Goal: Task Accomplishment & Management: Use online tool/utility

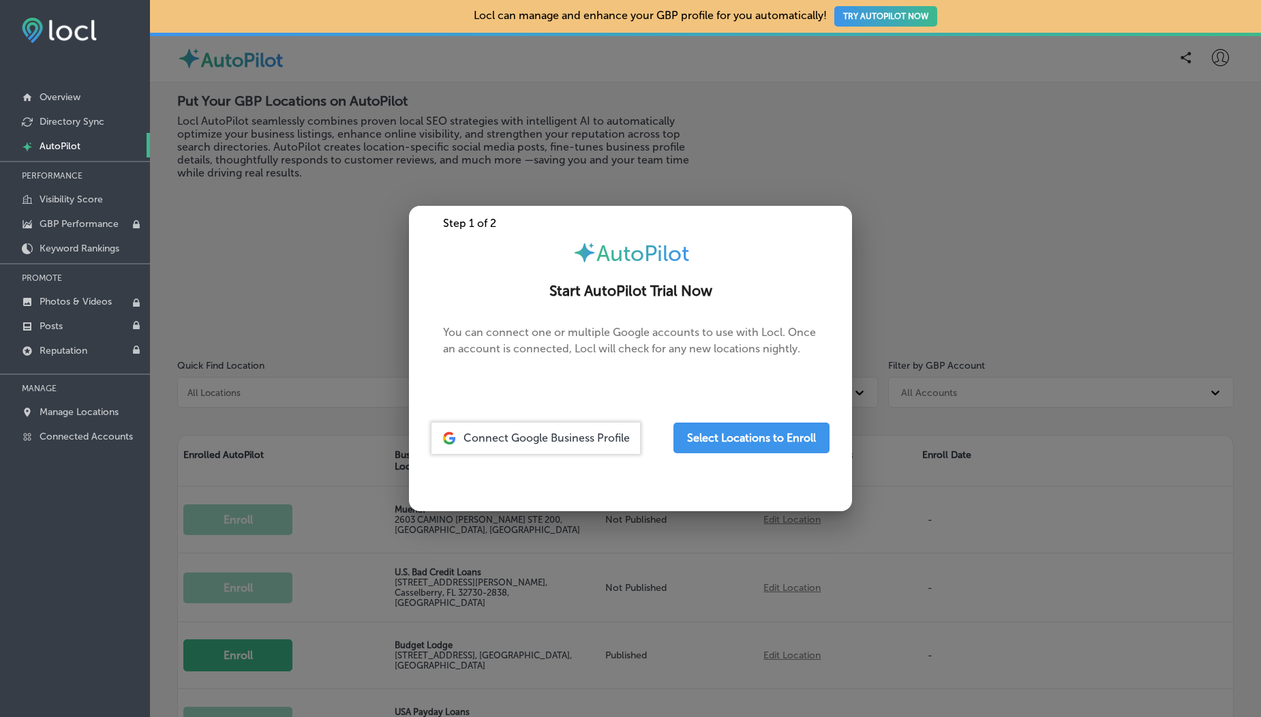
click at [280, 311] on div at bounding box center [630, 358] width 1261 height 717
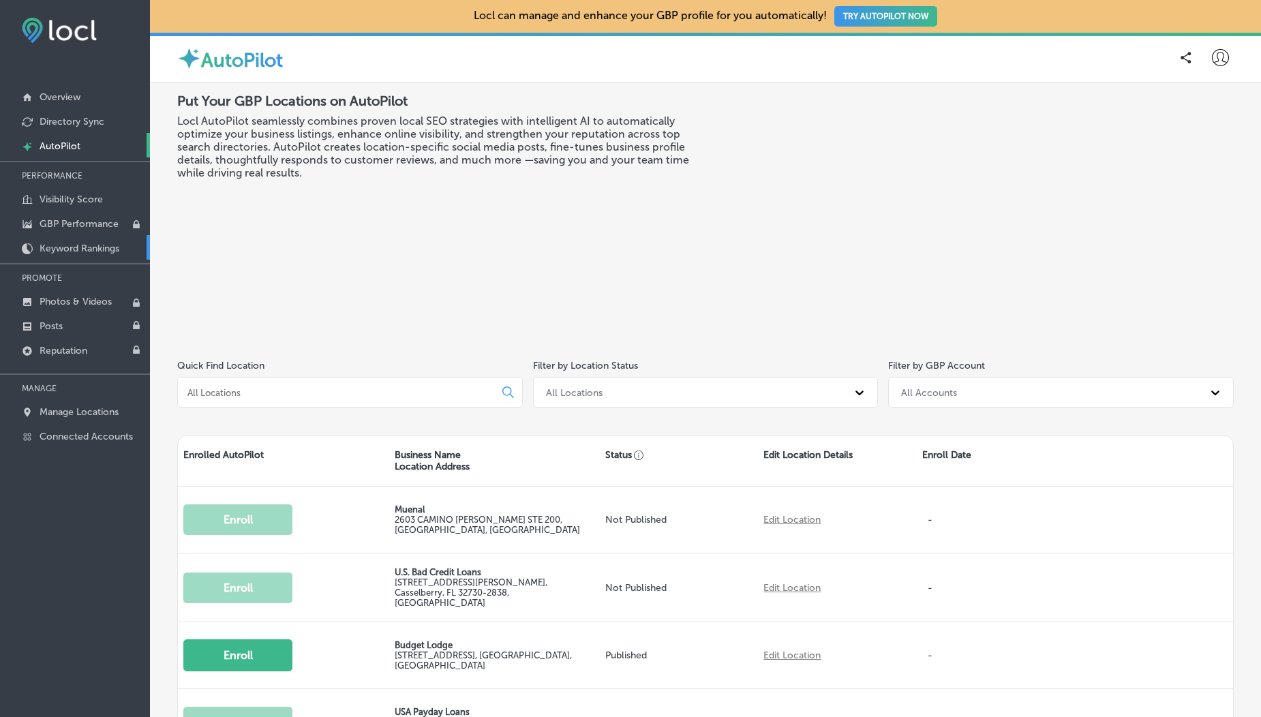
click at [57, 248] on p "Keyword Rankings" at bounding box center [80, 249] width 80 height 12
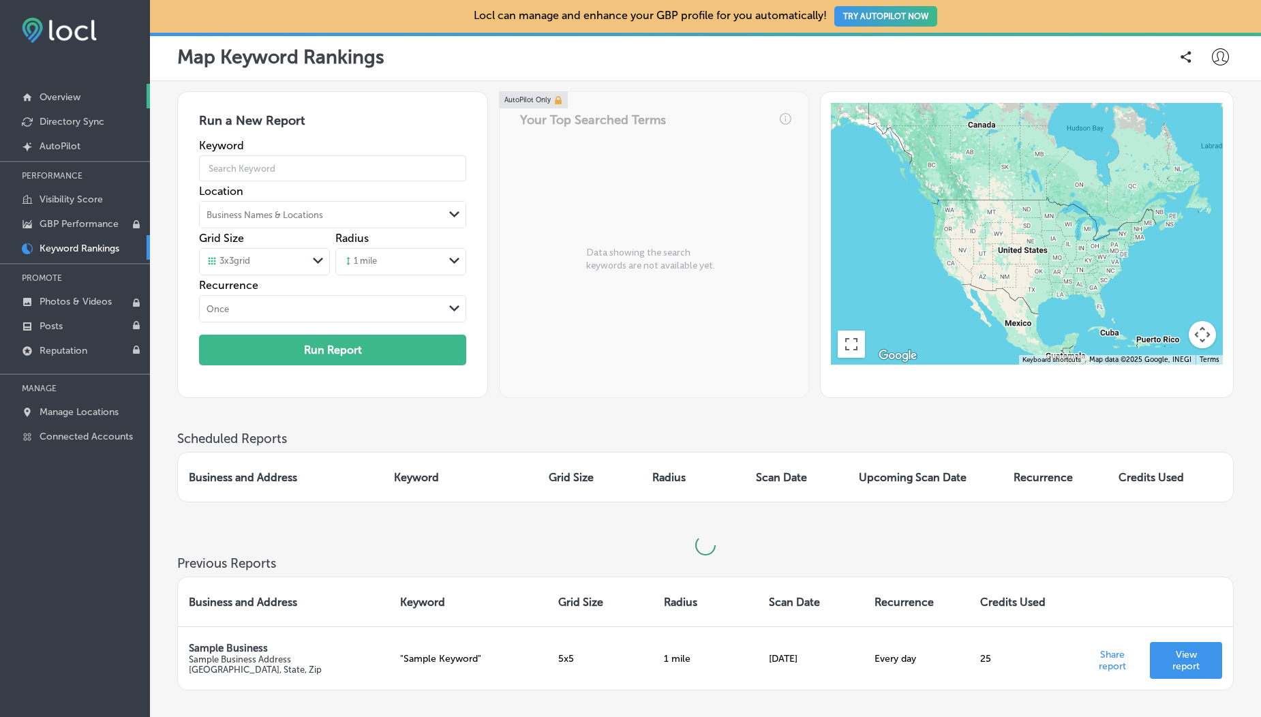
click at [53, 98] on p "Overview" at bounding box center [60, 97] width 41 height 12
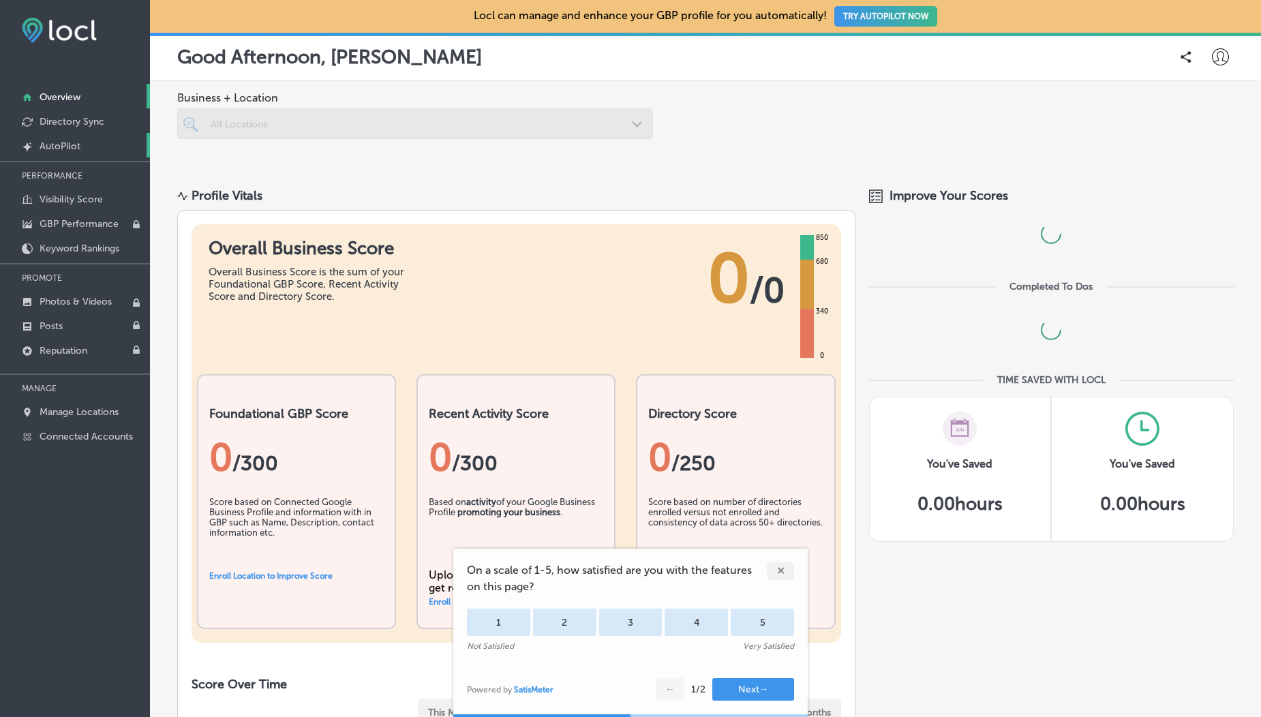
click at [67, 138] on link "Created by potrace 1.10, written by Peter Selinger 2001-2011 AutoPilot" at bounding box center [75, 145] width 150 height 25
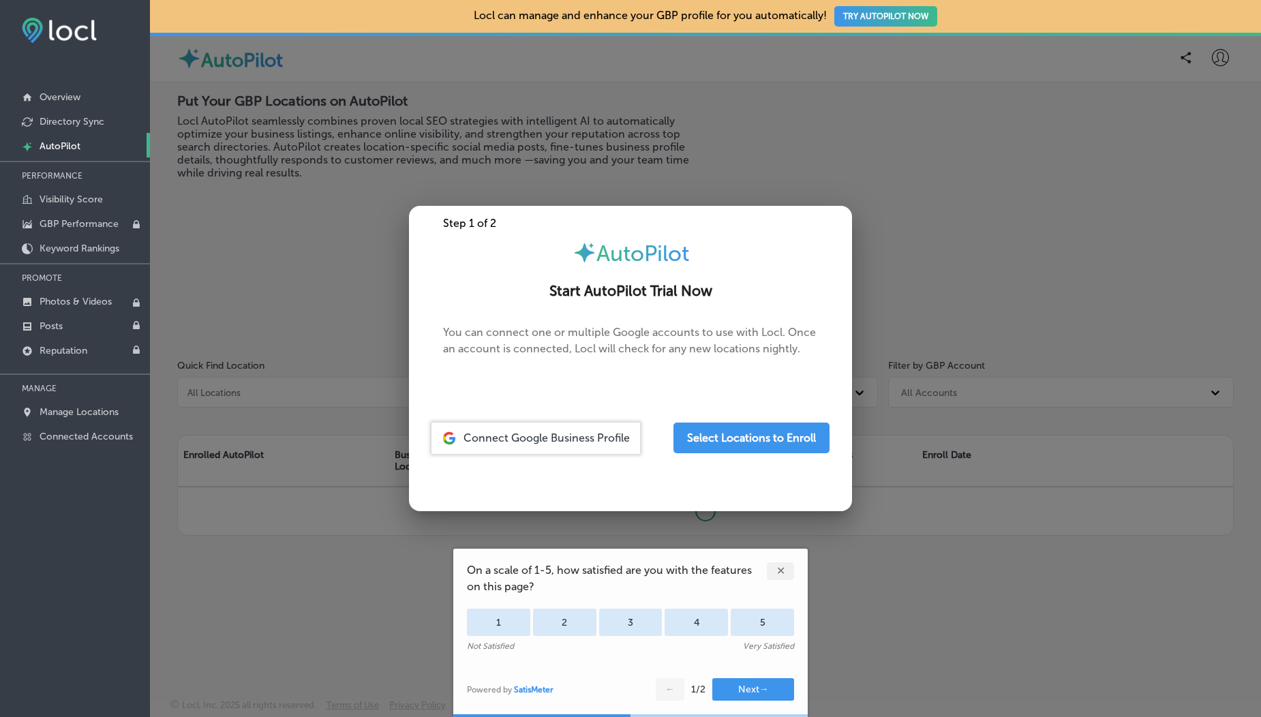
click at [270, 149] on div at bounding box center [630, 358] width 1261 height 717
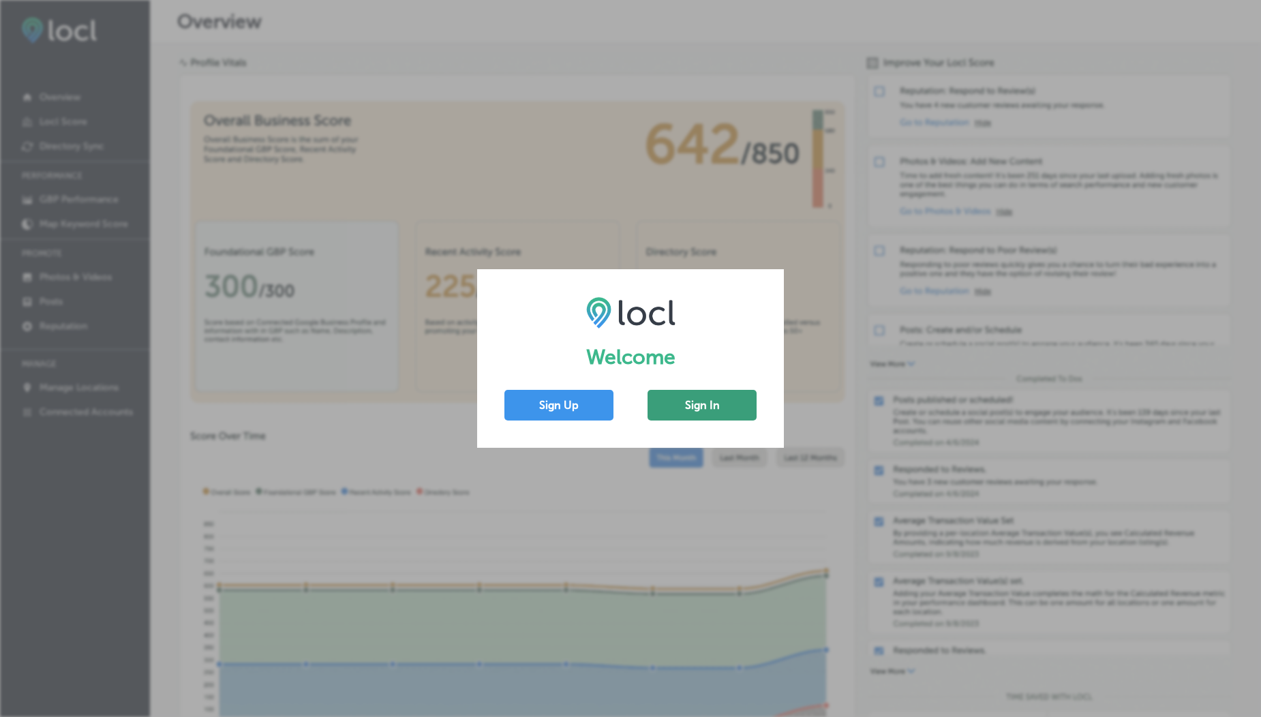
click at [687, 395] on button "Sign In" at bounding box center [702, 405] width 109 height 31
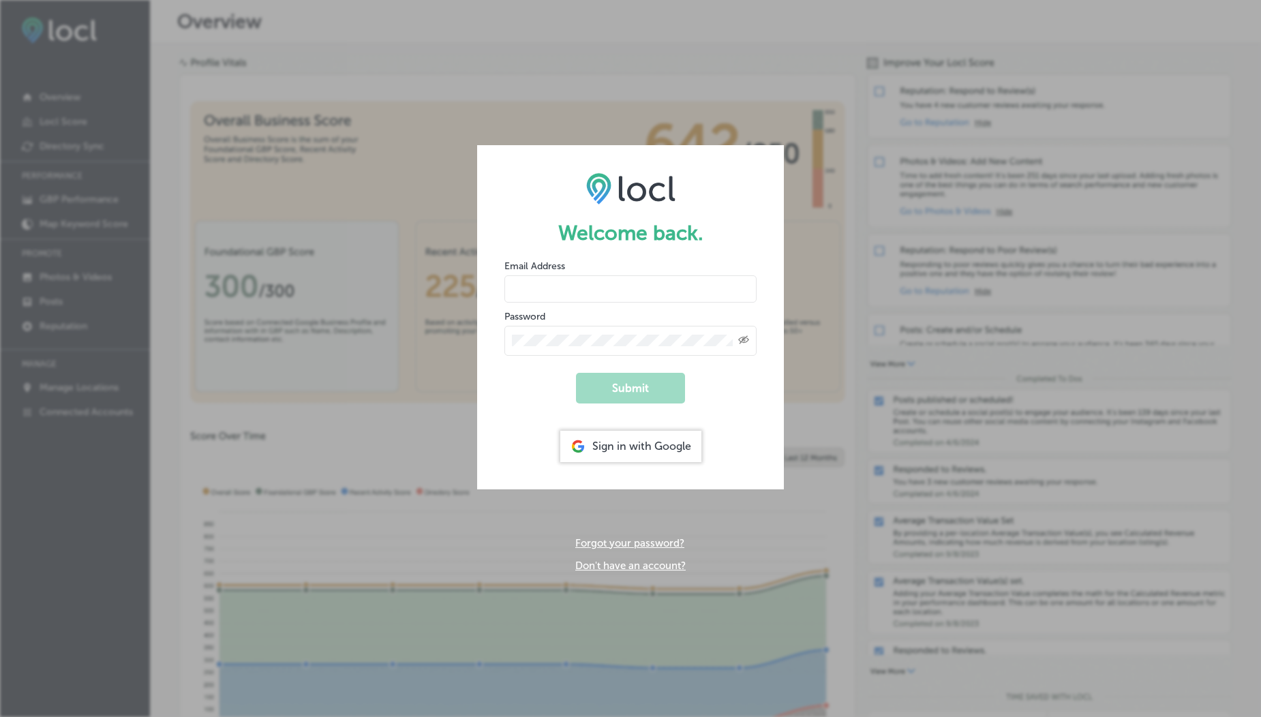
type input "usama@esketchers.com"
click at [625, 401] on button "Submit" at bounding box center [630, 388] width 109 height 31
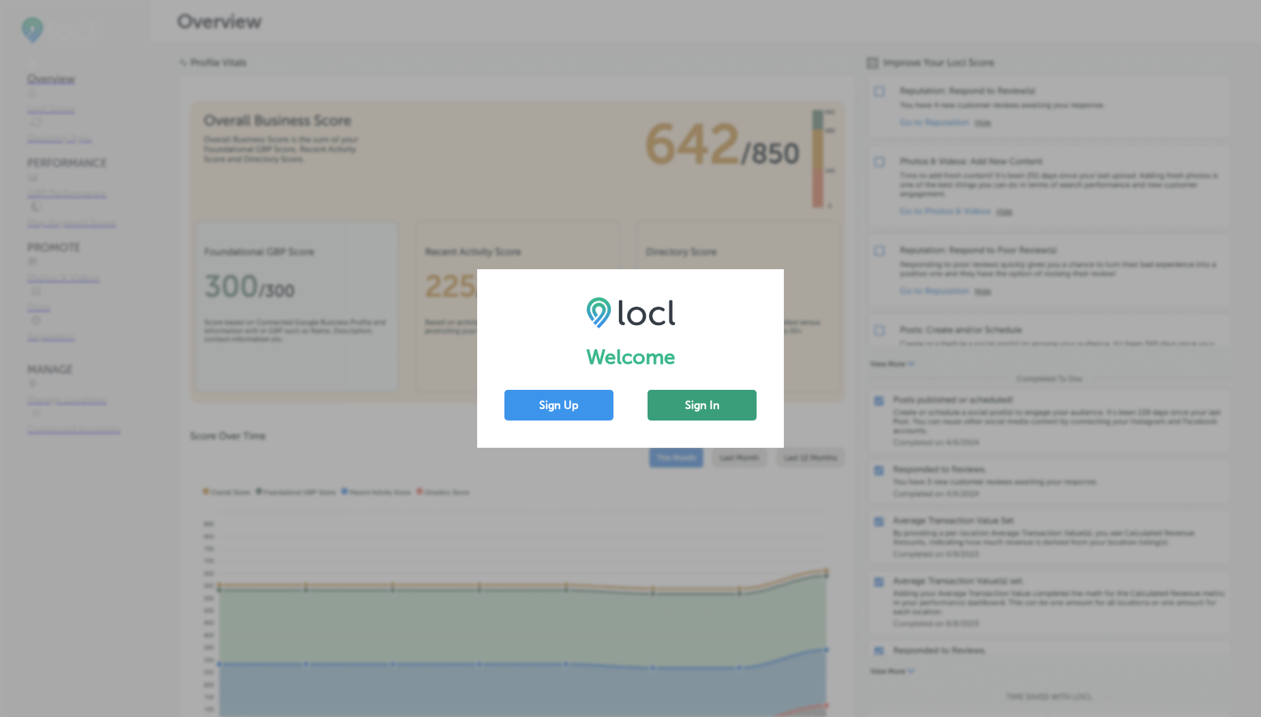
click at [698, 400] on button "Sign In" at bounding box center [702, 405] width 109 height 31
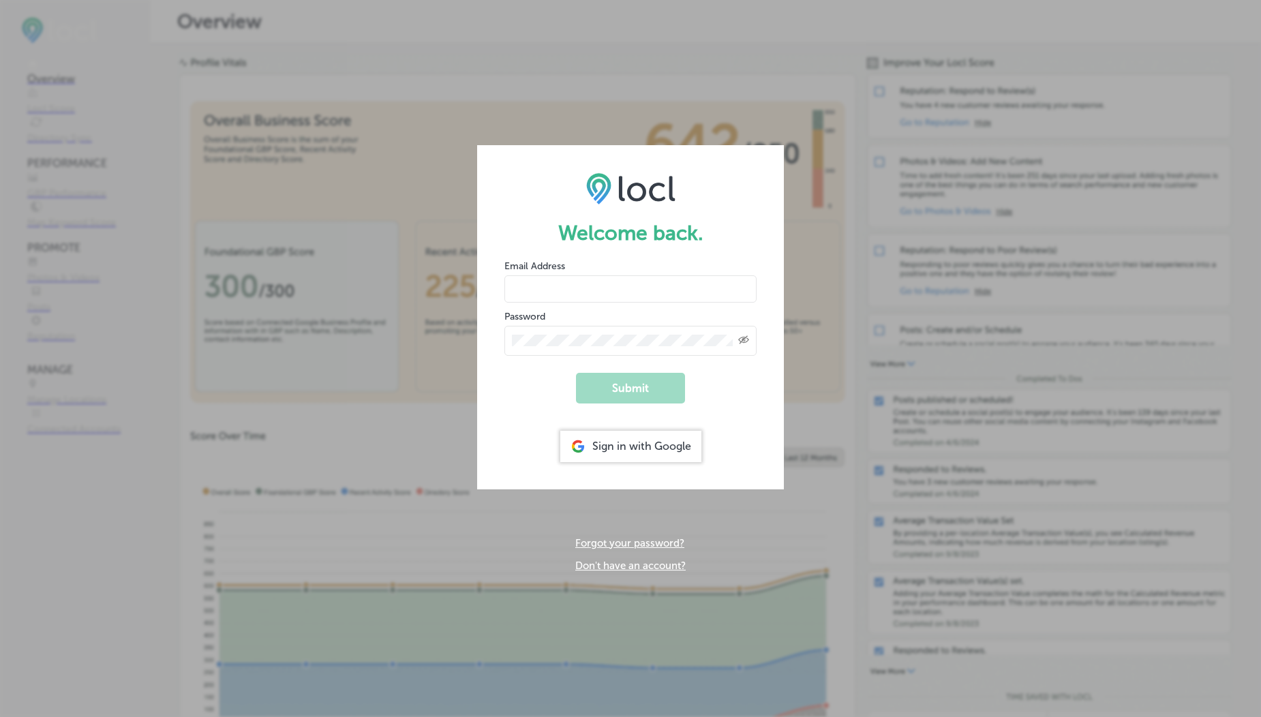
type input "[EMAIL_ADDRESS][DOMAIN_NAME]"
click at [558, 290] on input "usama@esketchers.com" at bounding box center [631, 288] width 252 height 27
click at [554, 281] on input "usama@esketchers.com" at bounding box center [631, 288] width 252 height 27
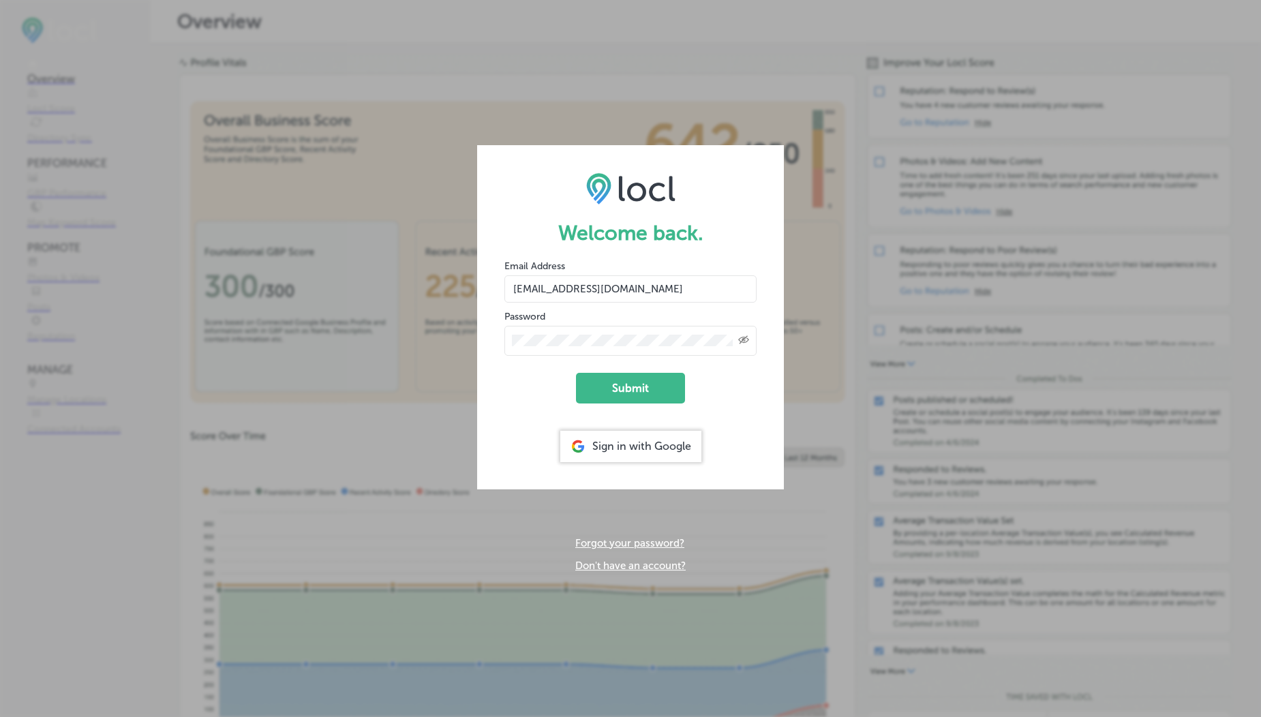
click at [609, 291] on input "[EMAIL_ADDRESS][DOMAIN_NAME]" at bounding box center [631, 288] width 252 height 27
click at [605, 395] on button "Submit" at bounding box center [630, 388] width 109 height 31
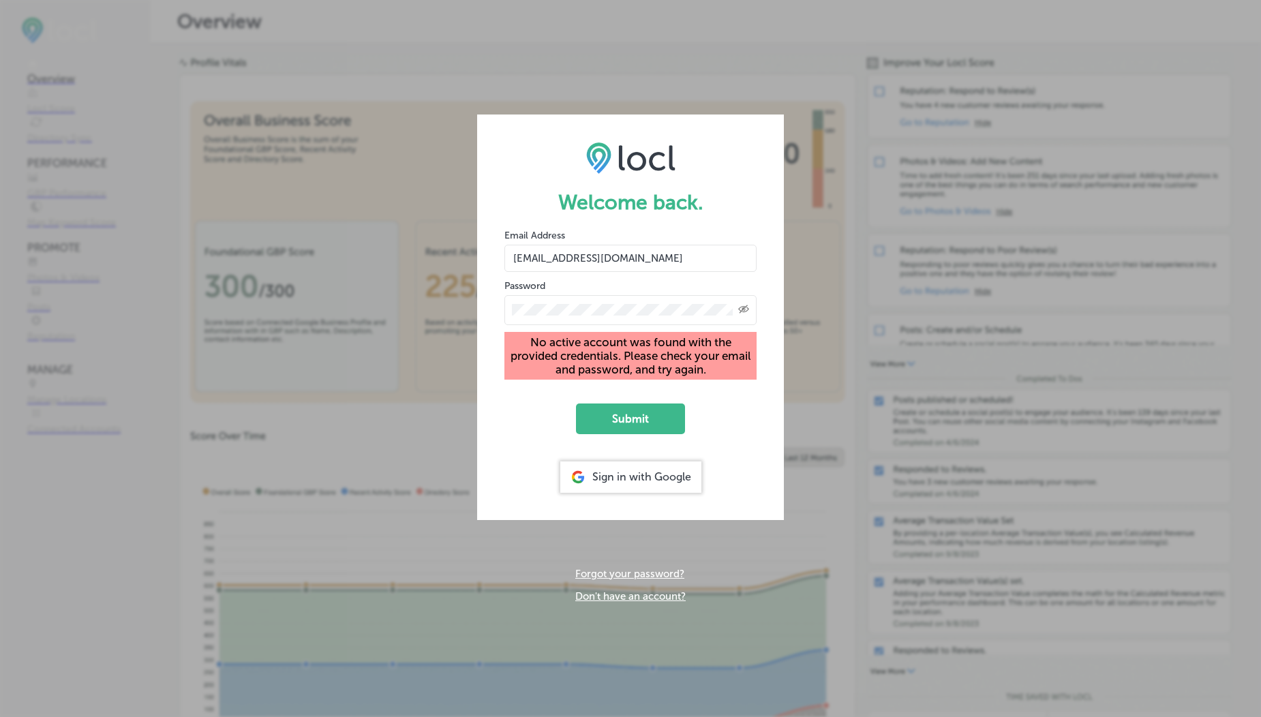
click at [748, 310] on icon "Toggle password visibility" at bounding box center [743, 309] width 11 height 8
drag, startPoint x: 803, startPoint y: 265, endPoint x: 835, endPoint y: 267, distance: 32.2
click at [835, 267] on div "Welcome back. Email Address vasilikigreece69+fnf@gmail.com Password No active a…" at bounding box center [630, 358] width 1261 height 717
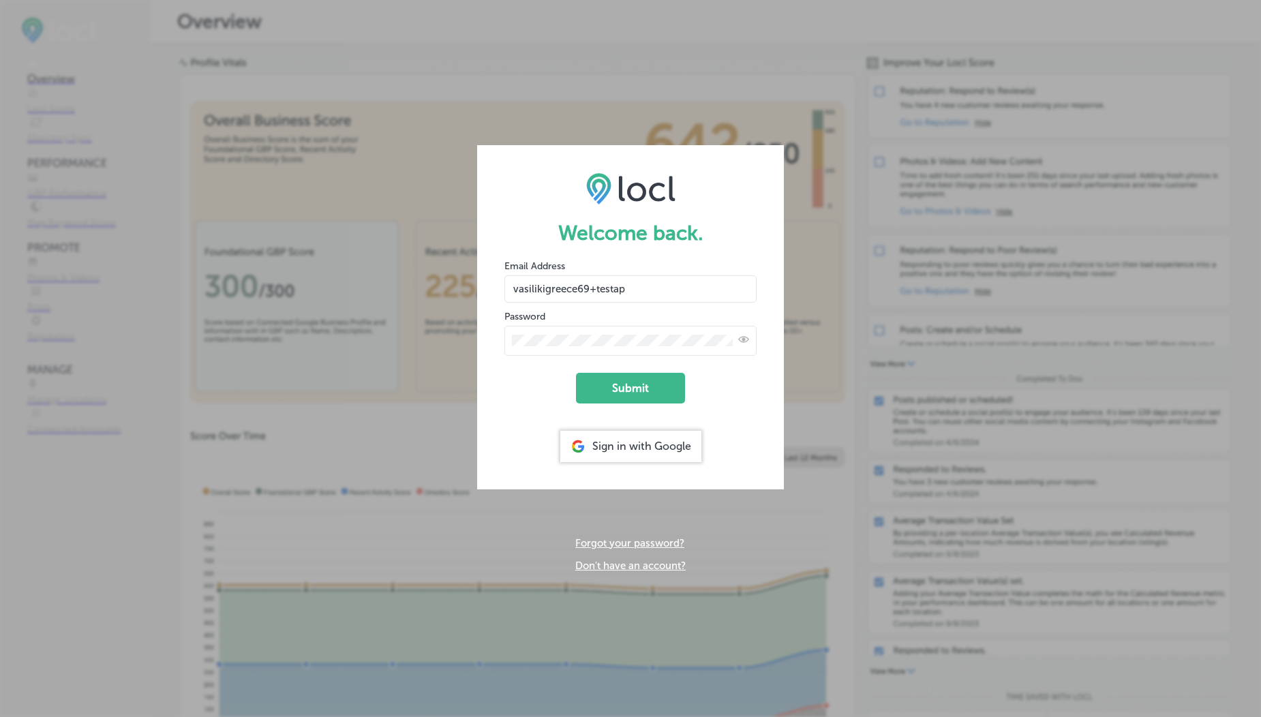
type input "vasilikigreece69+testap01@gmail.com"
click at [642, 400] on button "Submit" at bounding box center [630, 388] width 109 height 31
click at [635, 387] on button "Submit" at bounding box center [630, 388] width 109 height 31
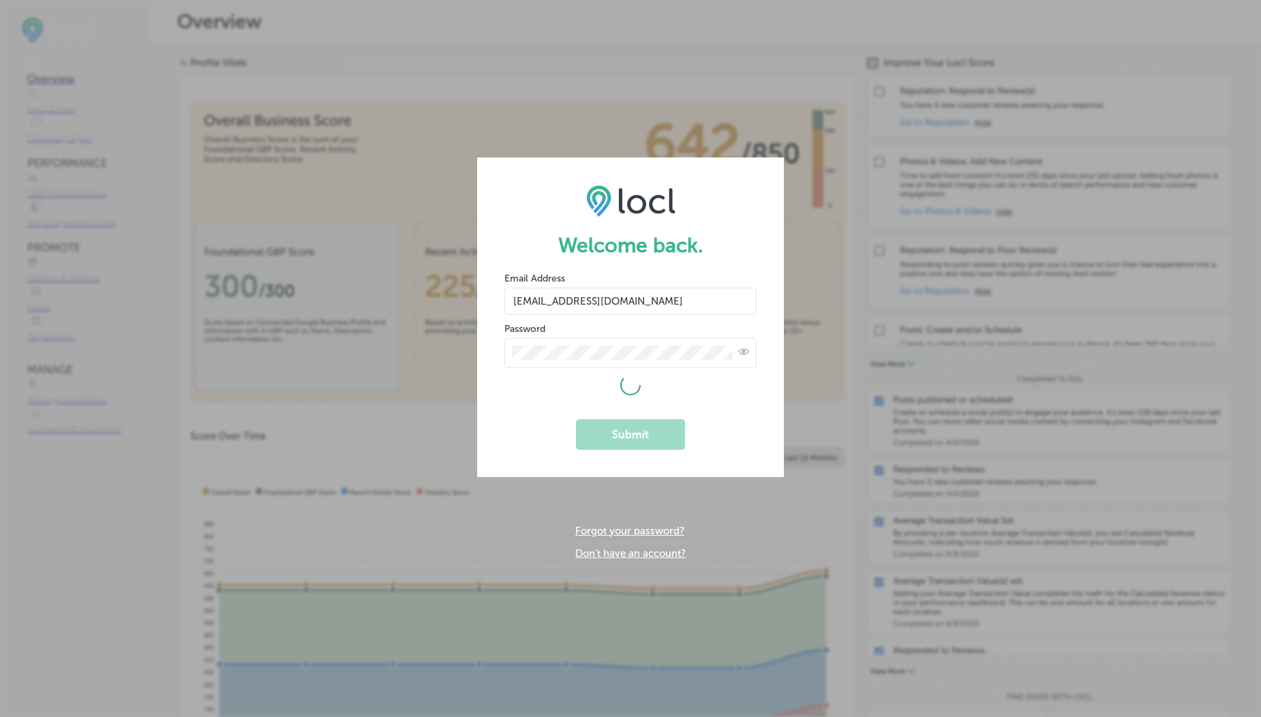
click at [536, 383] on div at bounding box center [631, 385] width 252 height 20
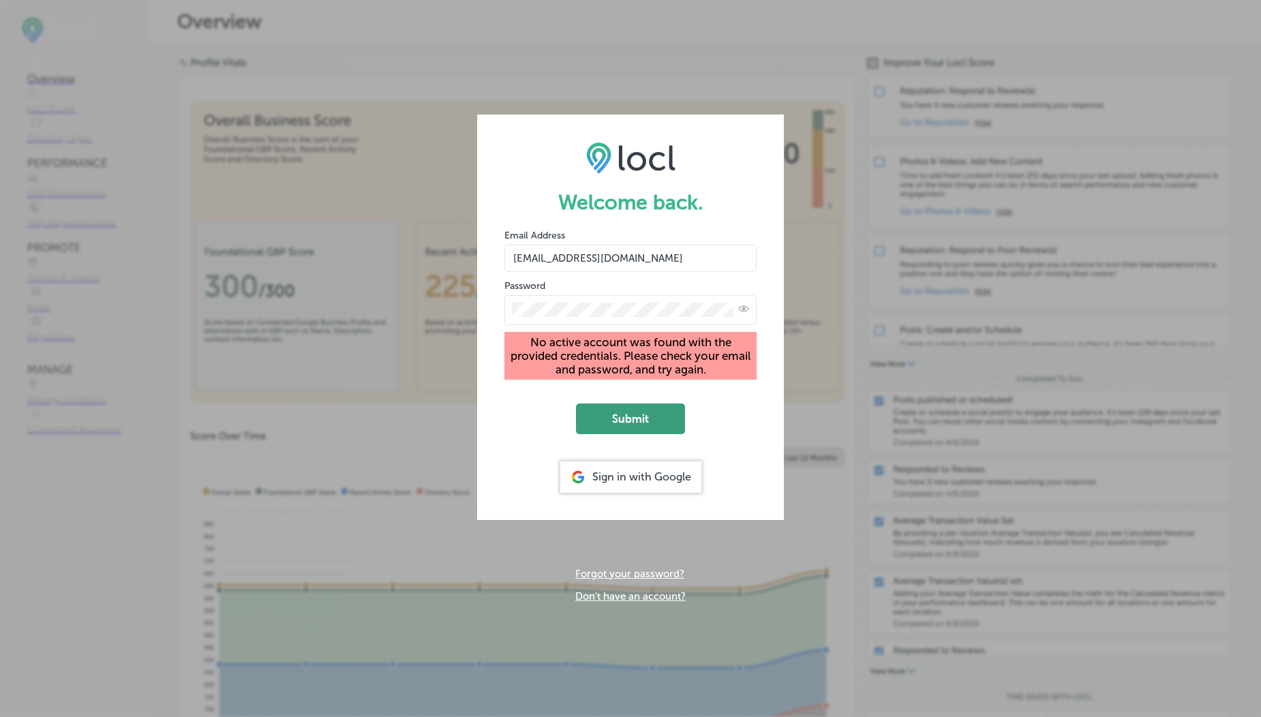
click at [625, 420] on button "Submit" at bounding box center [630, 419] width 109 height 31
click at [623, 423] on button "Submit" at bounding box center [630, 419] width 109 height 31
click at [625, 425] on button "Submit" at bounding box center [630, 419] width 109 height 31
click at [606, 412] on button "Submit" at bounding box center [630, 419] width 109 height 31
click at [627, 419] on button "Submit" at bounding box center [630, 419] width 109 height 31
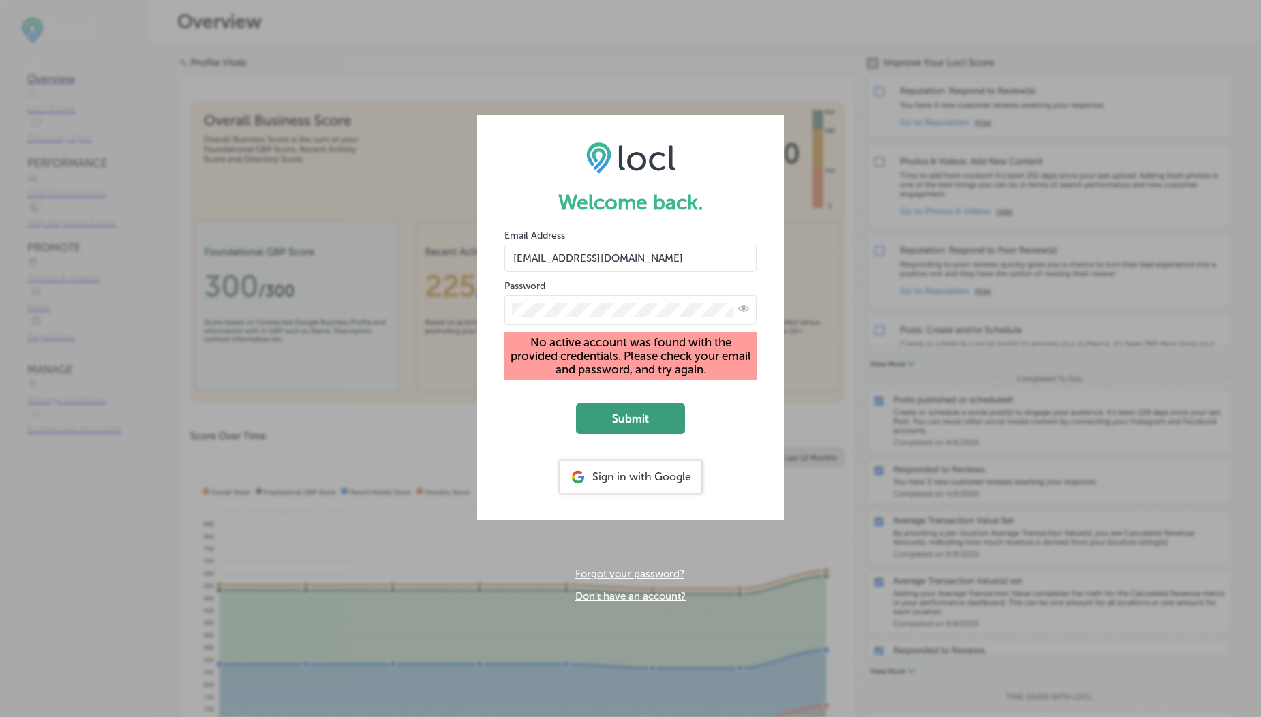
click at [614, 434] on button "Submit" at bounding box center [630, 419] width 109 height 31
click at [616, 430] on button "Submit" at bounding box center [630, 419] width 109 height 31
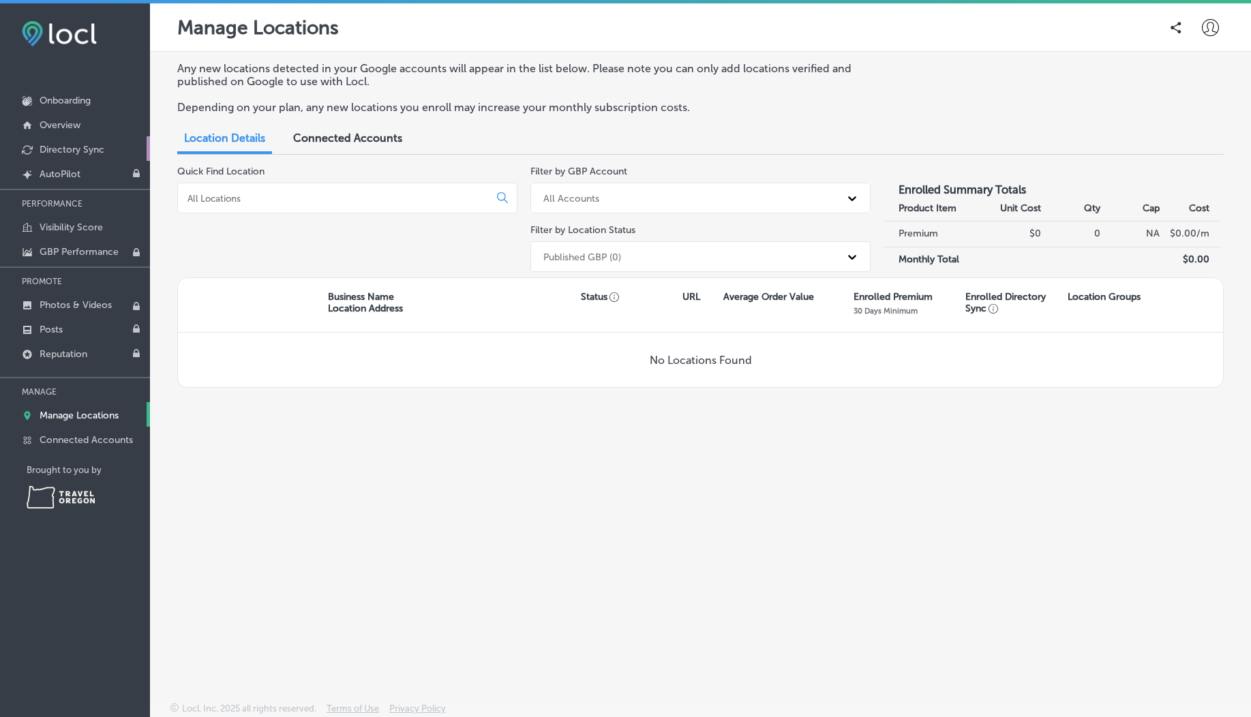
click at [53, 157] on link "Directory Sync" at bounding box center [75, 148] width 150 height 25
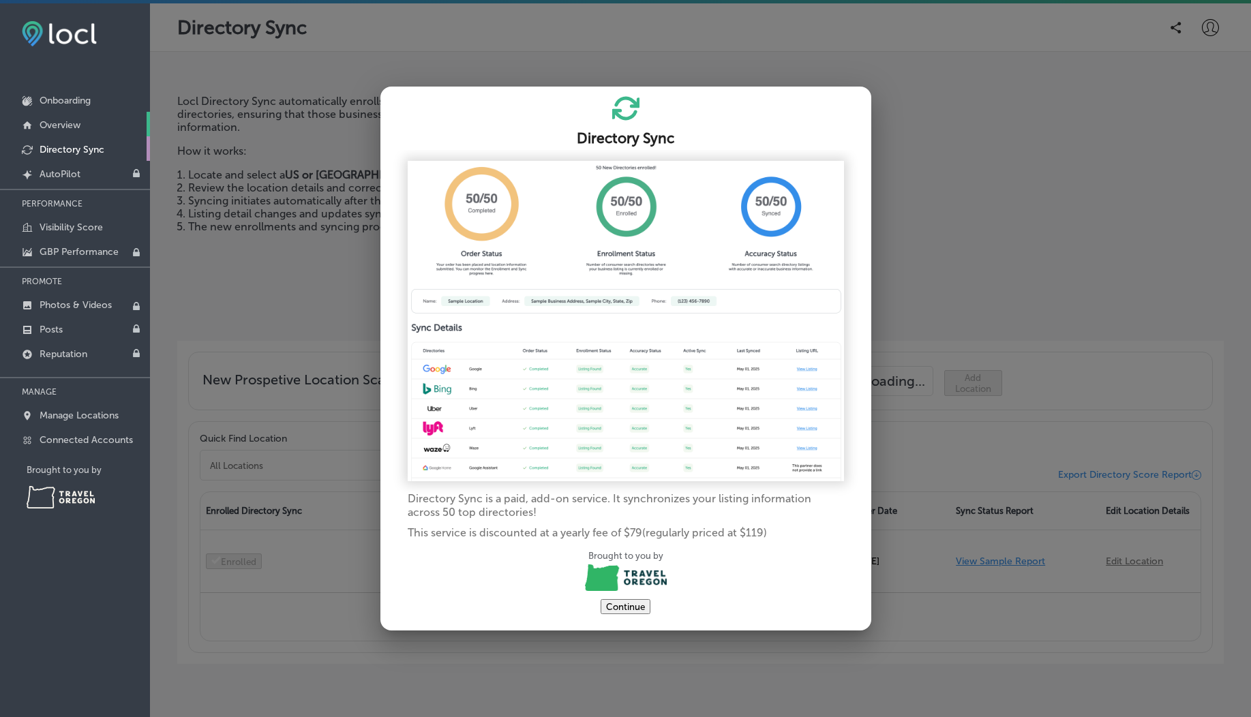
click at [45, 117] on link "Overview" at bounding box center [75, 124] width 150 height 25
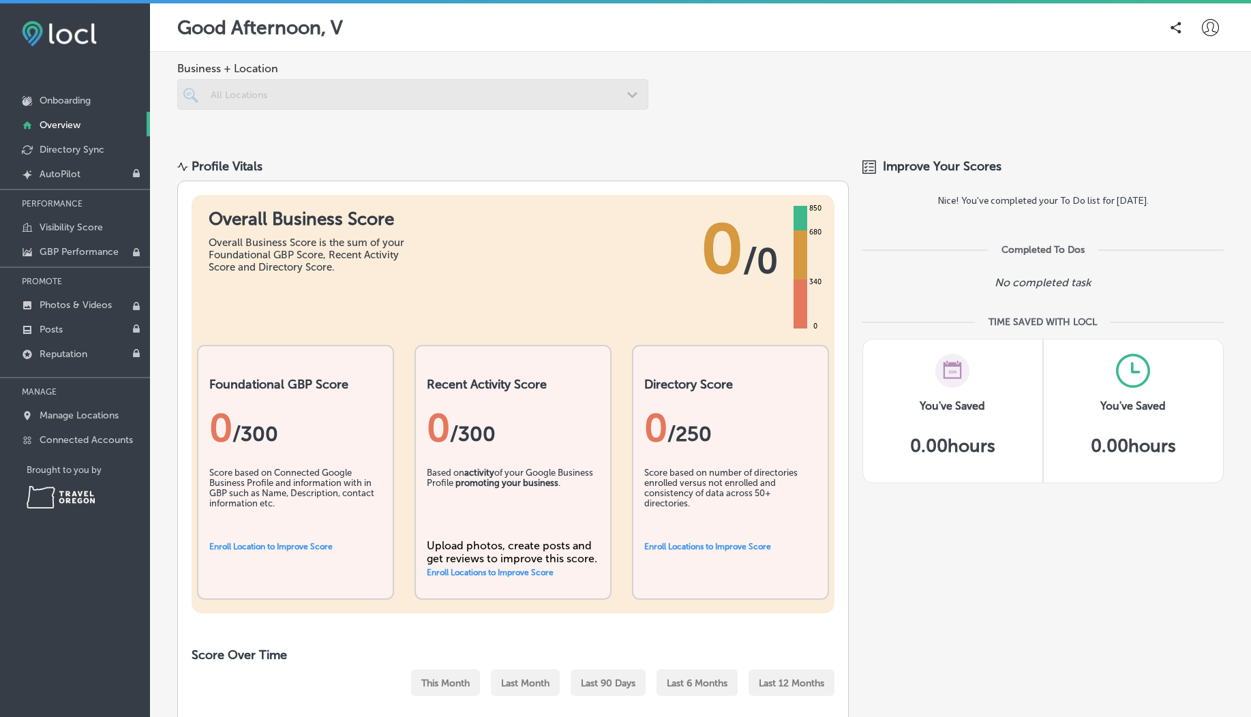
click at [1212, 29] on div at bounding box center [1210, 27] width 27 height 27
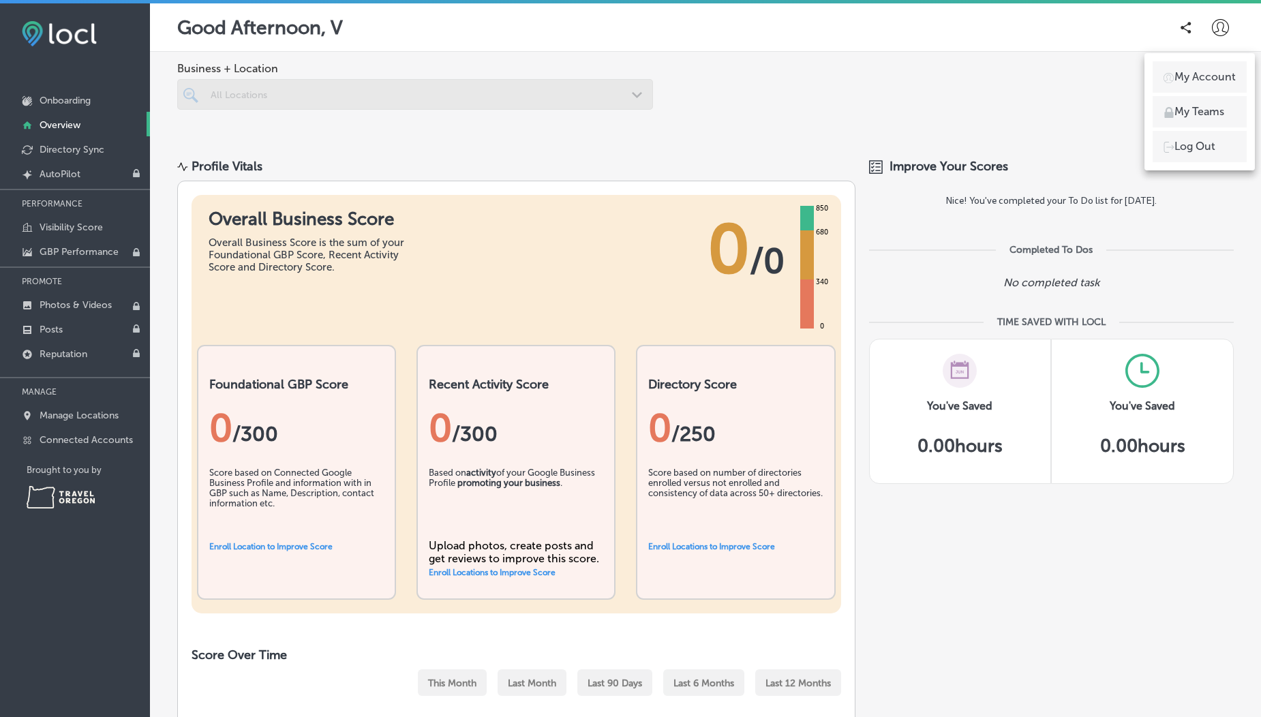
click at [1188, 135] on li "Log Out" at bounding box center [1200, 146] width 94 height 31
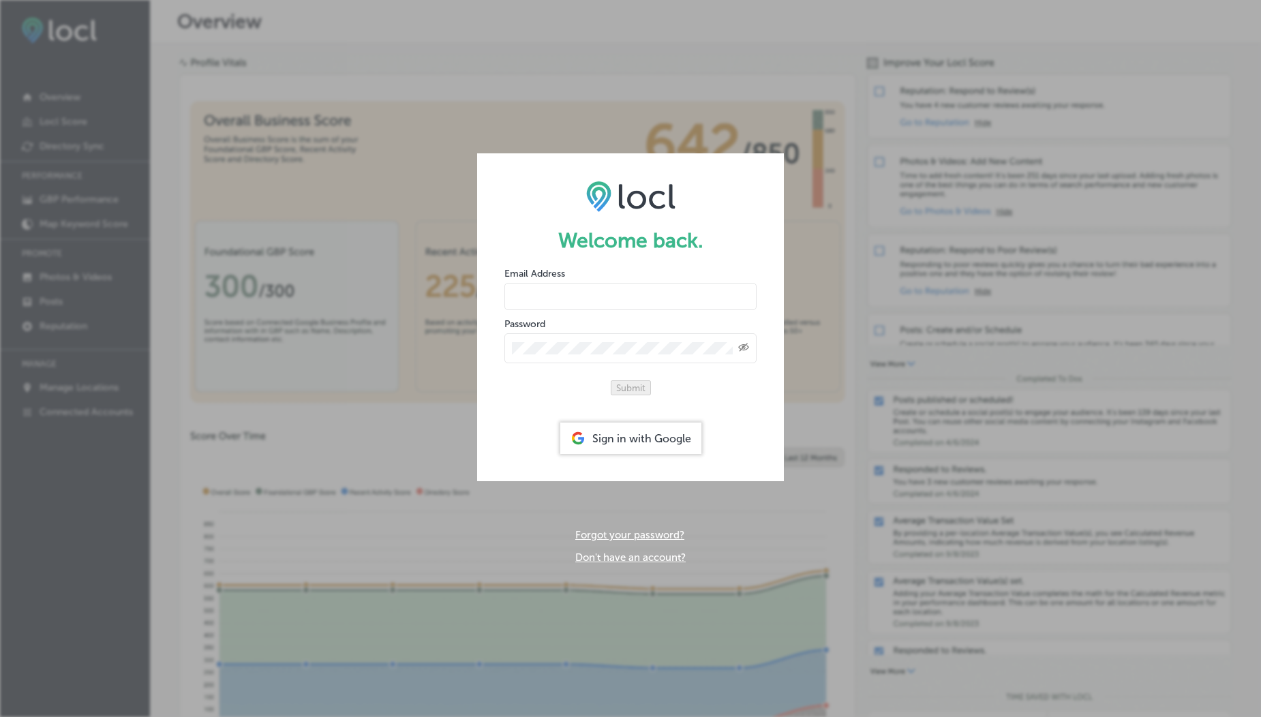
type input "[EMAIL_ADDRESS][DOMAIN_NAME]"
click at [562, 287] on input "[EMAIL_ADDRESS][DOMAIN_NAME]" at bounding box center [631, 296] width 252 height 27
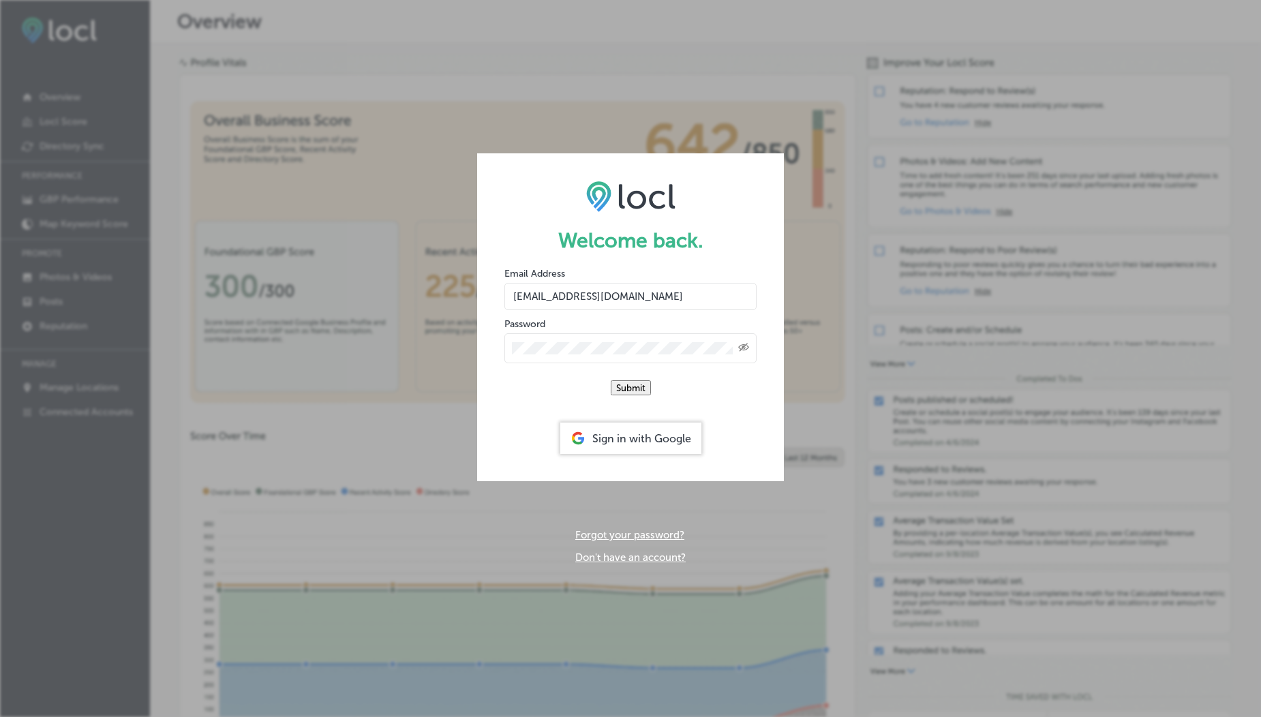
click at [612, 290] on input "vasilikigreece69+testfnf@gmail.com" at bounding box center [631, 296] width 252 height 27
click at [621, 393] on button "Submit" at bounding box center [631, 387] width 40 height 15
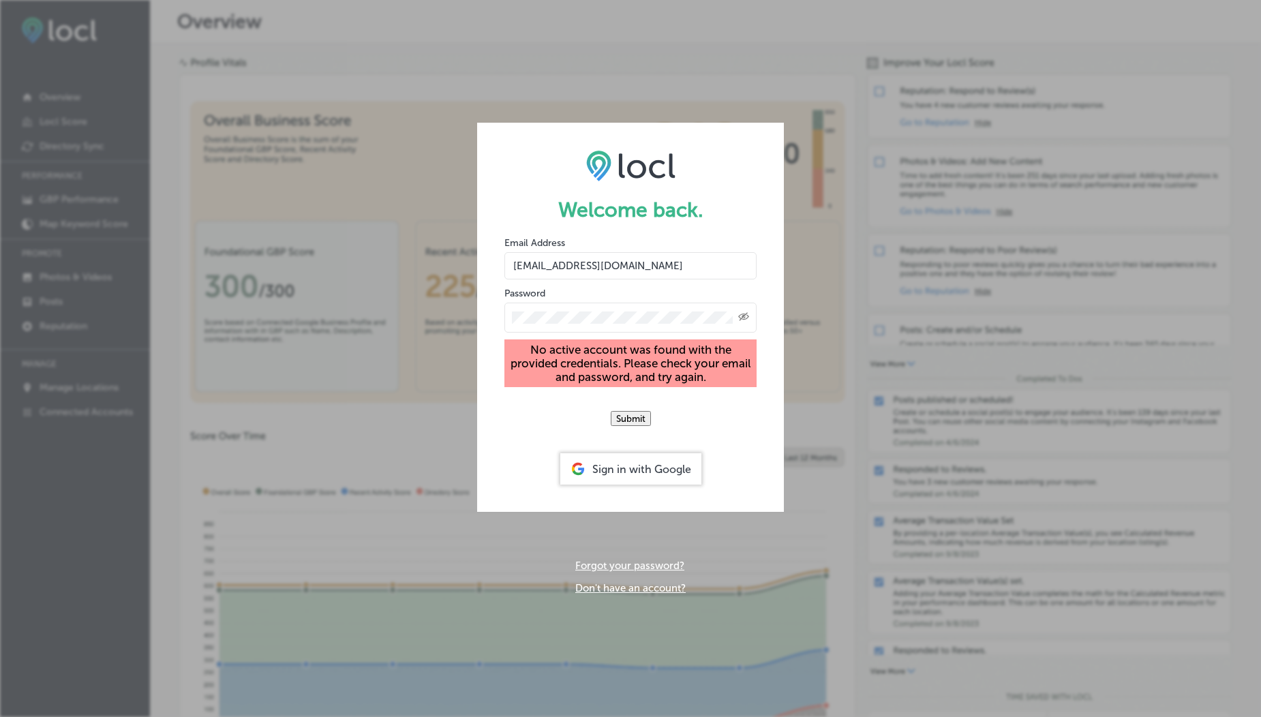
drag, startPoint x: 590, startPoint y: 260, endPoint x: 603, endPoint y: 260, distance: 13.0
click at [603, 260] on input "vasilikigreece69+fnf@gmail.com" at bounding box center [631, 265] width 252 height 27
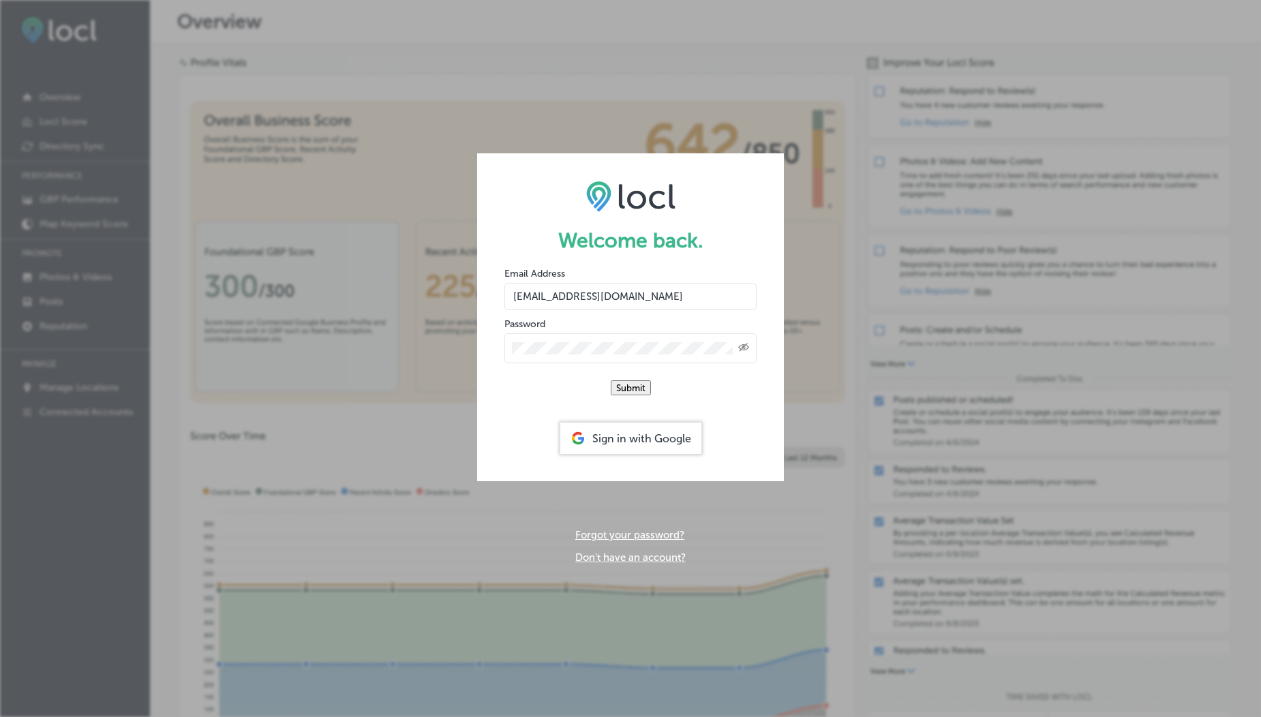
type input "vasilikigreece69+forever@gmail.com"
click at [611, 380] on button "Submit" at bounding box center [631, 387] width 40 height 15
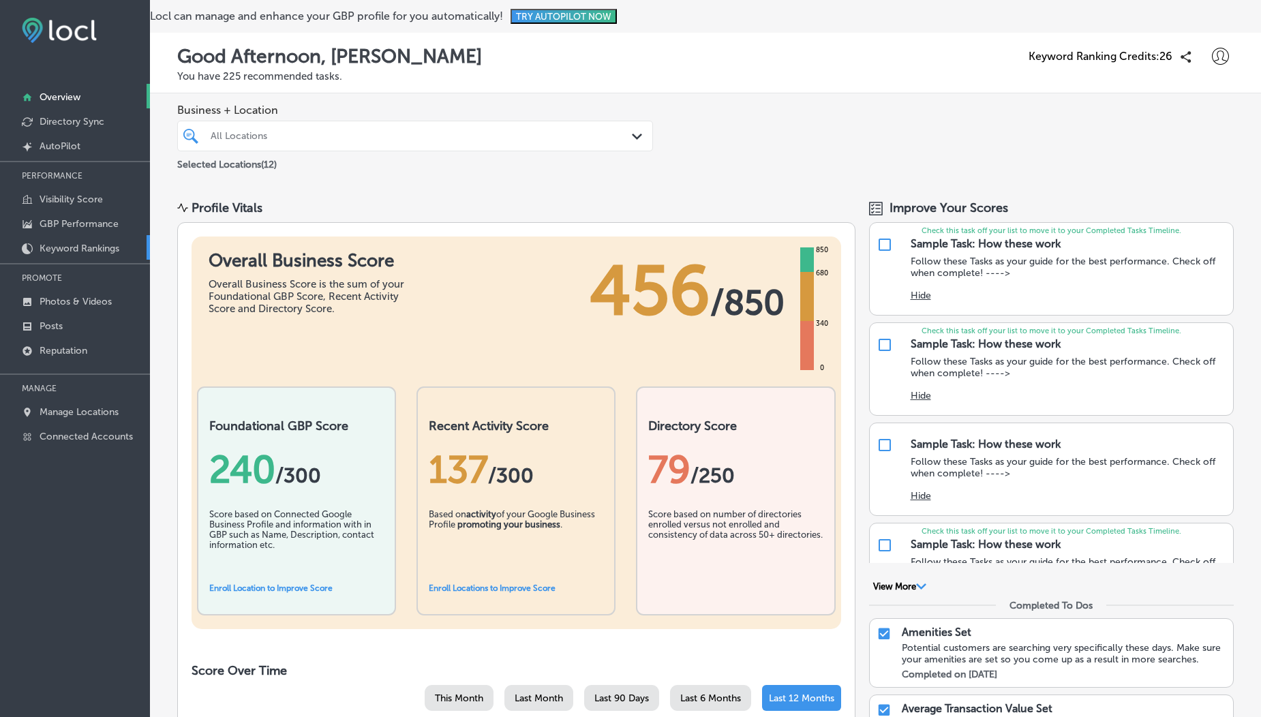
click at [88, 245] on p "Keyword Rankings" at bounding box center [80, 249] width 80 height 12
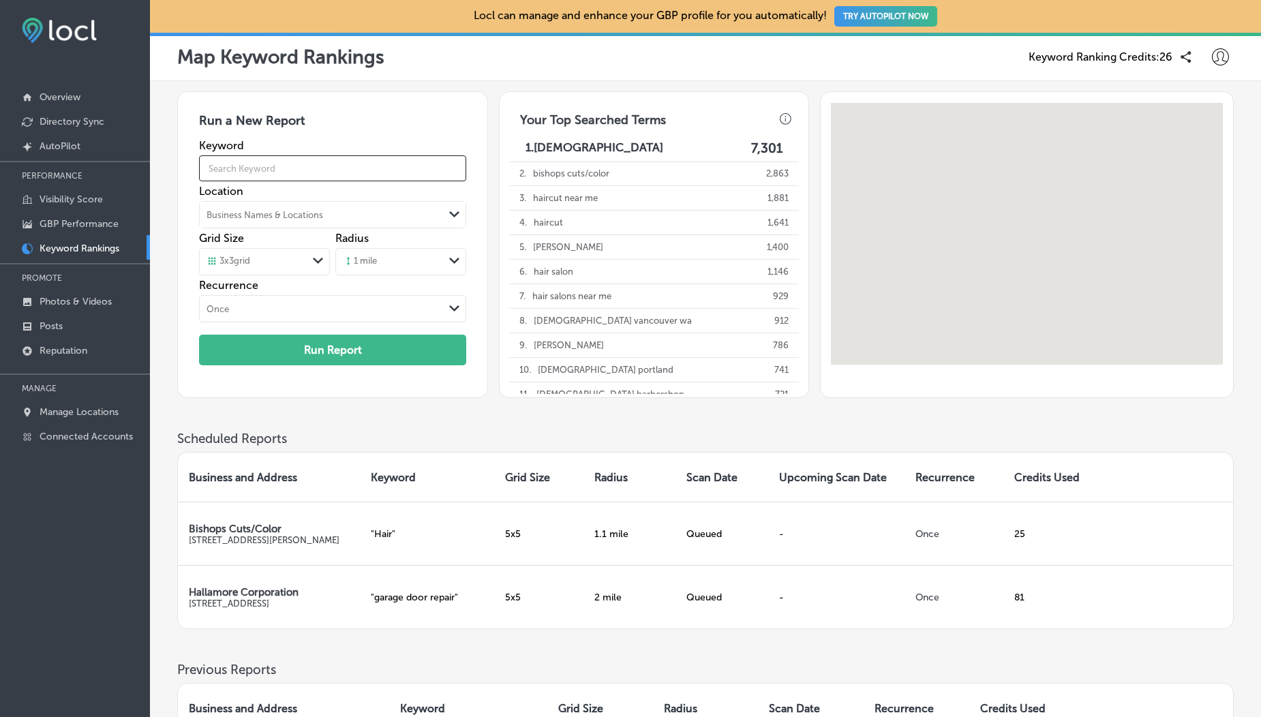
click at [265, 167] on input "text" at bounding box center [332, 168] width 267 height 38
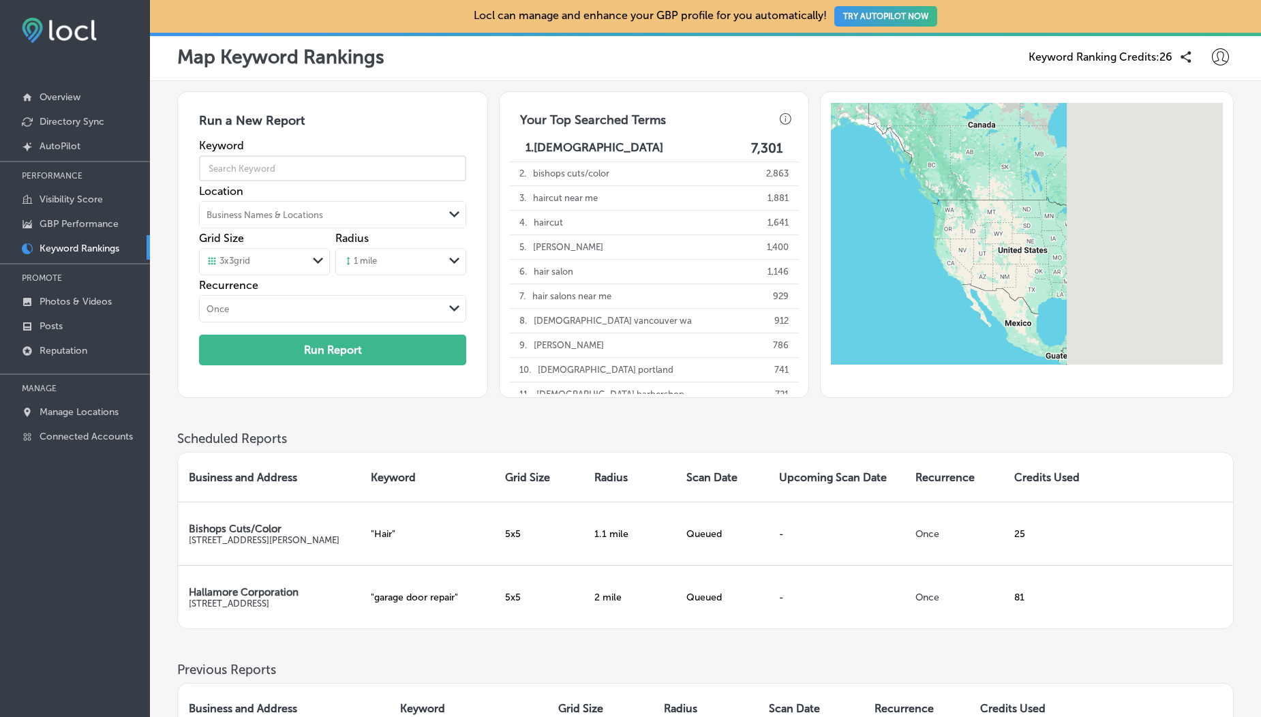
type input "Hair"
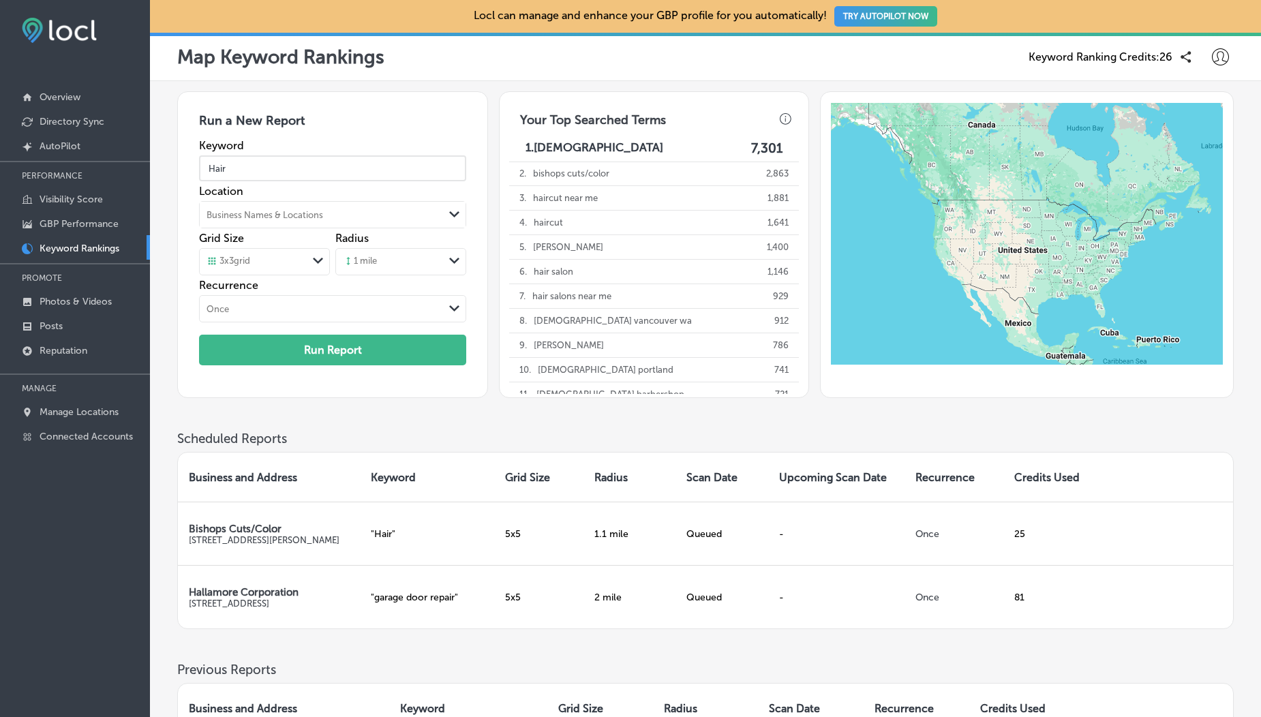
click at [262, 218] on div "Business Names & Locations" at bounding box center [322, 215] width 244 height 20
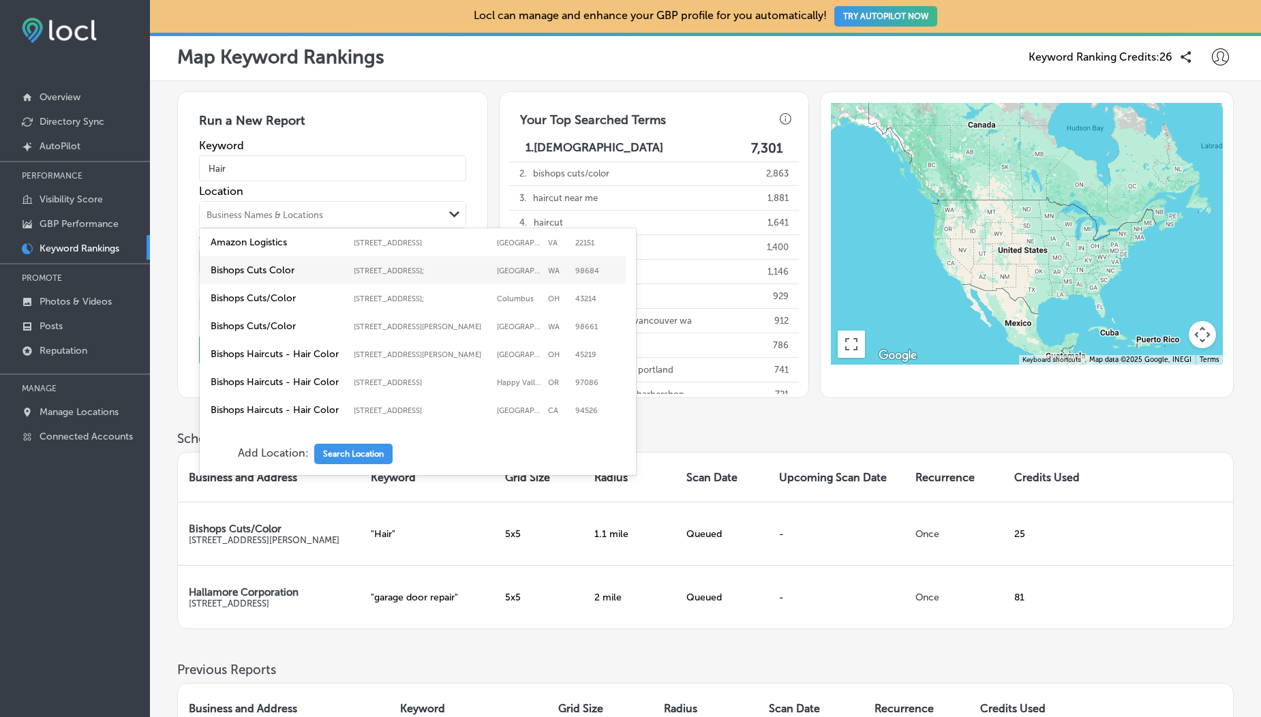
click at [260, 276] on label "Bishops Cuts Color" at bounding box center [279, 271] width 136 height 12
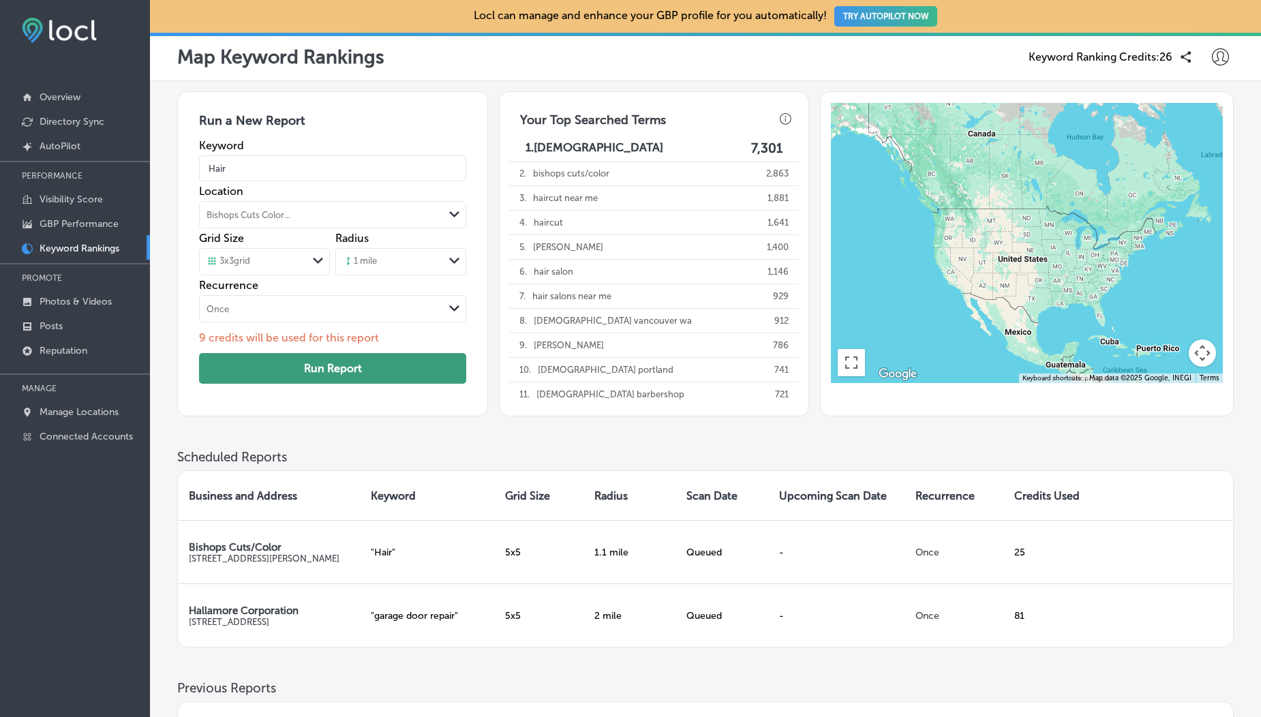
click at [273, 368] on button "Run Report" at bounding box center [332, 368] width 267 height 31
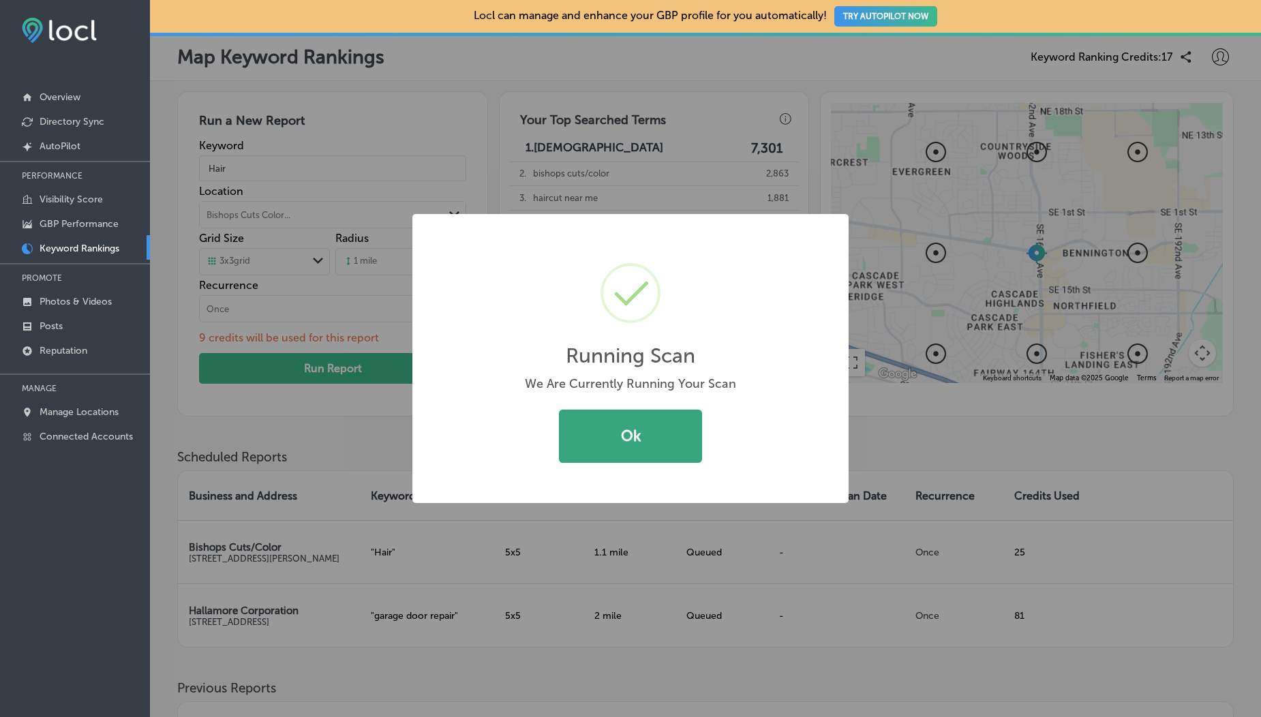
click at [604, 421] on button "Ok" at bounding box center [630, 436] width 143 height 53
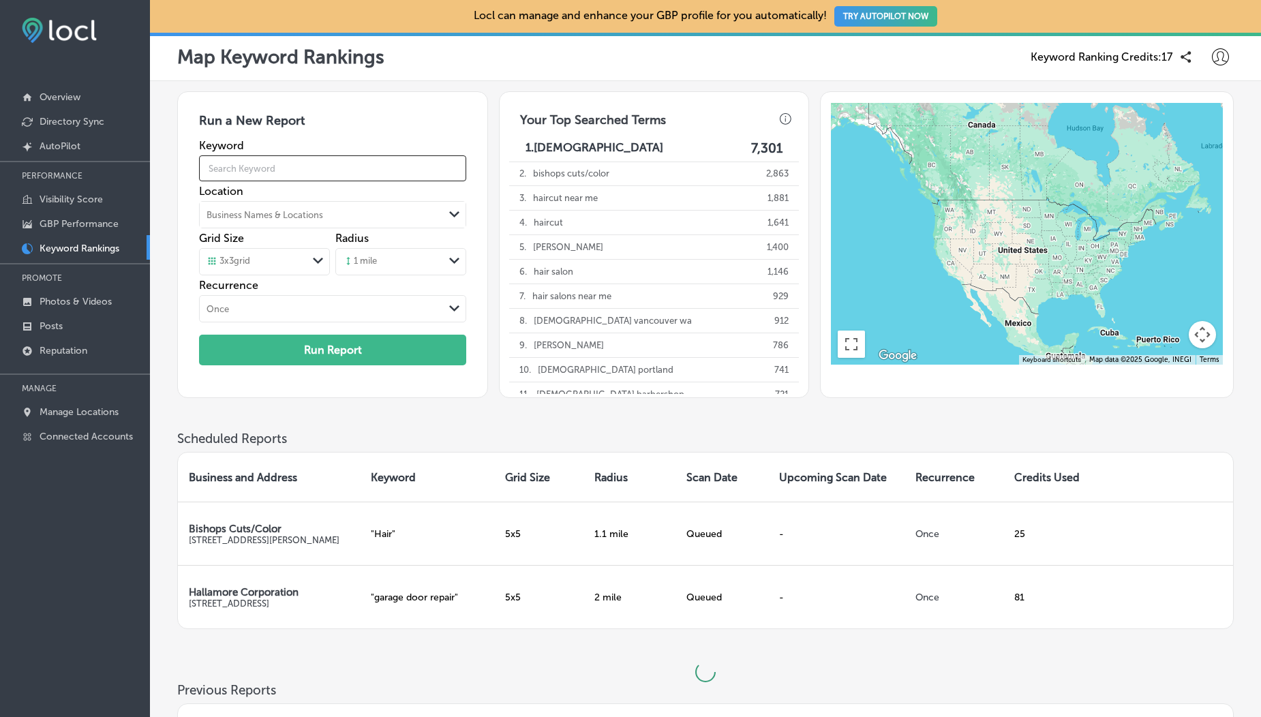
click at [287, 174] on input "text" at bounding box center [332, 168] width 267 height 38
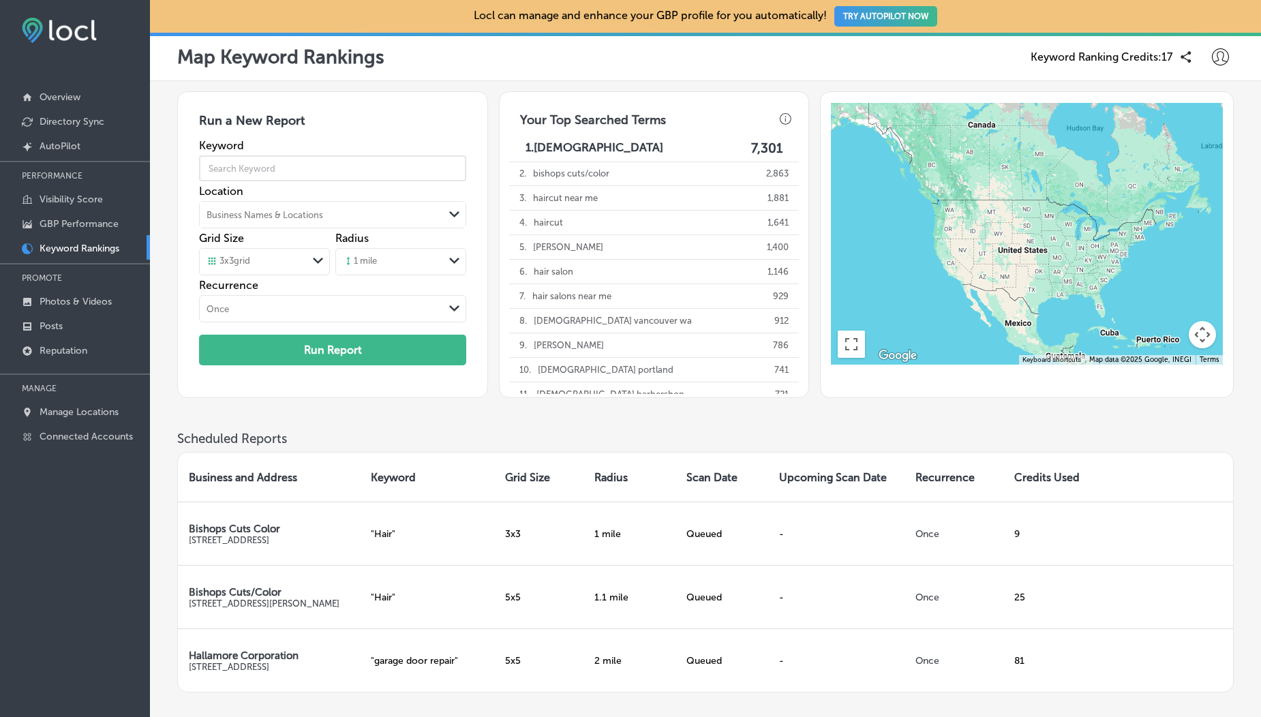
type input "Hair"
click at [281, 210] on div "Business Names & Locations" at bounding box center [265, 215] width 117 height 10
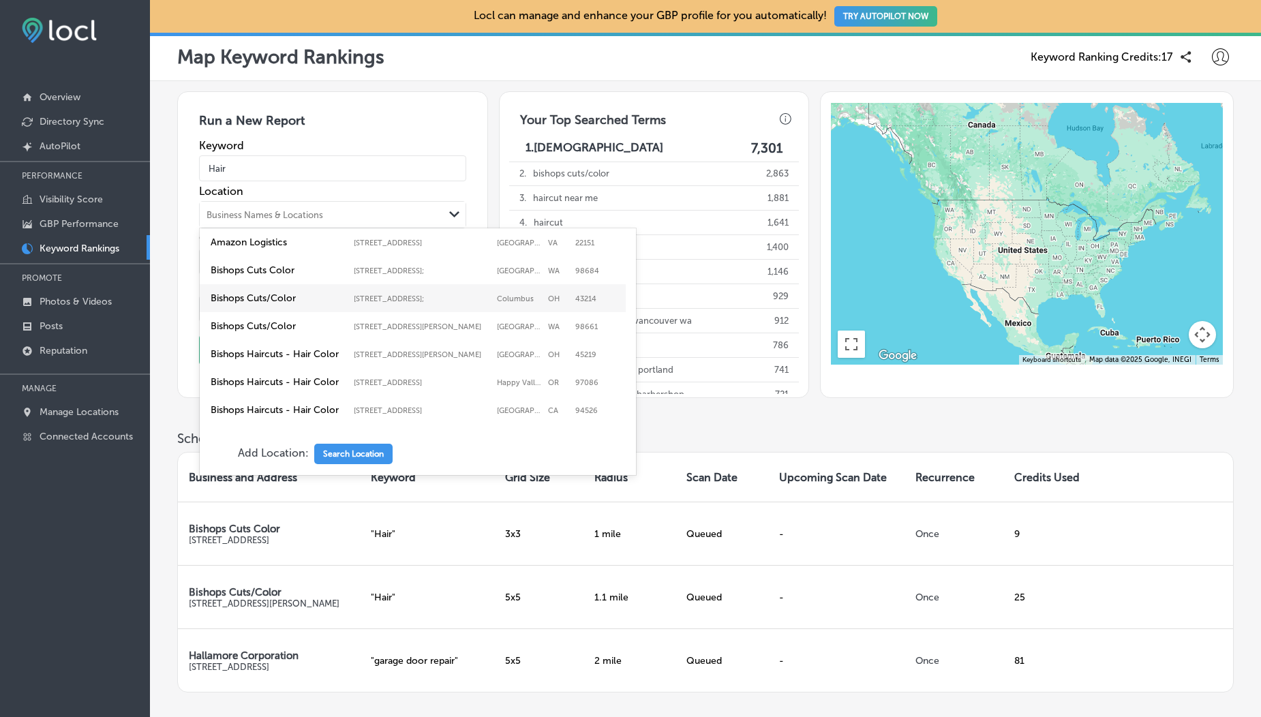
click at [274, 304] on label "Bishops Cuts/Color" at bounding box center [279, 299] width 136 height 12
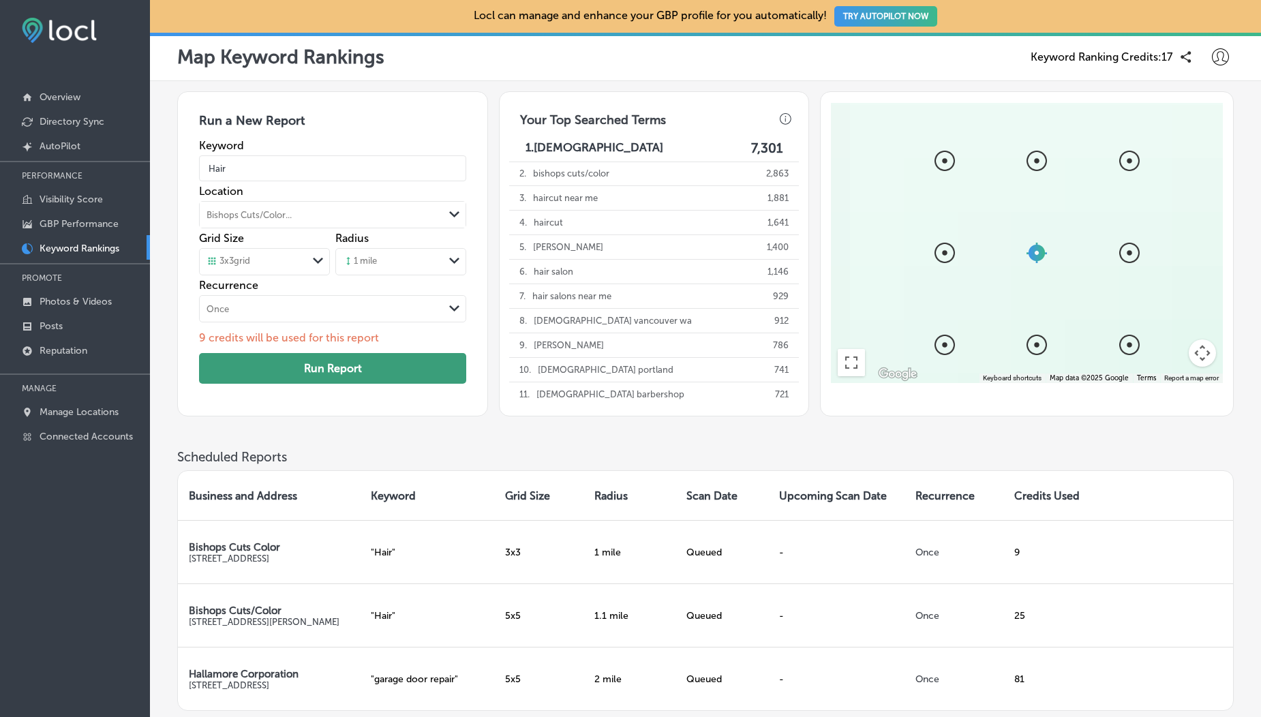
click at [280, 368] on button "Run Report" at bounding box center [332, 368] width 267 height 31
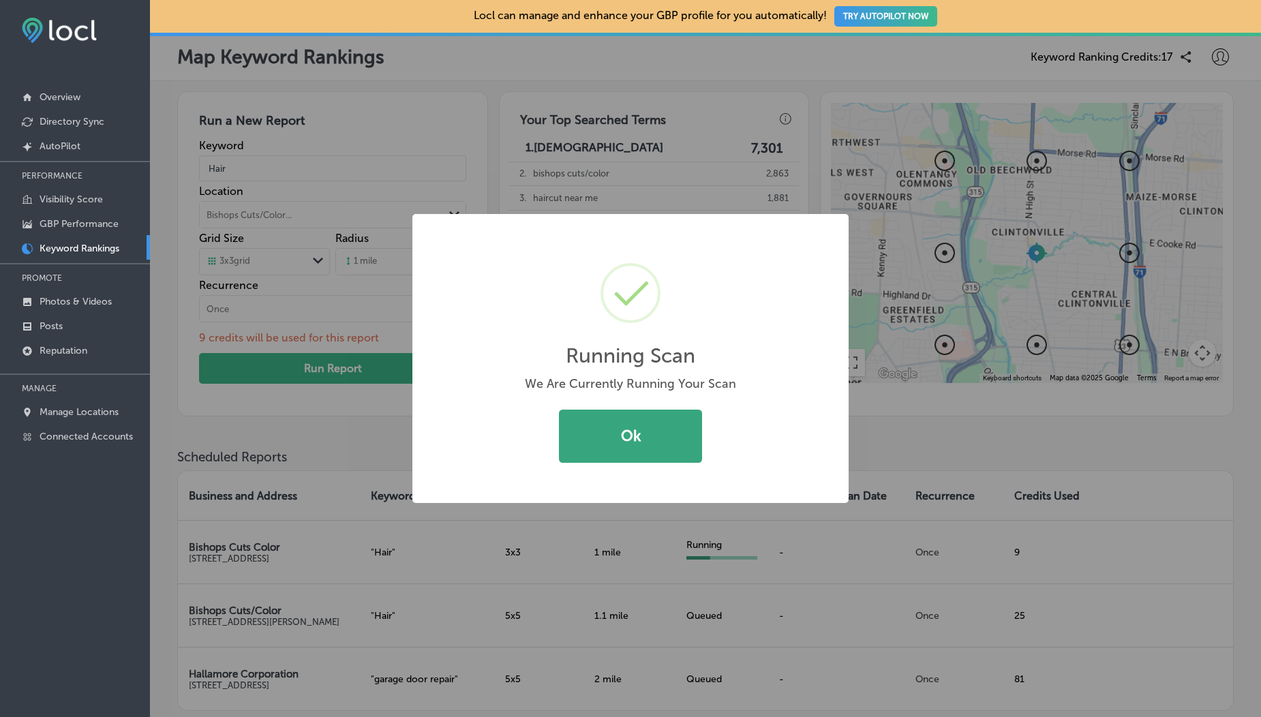
click at [644, 425] on button "Ok" at bounding box center [630, 436] width 143 height 53
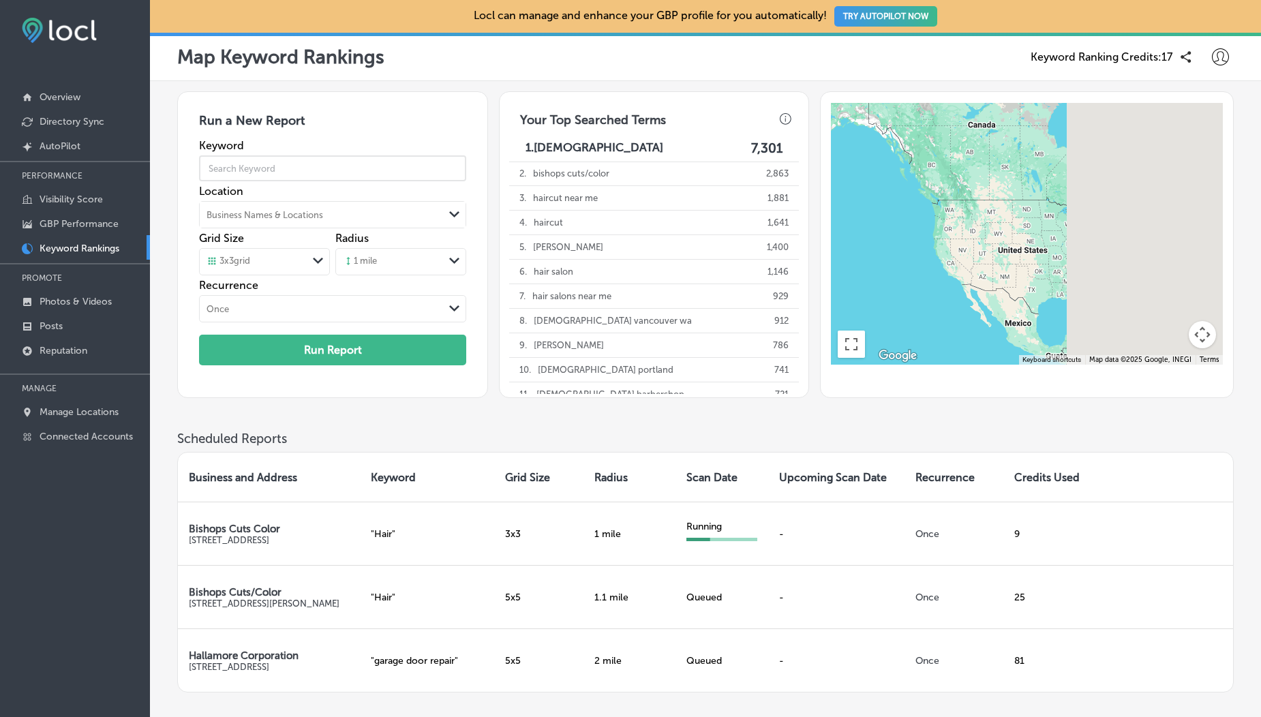
click at [265, 173] on input "text" at bounding box center [332, 168] width 267 height 38
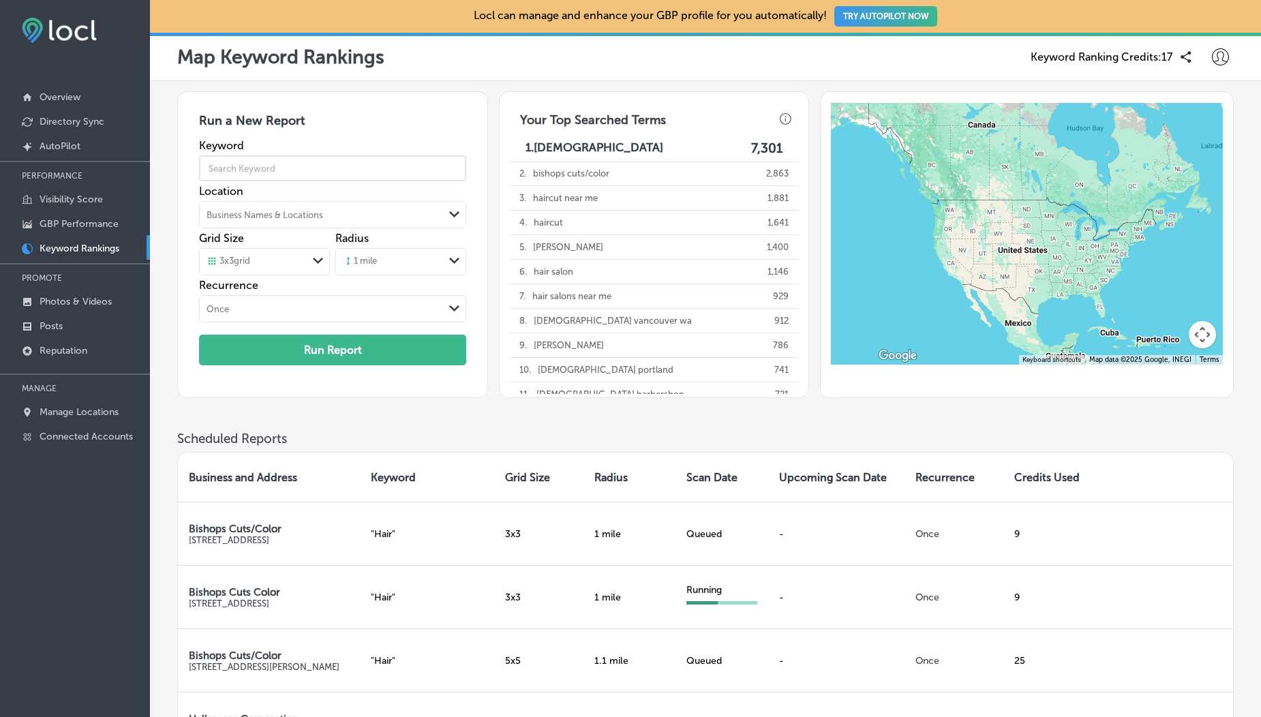
type input "Hair"
click at [265, 216] on div "Business Names & Locations" at bounding box center [265, 215] width 117 height 10
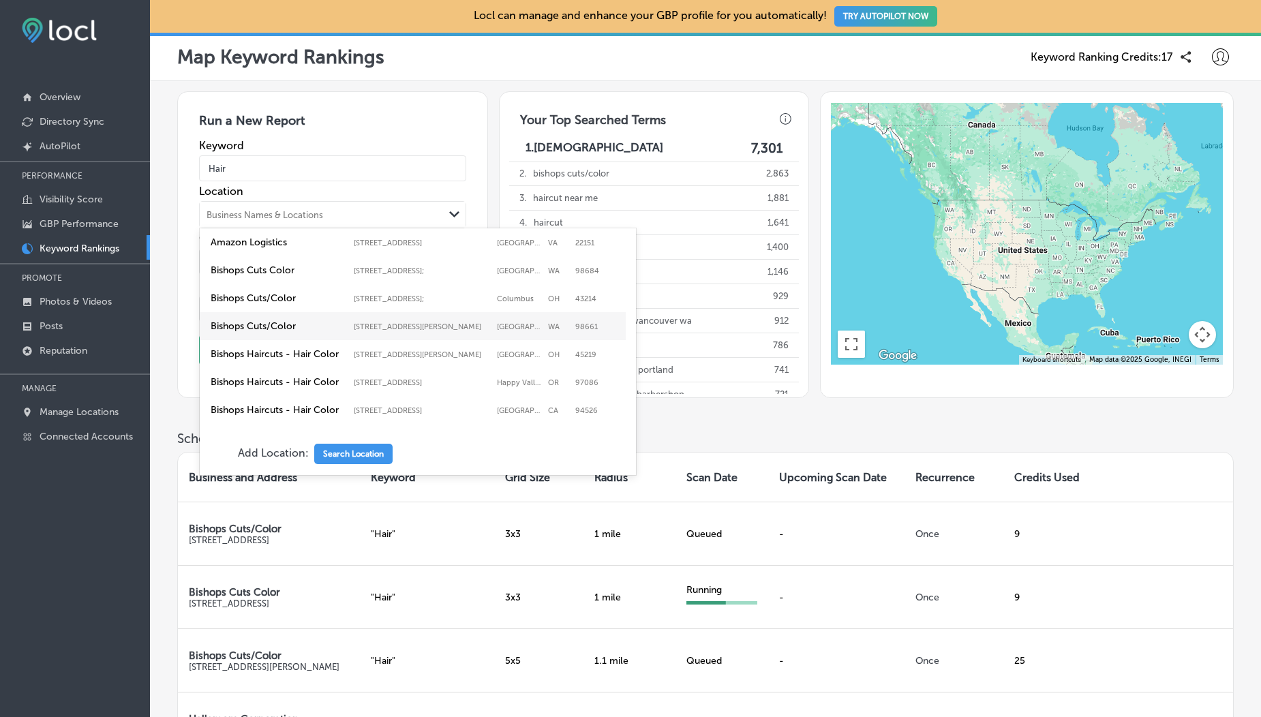
click at [263, 332] on label "Bishops Cuts/Color" at bounding box center [279, 326] width 136 height 12
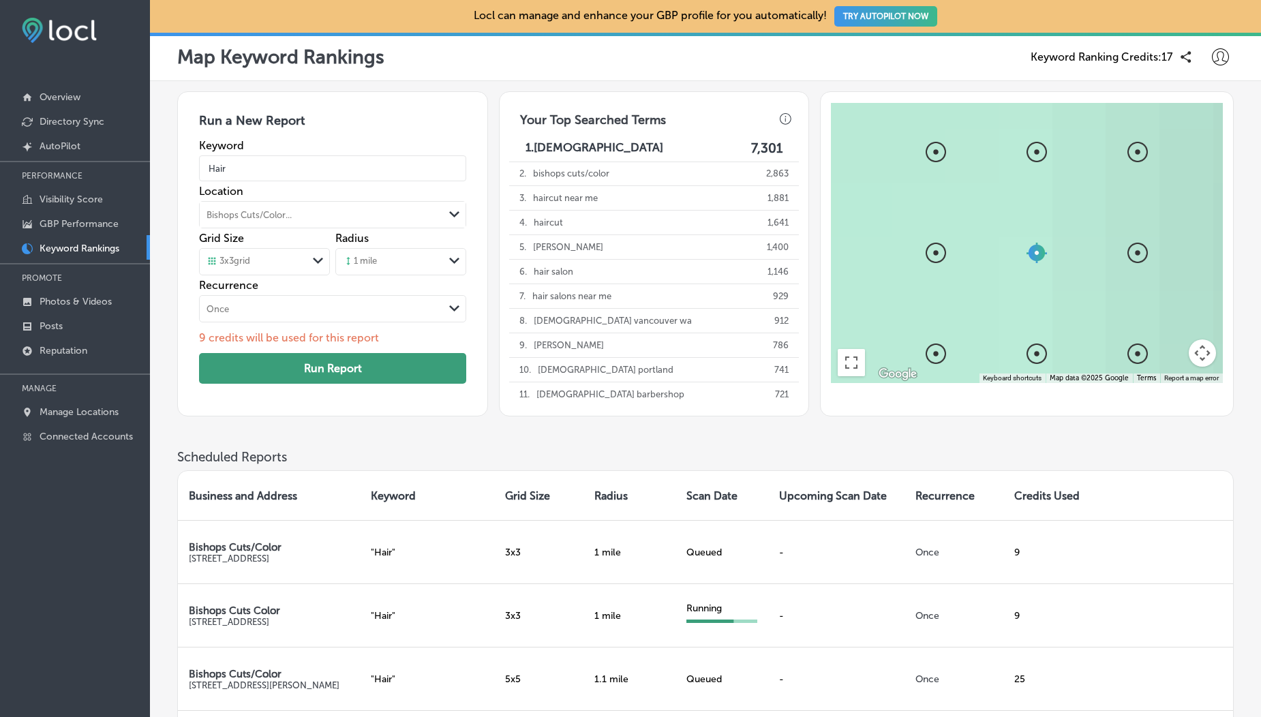
click at [317, 368] on button "Run Report" at bounding box center [332, 368] width 267 height 31
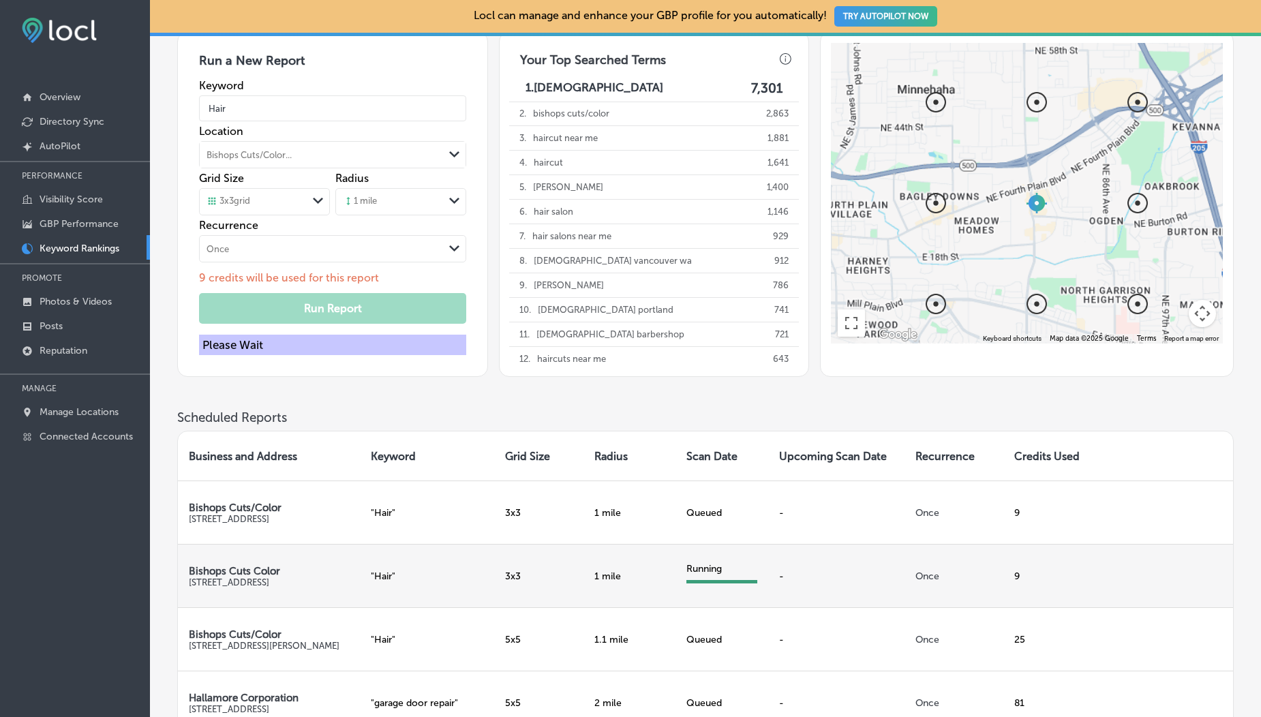
scroll to position [55, 0]
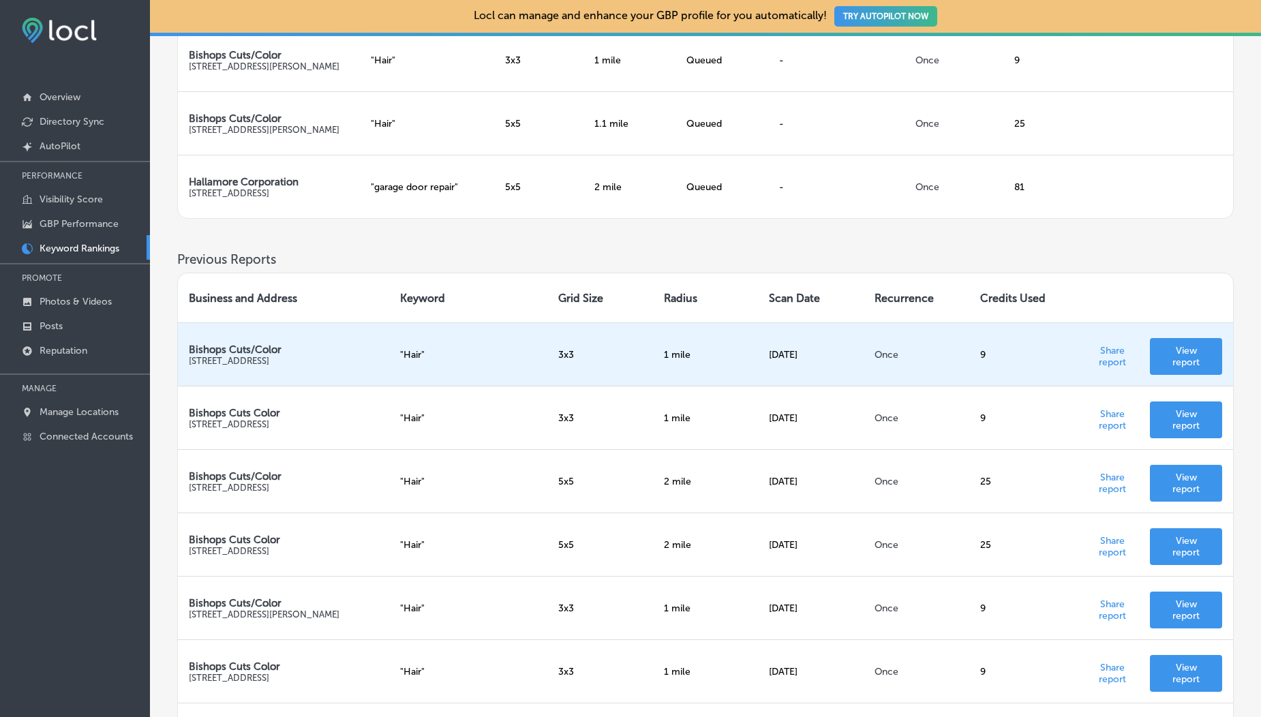
scroll to position [67, 0]
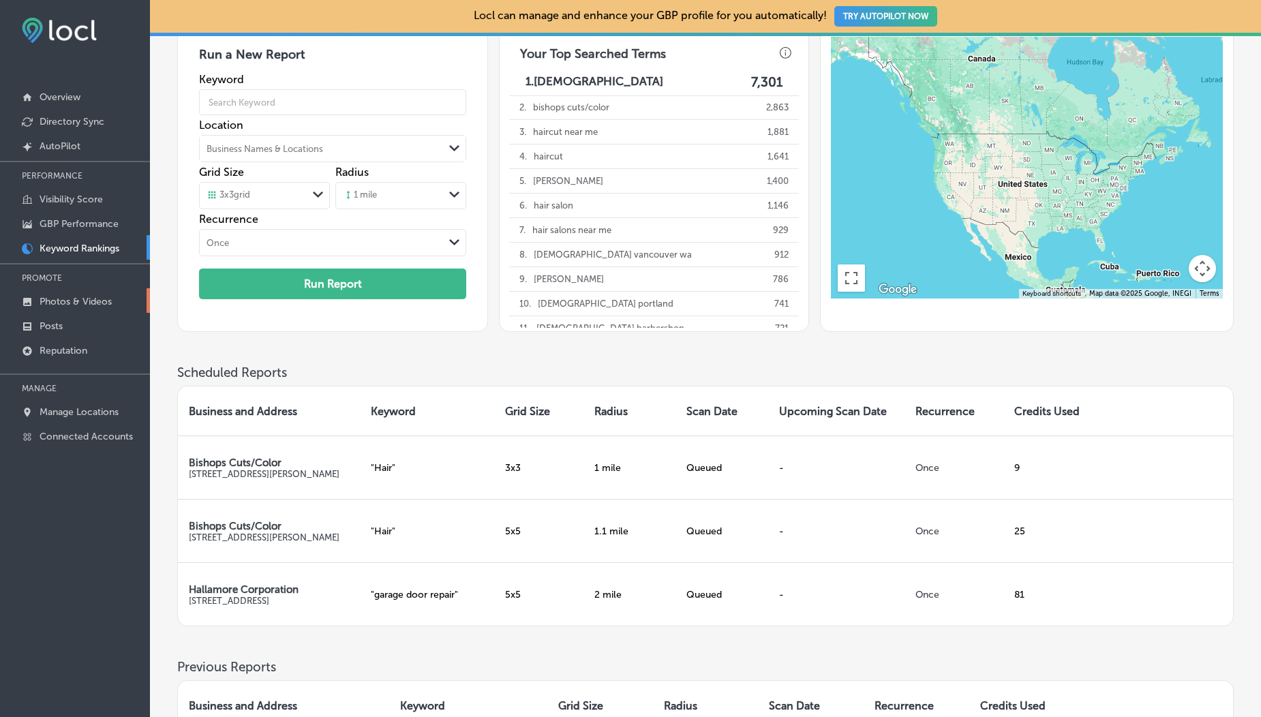
click at [58, 299] on p "Photos & Videos" at bounding box center [76, 302] width 72 height 12
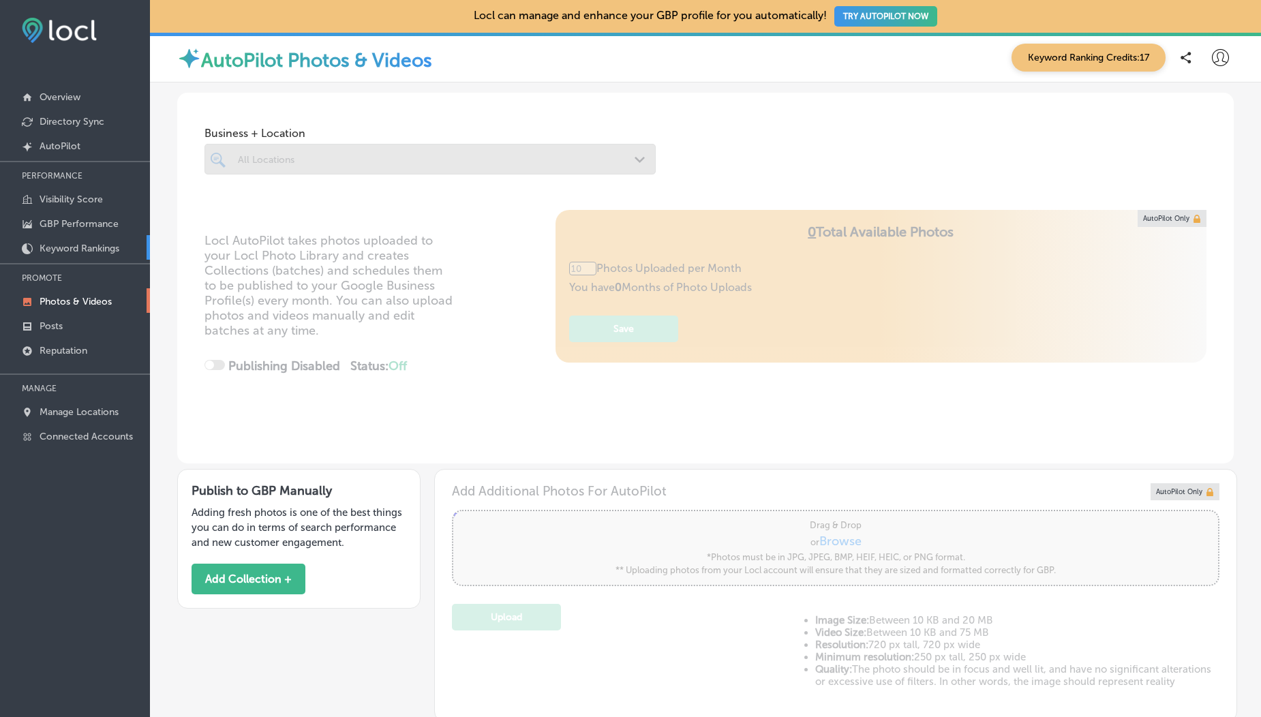
click at [76, 258] on link "Keyword Rankings" at bounding box center [75, 247] width 150 height 25
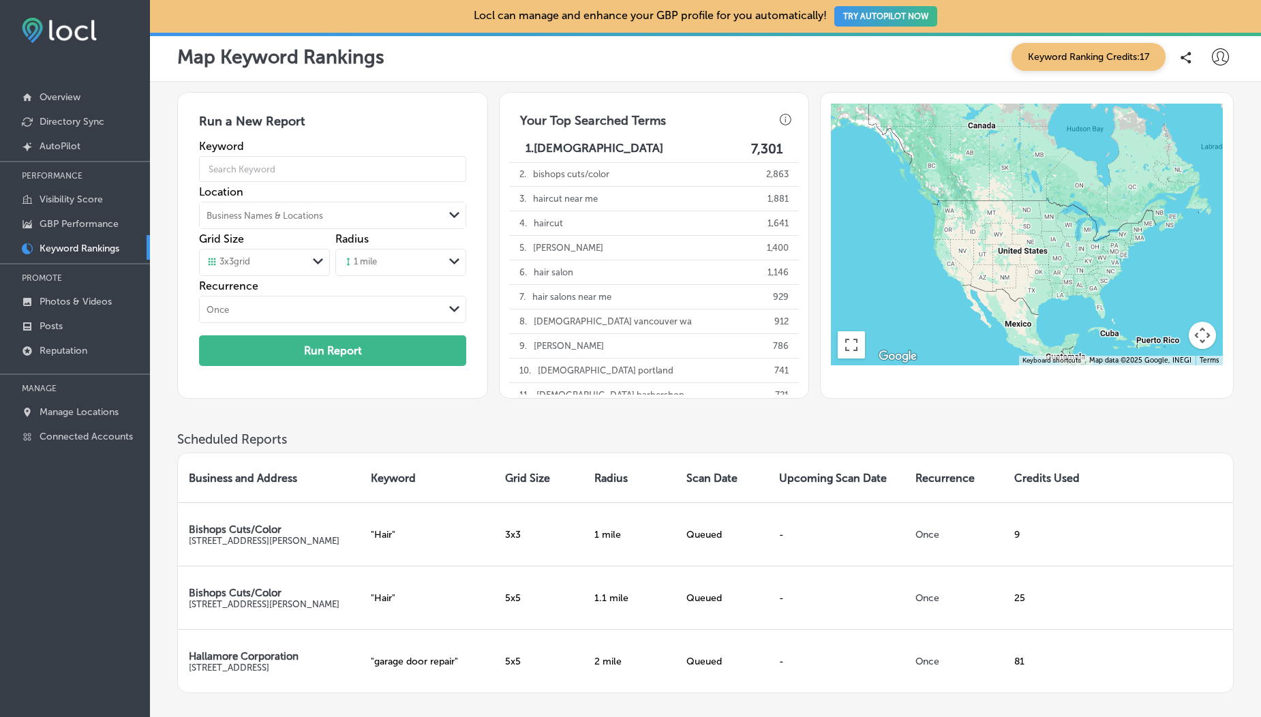
click at [1073, 59] on span "Keyword Ranking Credits: 17" at bounding box center [1089, 57] width 154 height 28
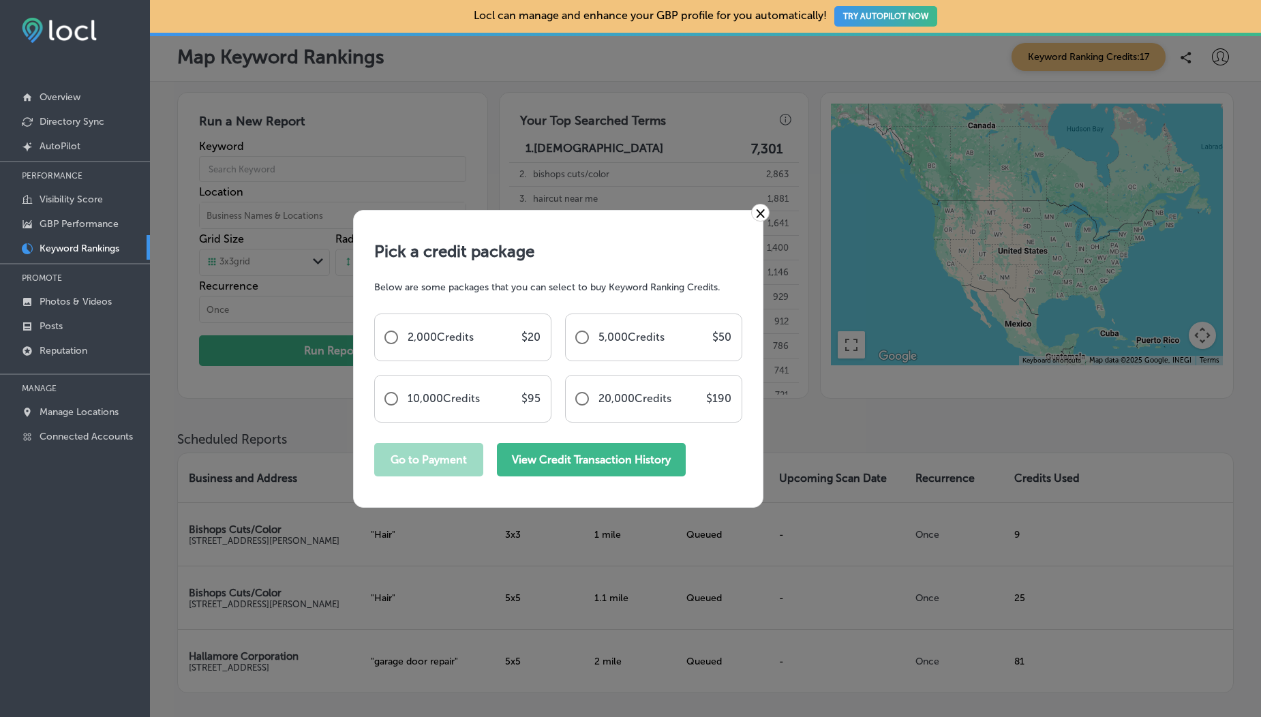
click at [610, 466] on button "View Credit Transaction History" at bounding box center [591, 459] width 189 height 33
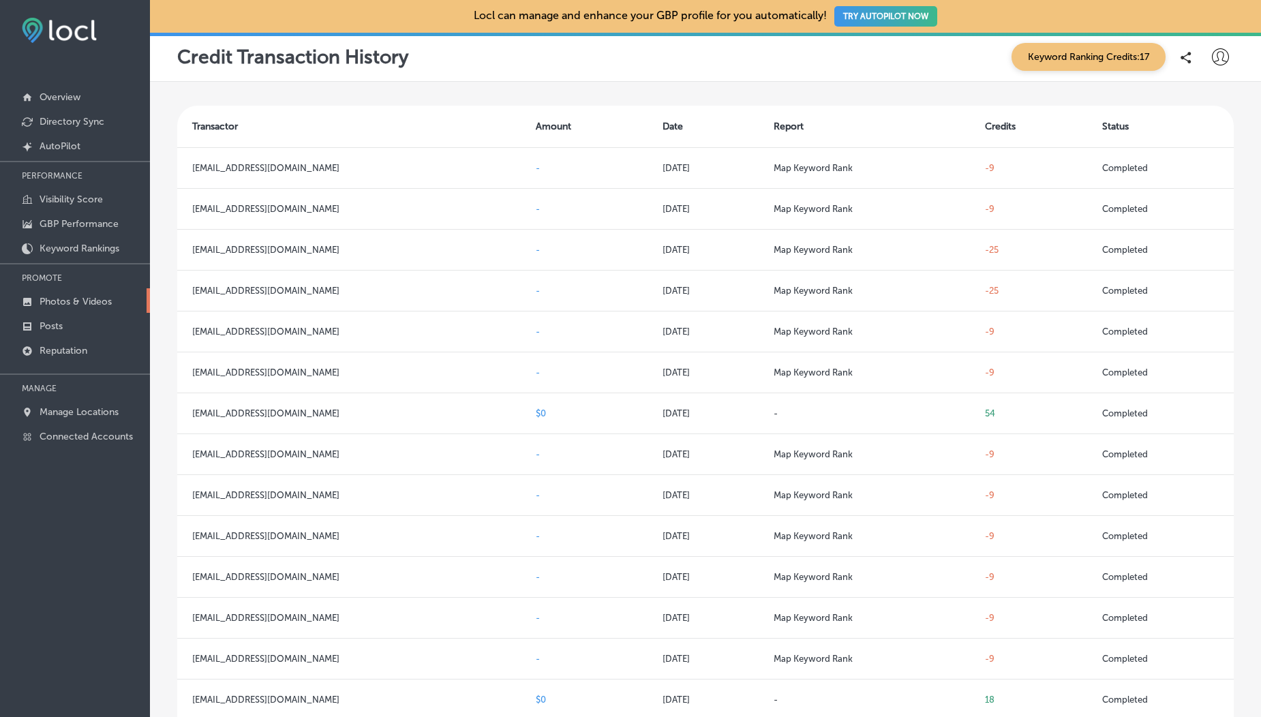
click at [69, 301] on p "Photos & Videos" at bounding box center [76, 302] width 72 height 12
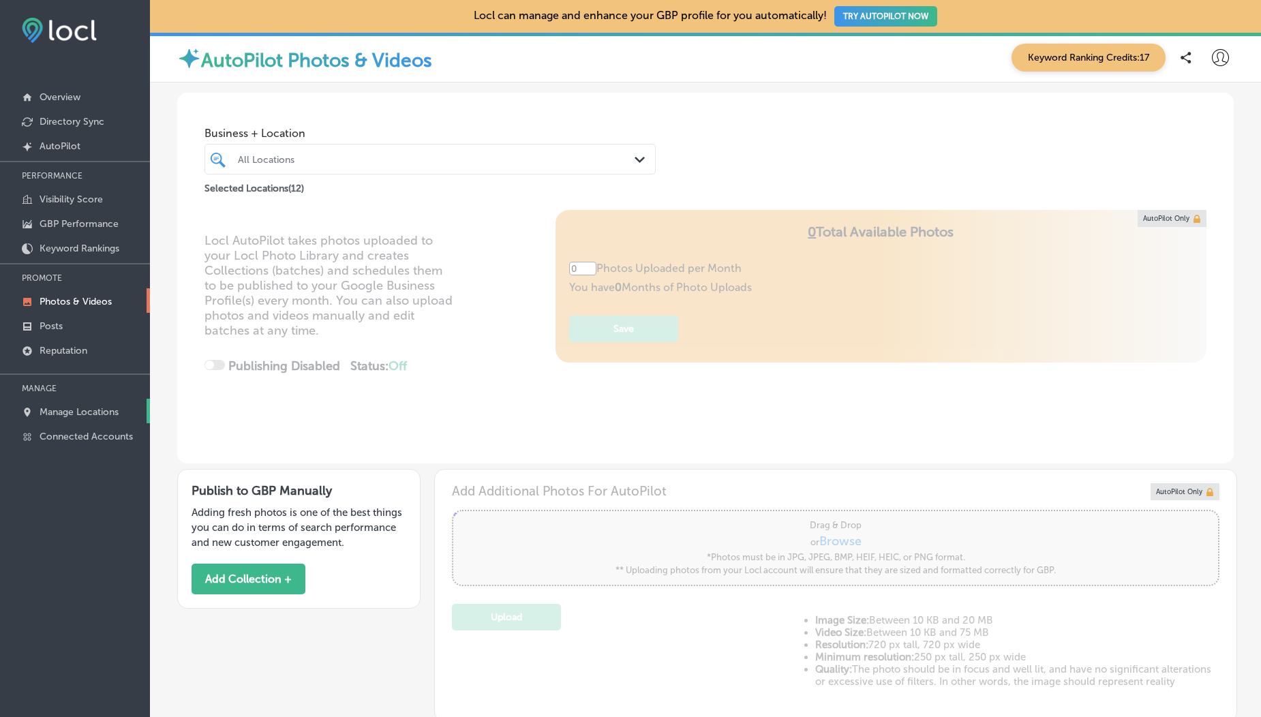
type input "5"
click at [57, 240] on link "Keyword Rankings" at bounding box center [75, 247] width 150 height 25
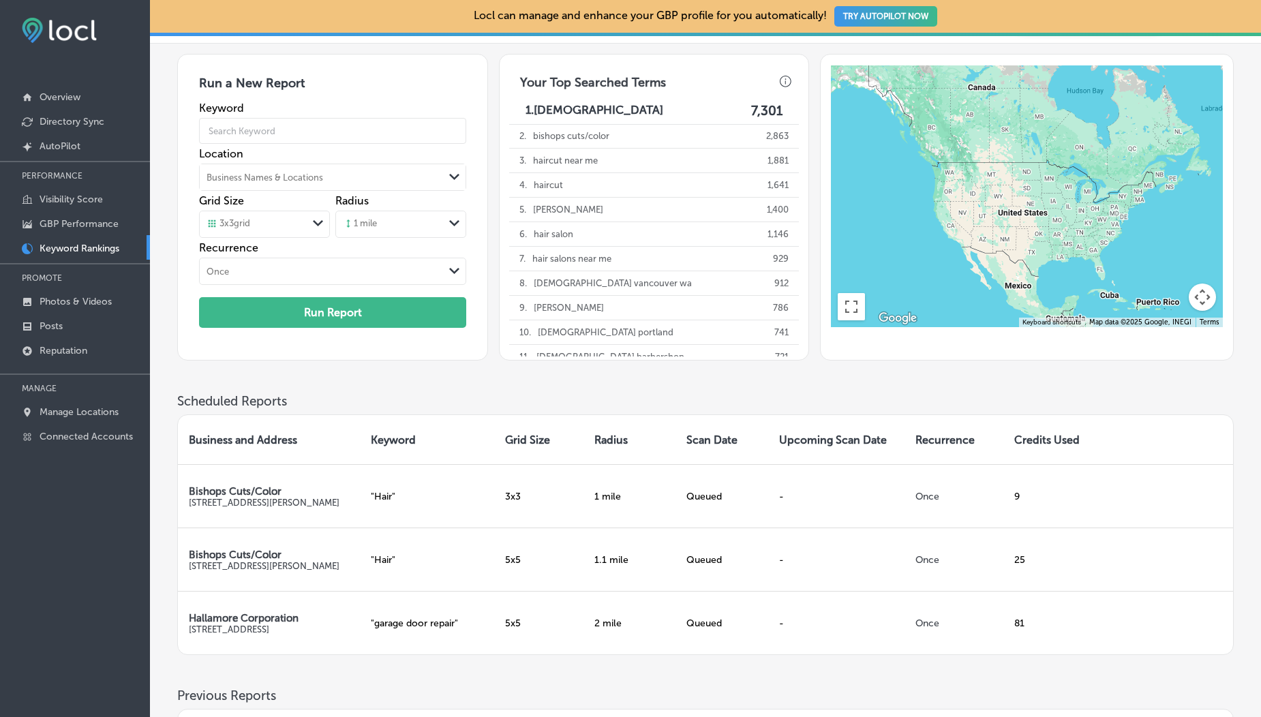
scroll to position [36, 0]
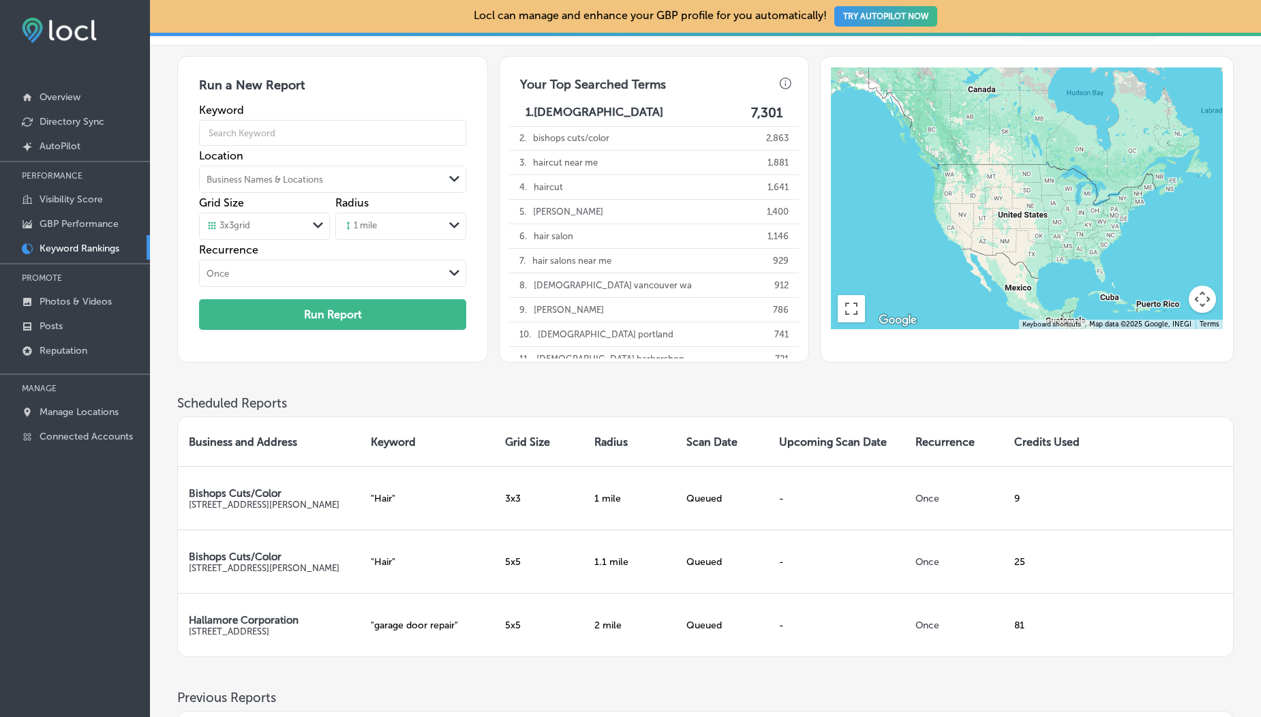
click at [72, 238] on link "Keyword Rankings" at bounding box center [75, 247] width 150 height 25
click at [71, 230] on p "GBP Performance" at bounding box center [79, 224] width 79 height 12
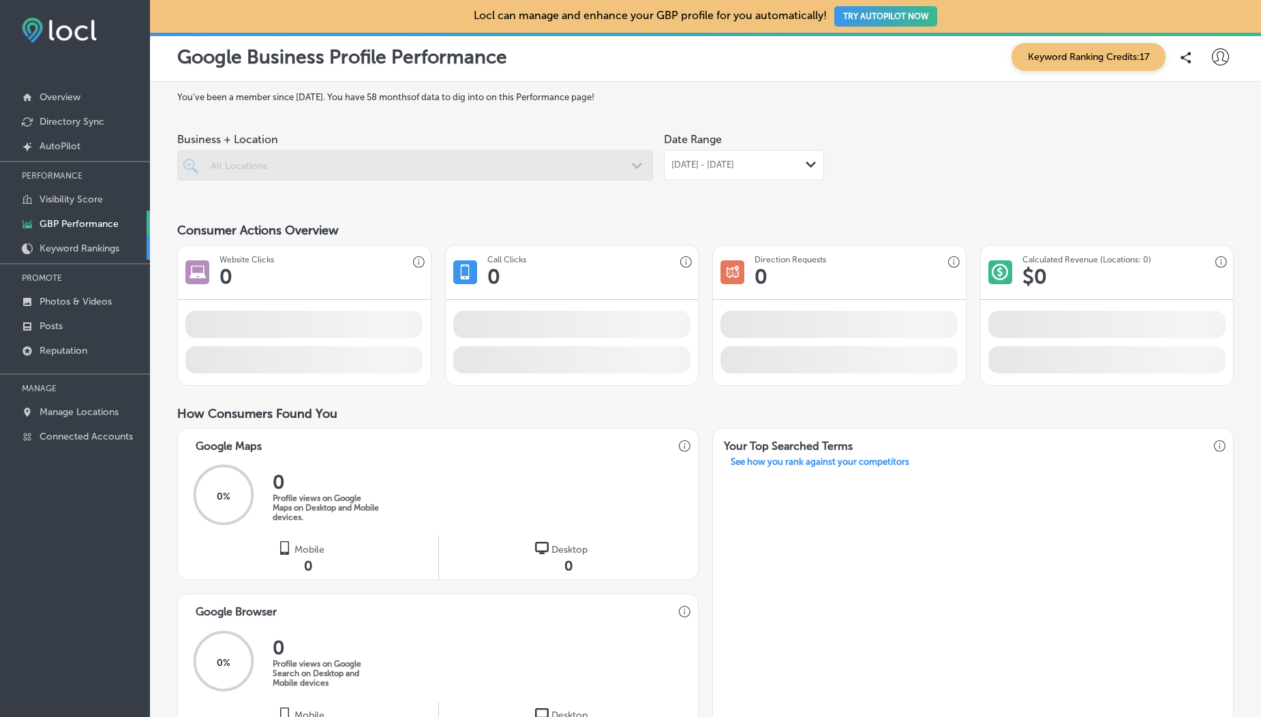
click at [80, 250] on p "Keyword Rankings" at bounding box center [80, 249] width 80 height 12
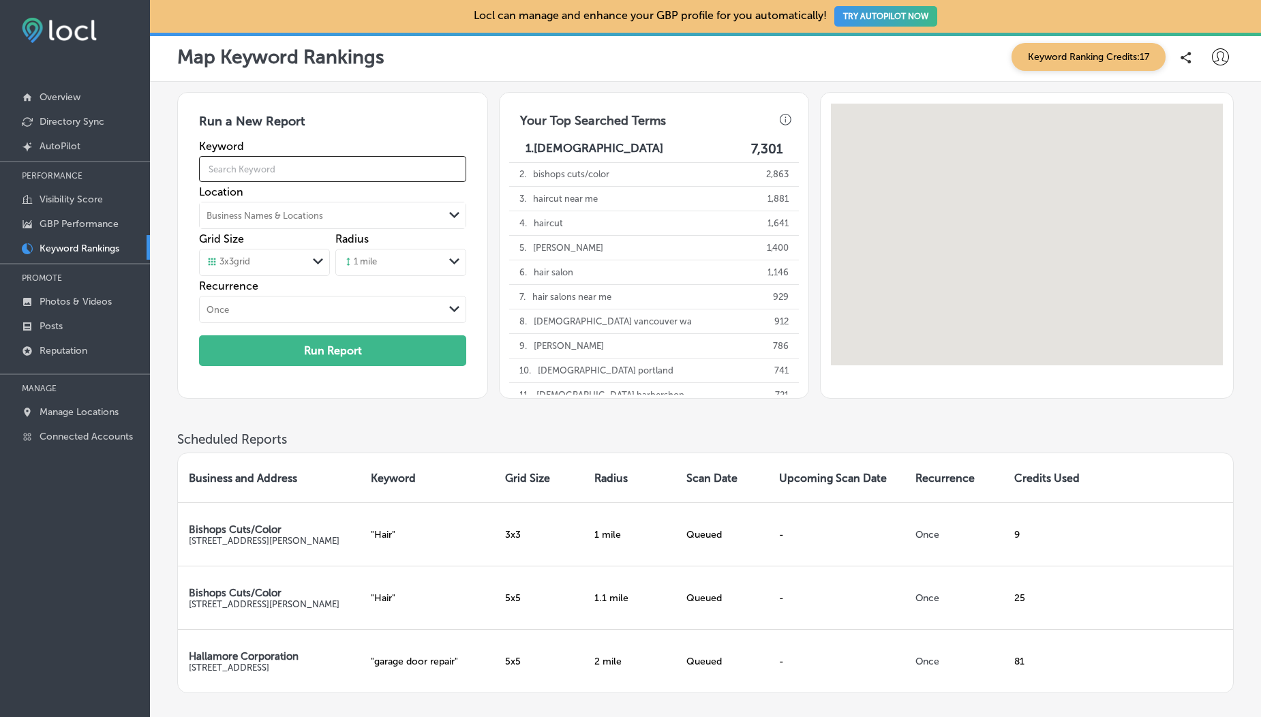
click at [239, 161] on input "text" at bounding box center [332, 169] width 267 height 38
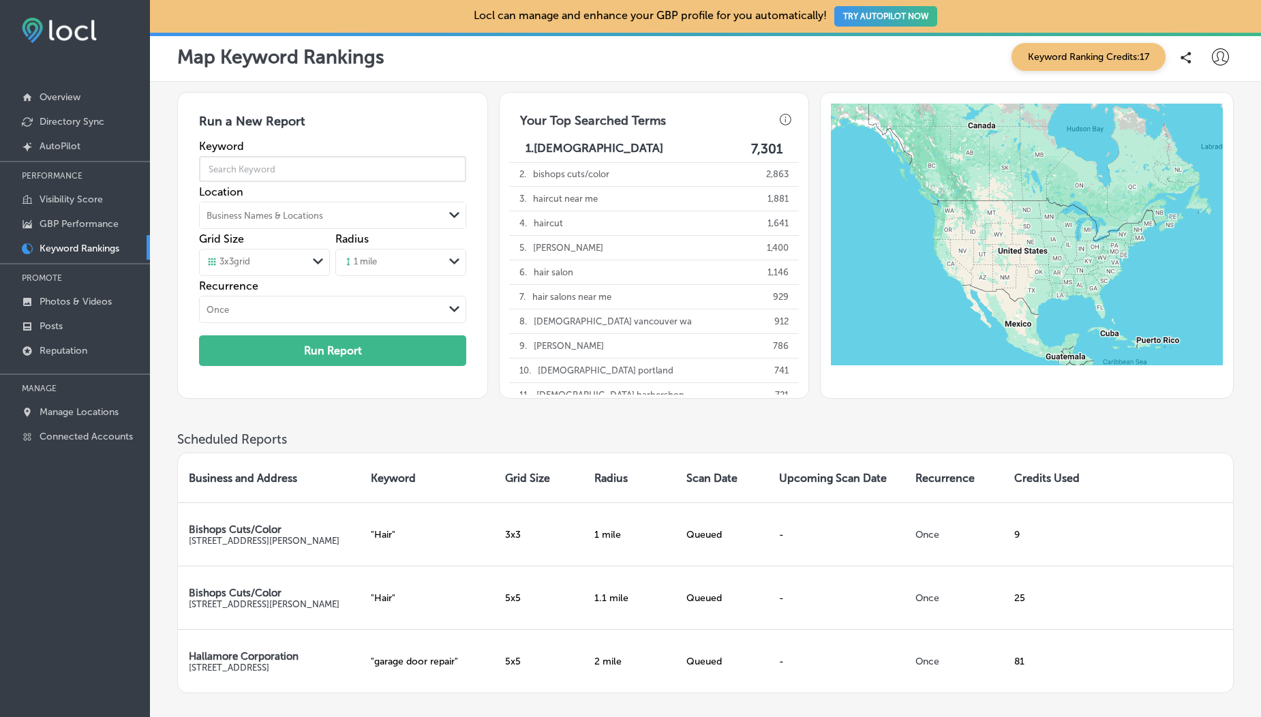
type input "Hair"
click at [260, 216] on div "Business Names & Locations" at bounding box center [265, 216] width 117 height 10
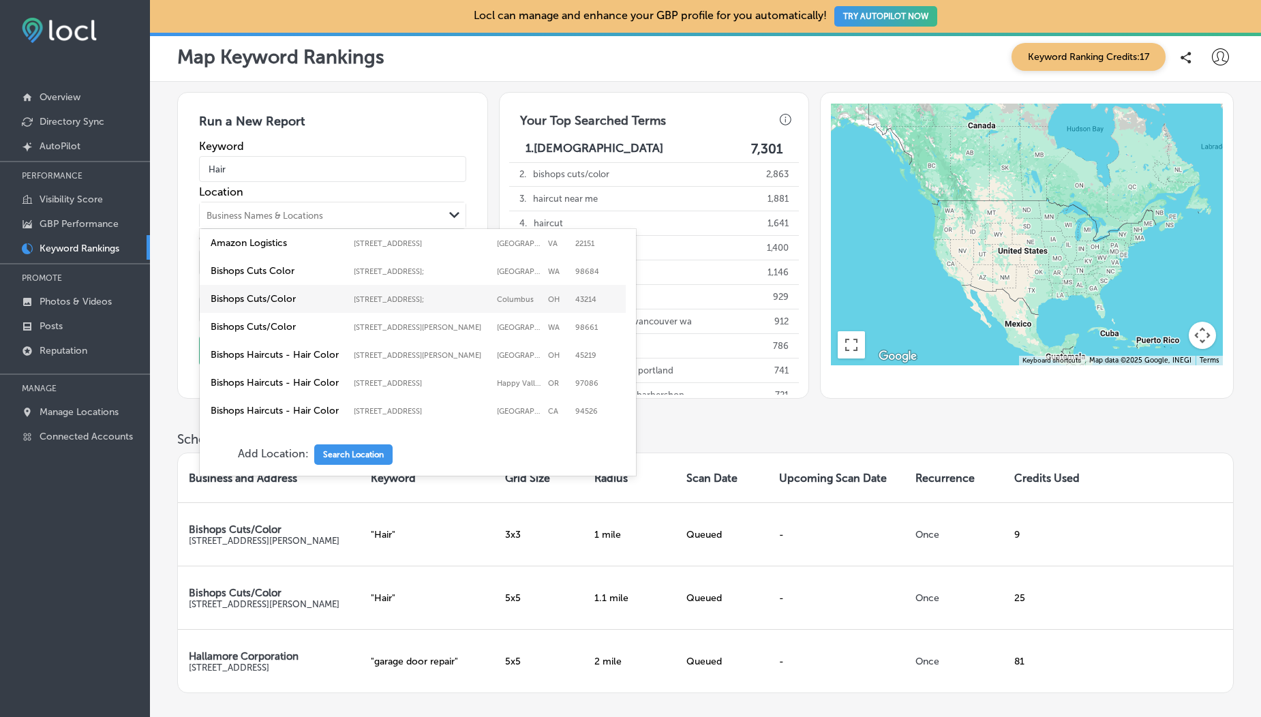
click at [250, 305] on label "Bishops Cuts/Color" at bounding box center [279, 299] width 136 height 12
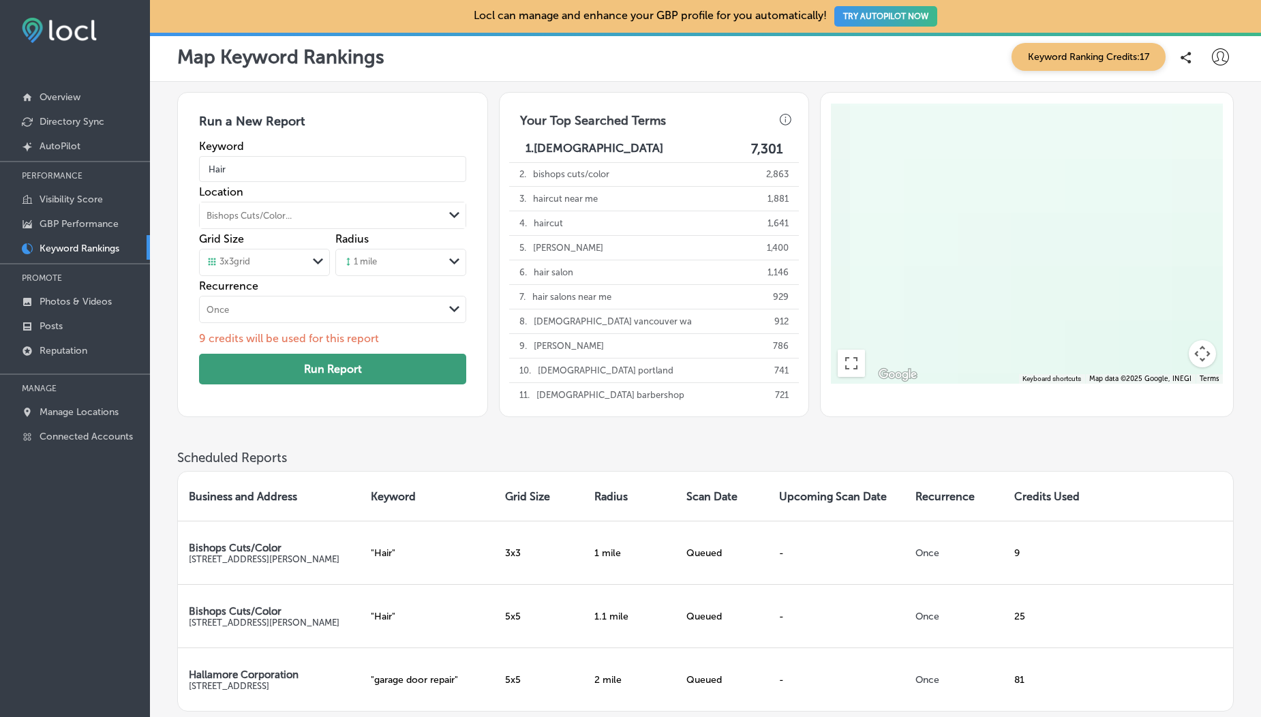
click at [277, 381] on button "Run Report" at bounding box center [332, 369] width 267 height 31
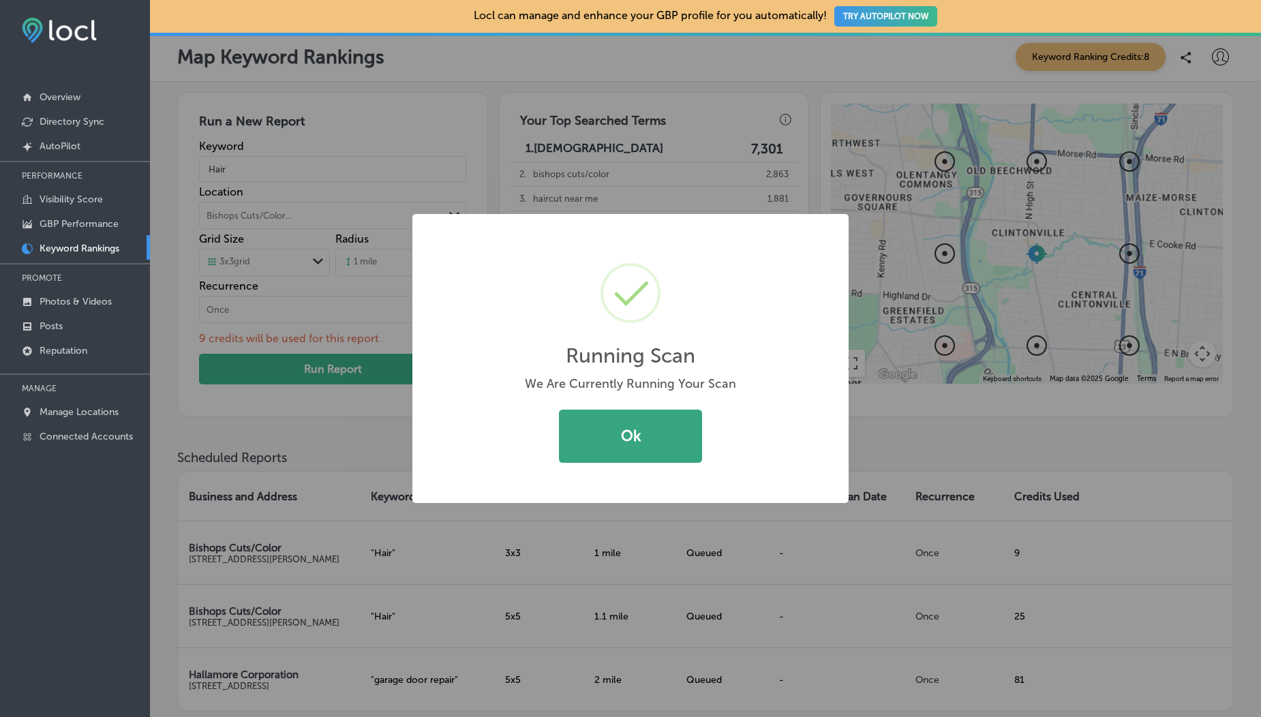
click at [602, 454] on button "Ok" at bounding box center [630, 436] width 143 height 53
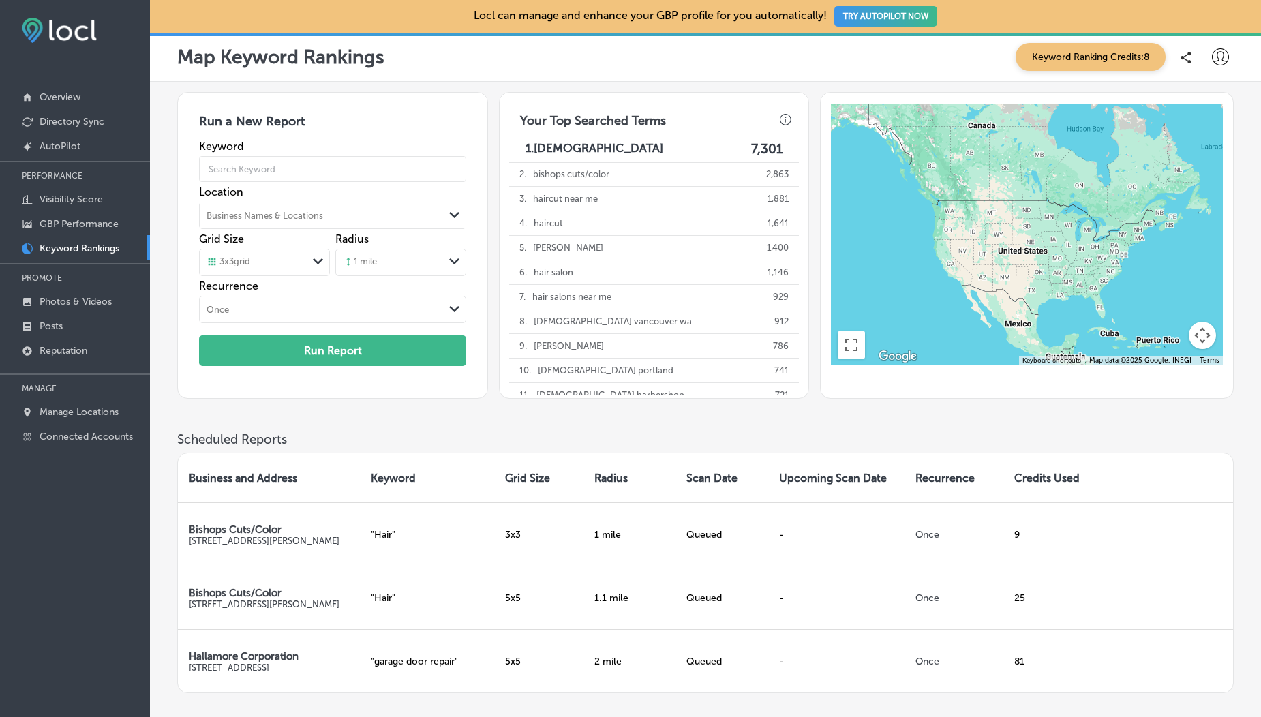
click at [1210, 57] on div at bounding box center [1220, 57] width 27 height 27
click at [1213, 94] on li "My Account" at bounding box center [1196, 106] width 94 height 31
select select "US"
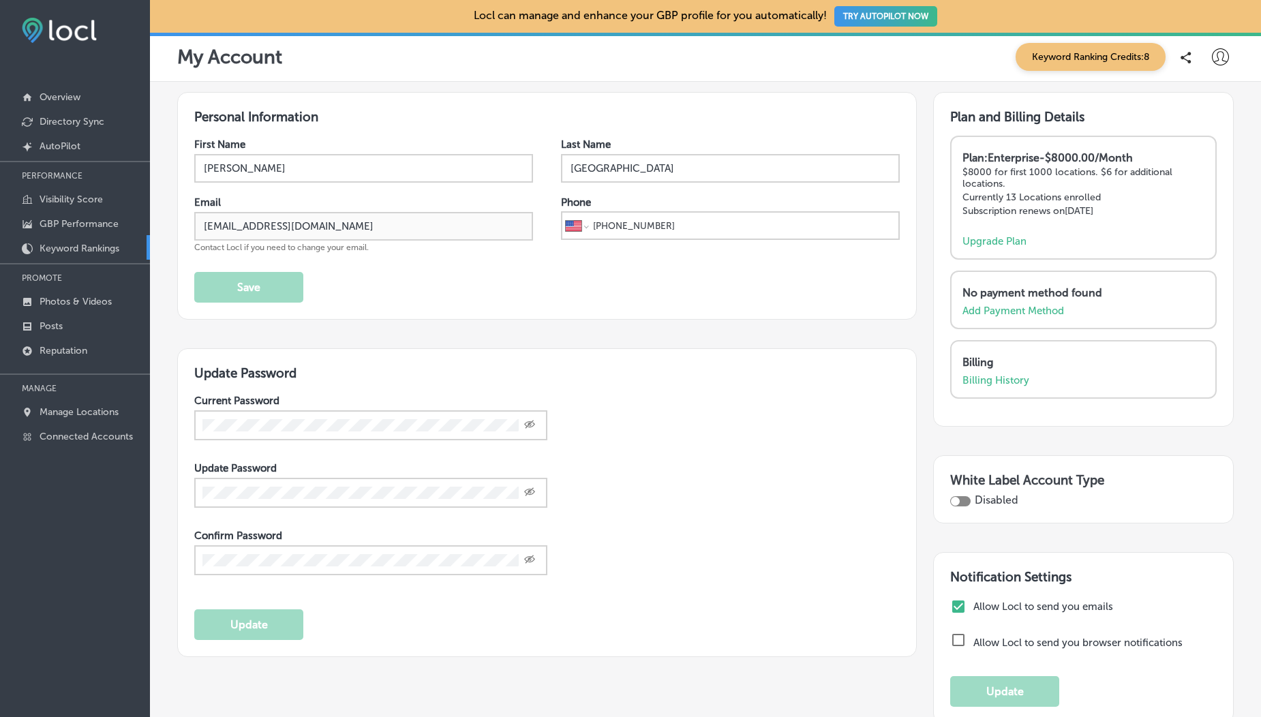
click at [84, 250] on p "Keyword Rankings" at bounding box center [80, 249] width 80 height 12
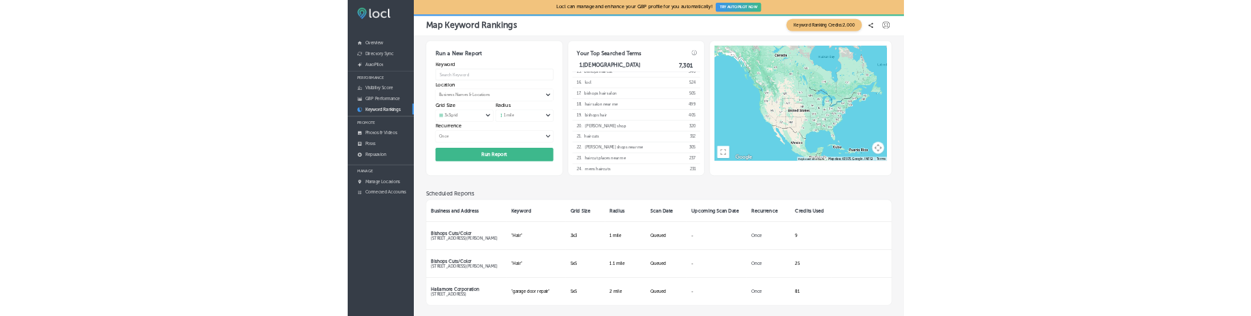
scroll to position [335, 0]
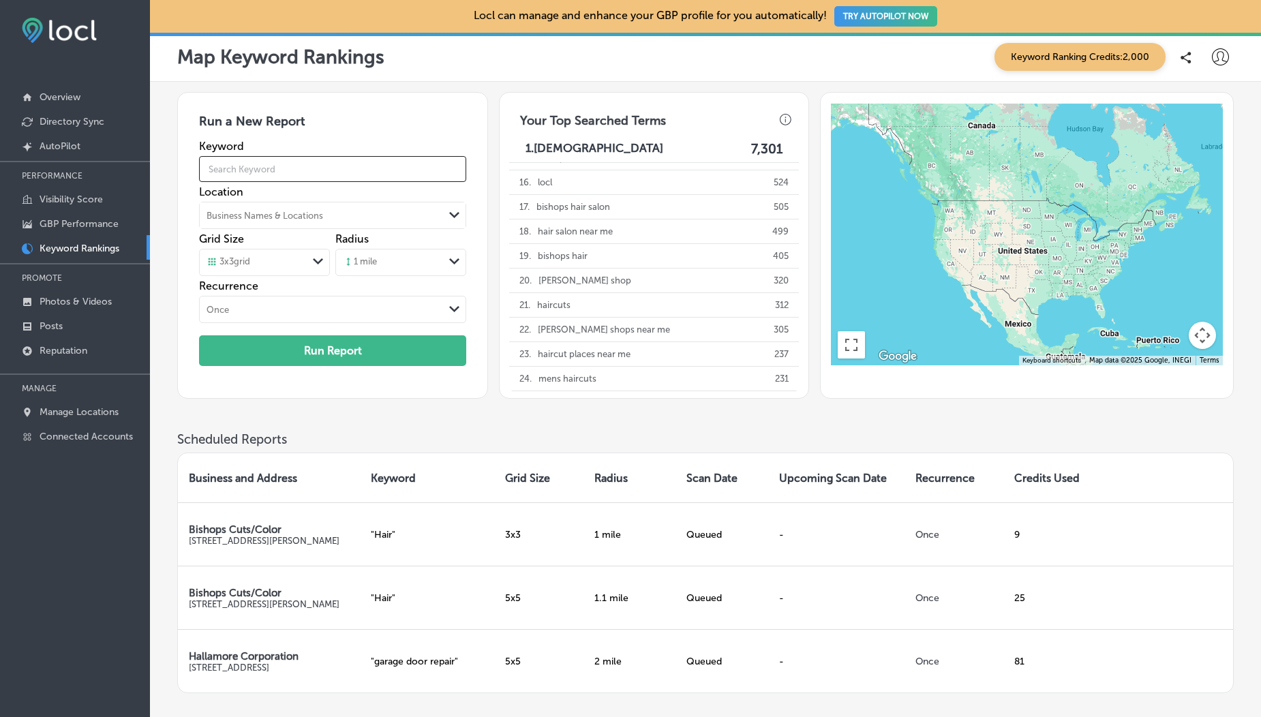
click at [262, 175] on input "text" at bounding box center [332, 169] width 267 height 38
type input "Hair"
click at [258, 214] on div "Business Names & Locations" at bounding box center [265, 216] width 117 height 10
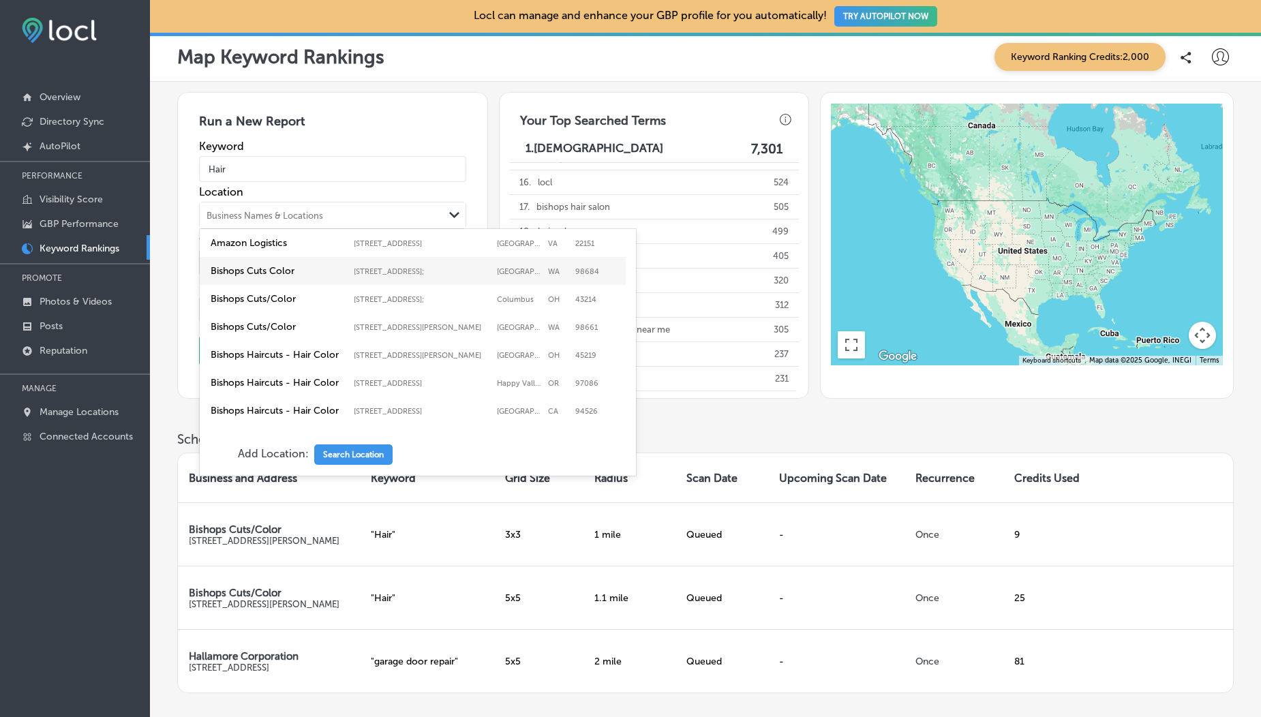
click at [264, 273] on label "Bishops Cuts Color" at bounding box center [279, 271] width 136 height 12
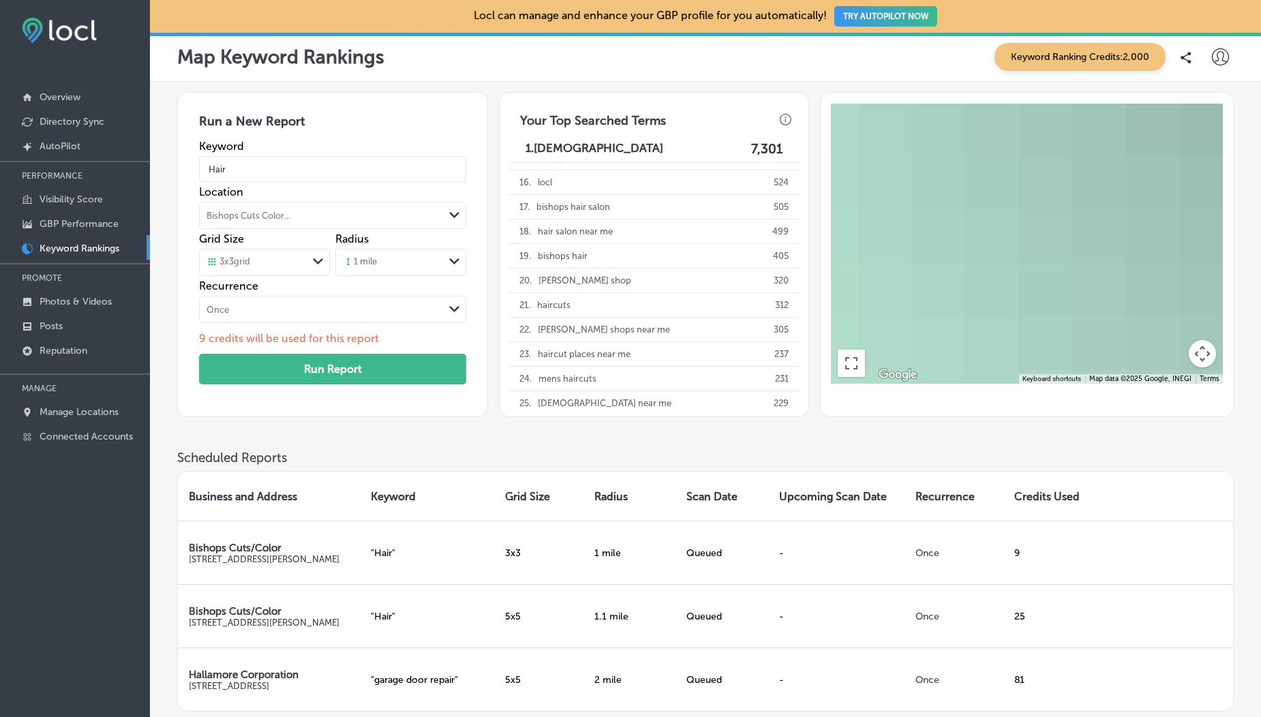
click at [265, 266] on div "3 x 3 grid" at bounding box center [254, 262] width 108 height 15
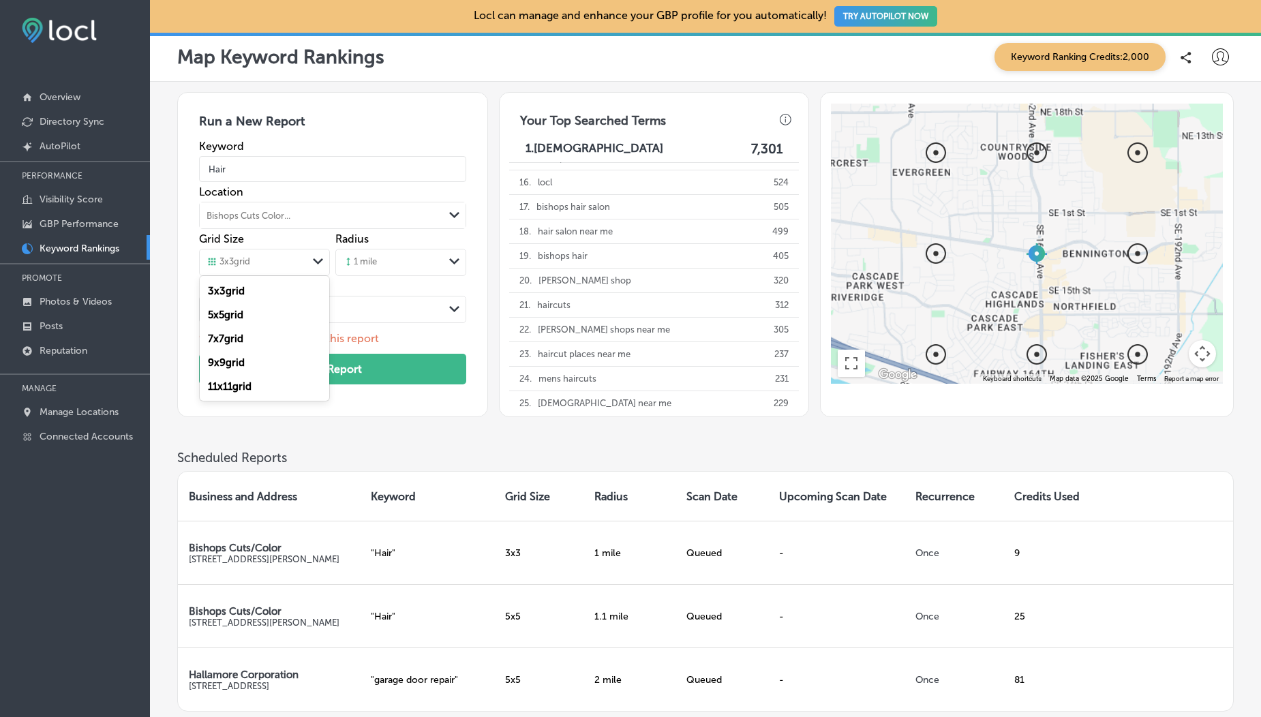
click at [256, 290] on div "3 x 3 grid" at bounding box center [265, 291] width 130 height 24
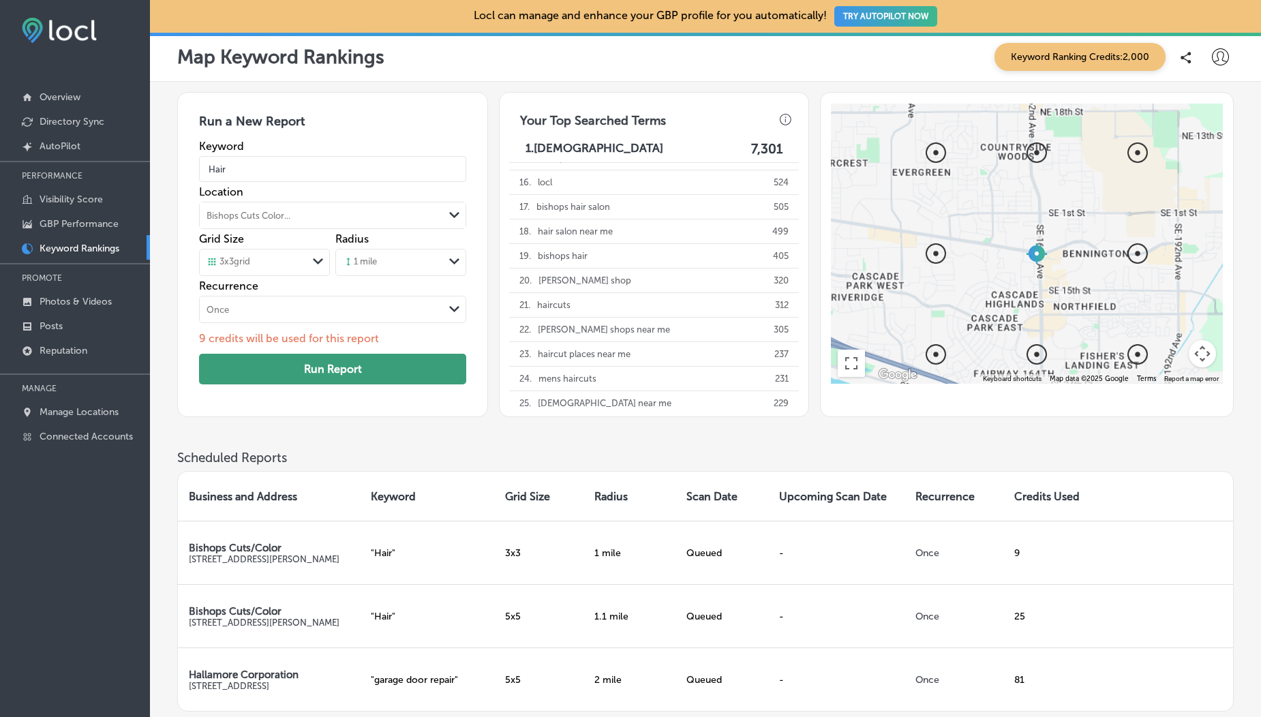
click at [288, 367] on button "Run Report" at bounding box center [332, 369] width 267 height 31
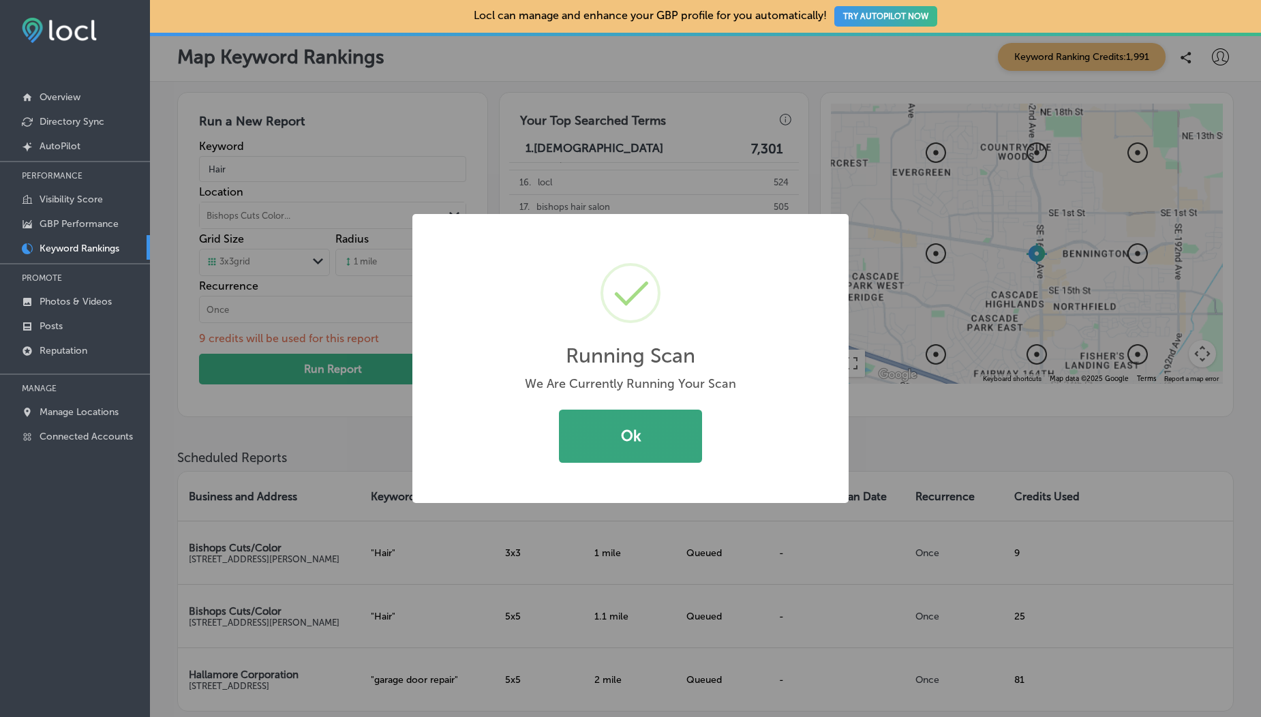
click at [625, 428] on button "Ok" at bounding box center [630, 436] width 143 height 53
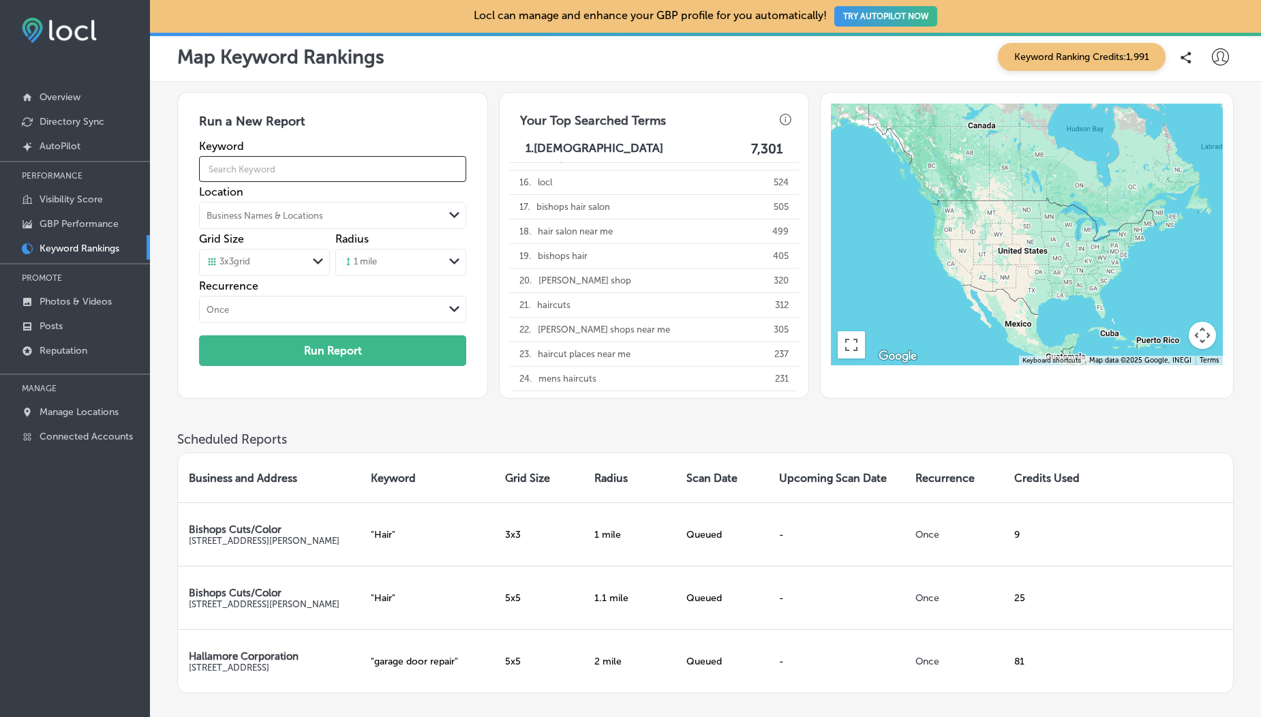
click at [269, 174] on input "text" at bounding box center [332, 169] width 267 height 38
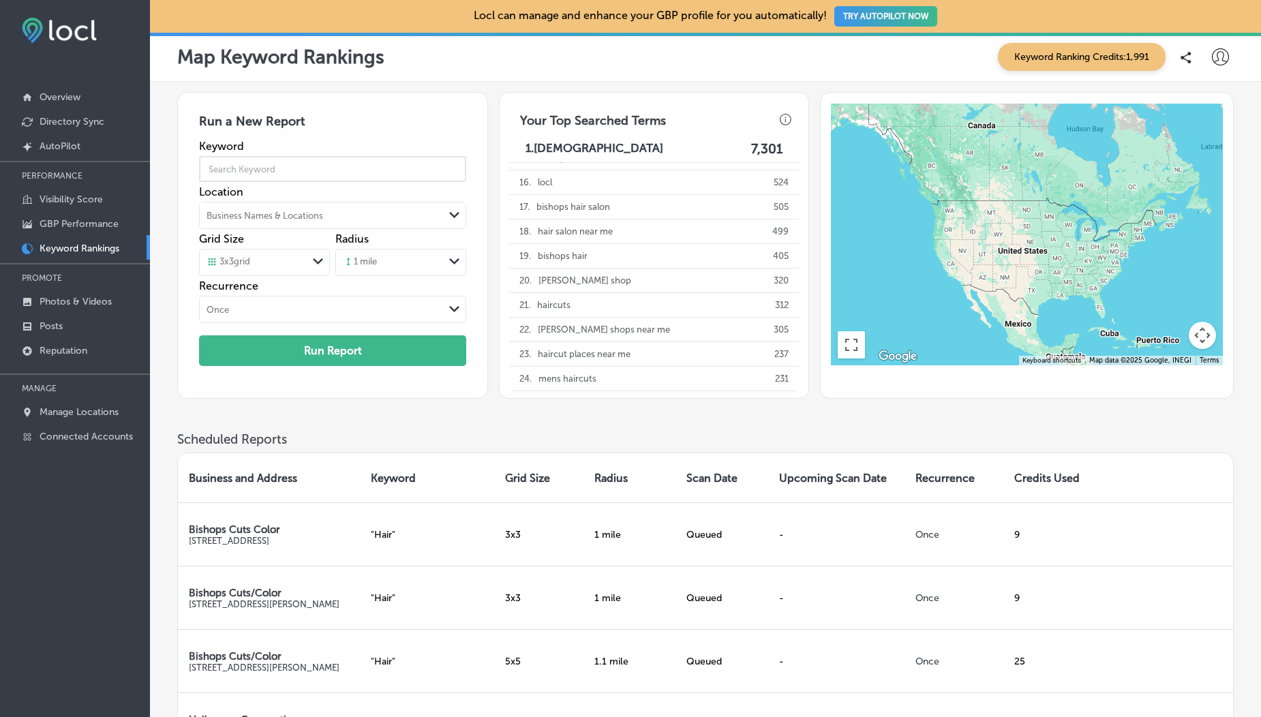
type input "Hair"
click at [272, 220] on div "Business Names & Locations" at bounding box center [265, 216] width 117 height 10
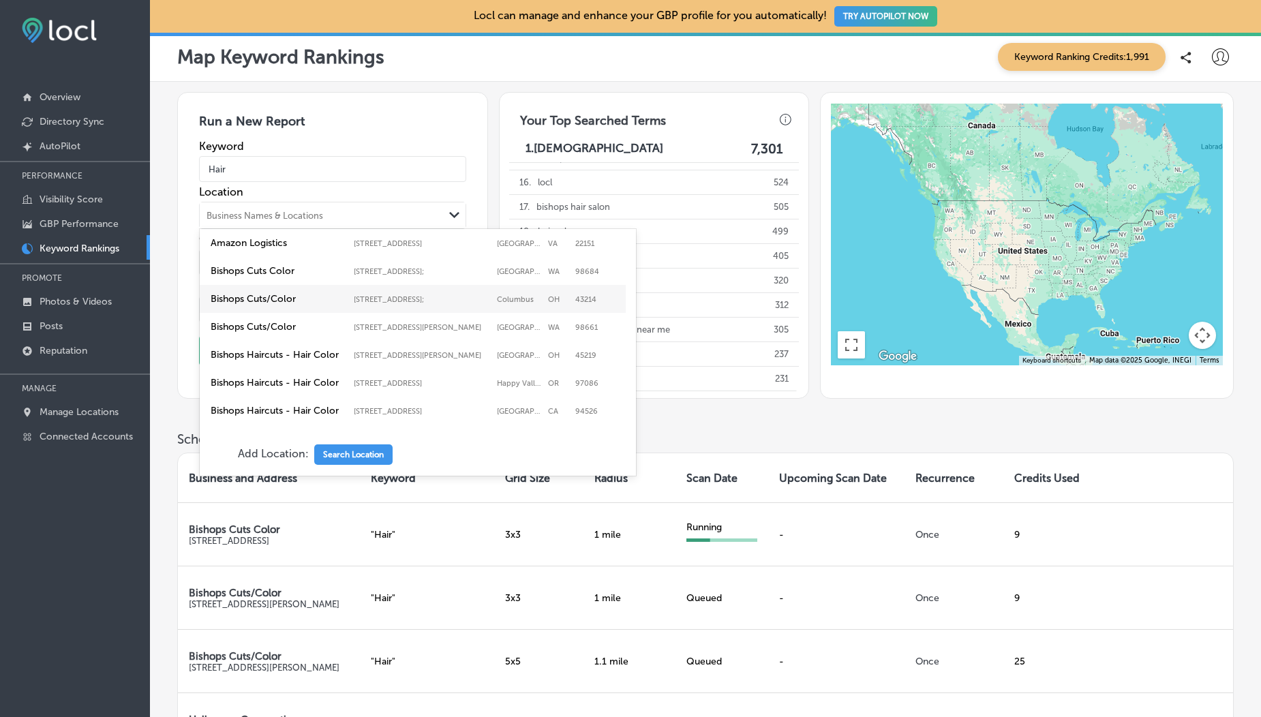
click at [276, 305] on label "Bishops Cuts/Color" at bounding box center [279, 299] width 136 height 12
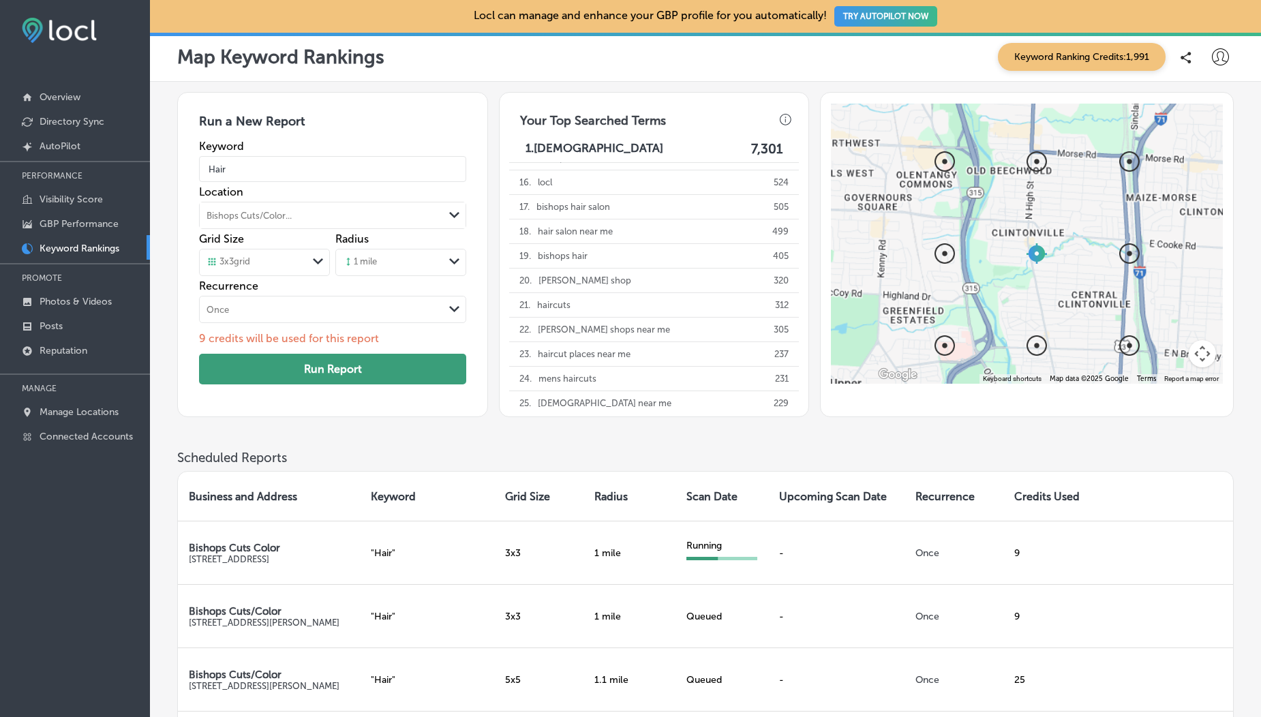
click at [314, 370] on button "Run Report" at bounding box center [332, 369] width 267 height 31
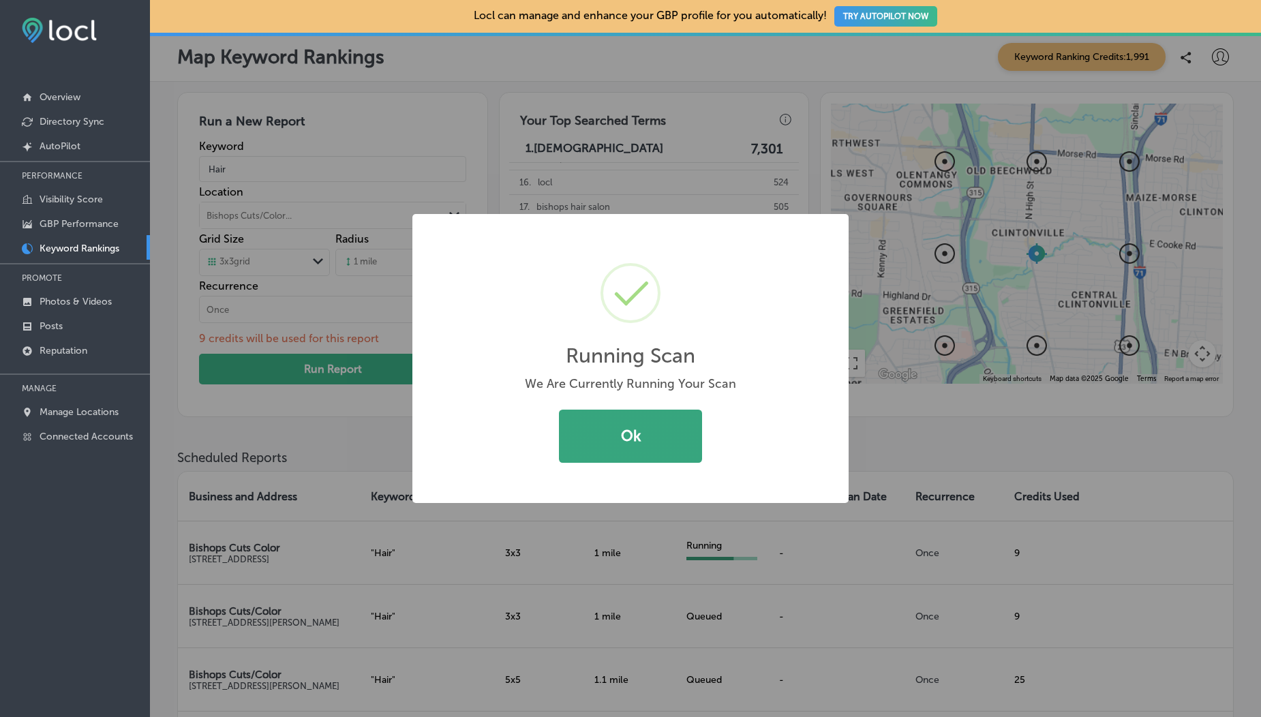
click at [574, 425] on button "Ok" at bounding box center [630, 436] width 143 height 53
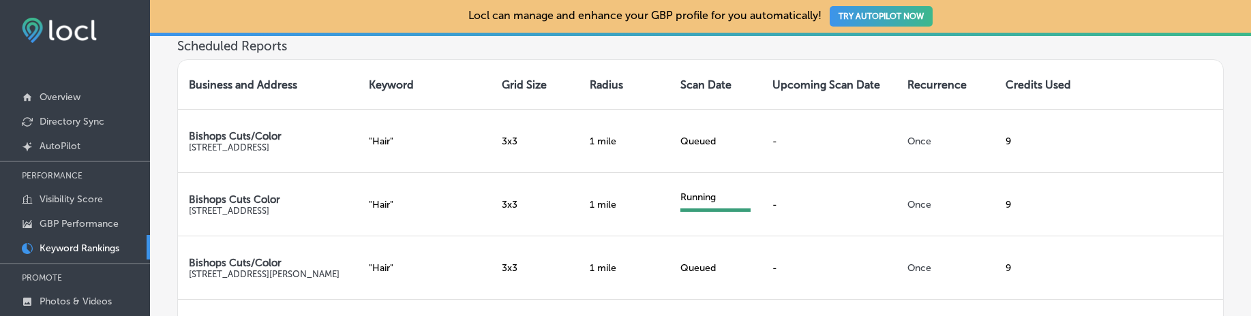
scroll to position [29, 0]
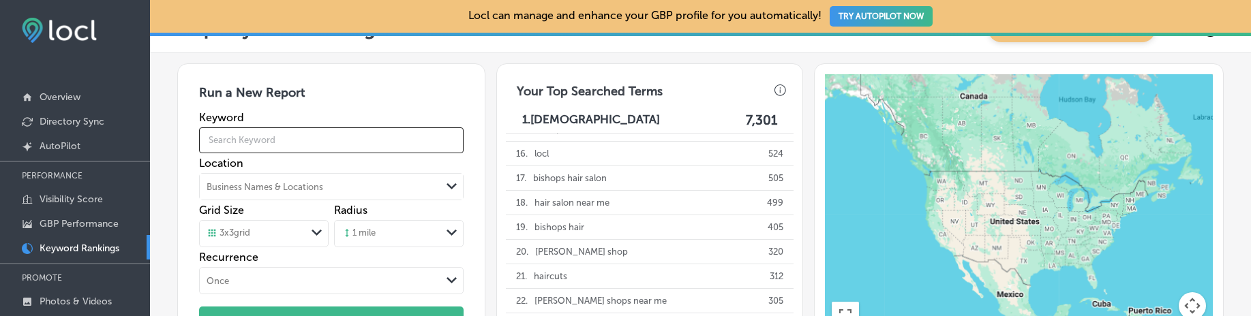
click at [237, 143] on input "text" at bounding box center [331, 140] width 265 height 38
click at [265, 139] on input "text" at bounding box center [331, 140] width 265 height 38
type input "Hair"
click at [293, 184] on div "Business Names & Locations Path Created with Sketch." at bounding box center [331, 186] width 265 height 27
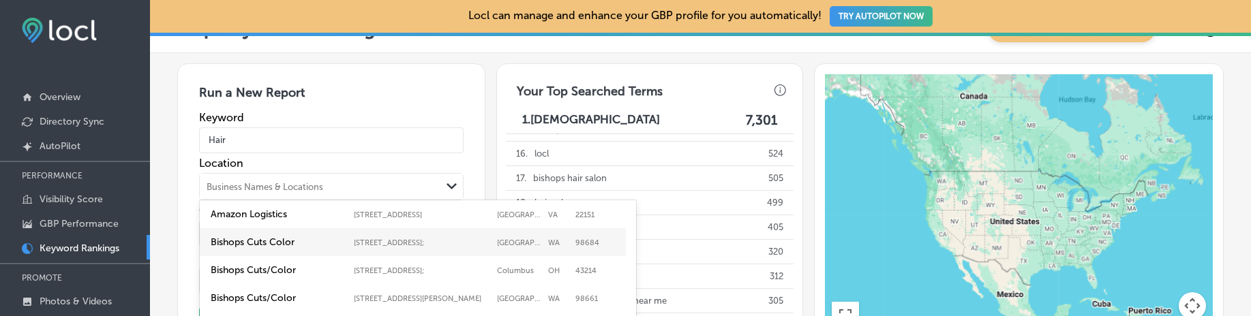
click at [282, 200] on div "Amazon Logistics 5617 Industrial Dr, Springfield, VA 22151, United States, Spri…" at bounding box center [418, 302] width 436 height 205
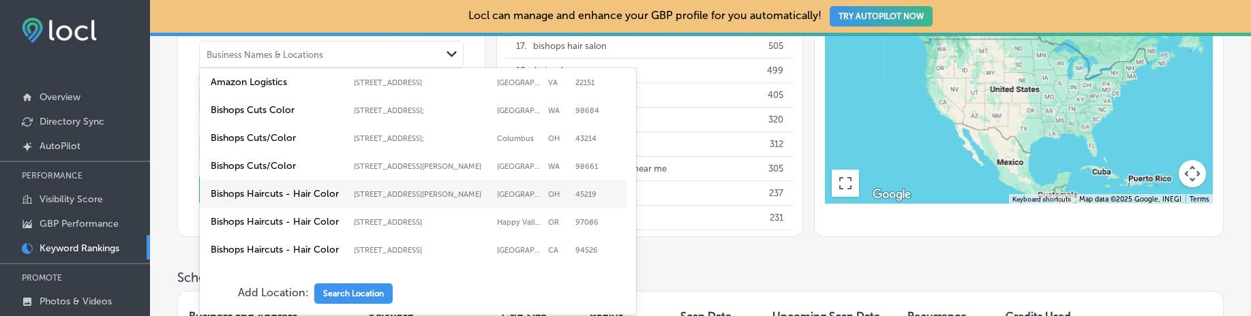
scroll to position [165, 0]
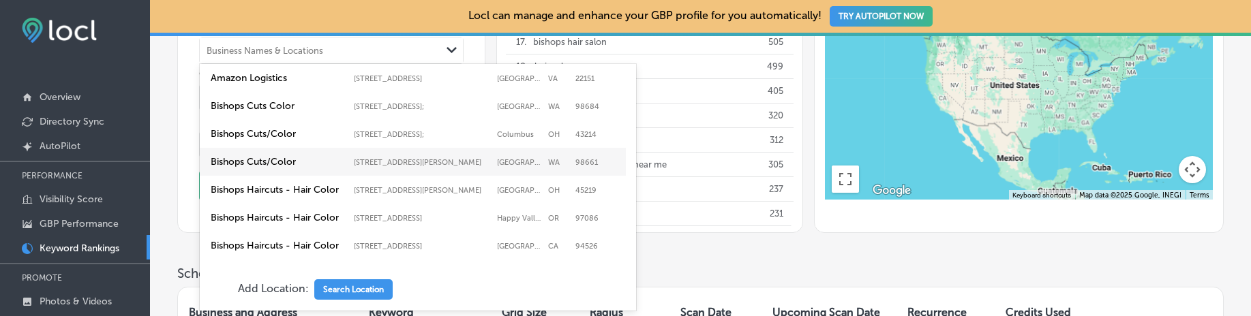
click at [272, 168] on label "Bishops Cuts/Color" at bounding box center [279, 162] width 136 height 12
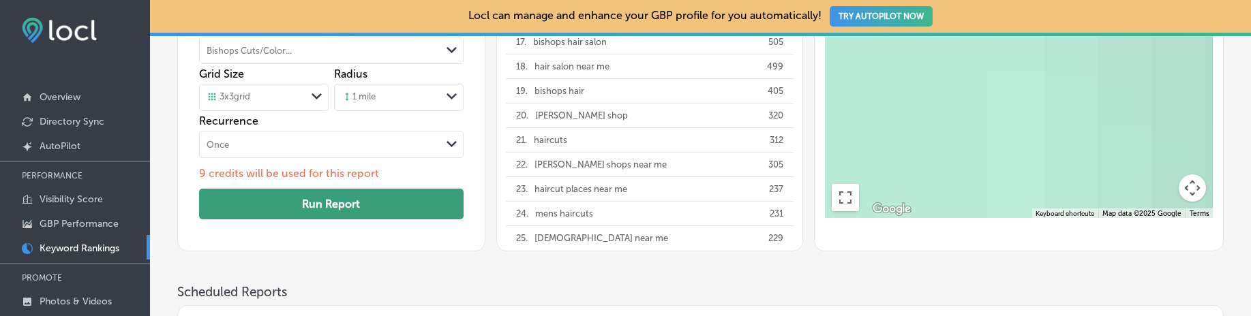
click at [316, 220] on button "Run Report" at bounding box center [331, 204] width 265 height 31
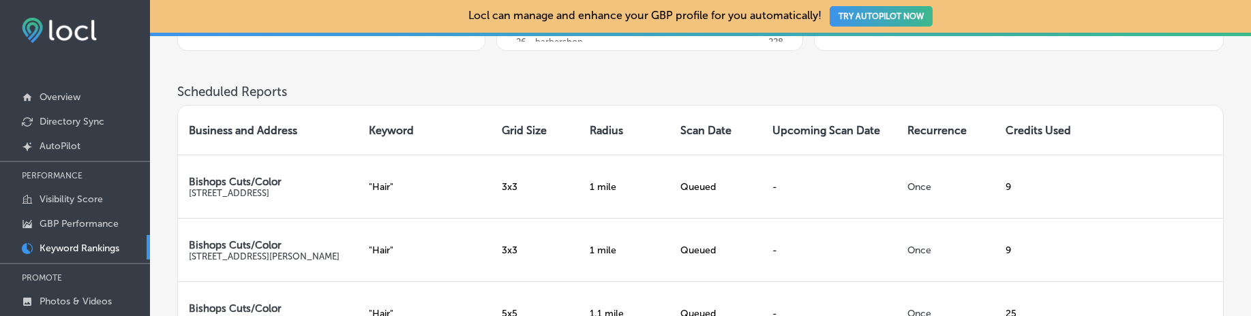
scroll to position [458, 0]
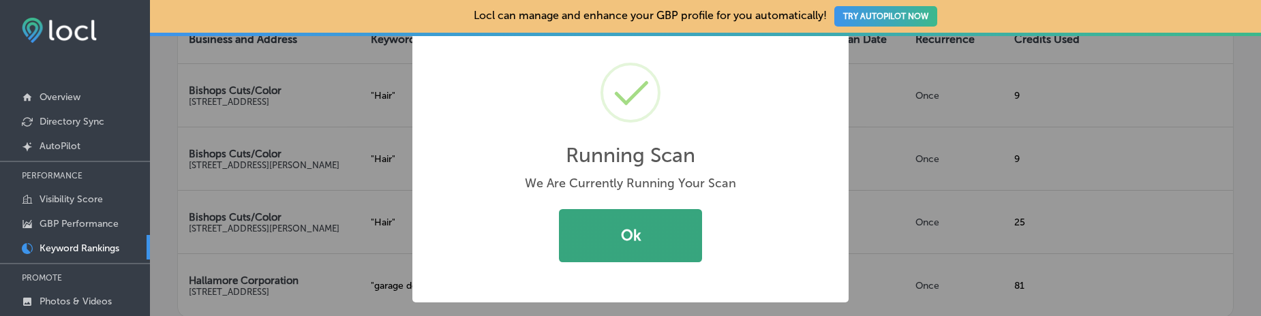
click at [623, 254] on button "Ok" at bounding box center [630, 235] width 143 height 53
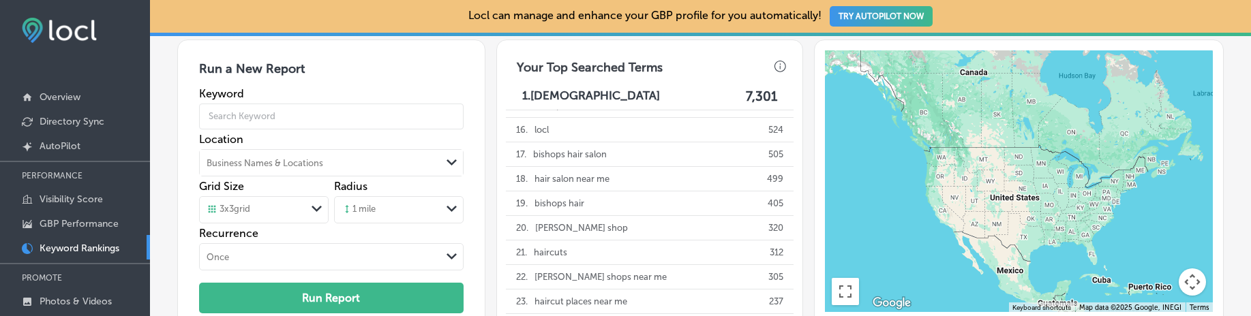
scroll to position [35, 0]
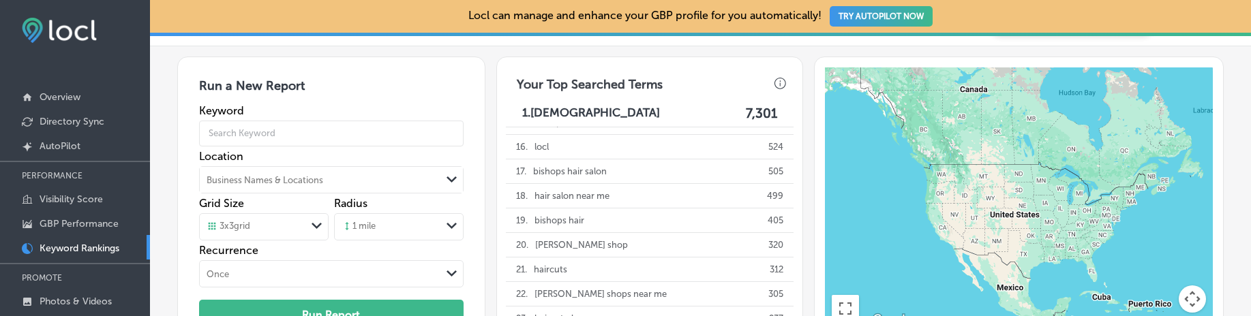
click at [295, 140] on input "text" at bounding box center [331, 134] width 265 height 38
click at [267, 136] on input "text" at bounding box center [331, 134] width 265 height 38
type input "Hair"
click at [261, 183] on div "Business Names & Locations Path Created with Sketch." at bounding box center [331, 179] width 265 height 27
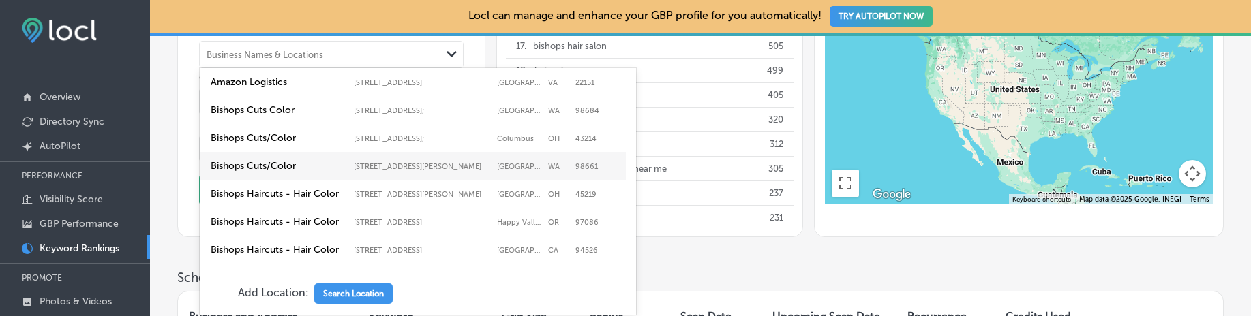
scroll to position [165, 0]
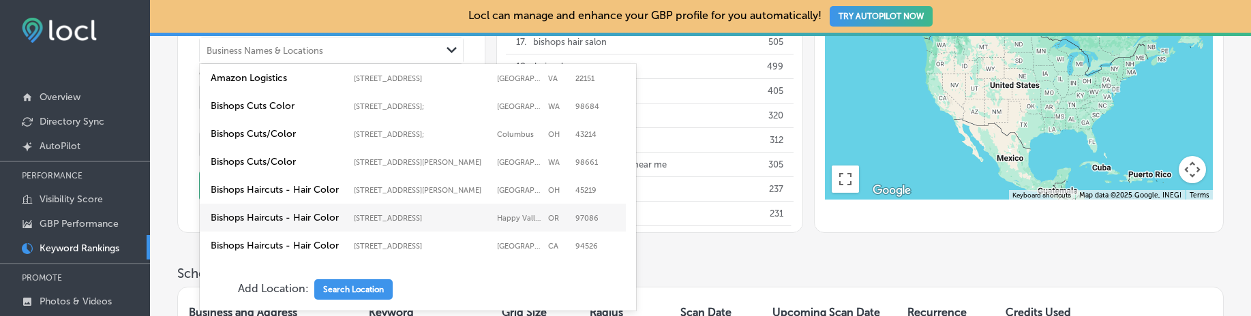
click at [261, 224] on label "Bishops Haircuts - Hair Color" at bounding box center [279, 218] width 136 height 12
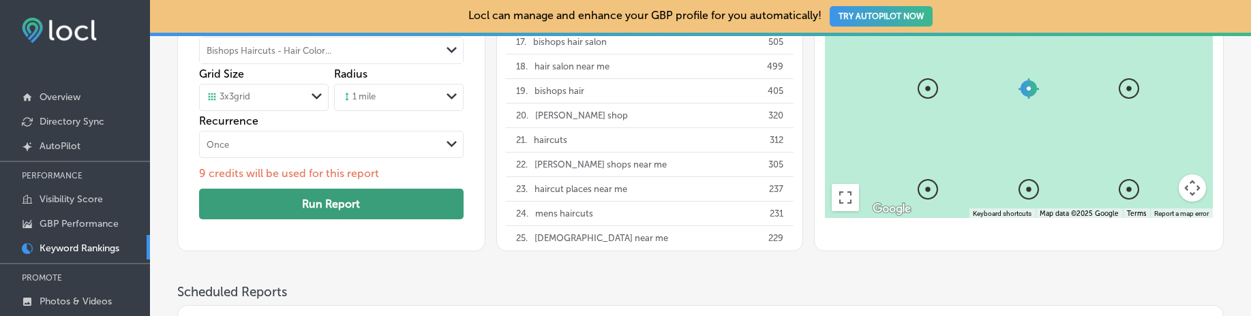
click at [318, 201] on button "Run Report" at bounding box center [331, 204] width 265 height 31
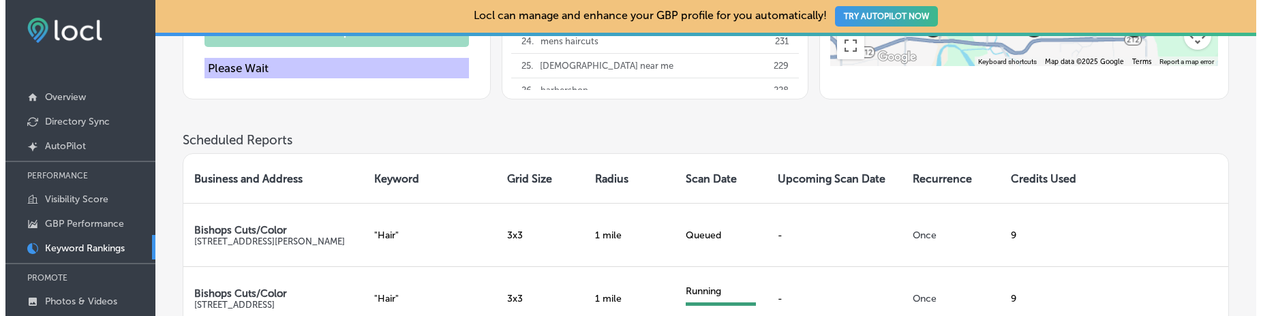
scroll to position [345, 0]
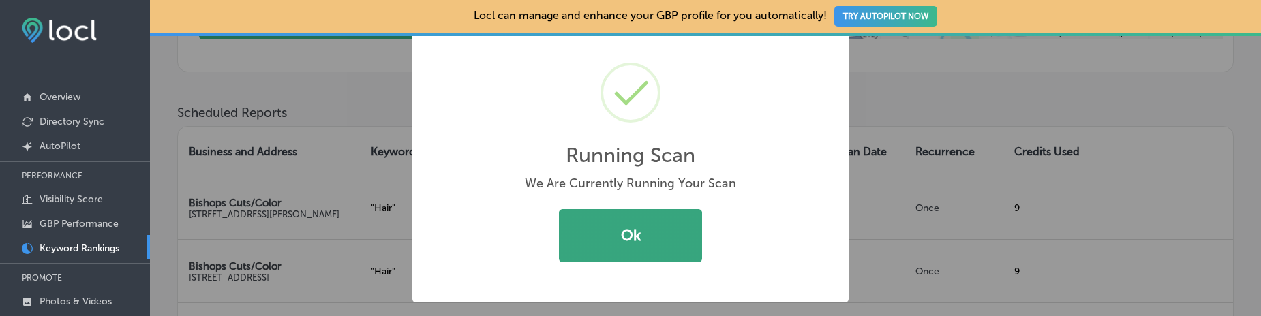
click at [595, 233] on button "Ok" at bounding box center [630, 235] width 143 height 53
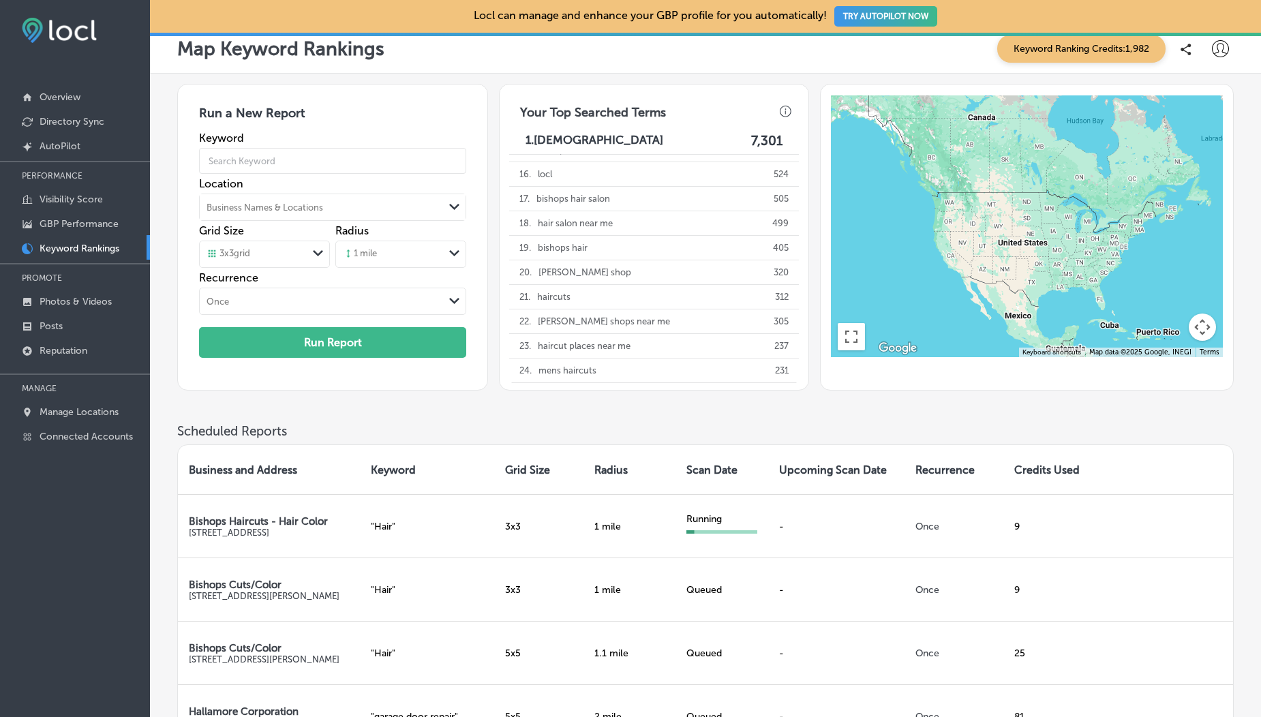
scroll to position [0, 0]
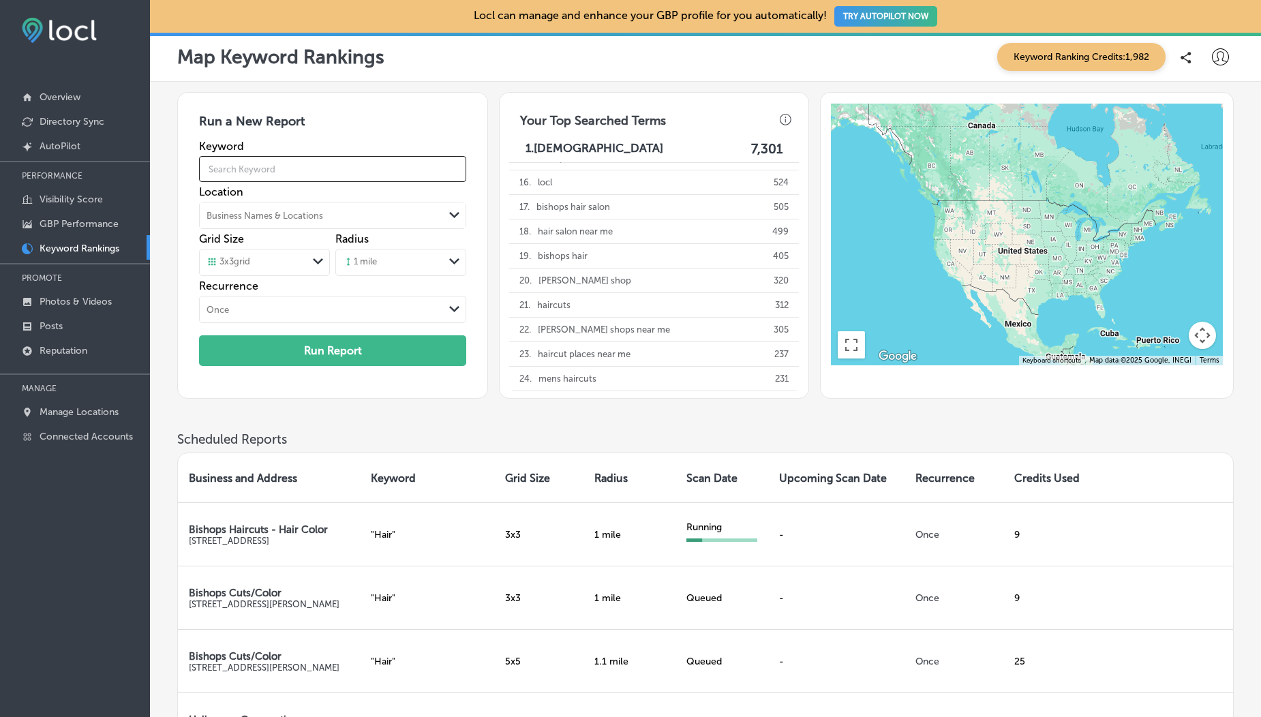
click at [242, 166] on input "text" at bounding box center [332, 169] width 267 height 38
type input "Hair"
click at [258, 215] on div "Business Names & Locations" at bounding box center [265, 216] width 117 height 10
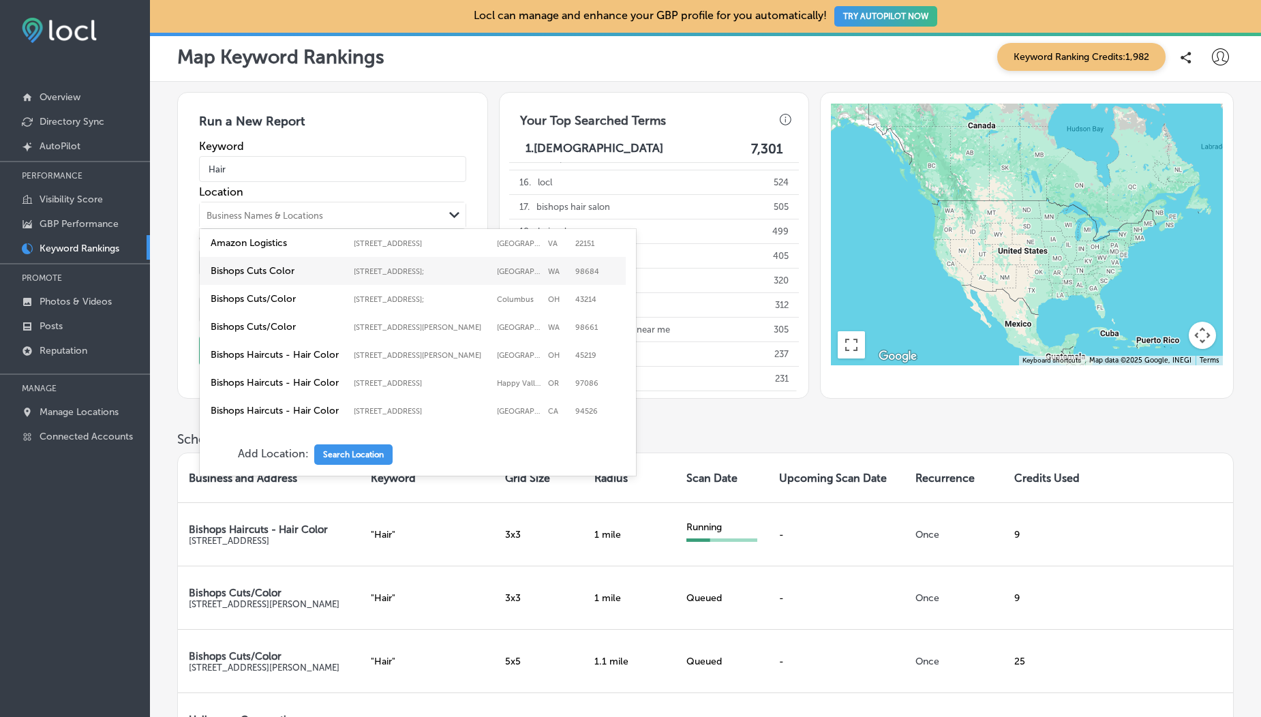
click at [269, 277] on label "Bishops Cuts Color" at bounding box center [279, 271] width 136 height 12
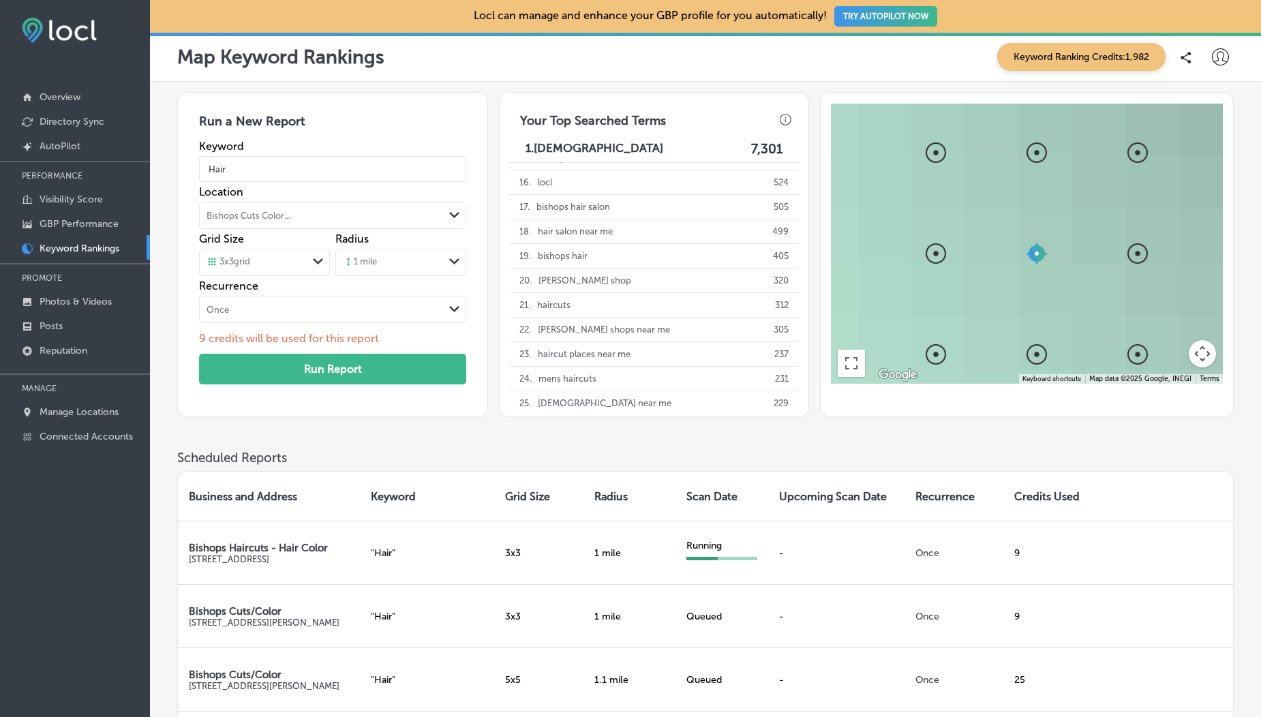
click at [250, 260] on div "3 x 3 grid" at bounding box center [229, 262] width 44 height 12
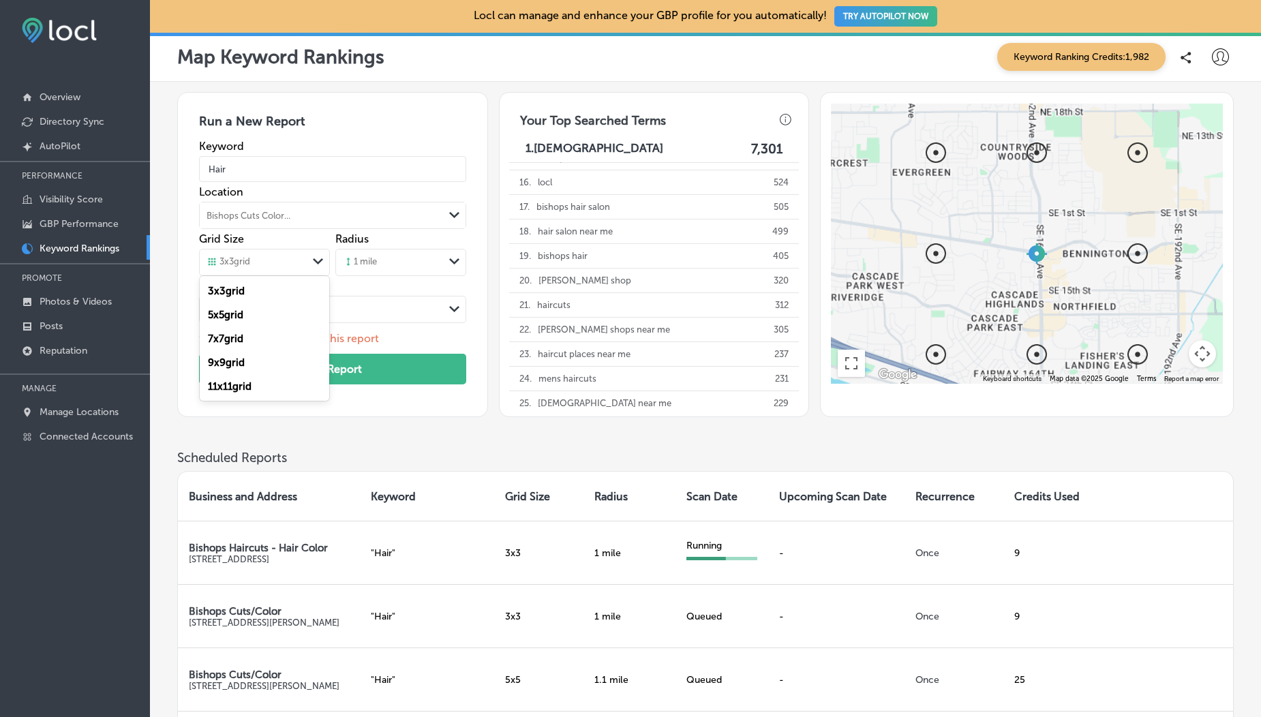
click at [256, 336] on div "7 x 7 grid" at bounding box center [265, 339] width 130 height 24
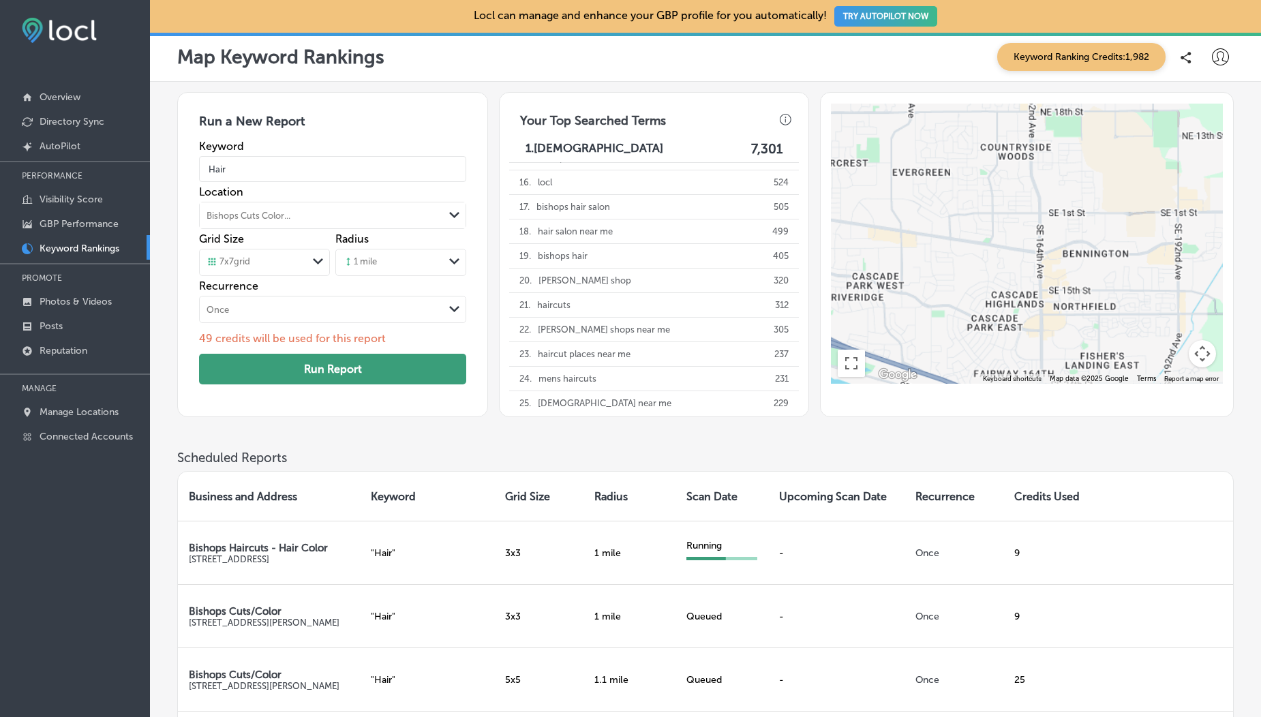
click at [301, 357] on button "Run Report" at bounding box center [332, 369] width 267 height 31
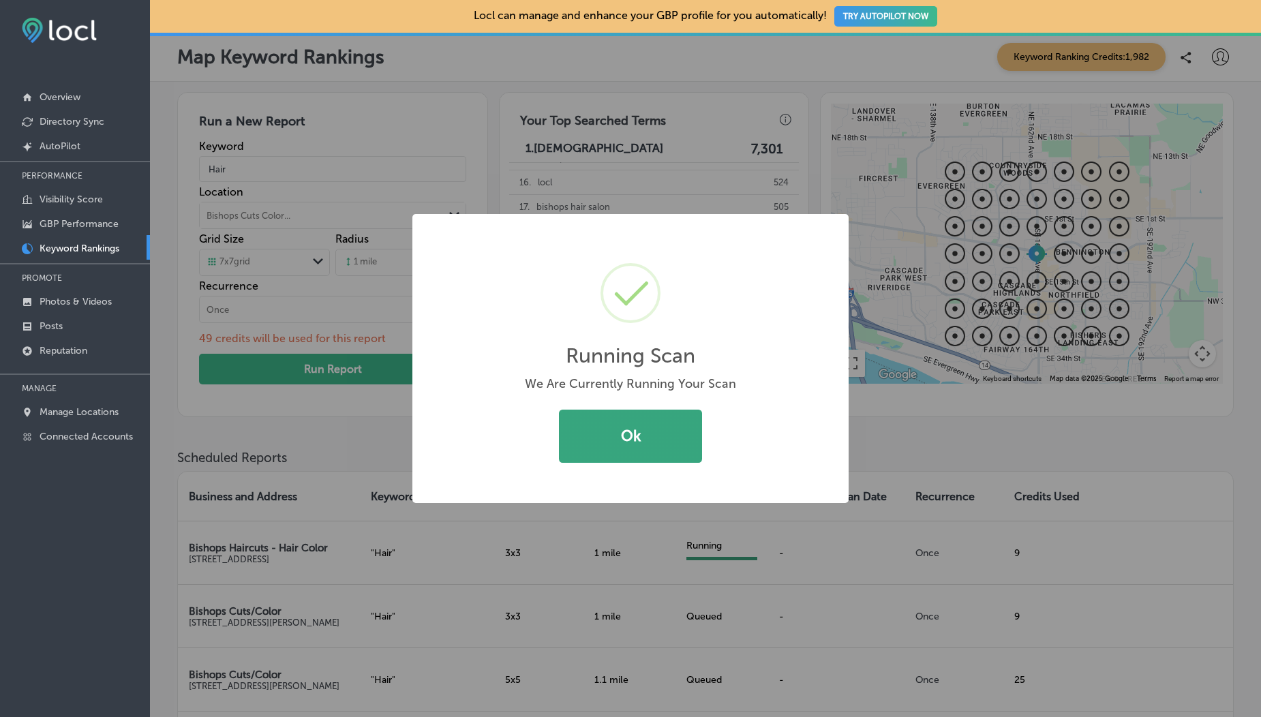
click at [630, 444] on button "Ok" at bounding box center [630, 436] width 143 height 53
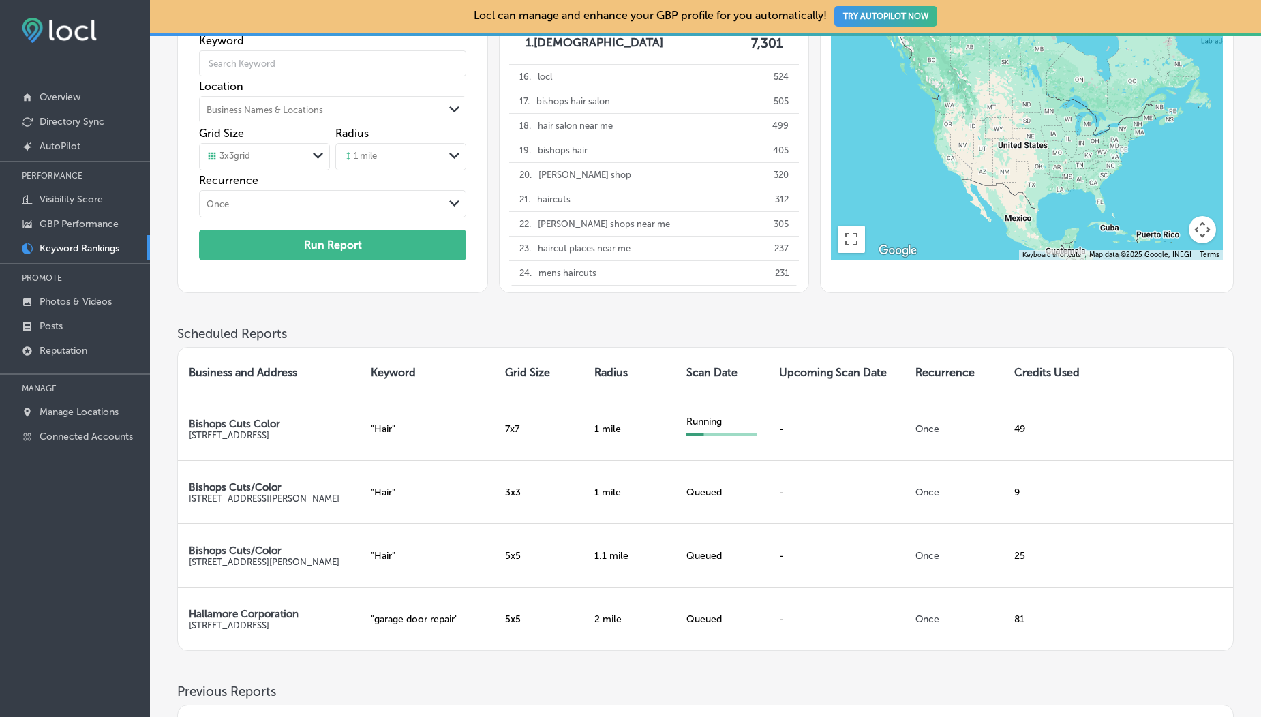
scroll to position [50, 0]
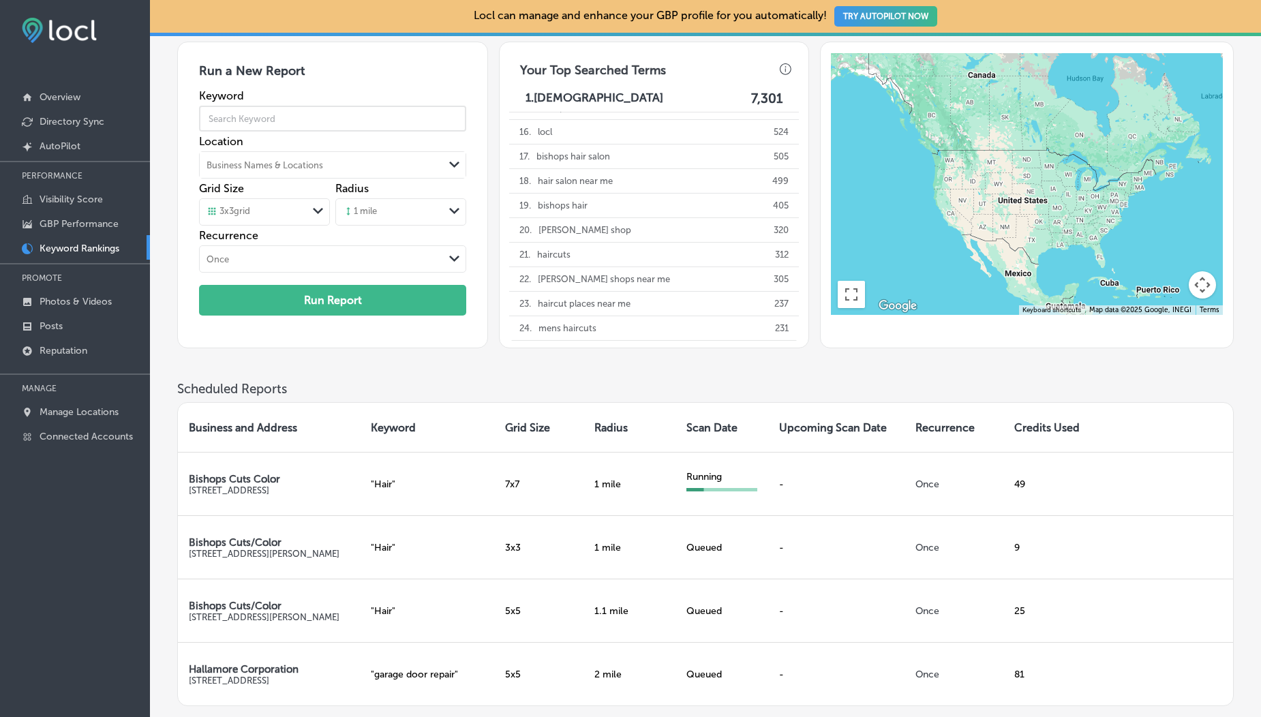
click at [308, 108] on input "text" at bounding box center [332, 119] width 267 height 38
type input "Hair"
click at [286, 164] on div "Business Names & Locations" at bounding box center [265, 165] width 117 height 10
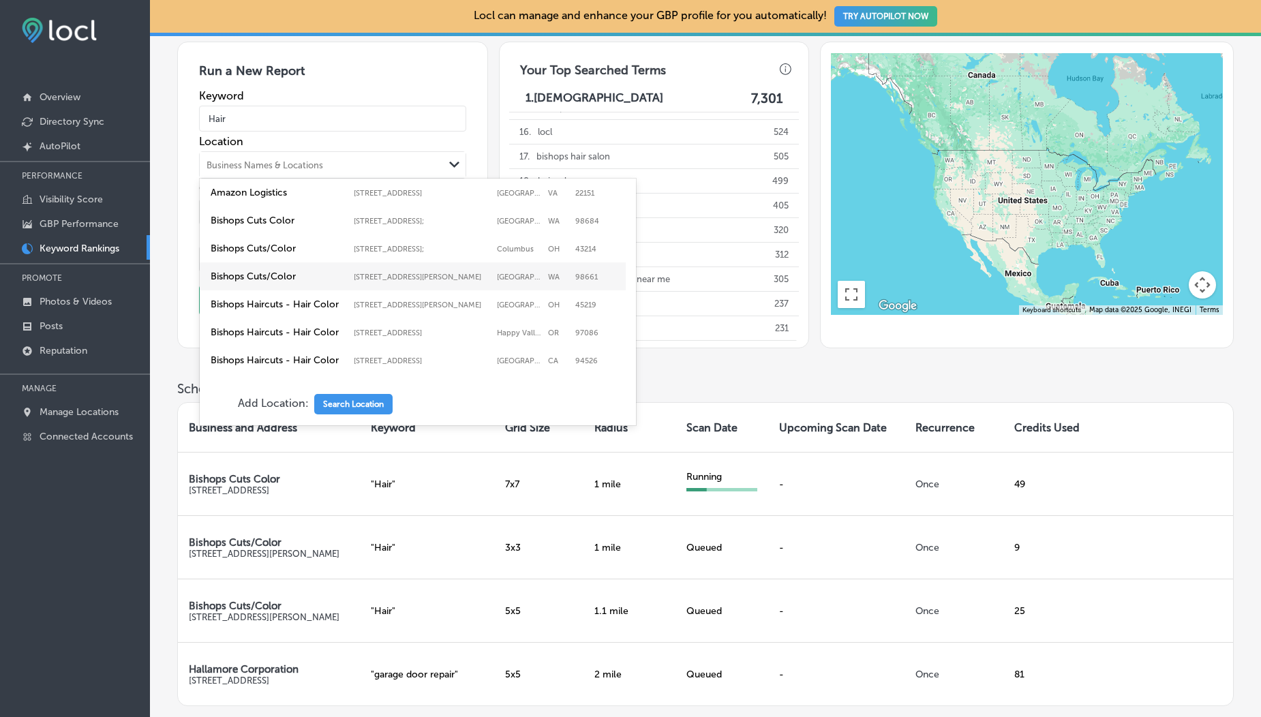
click at [312, 282] on label "Bishops Cuts/Color" at bounding box center [279, 277] width 136 height 12
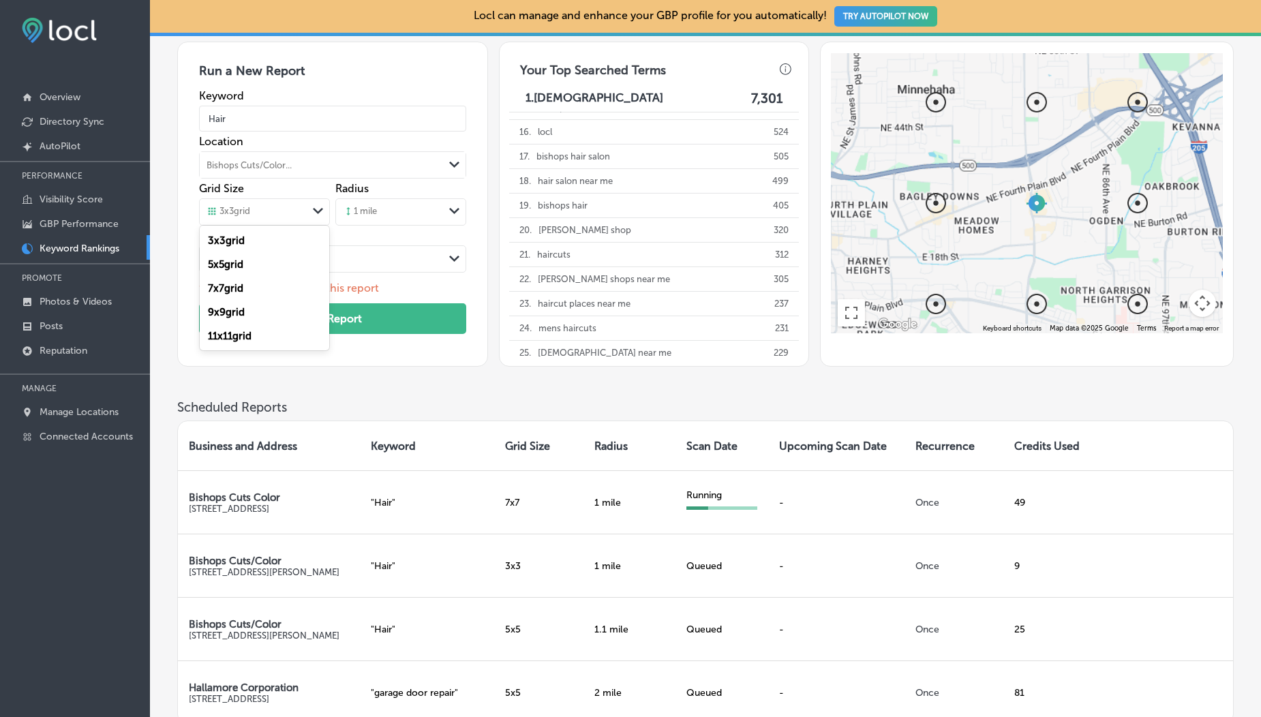
click at [250, 217] on div "3 x 3 grid" at bounding box center [229, 212] width 44 height 12
click at [239, 286] on label "7 x 7 grid" at bounding box center [225, 288] width 35 height 12
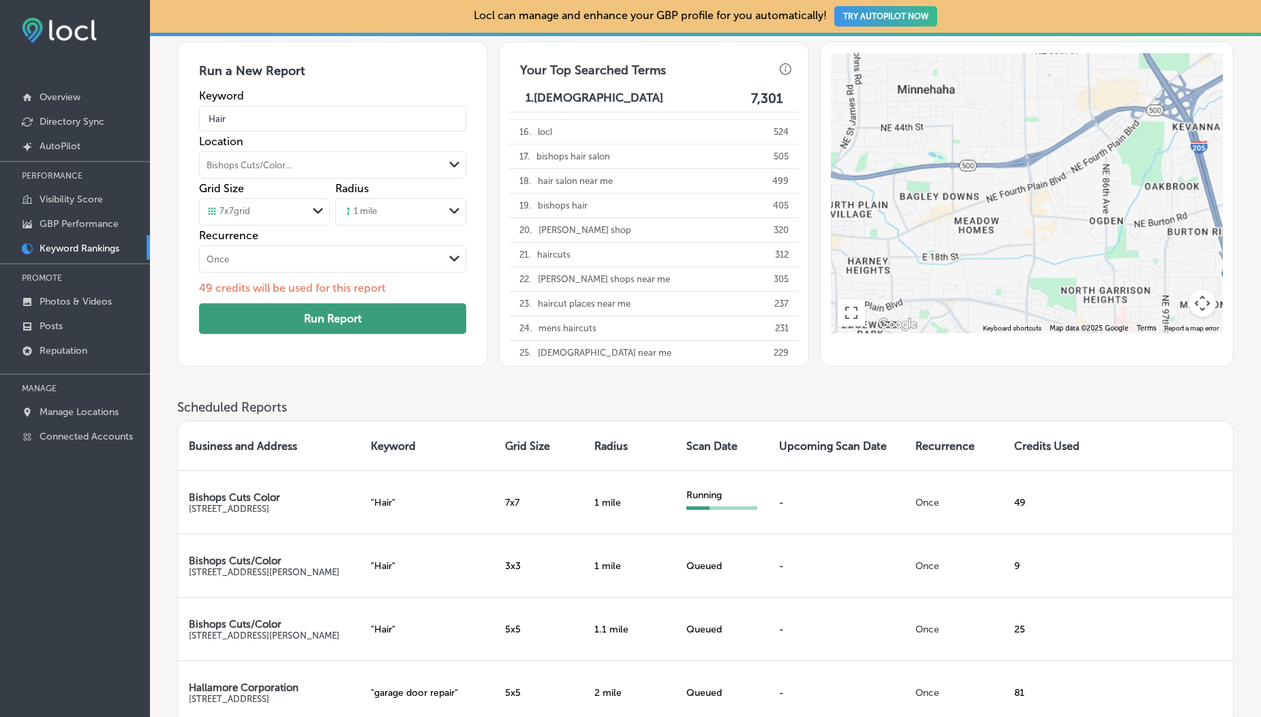
click at [286, 316] on button "Run Report" at bounding box center [332, 318] width 267 height 31
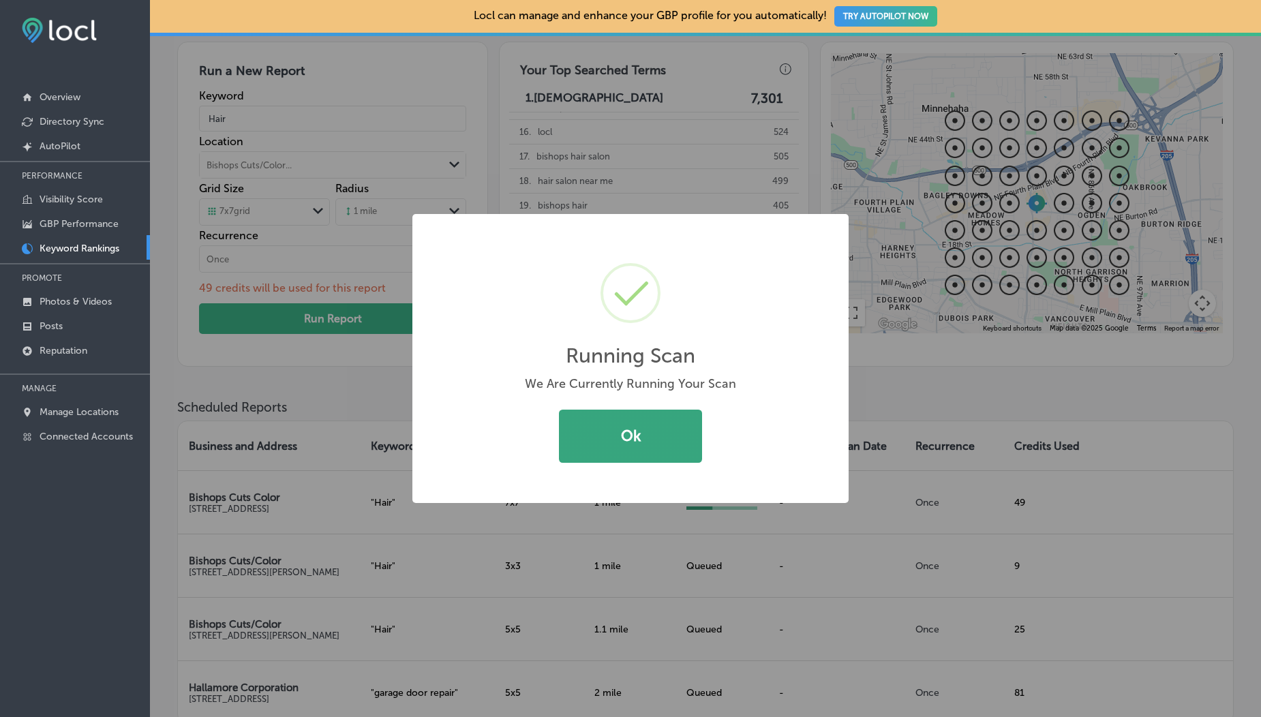
click at [637, 452] on button "Ok" at bounding box center [630, 436] width 143 height 53
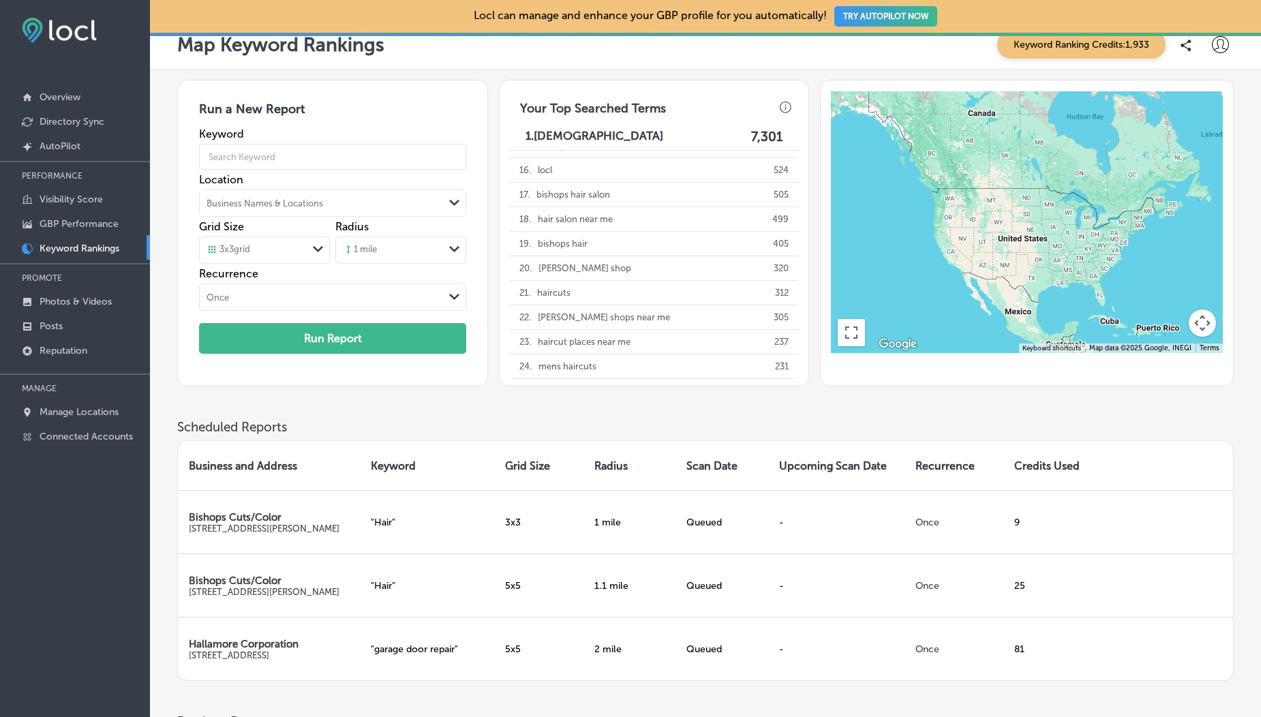
scroll to position [0, 0]
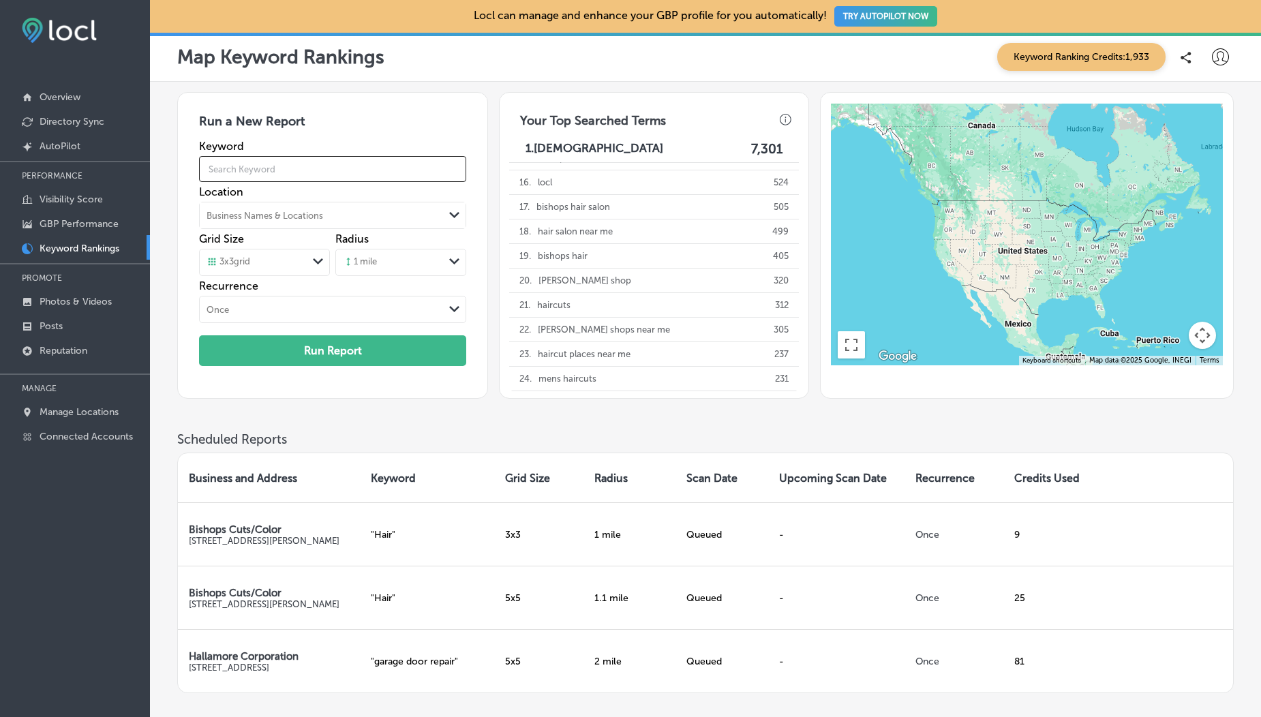
click at [297, 177] on input "text" at bounding box center [332, 169] width 267 height 38
type input "Hair"
click at [284, 214] on div "Business Names & Locations" at bounding box center [265, 216] width 117 height 10
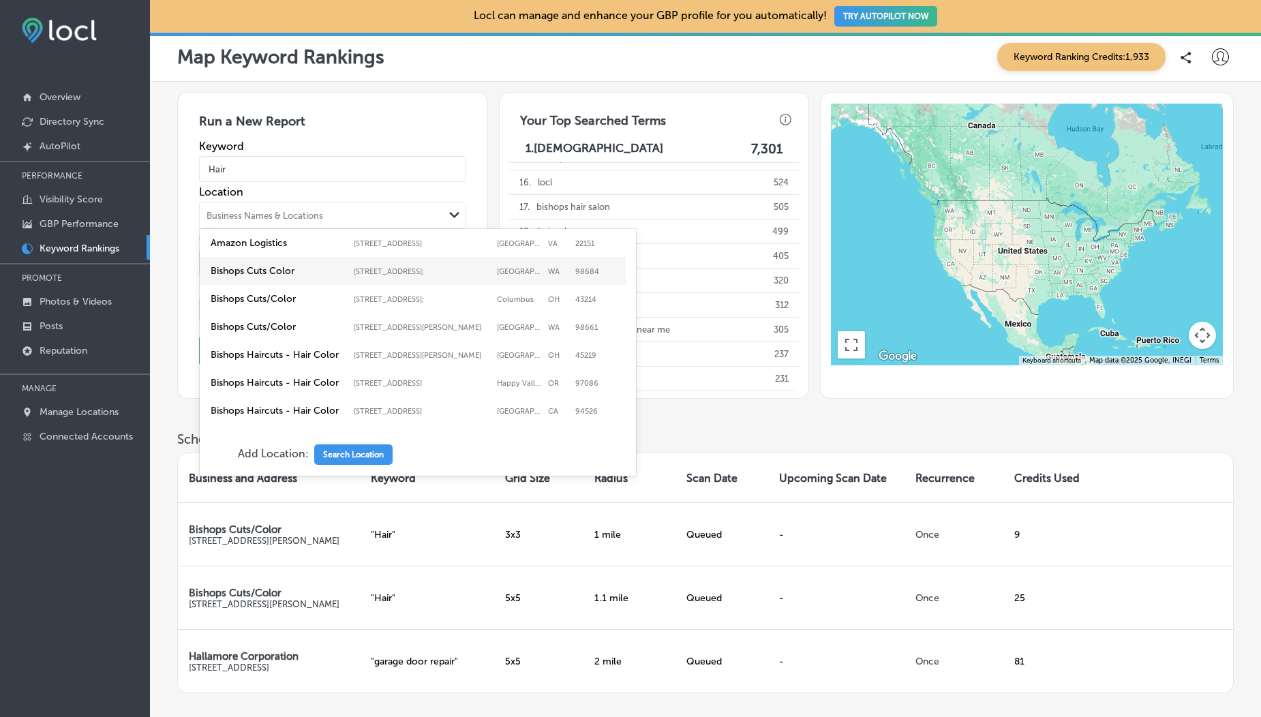
click at [280, 270] on div "Bishops Cuts Color 16020 Southeast Mill Plain Boulevard; , Vancouver, WA, 98684…" at bounding box center [413, 271] width 426 height 28
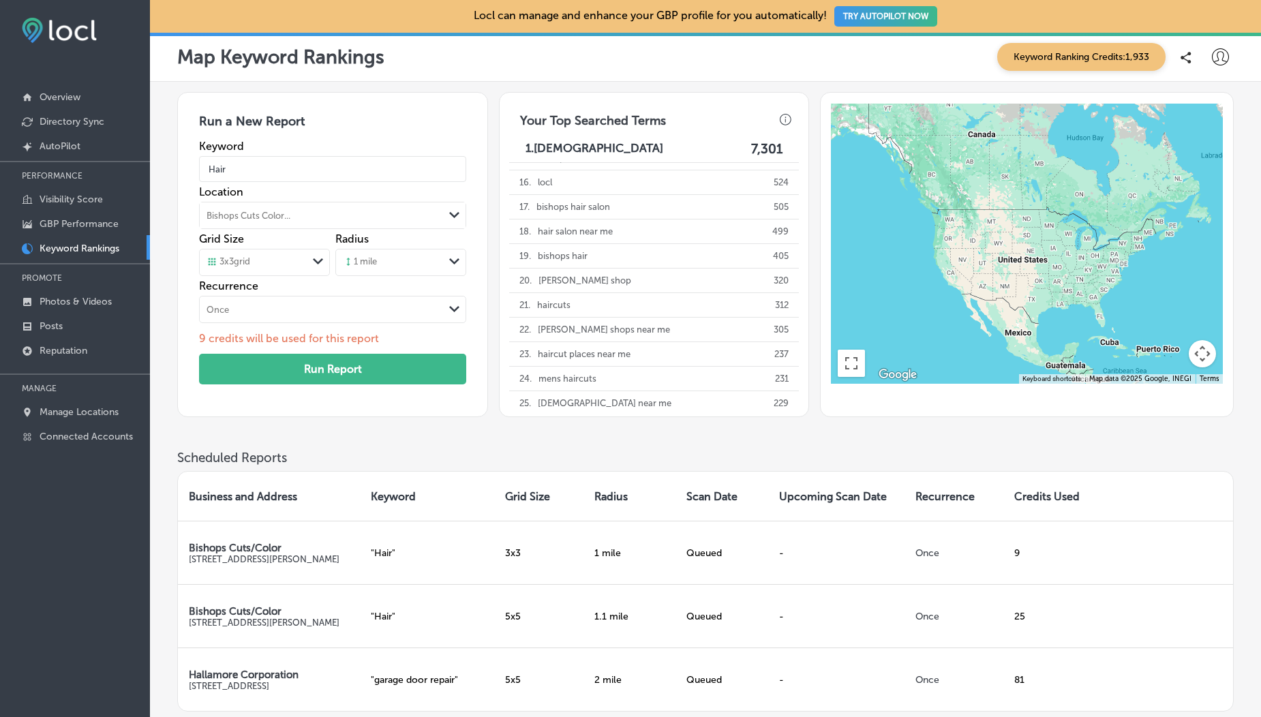
click at [264, 262] on div "3 x 3 grid" at bounding box center [254, 262] width 108 height 15
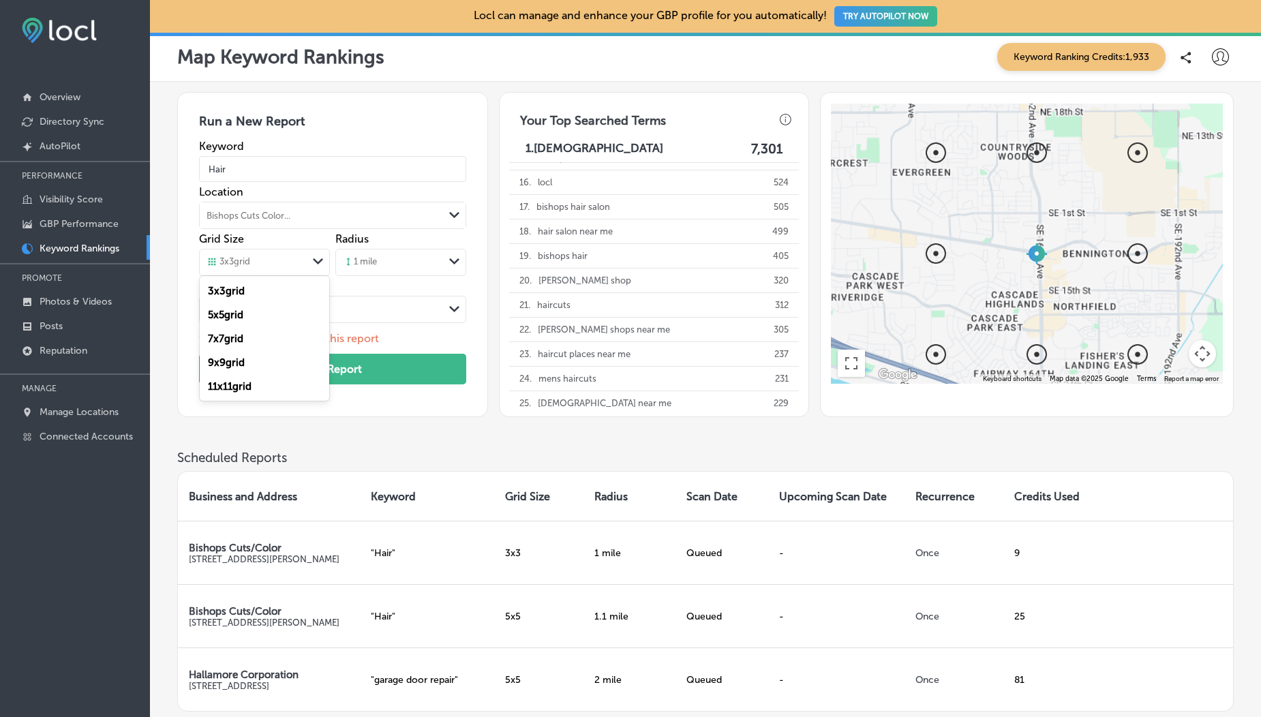
click at [233, 357] on label "9 x 9 grid" at bounding box center [226, 363] width 37 height 12
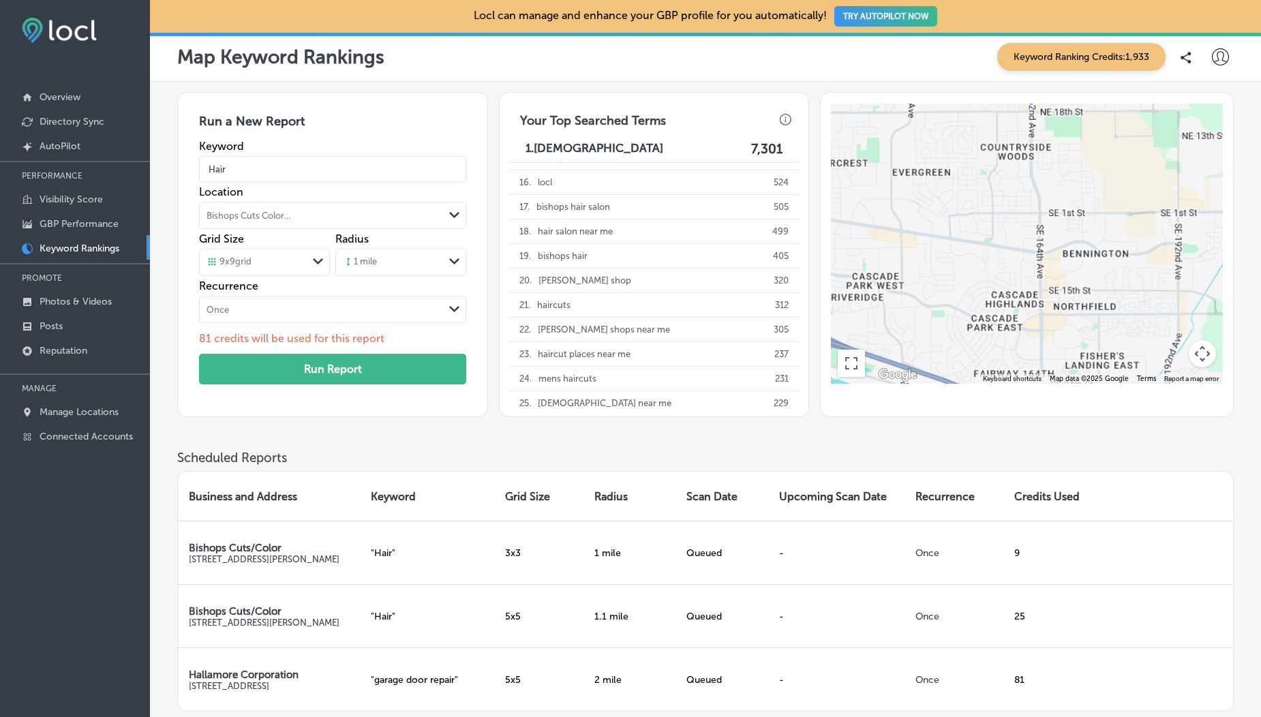
click at [278, 389] on div "Run a New Report Keyword Hair Location Bishops Cuts Color... Path Created with …" at bounding box center [332, 254] width 311 height 325
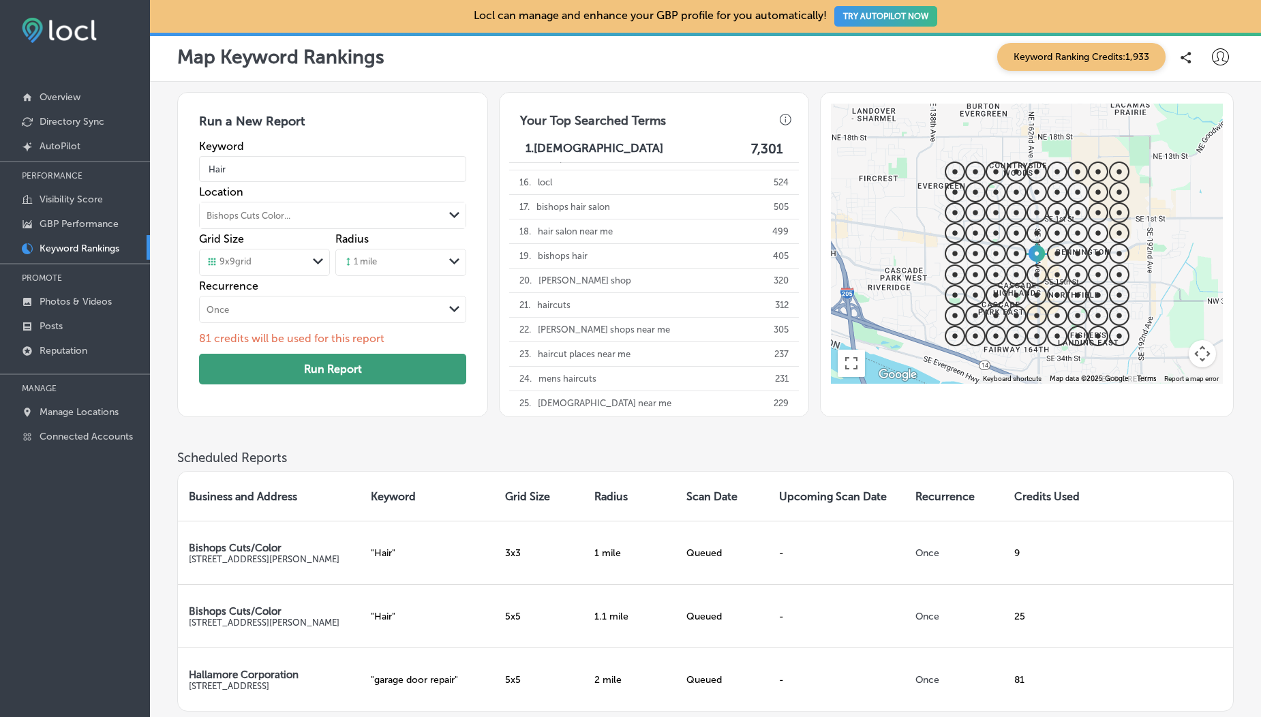
click at [320, 371] on button "Run Report" at bounding box center [332, 369] width 267 height 31
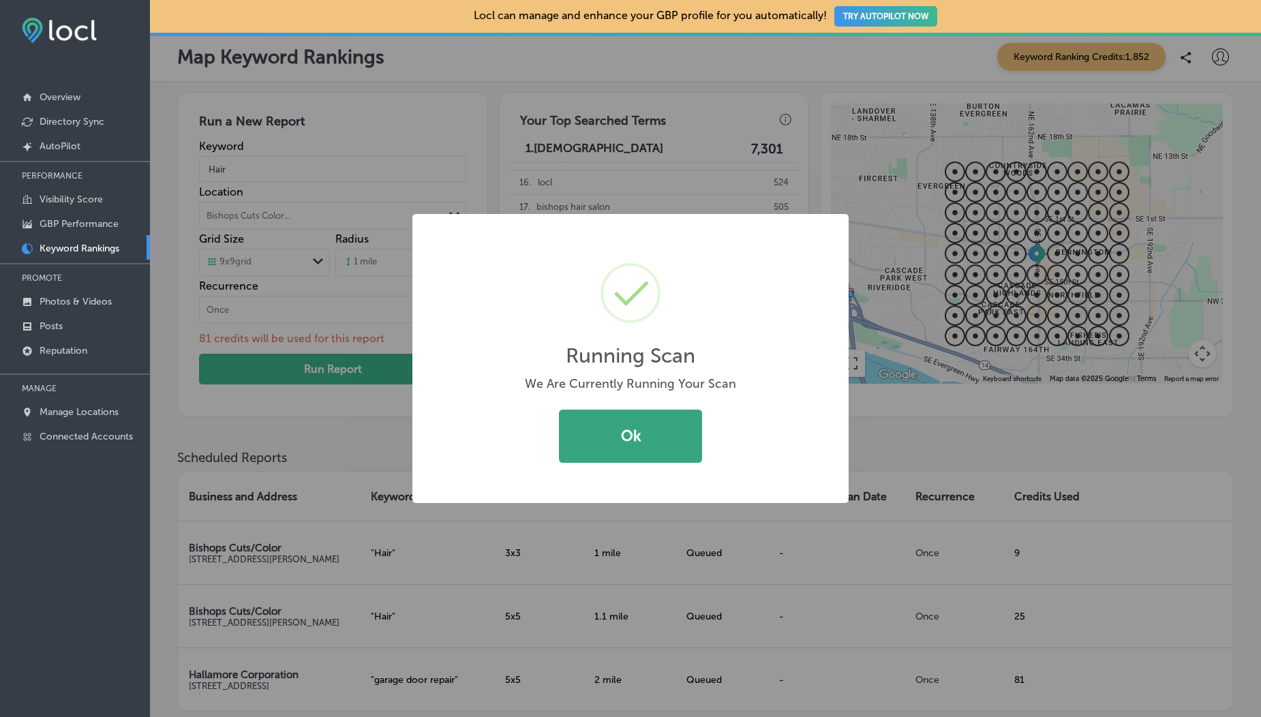
click at [655, 445] on button "Ok" at bounding box center [630, 436] width 143 height 53
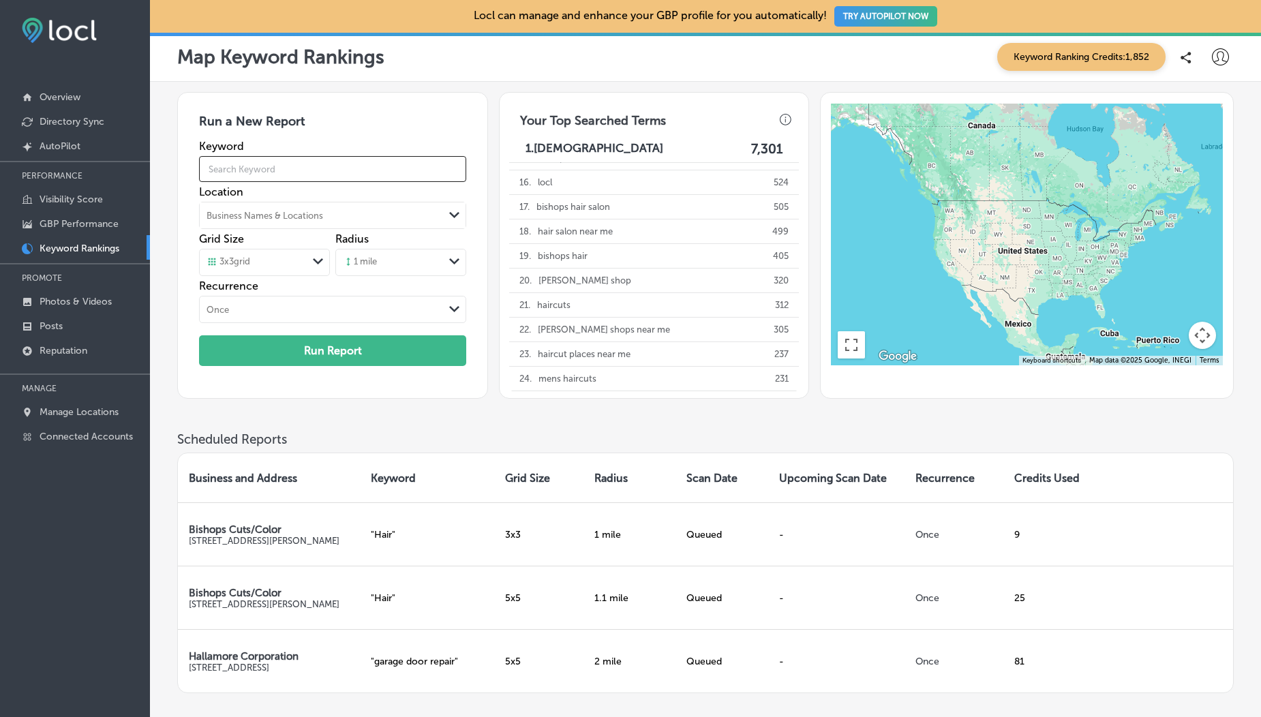
click at [308, 163] on input "text" at bounding box center [332, 169] width 267 height 38
type input "Hair"
click at [290, 216] on div "Business Names & Locations" at bounding box center [265, 216] width 117 height 10
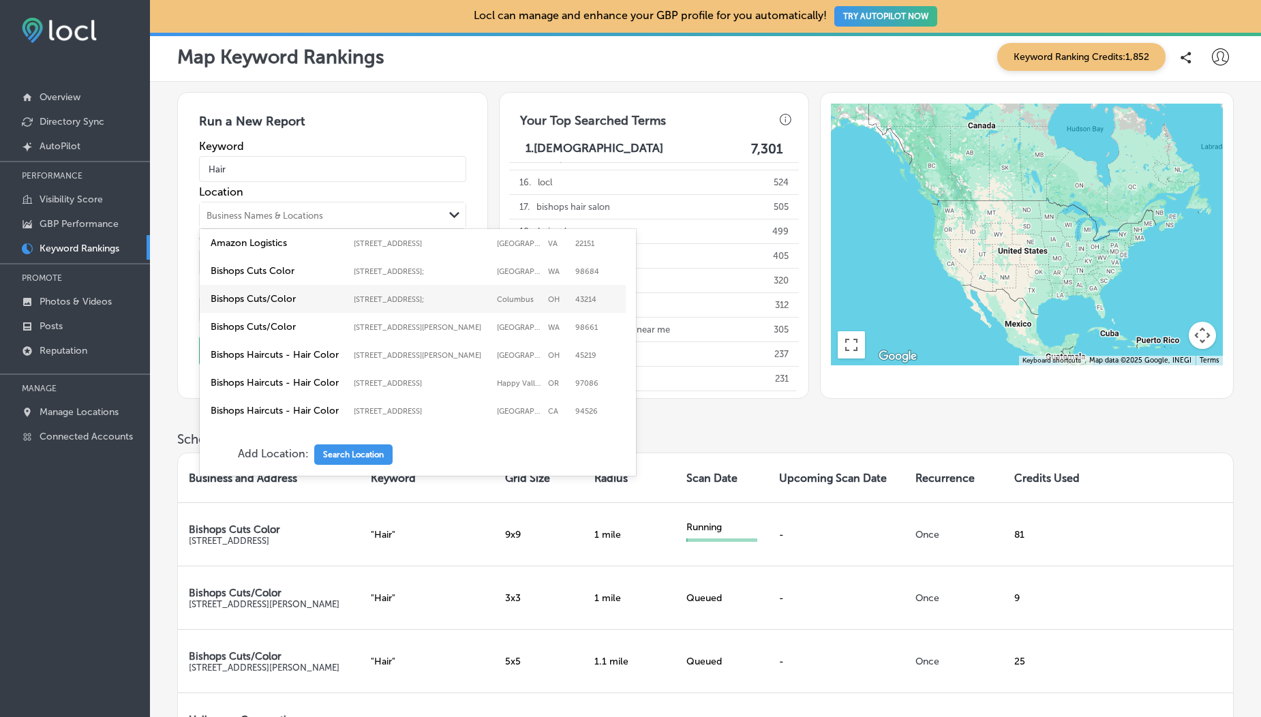
click at [281, 303] on label "Bishops Cuts/Color" at bounding box center [279, 299] width 136 height 12
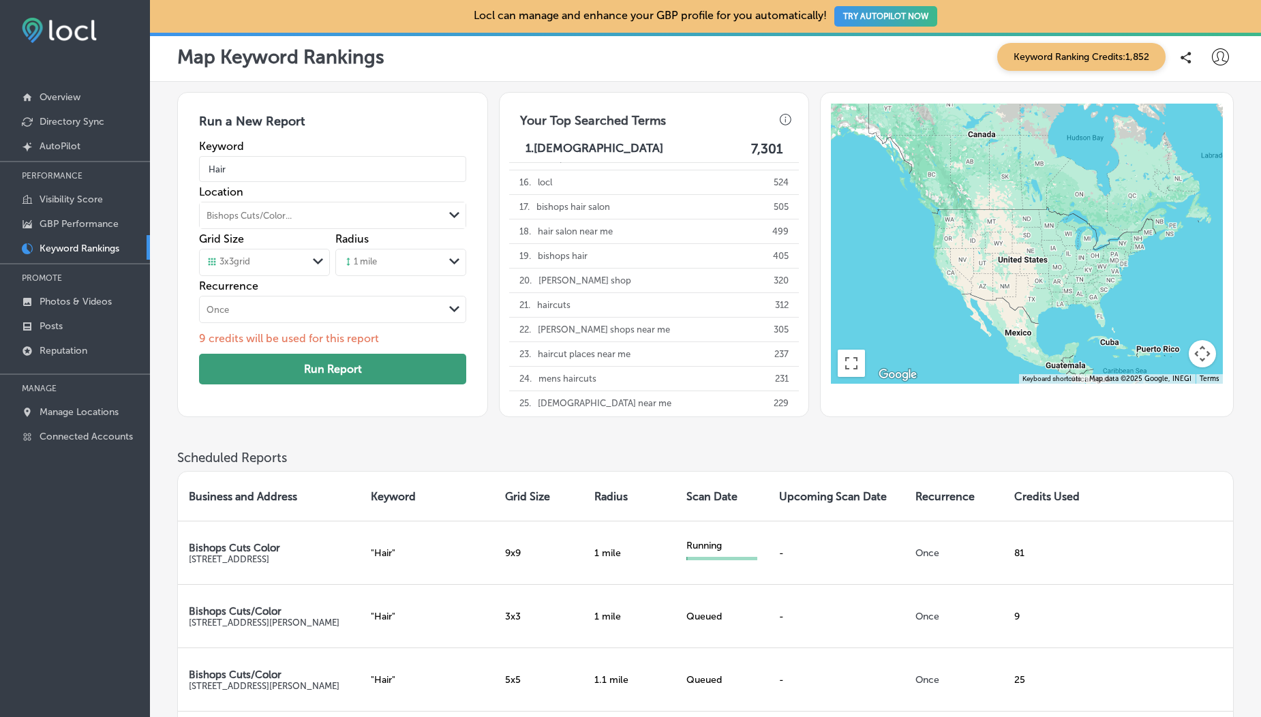
click at [292, 372] on button "Run Report" at bounding box center [332, 369] width 267 height 31
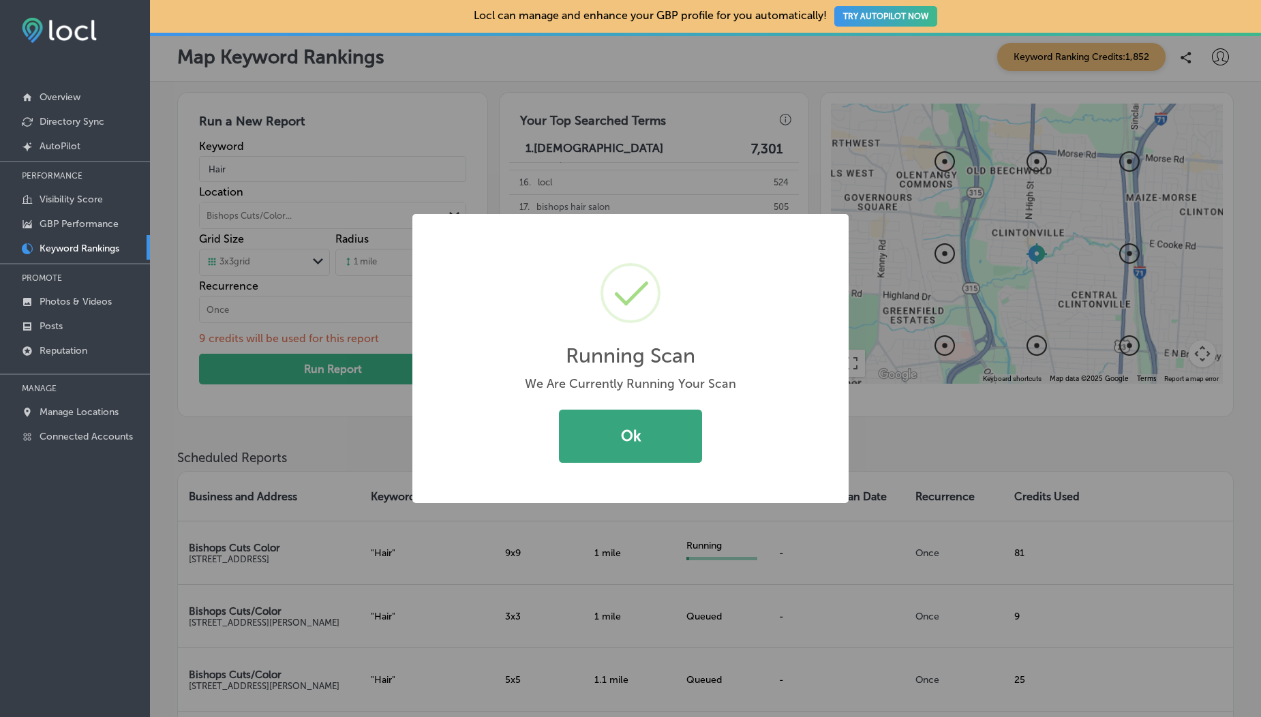
click at [609, 439] on button "Ok" at bounding box center [630, 436] width 143 height 53
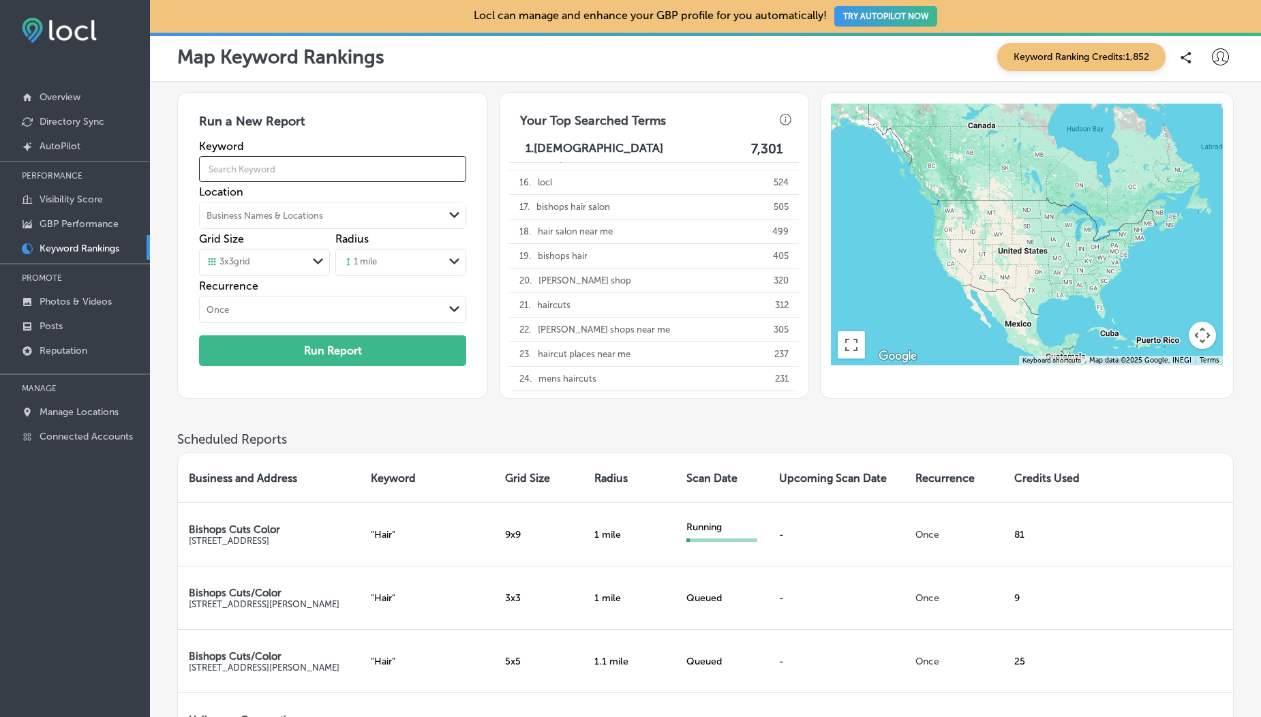
click at [280, 173] on input "text" at bounding box center [332, 169] width 267 height 38
type input "Hair"
click at [299, 209] on div "Business Names & Locations" at bounding box center [322, 215] width 244 height 20
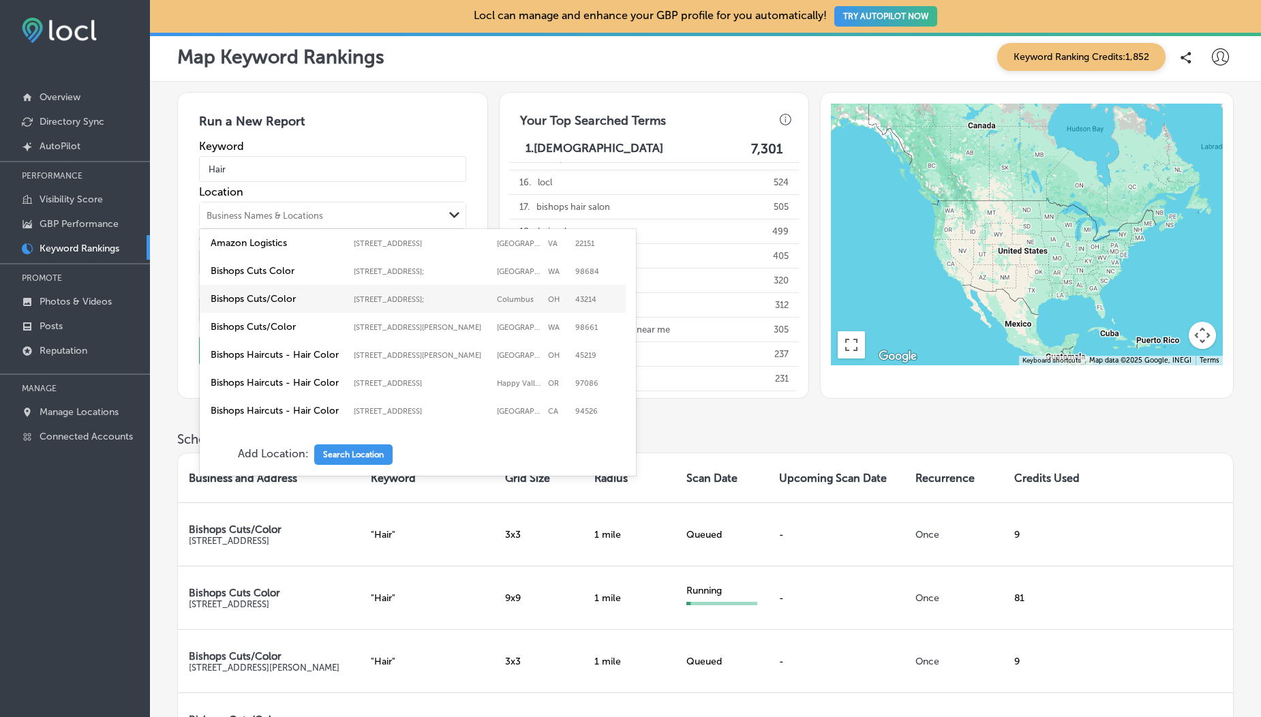
click at [293, 333] on label "Bishops Cuts/Color" at bounding box center [279, 327] width 136 height 12
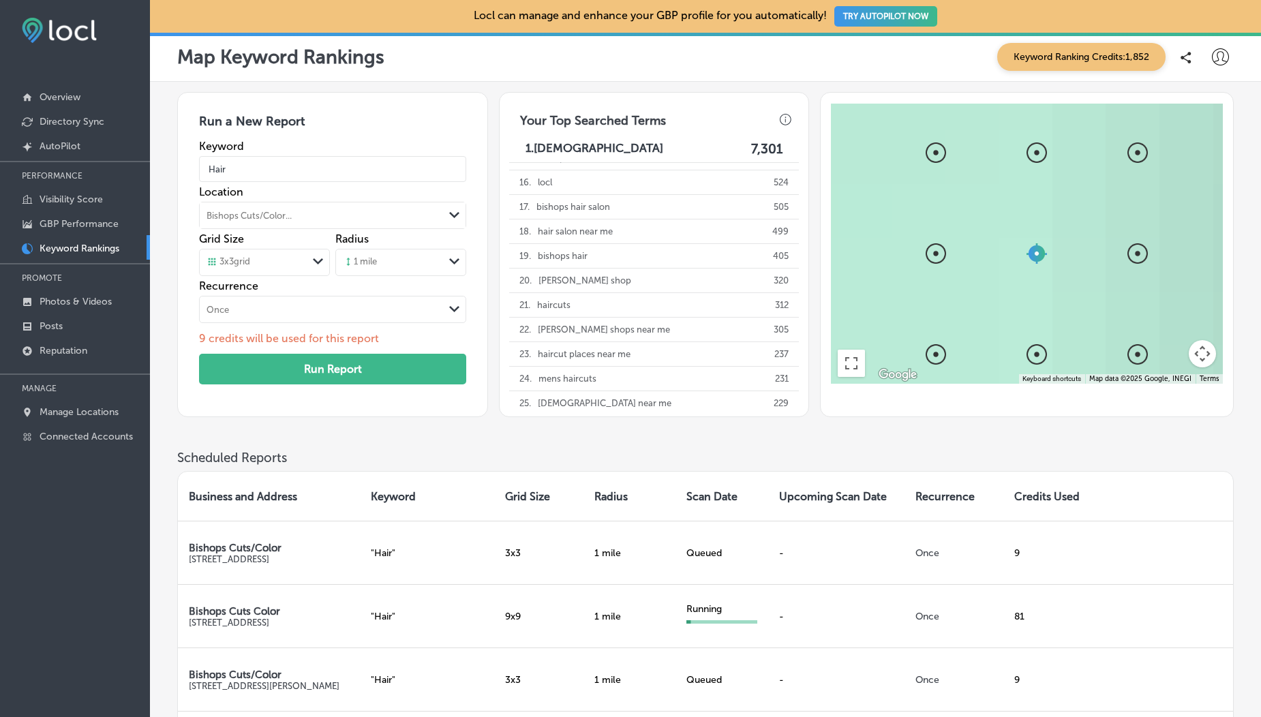
click at [250, 263] on div "3 x 3 grid" at bounding box center [229, 262] width 44 height 12
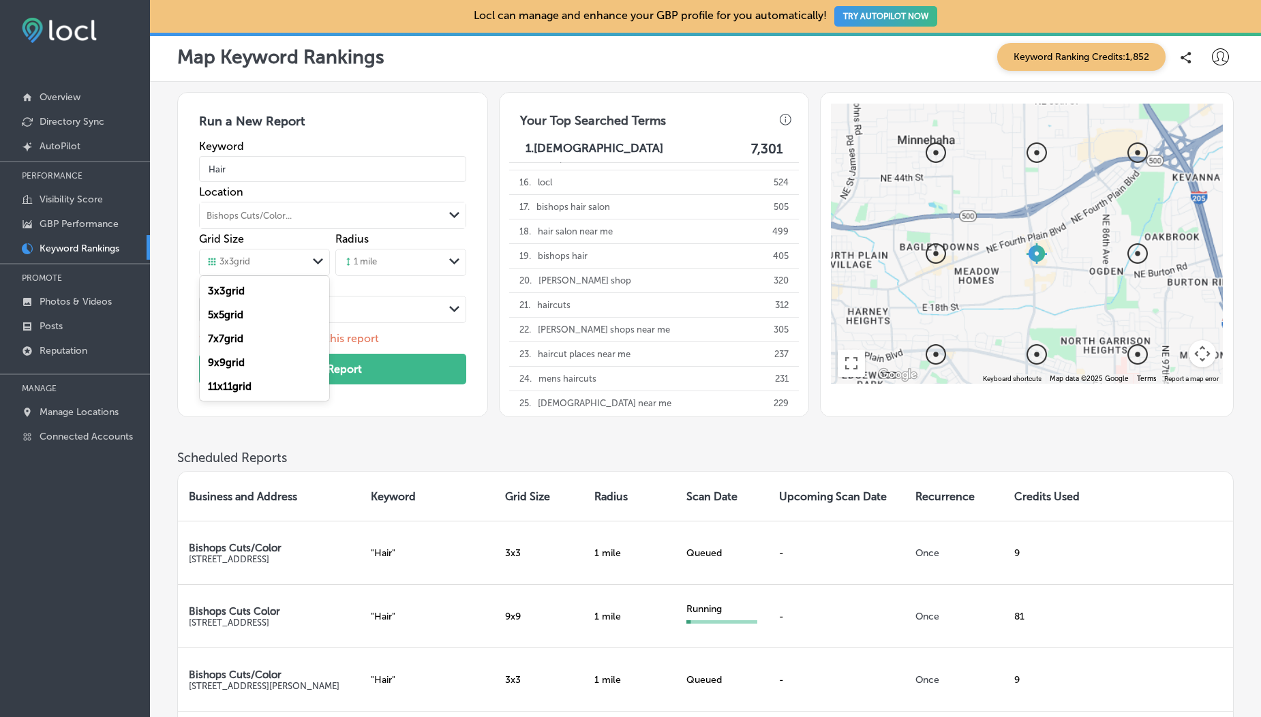
click at [256, 342] on div "7 x 7 grid" at bounding box center [265, 339] width 130 height 24
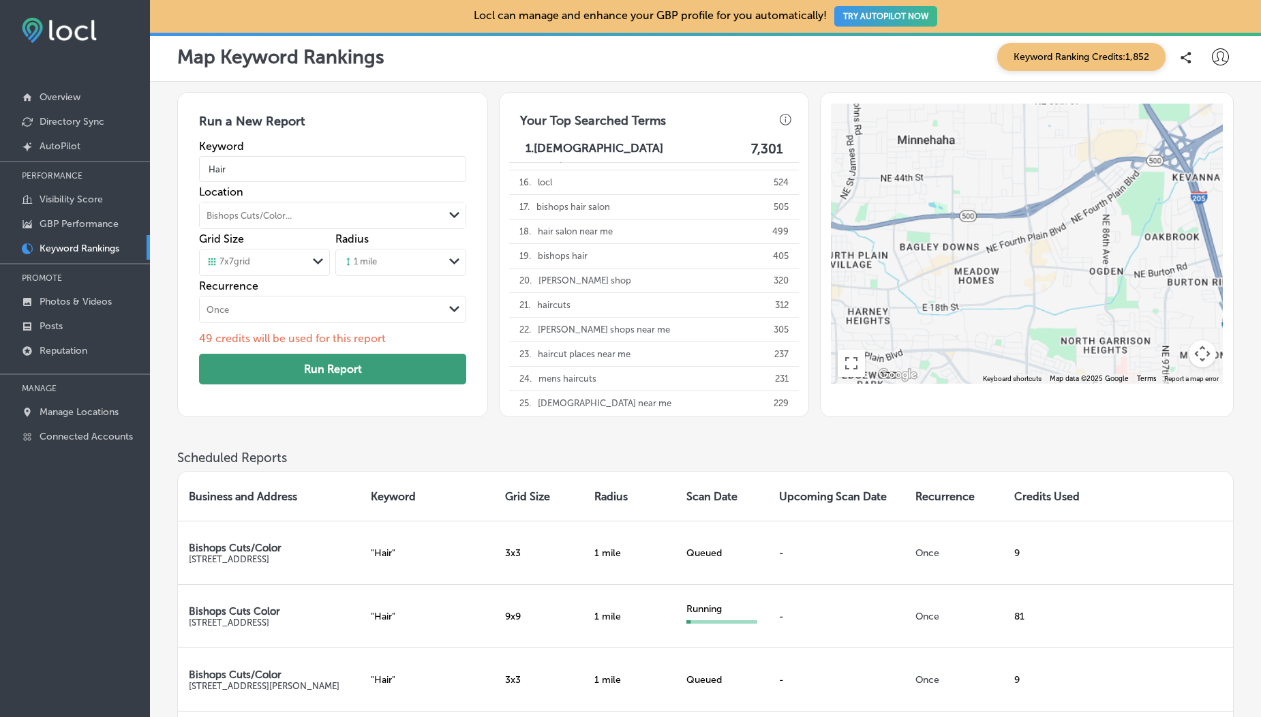
click at [291, 373] on button "Run Report" at bounding box center [332, 369] width 267 height 31
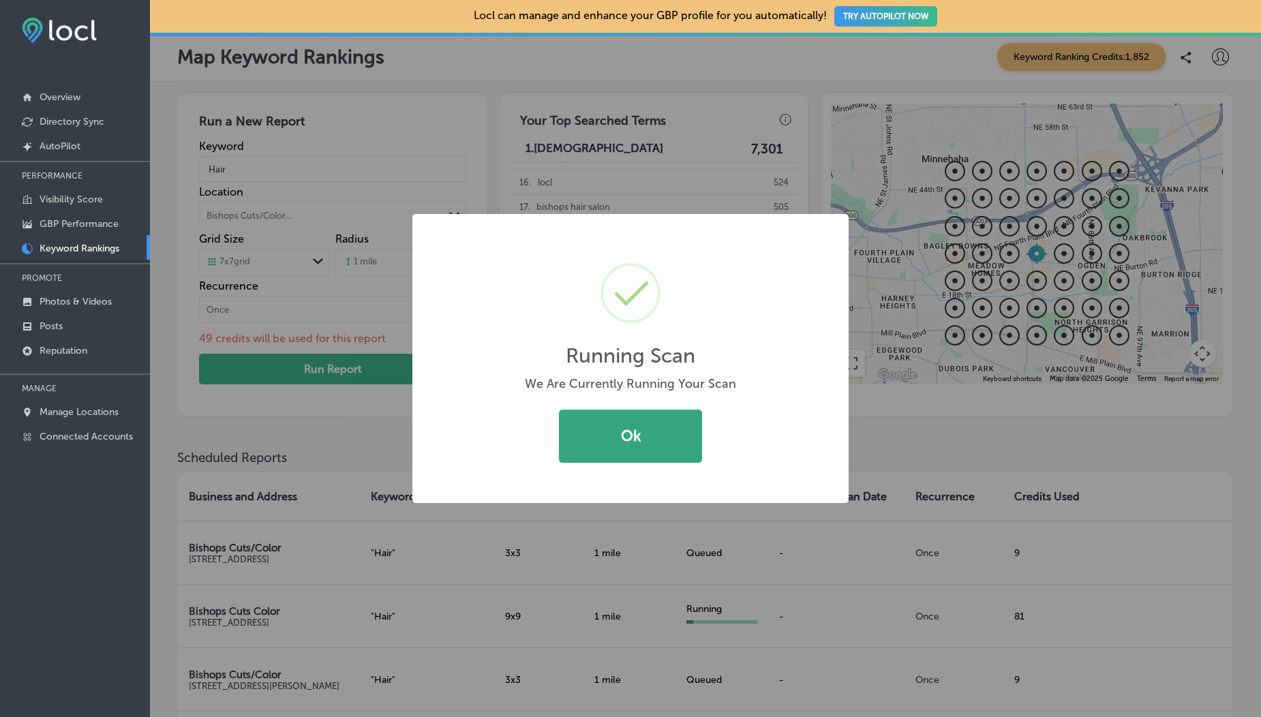
click at [591, 429] on button "Ok" at bounding box center [630, 436] width 143 height 53
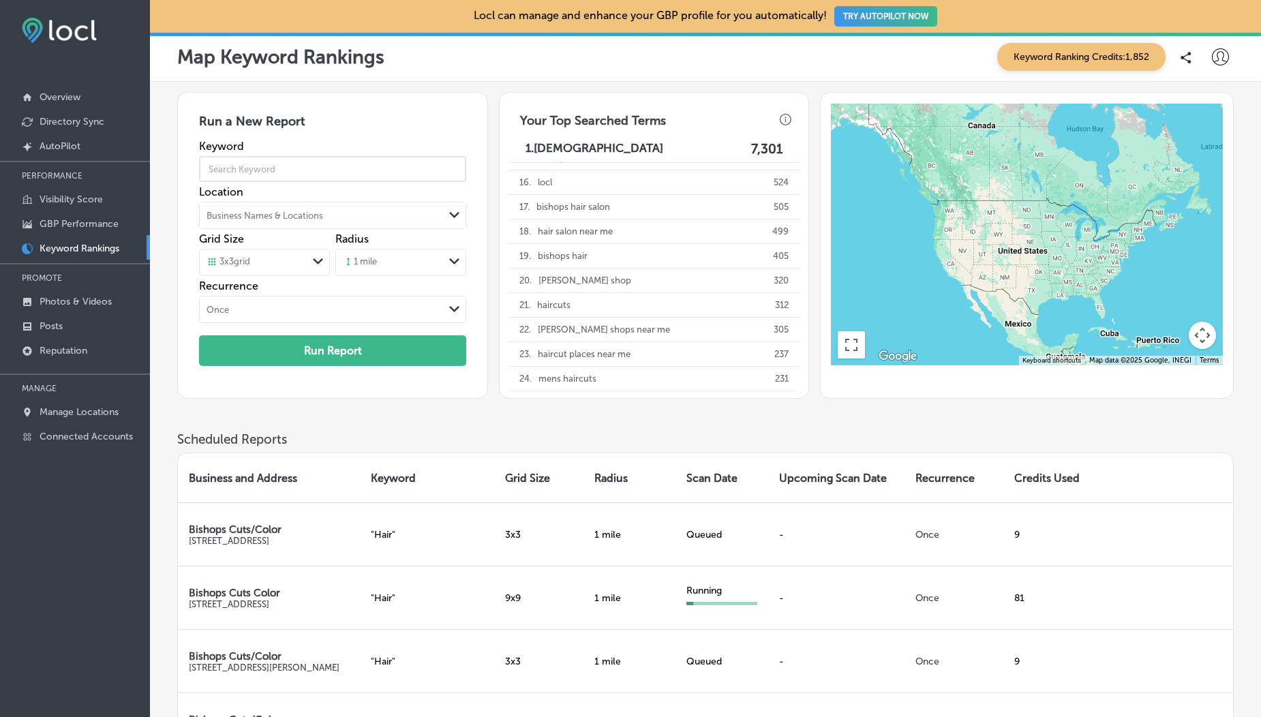
click at [220, 170] on input "text" at bounding box center [332, 169] width 267 height 38
type input "Hair"
click at [278, 211] on div "Business Names & Locations" at bounding box center [265, 216] width 117 height 10
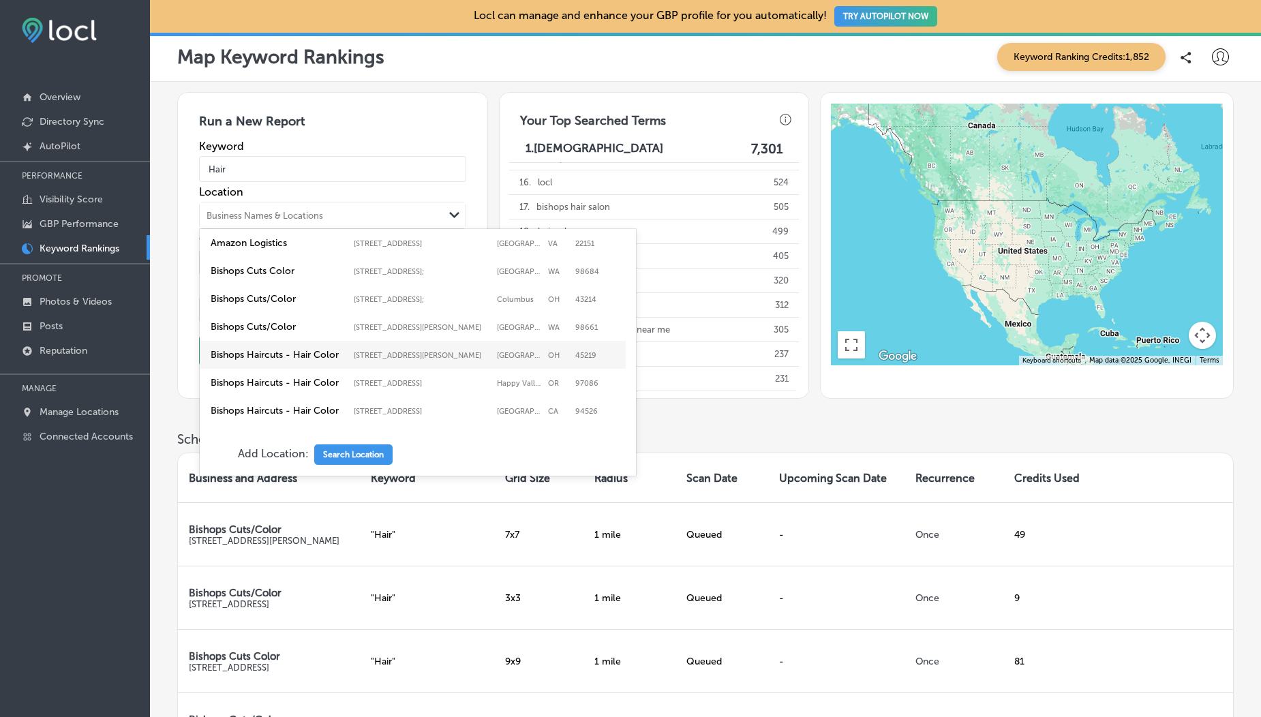
click at [283, 361] on label "Bishops Haircuts - Hair Color" at bounding box center [279, 355] width 136 height 12
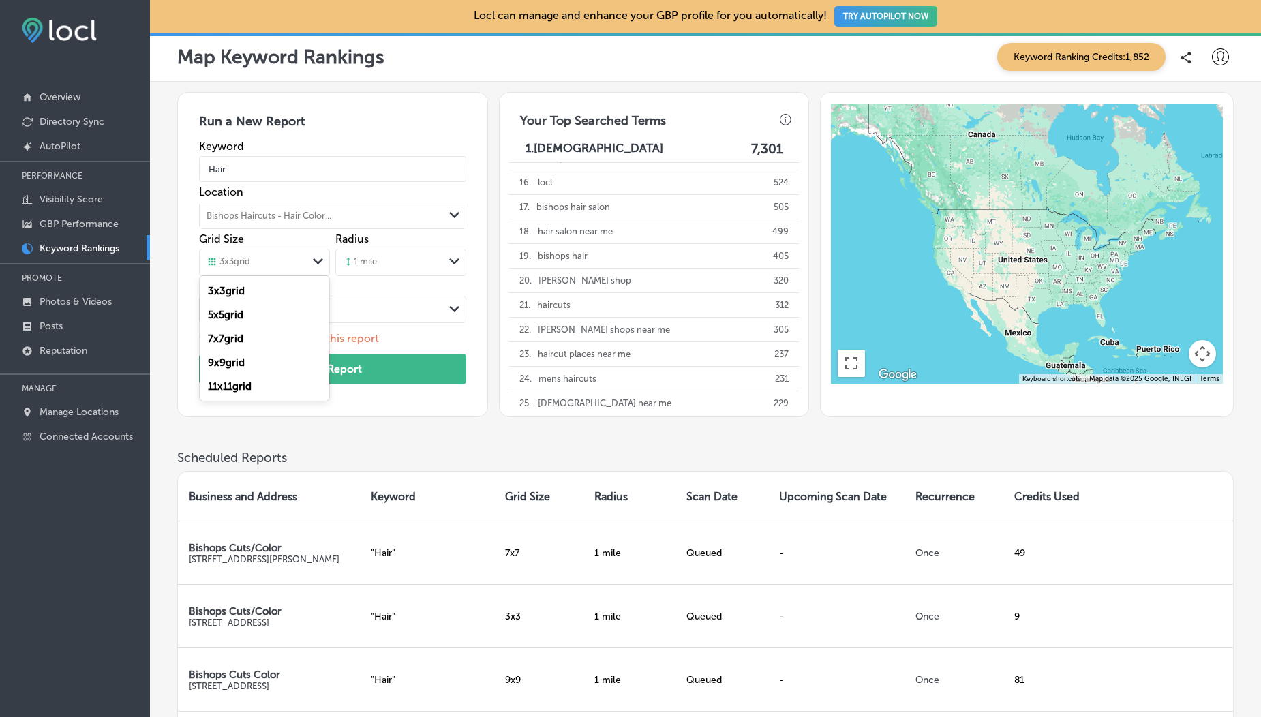
click at [245, 267] on div "3 x 3 grid" at bounding box center [229, 262] width 44 height 12
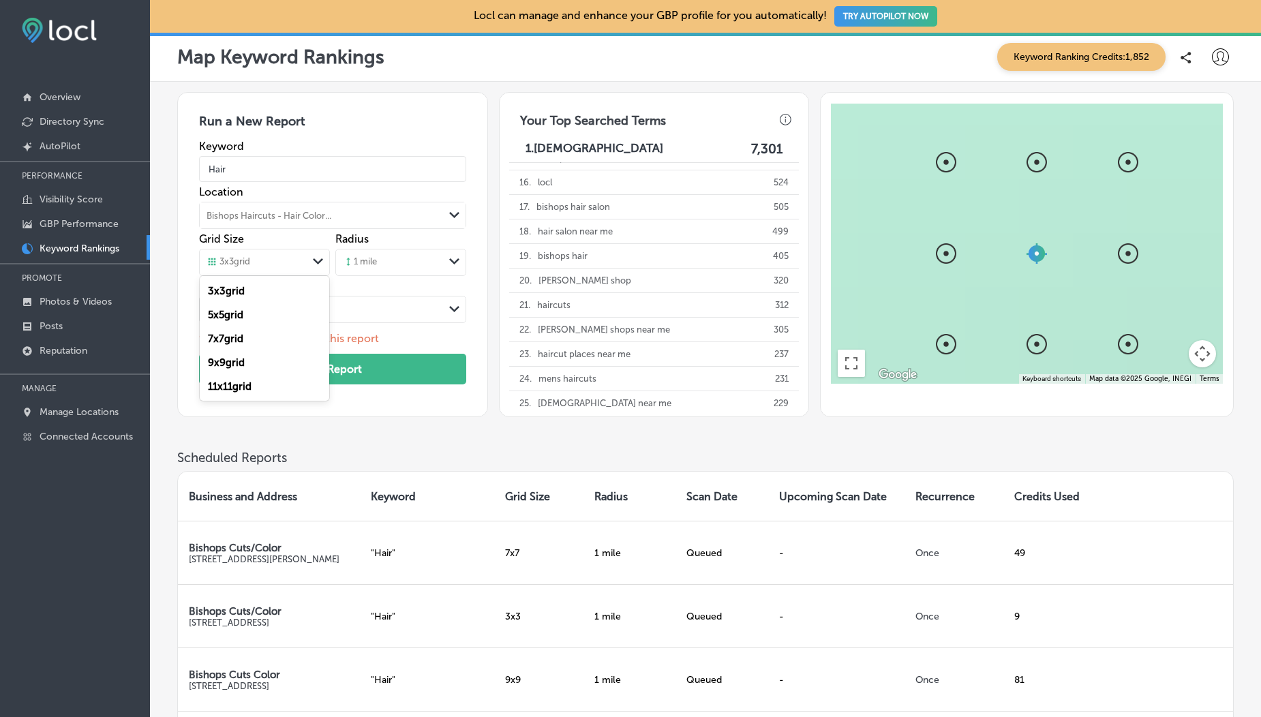
click at [251, 324] on div "5 x 5 grid" at bounding box center [265, 315] width 130 height 24
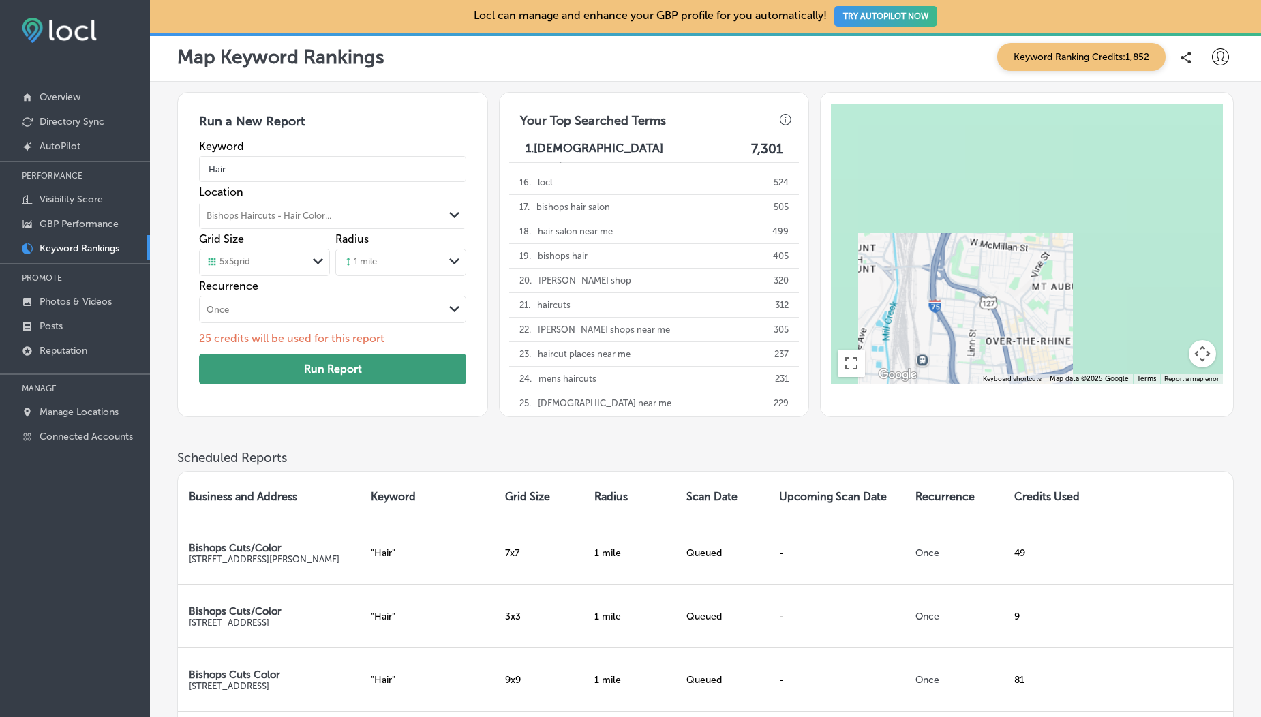
click at [267, 373] on button "Run Report" at bounding box center [332, 369] width 267 height 31
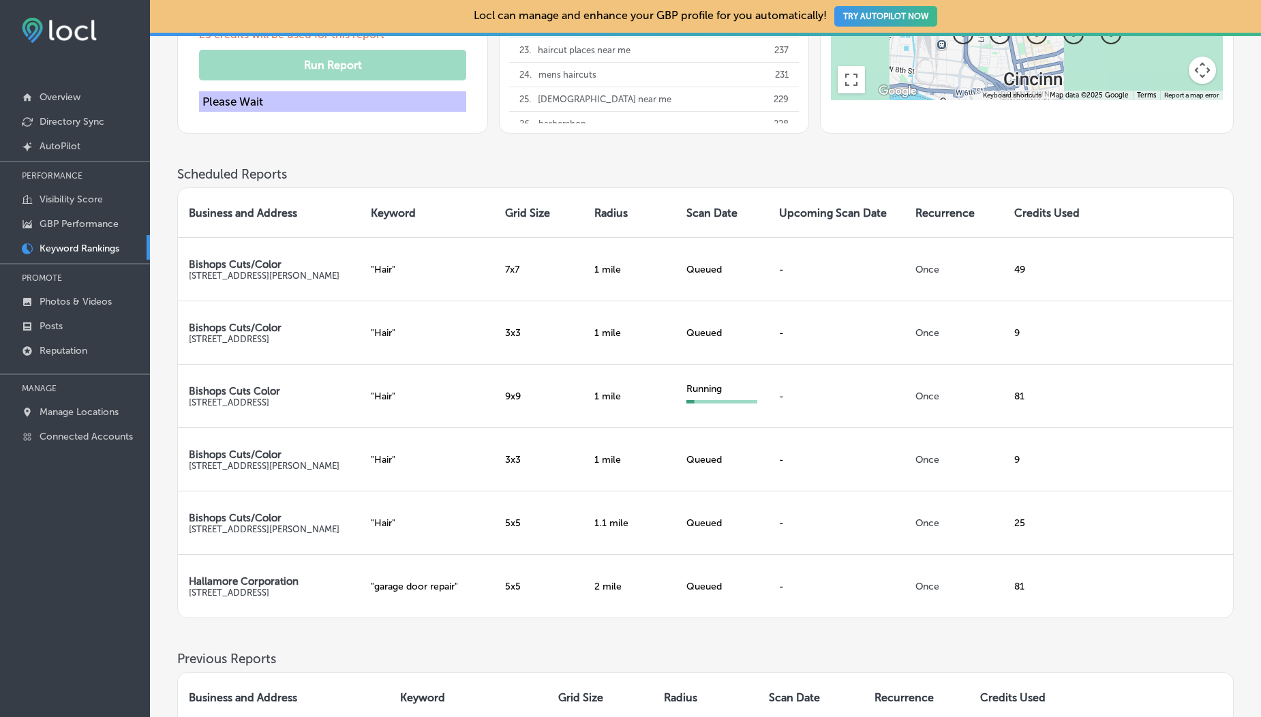
scroll to position [307, 0]
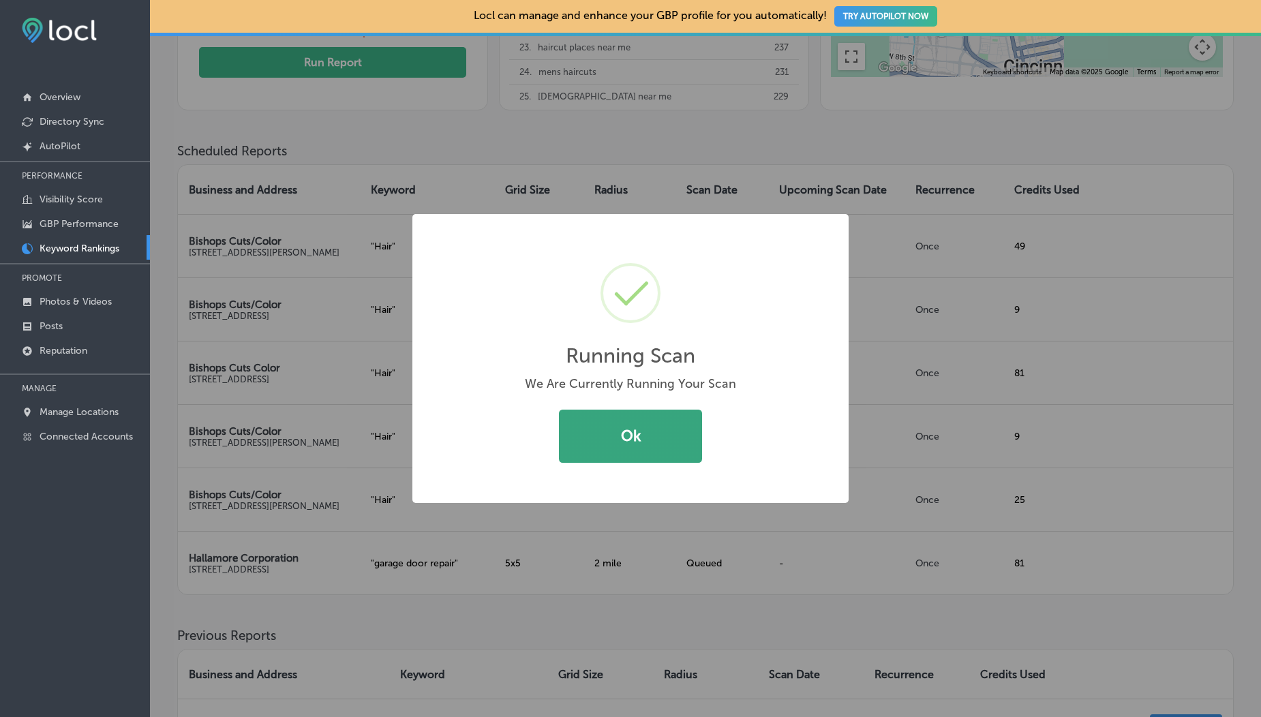
click at [587, 454] on button "Ok" at bounding box center [630, 436] width 143 height 53
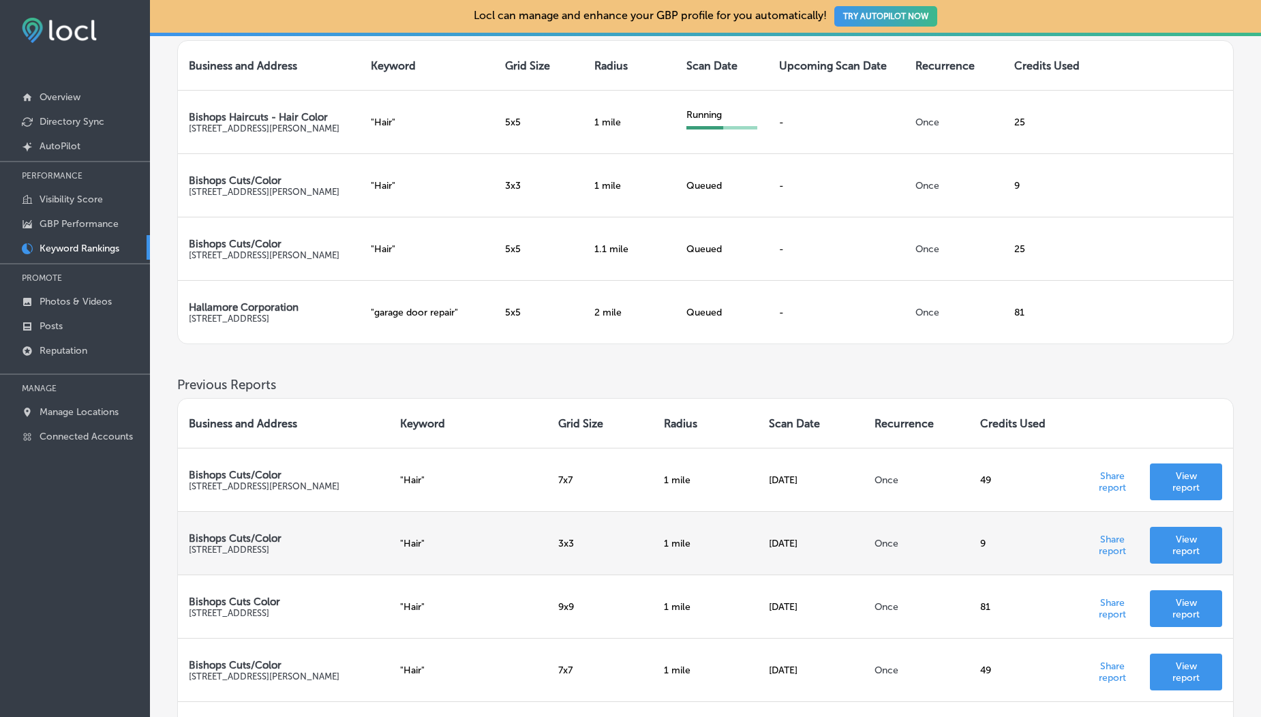
scroll to position [408, 0]
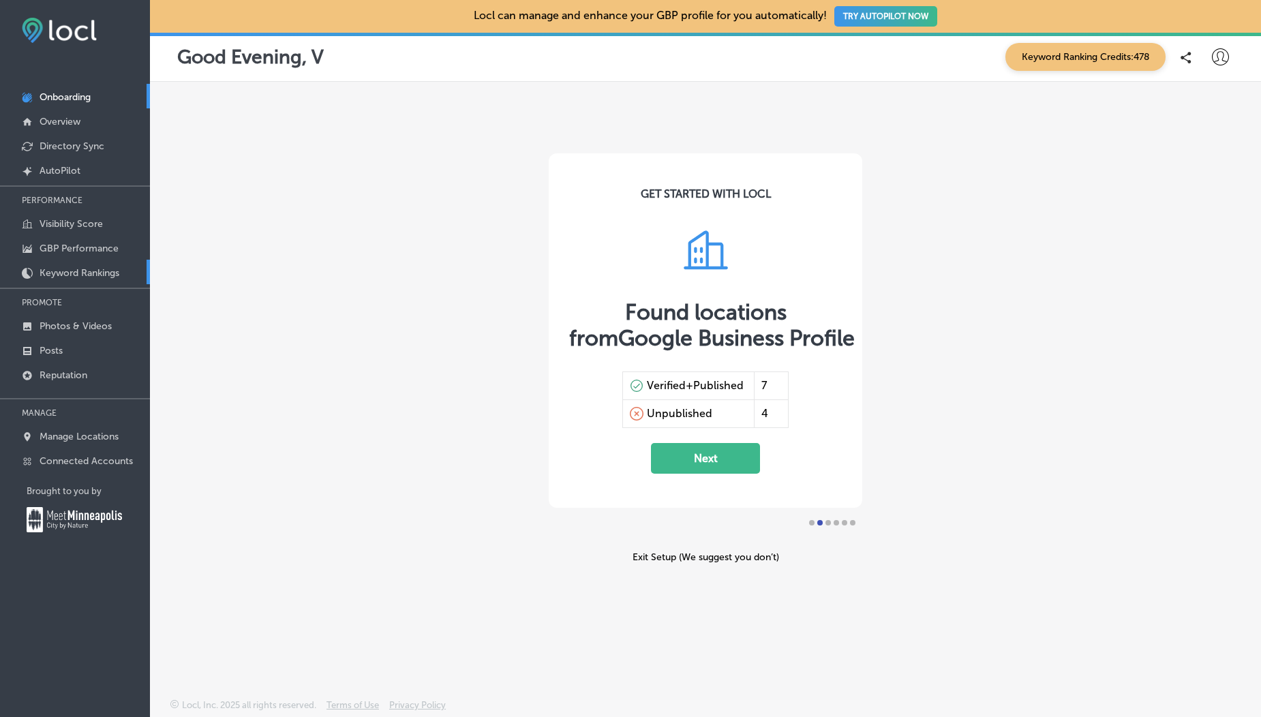
click at [80, 280] on link "Keyword Rankings" at bounding box center [75, 272] width 150 height 25
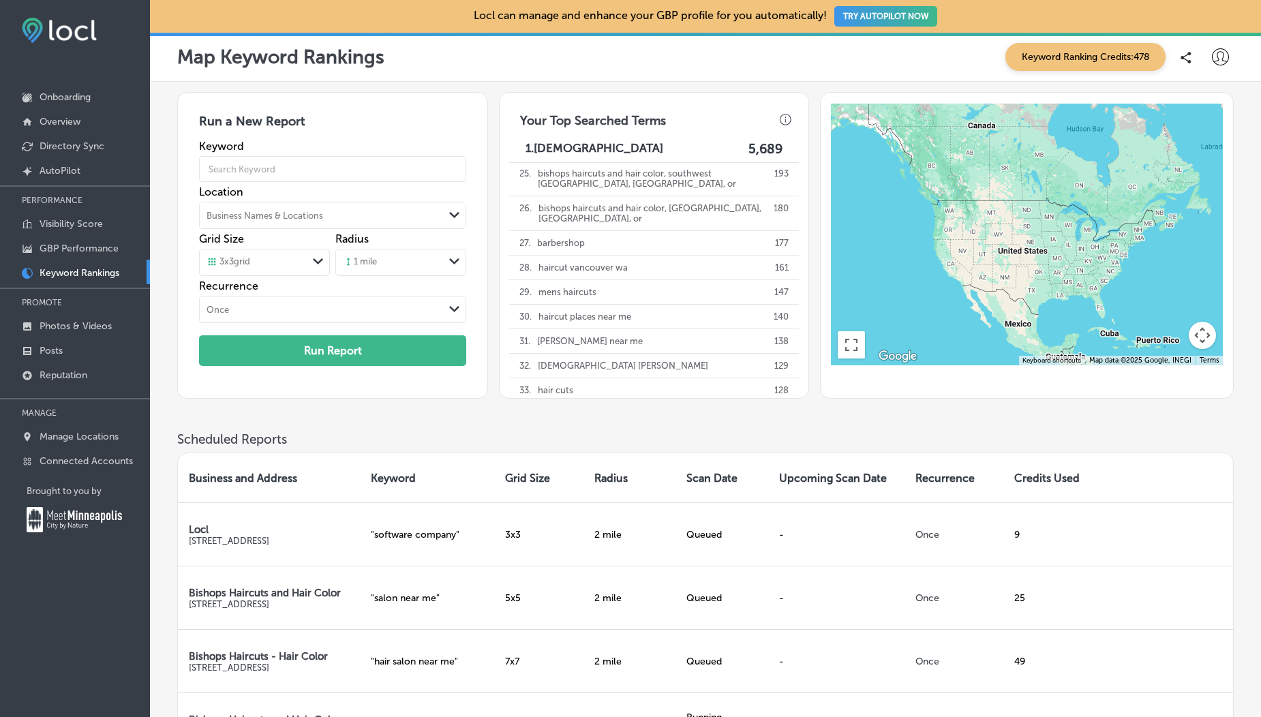
click at [1079, 56] on span "Keyword Ranking Credits: 478" at bounding box center [1086, 57] width 160 height 28
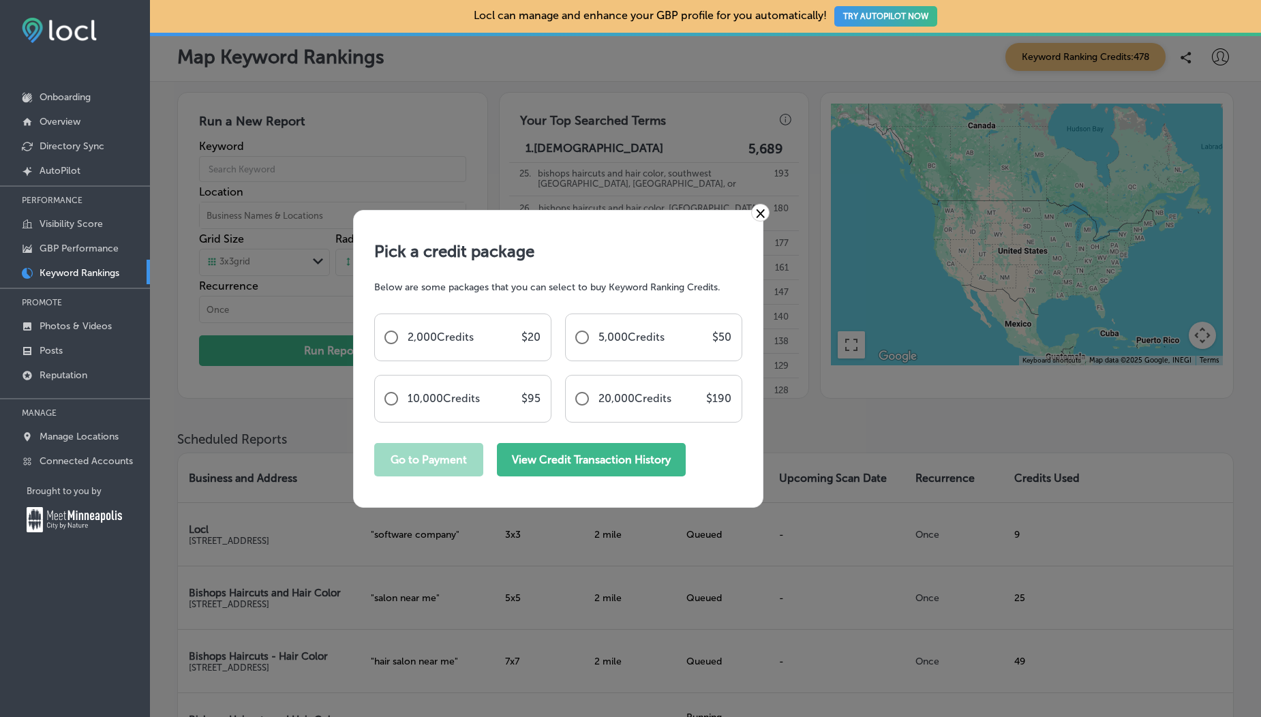
click at [614, 451] on button "View Credit Transaction History" at bounding box center [591, 459] width 189 height 33
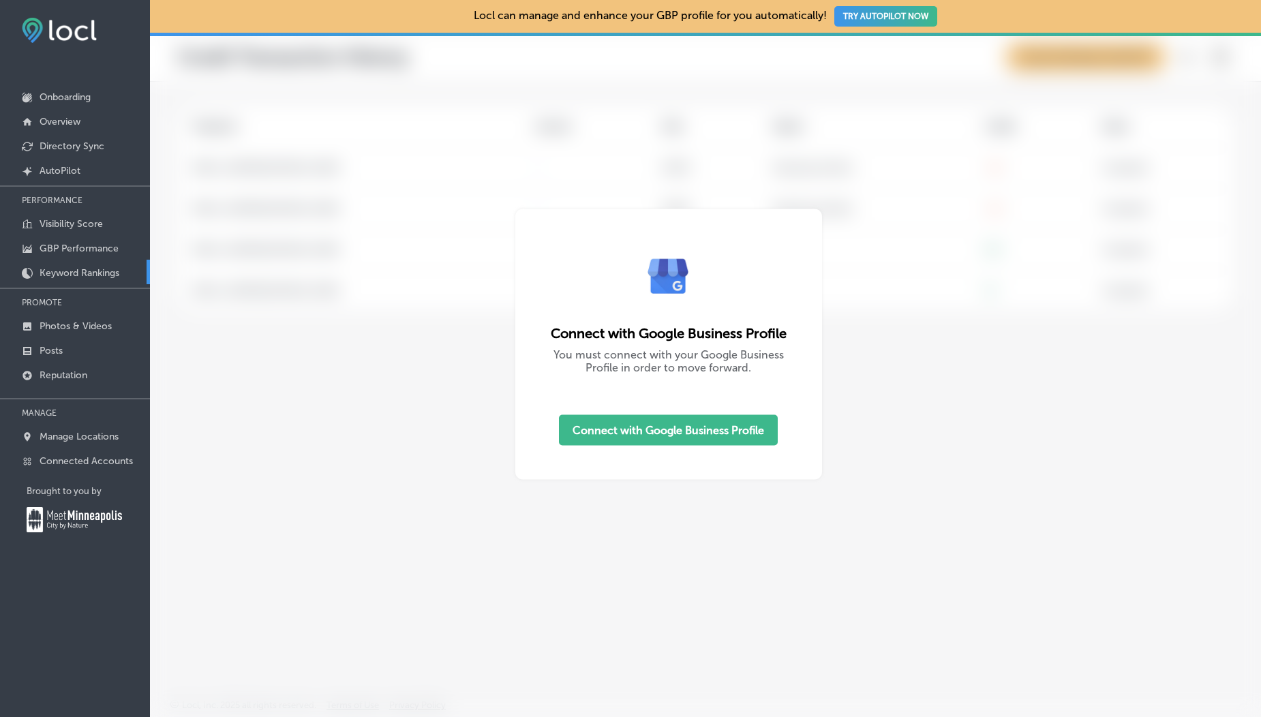
click at [97, 274] on p "Keyword Rankings" at bounding box center [80, 273] width 80 height 12
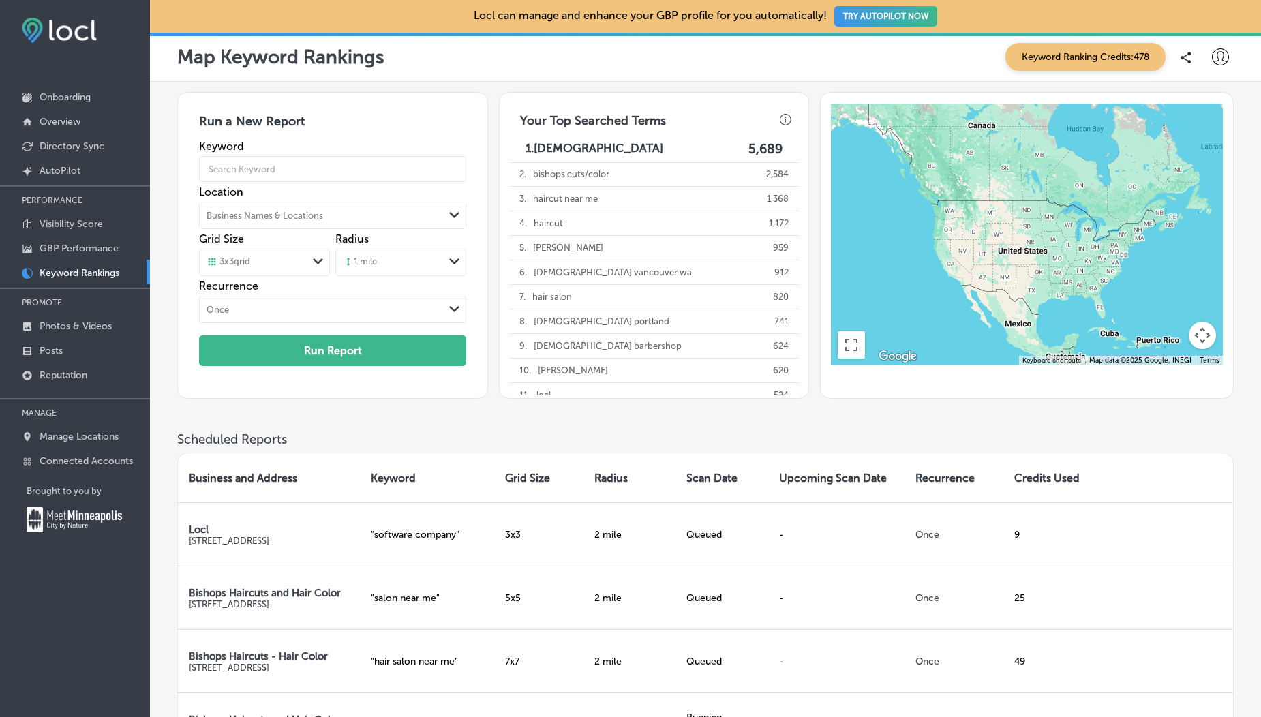
click at [1024, 50] on span "Keyword Ranking Credits: 478" at bounding box center [1086, 57] width 160 height 28
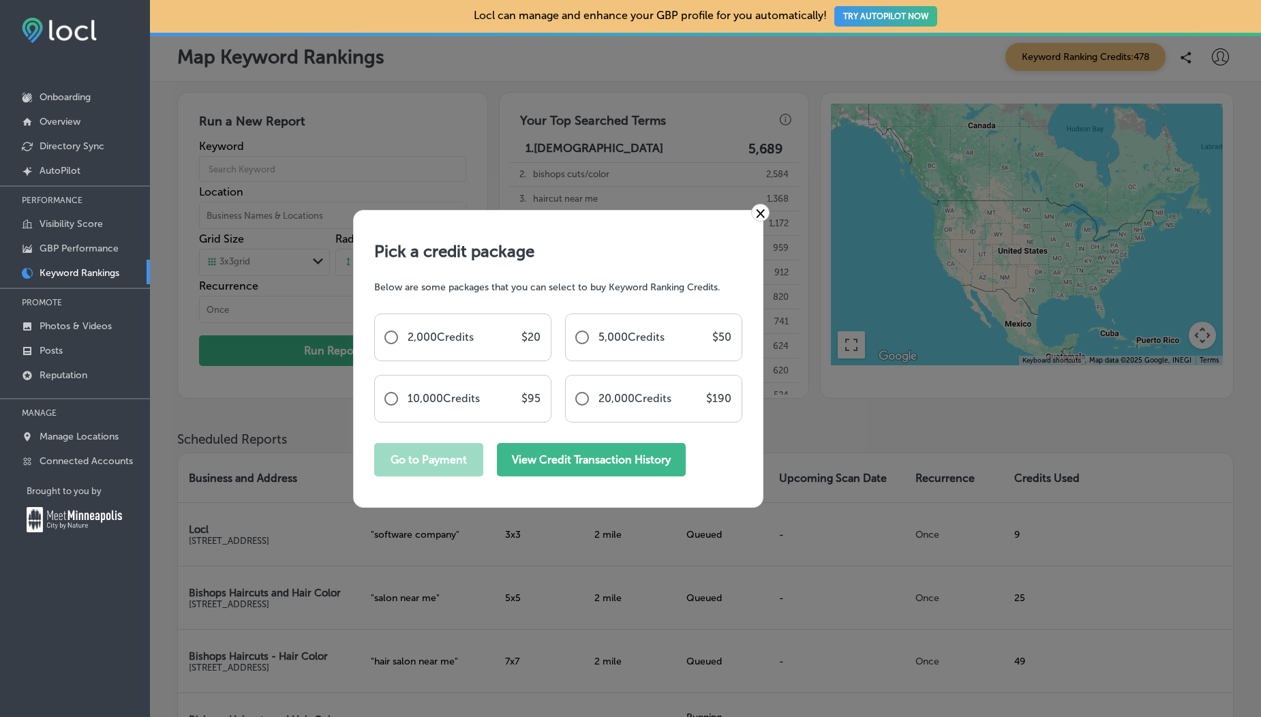
click at [556, 462] on button "View Credit Transaction History" at bounding box center [591, 459] width 189 height 33
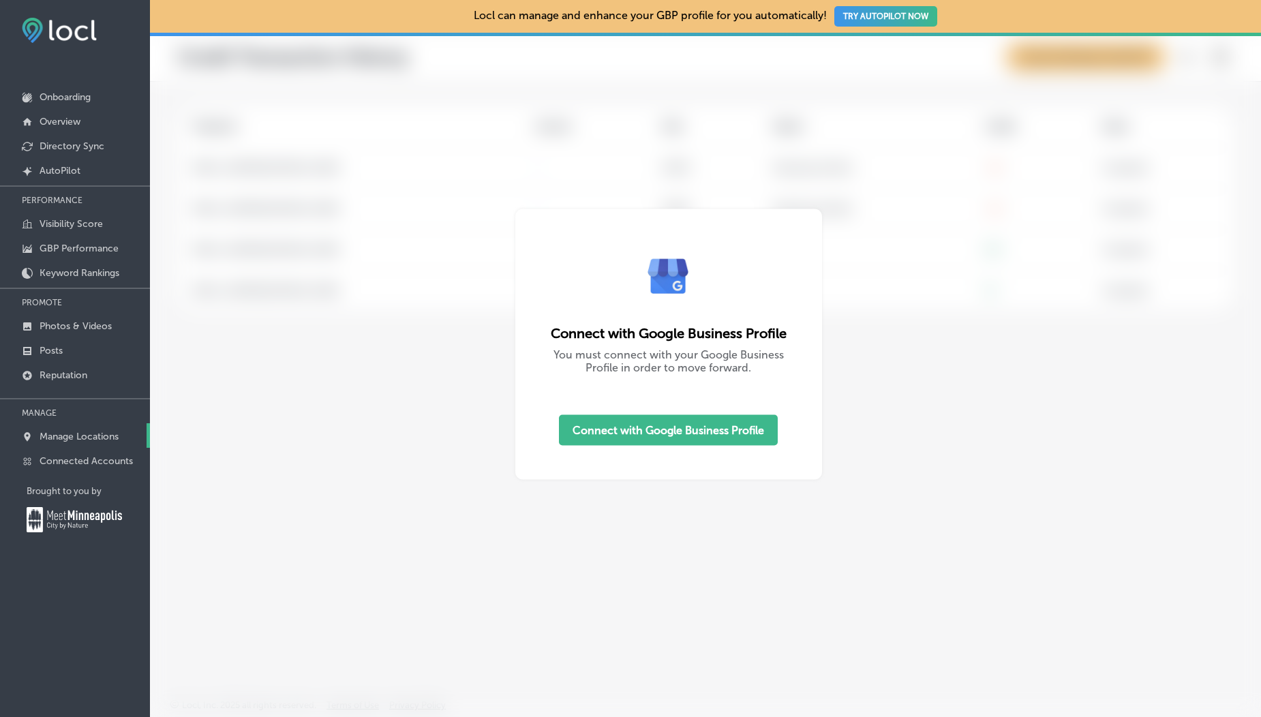
click at [70, 437] on p "Manage Locations" at bounding box center [79, 437] width 79 height 12
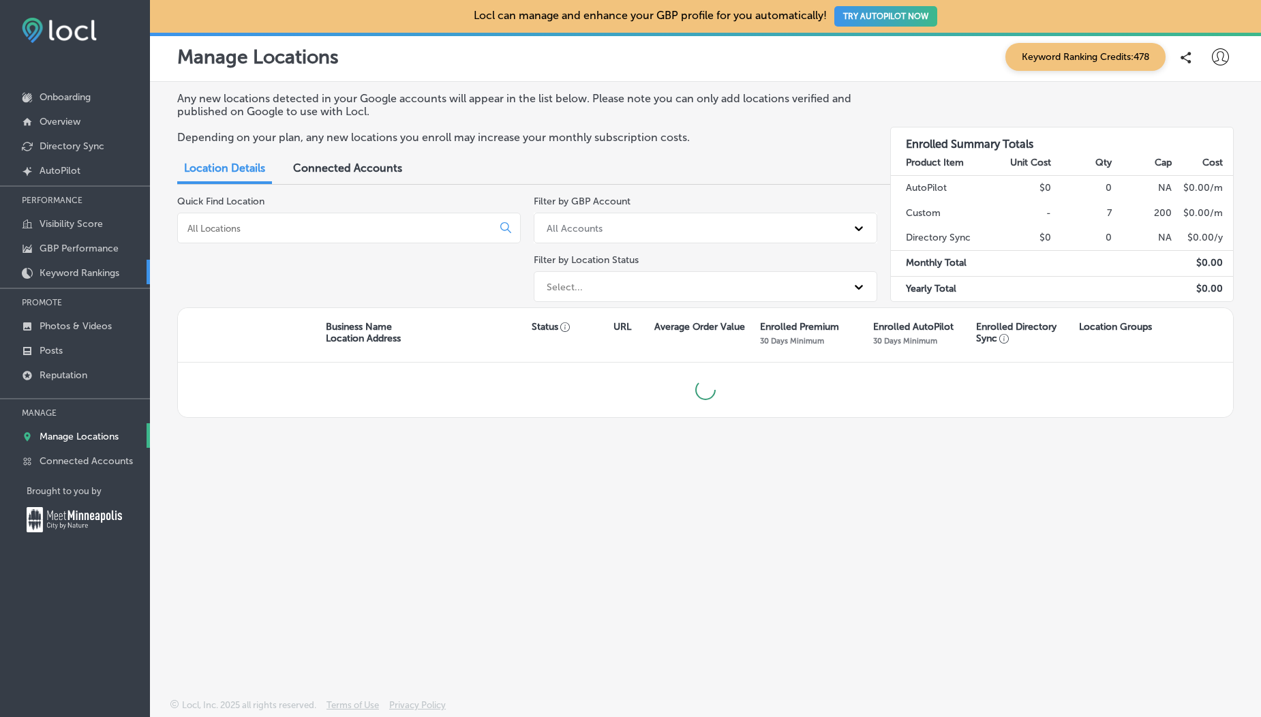
click at [61, 271] on p "Keyword Rankings" at bounding box center [80, 273] width 80 height 12
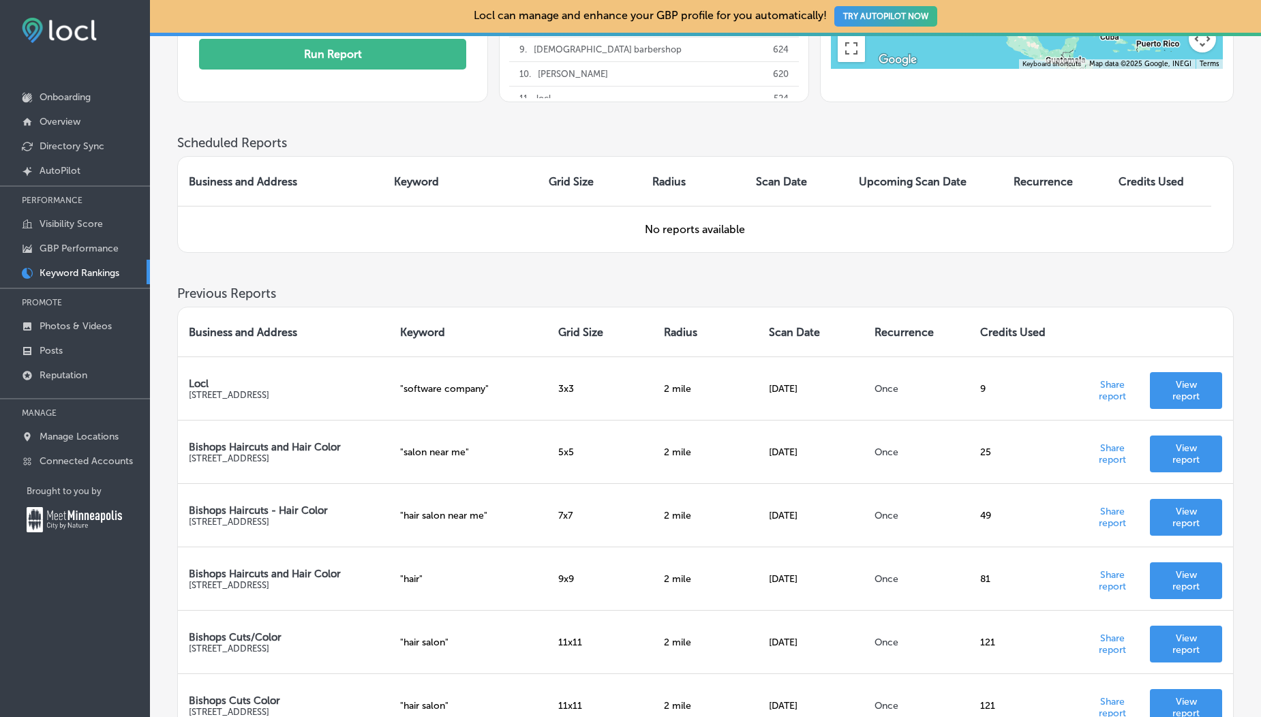
scroll to position [81, 0]
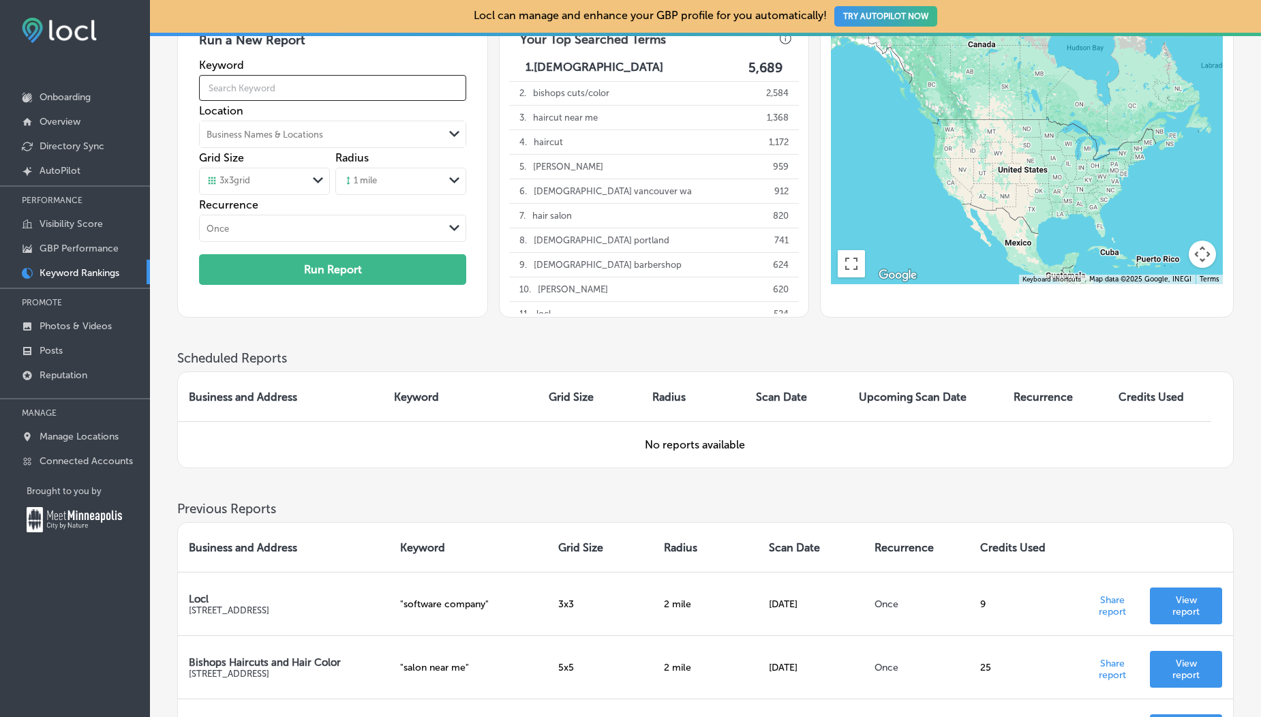
click at [254, 87] on input "text" at bounding box center [332, 88] width 267 height 38
type input "Hair"
click at [277, 136] on div "Business Names & Locations" at bounding box center [265, 135] width 117 height 10
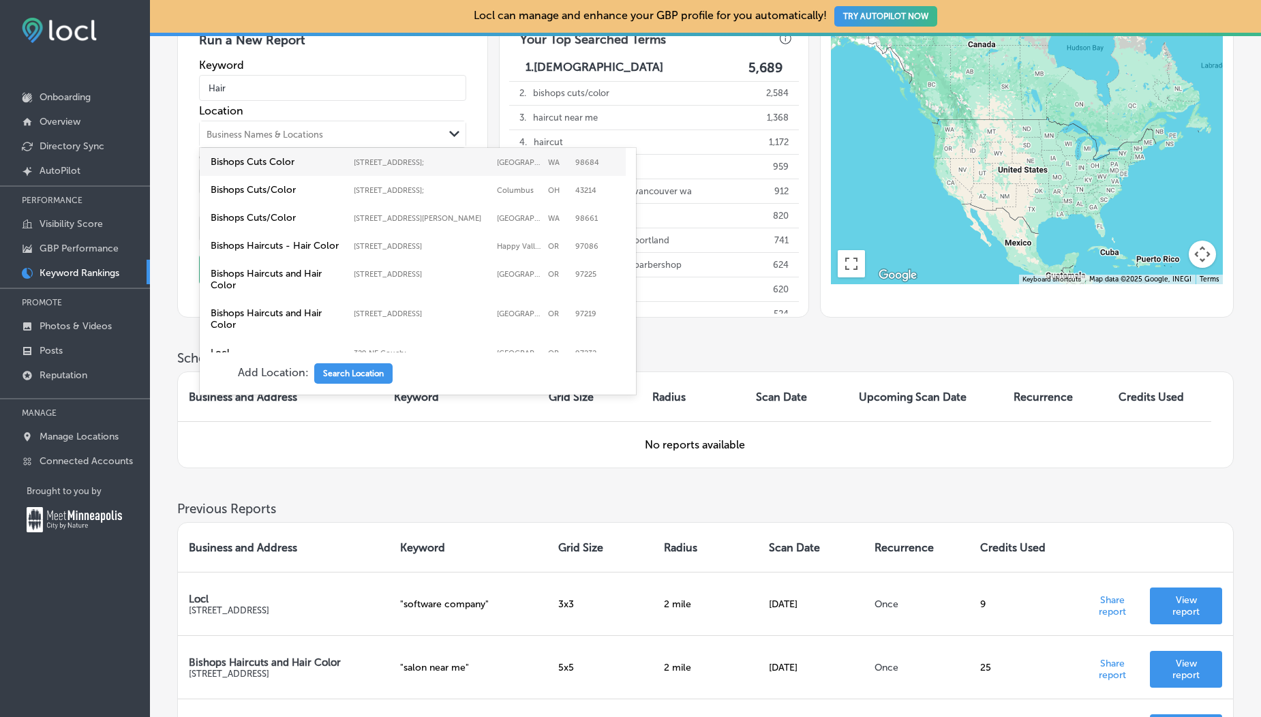
click at [270, 170] on div "Bishops Cuts Color 16020 Southeast Mill Plain Boulevard; , Vancouver, WA, 98684…" at bounding box center [413, 162] width 426 height 28
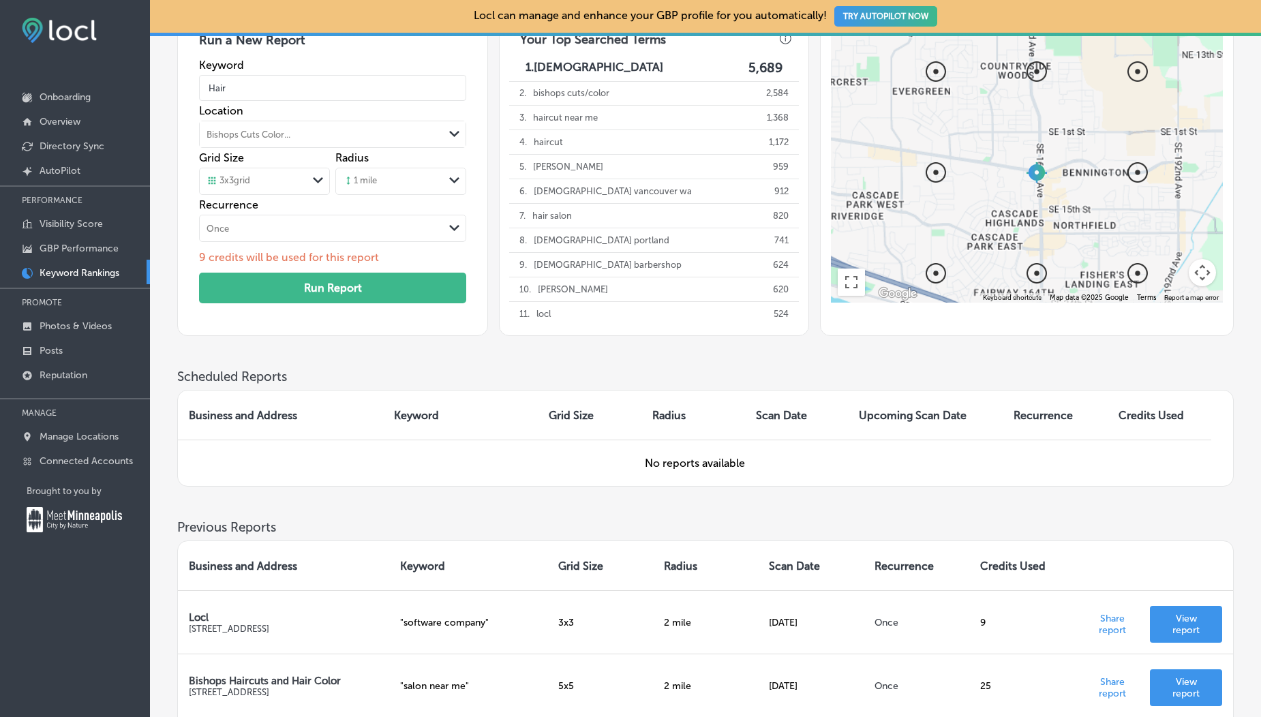
click at [260, 176] on div "3 x 3 grid" at bounding box center [254, 181] width 108 height 15
click at [258, 240] on div "5 x 5 grid" at bounding box center [265, 234] width 130 height 24
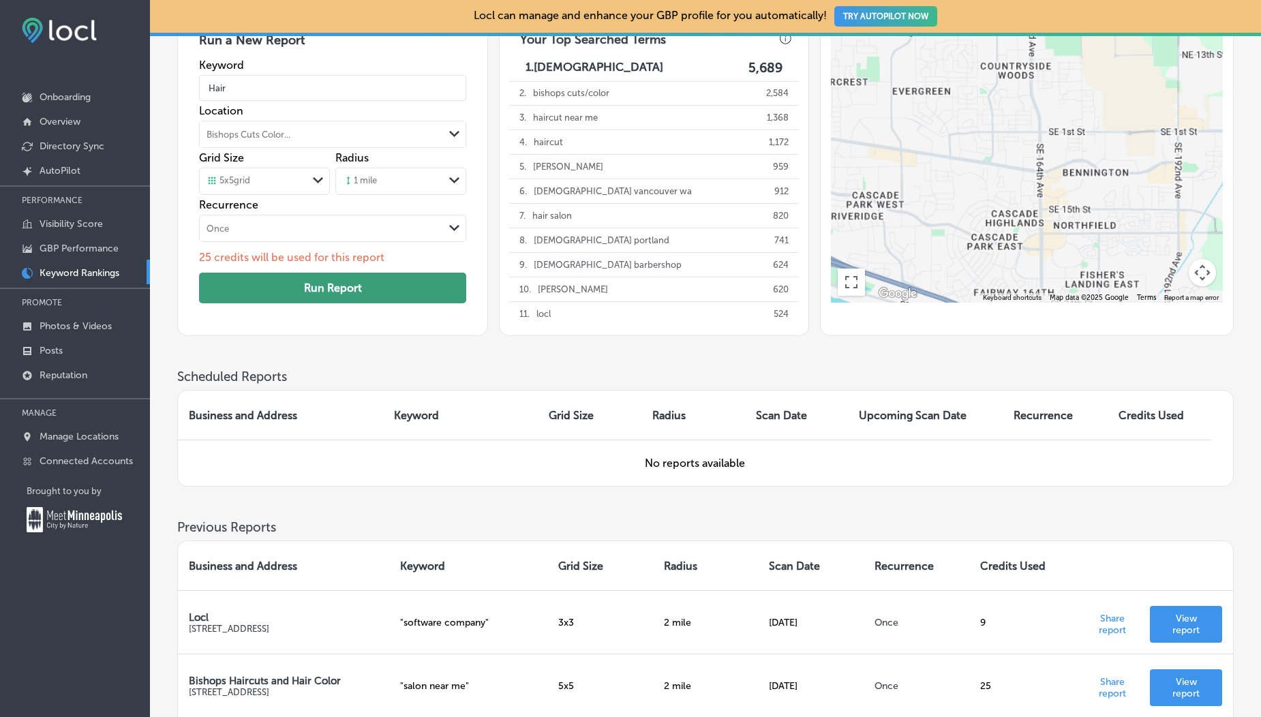
click at [292, 290] on button "Run Report" at bounding box center [332, 288] width 267 height 31
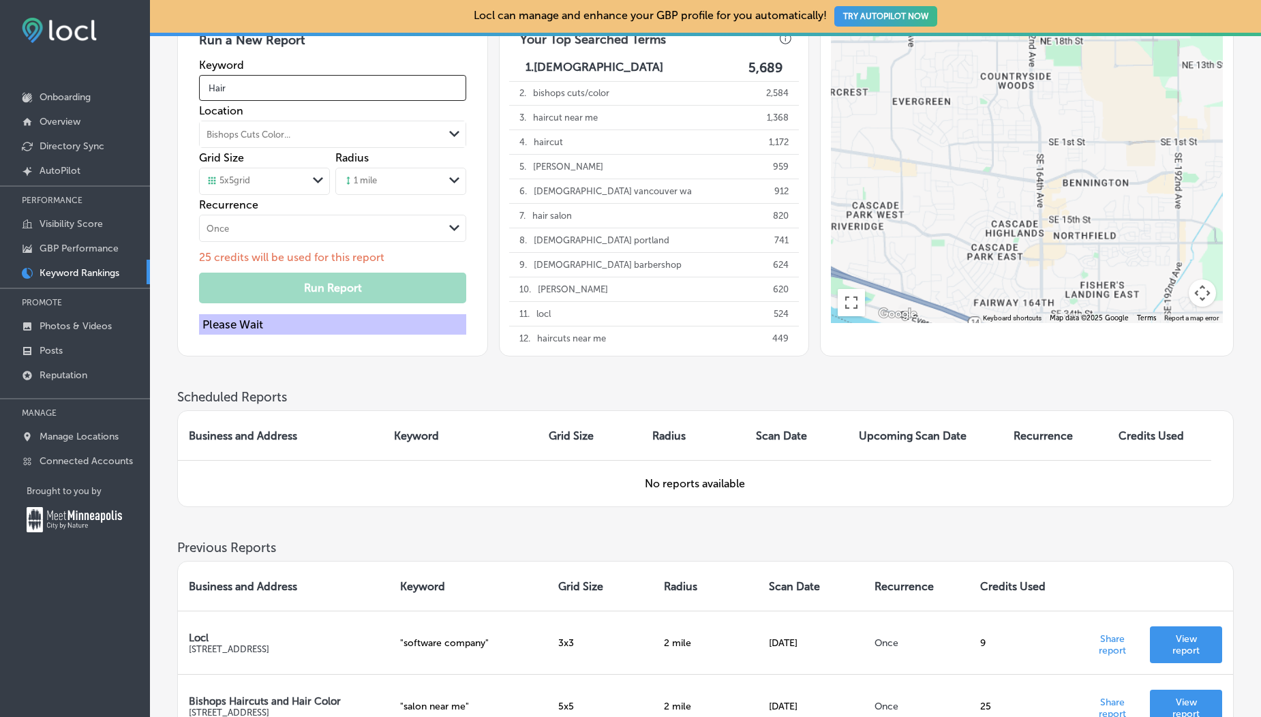
click at [246, 89] on input "Hair" at bounding box center [332, 88] width 267 height 38
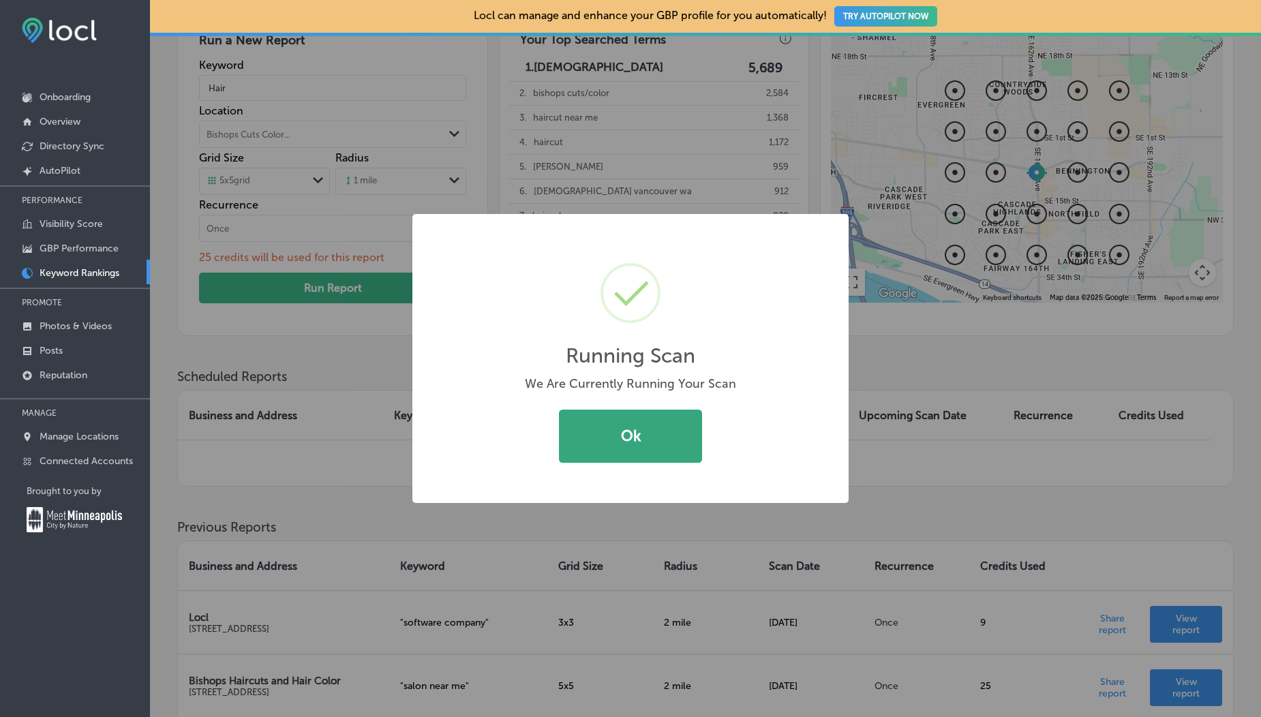
click at [645, 438] on button "Ok" at bounding box center [630, 436] width 143 height 53
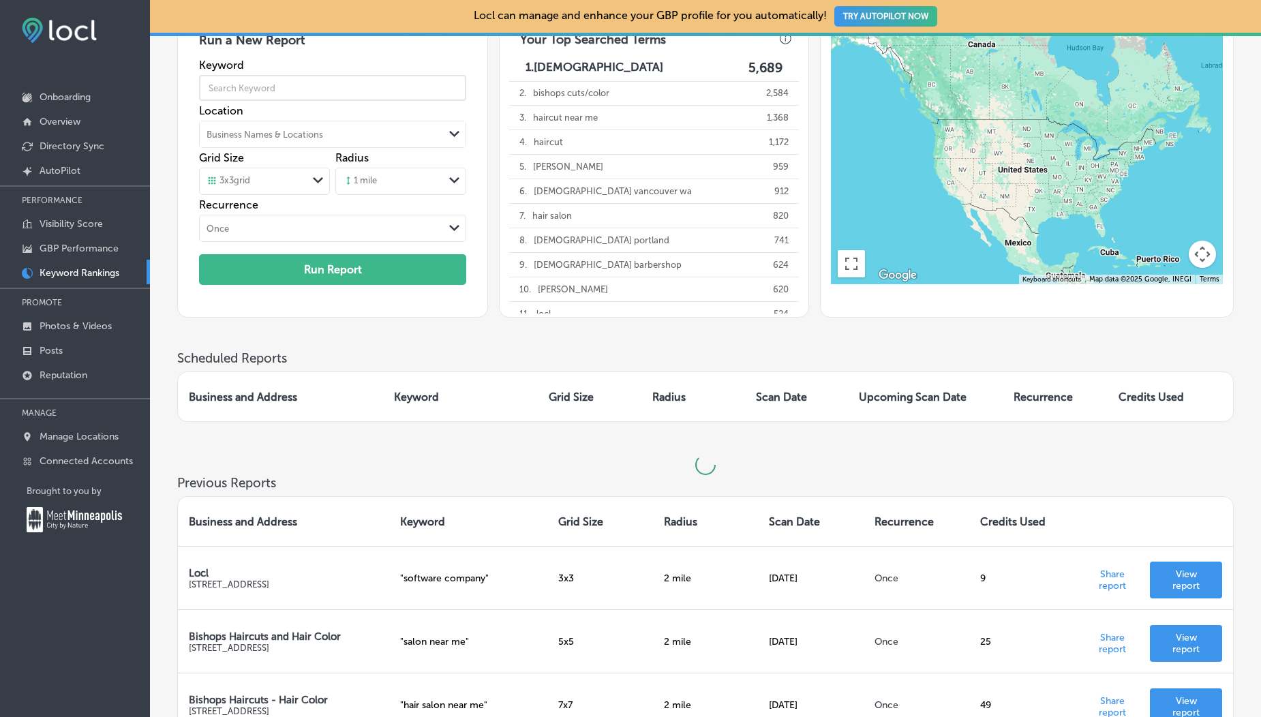
click at [270, 80] on input "text" at bounding box center [332, 88] width 267 height 38
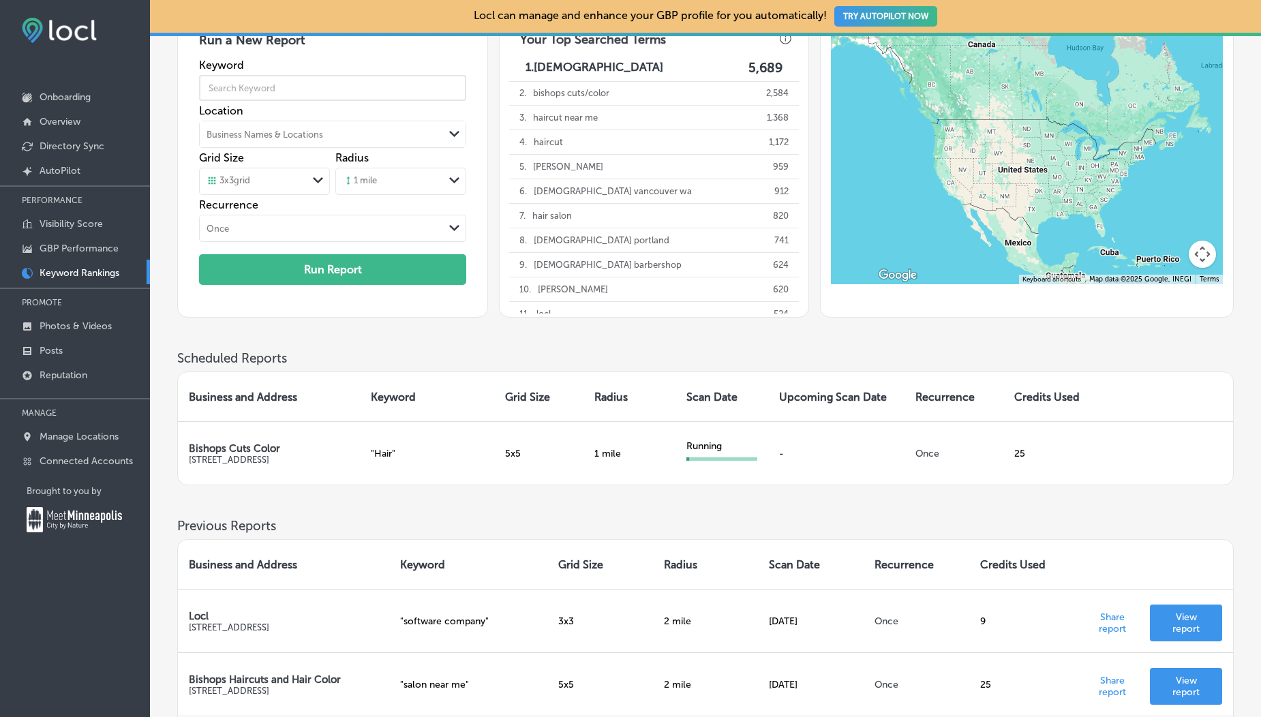
type input "Hair"
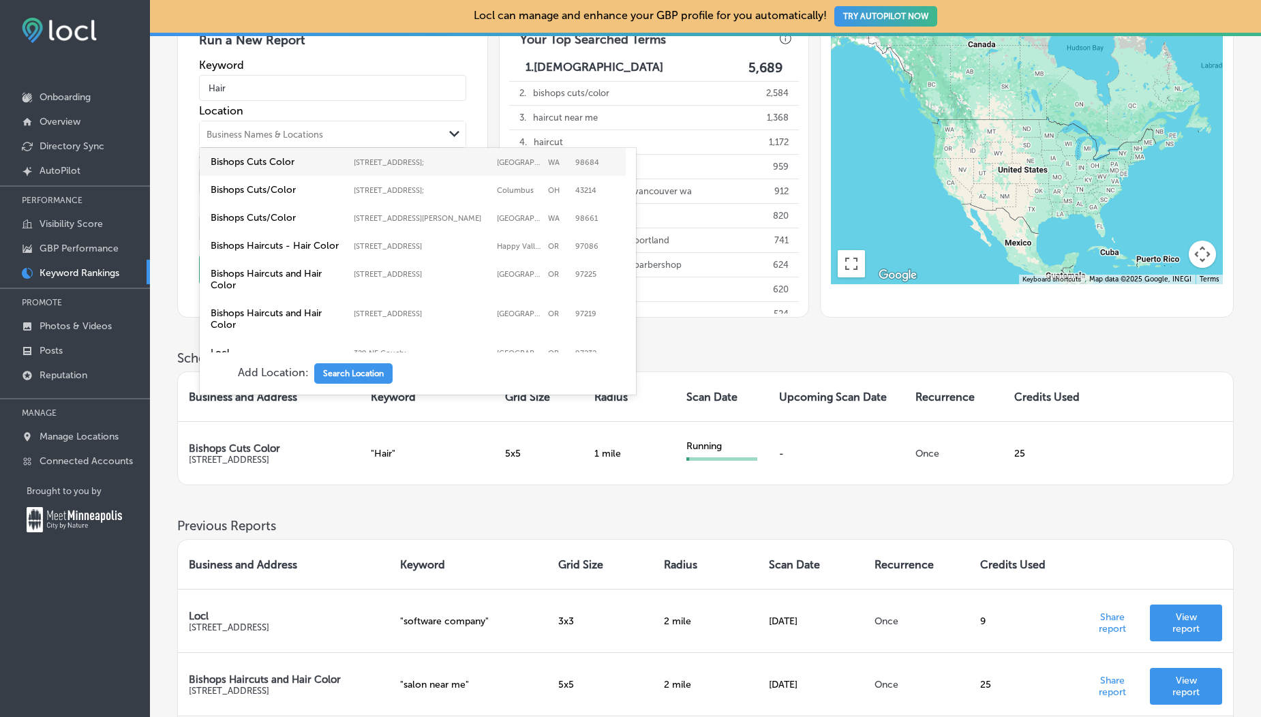
click at [275, 134] on div "Business Names & Locations" at bounding box center [265, 135] width 117 height 10
click at [271, 193] on label "Bishops Cuts/Color" at bounding box center [279, 190] width 136 height 12
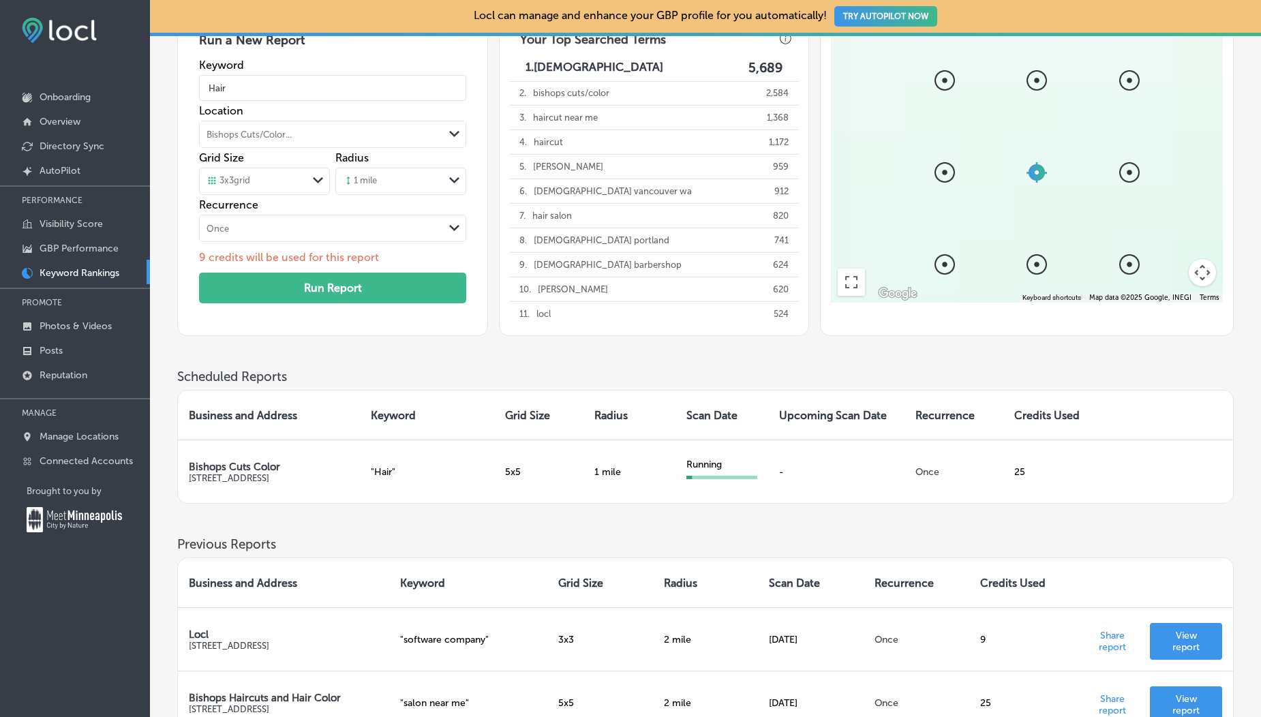
click at [254, 174] on div "3 x 3 grid" at bounding box center [254, 181] width 108 height 15
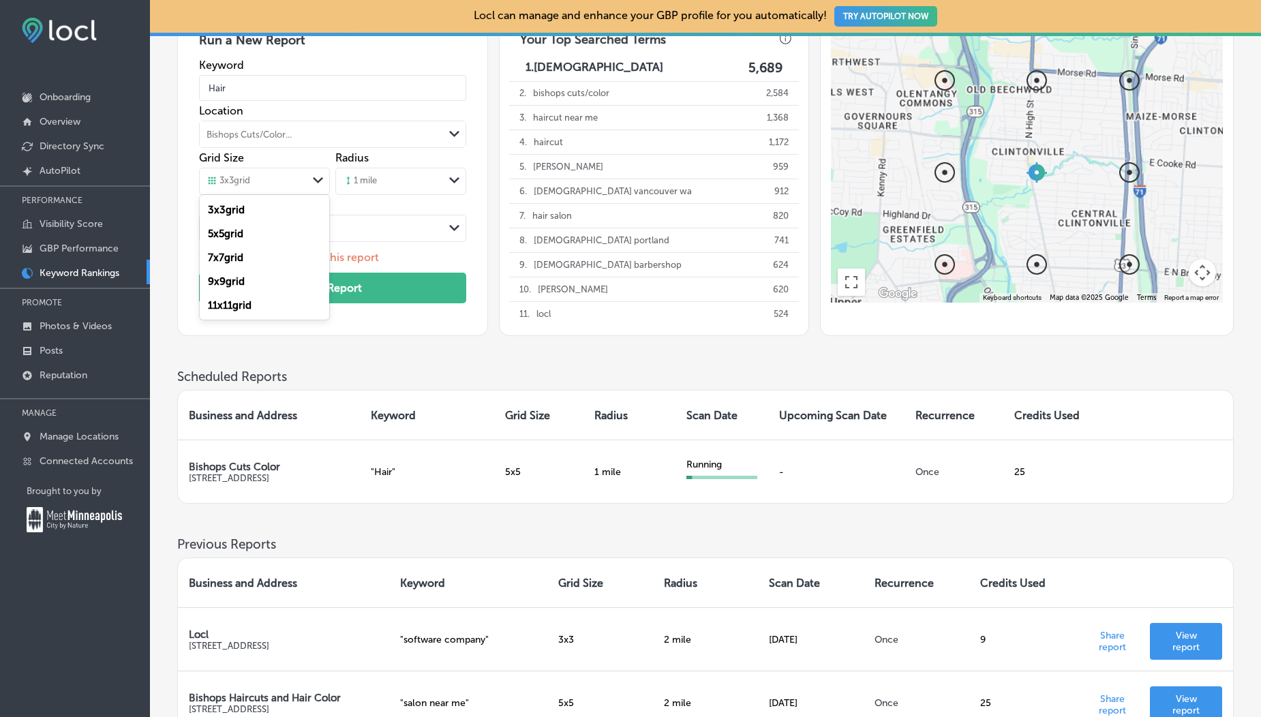
click at [251, 262] on div "7 x 7 grid" at bounding box center [265, 257] width 130 height 24
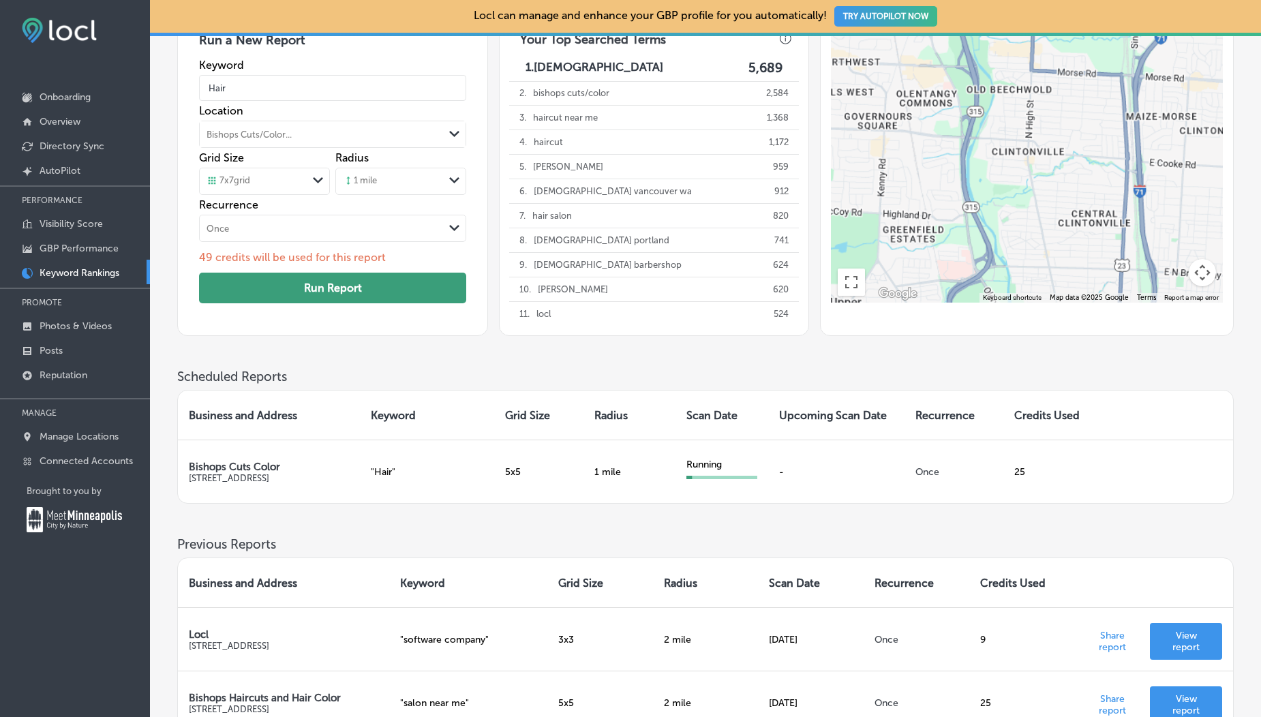
click at [279, 298] on button "Run Report" at bounding box center [332, 288] width 267 height 31
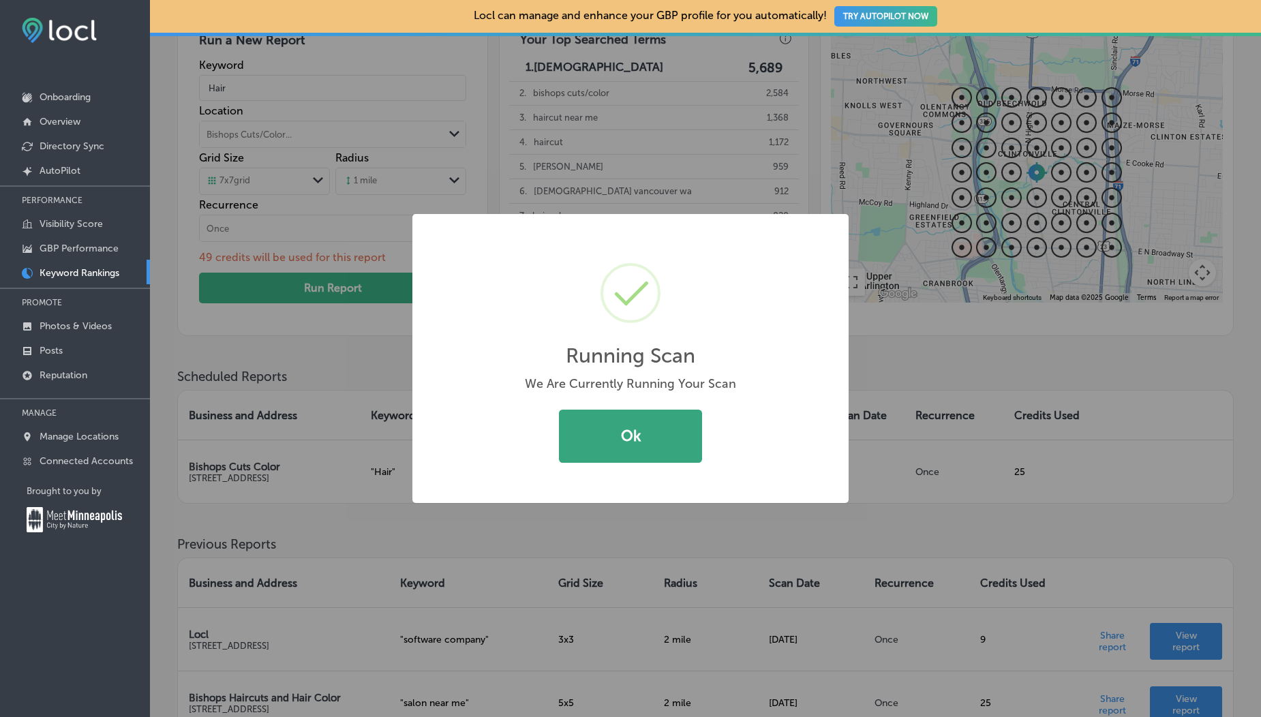
click at [596, 429] on button "Ok" at bounding box center [630, 436] width 143 height 53
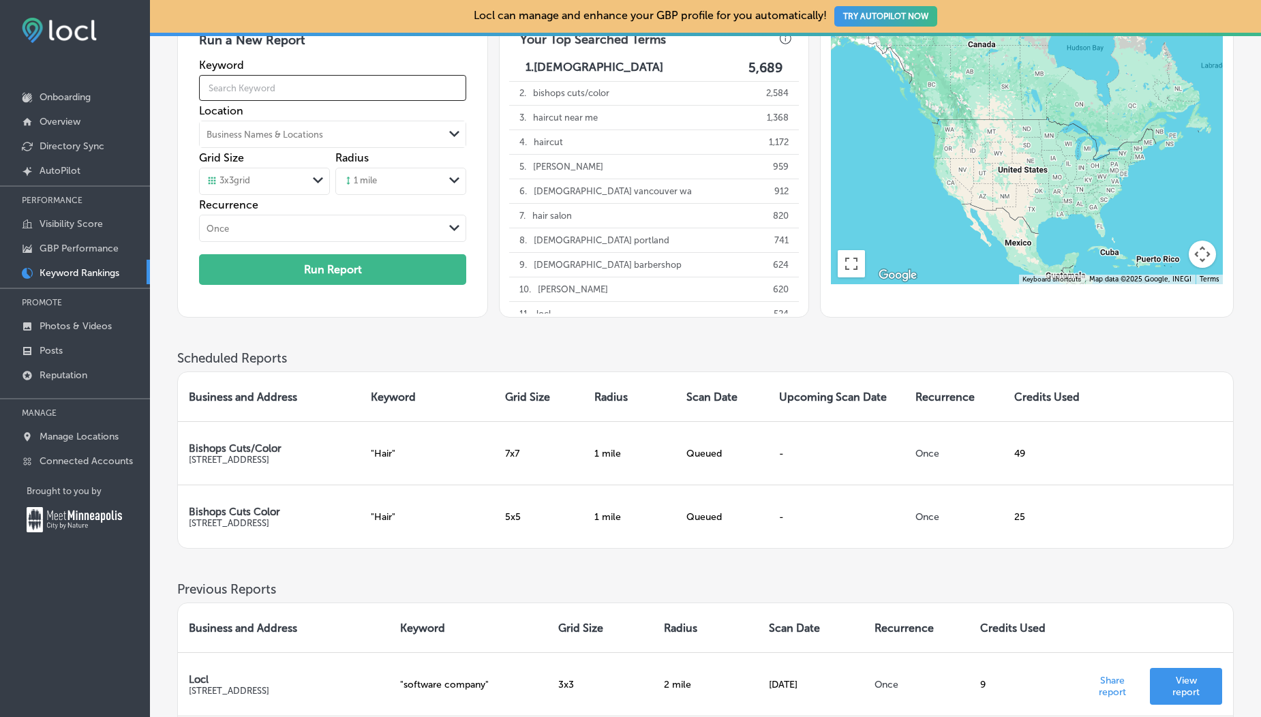
click at [222, 90] on input "text" at bounding box center [332, 88] width 267 height 38
type input "Hair"
click at [252, 136] on div "Business Names & Locations" at bounding box center [265, 135] width 117 height 10
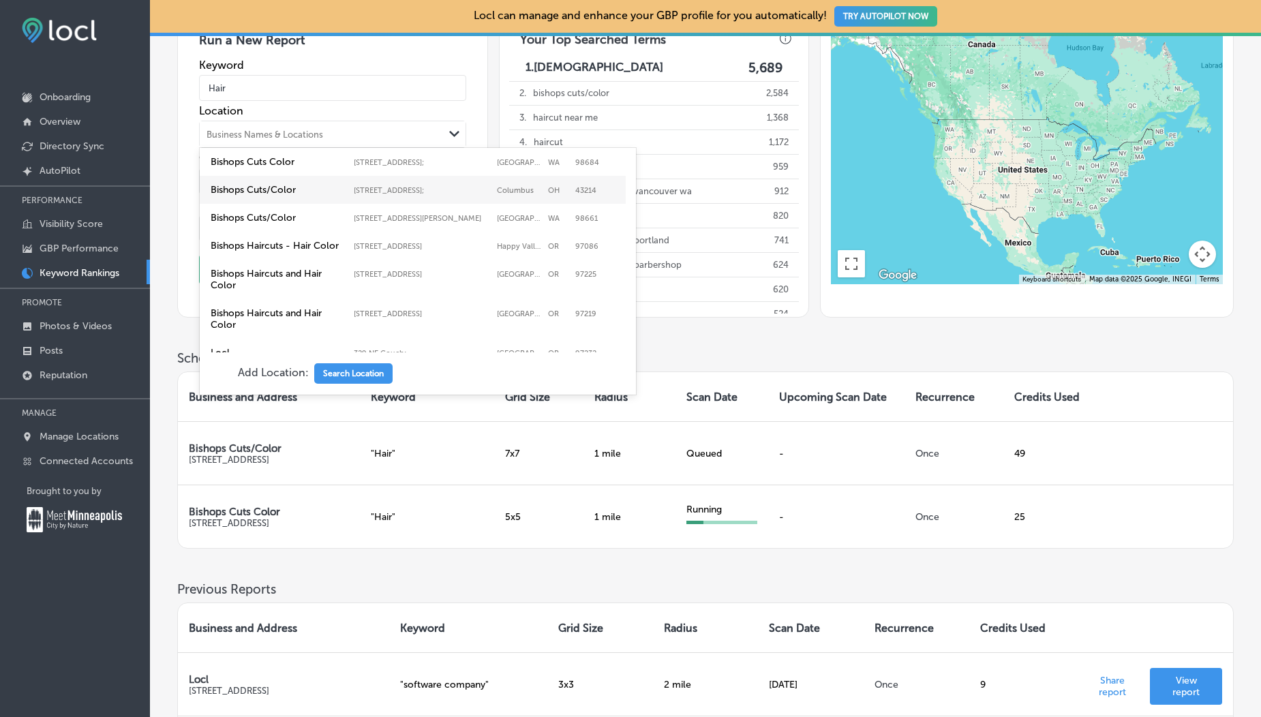
click at [261, 209] on label "Bishops Cuts/Color 3000 NE ANDRESEN RD.; #104B, Vancouver, WA, 98661 3000 NE AN…" at bounding box center [413, 217] width 410 height 17
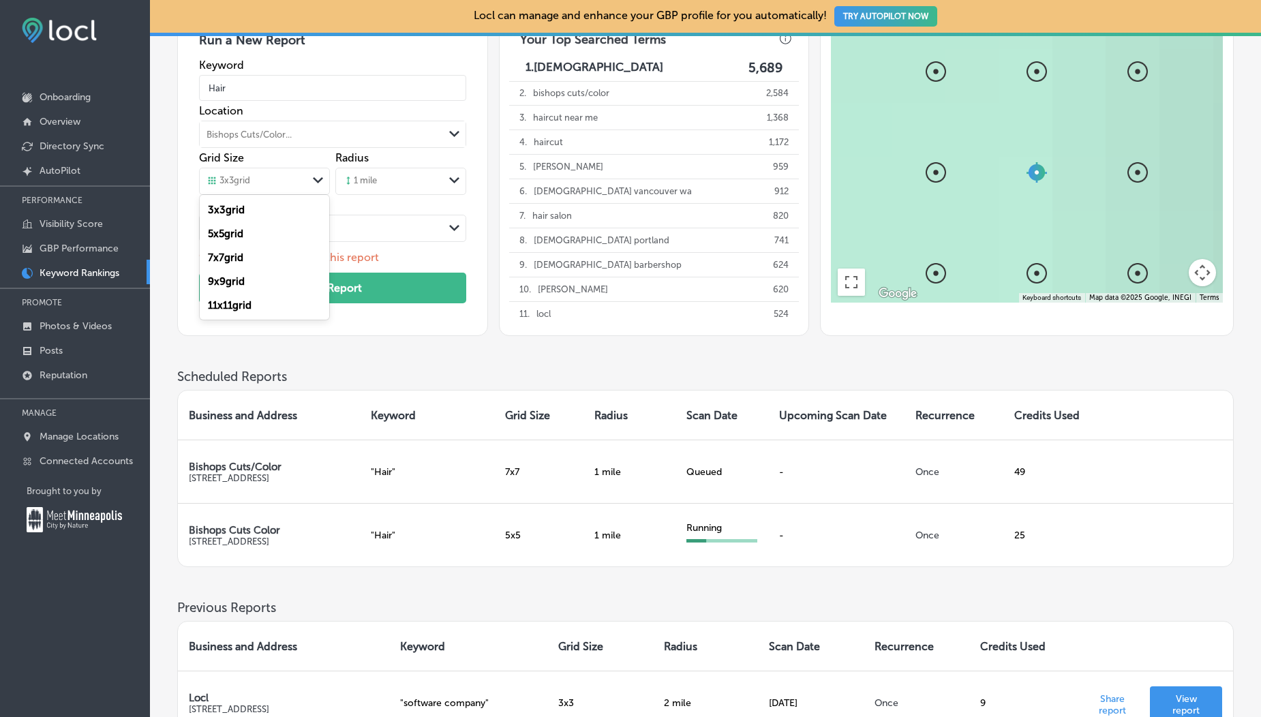
click at [250, 183] on div "3 x 3 grid" at bounding box center [229, 181] width 44 height 12
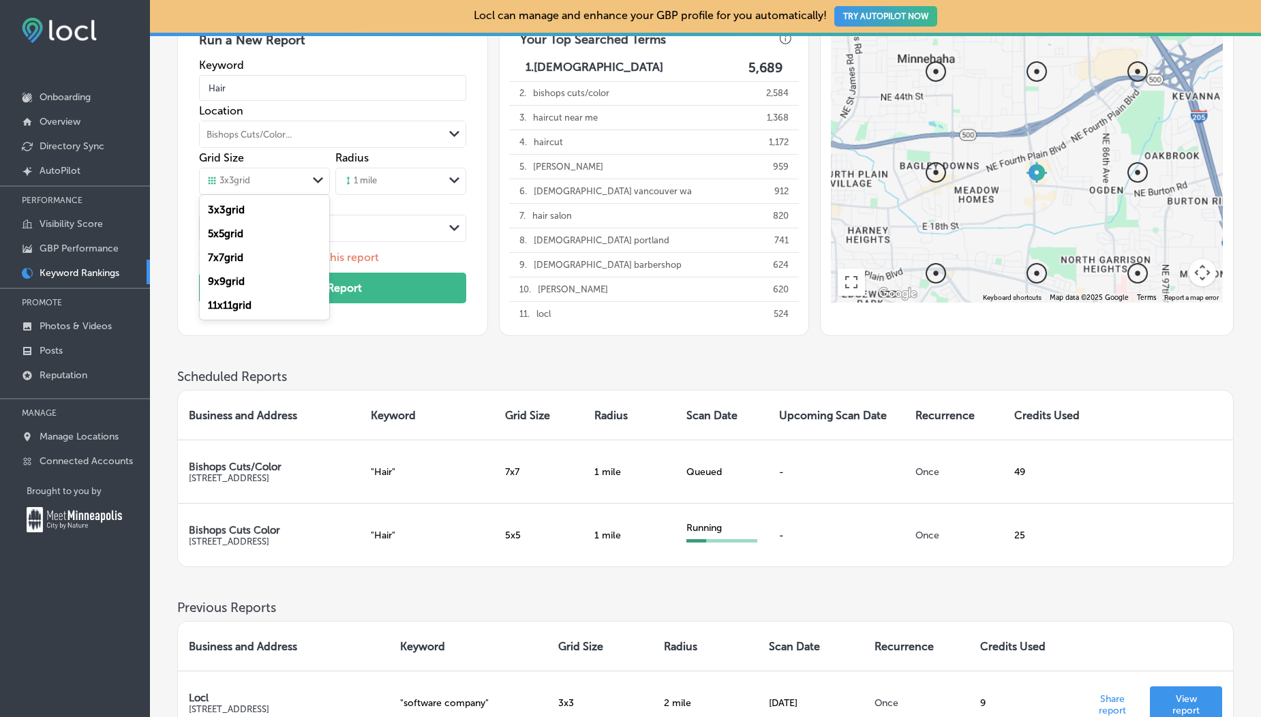
click at [252, 298] on div "11 x 11 grid" at bounding box center [265, 305] width 130 height 24
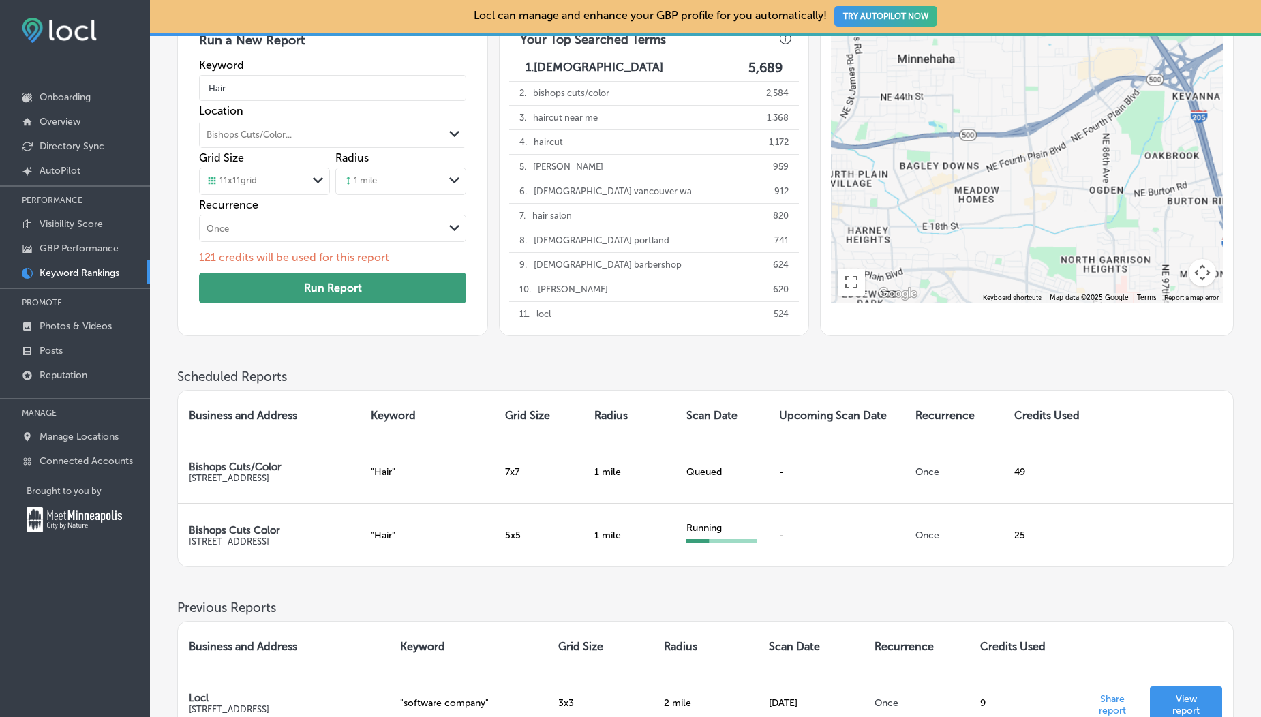
click at [344, 289] on button "Run Report" at bounding box center [332, 288] width 267 height 31
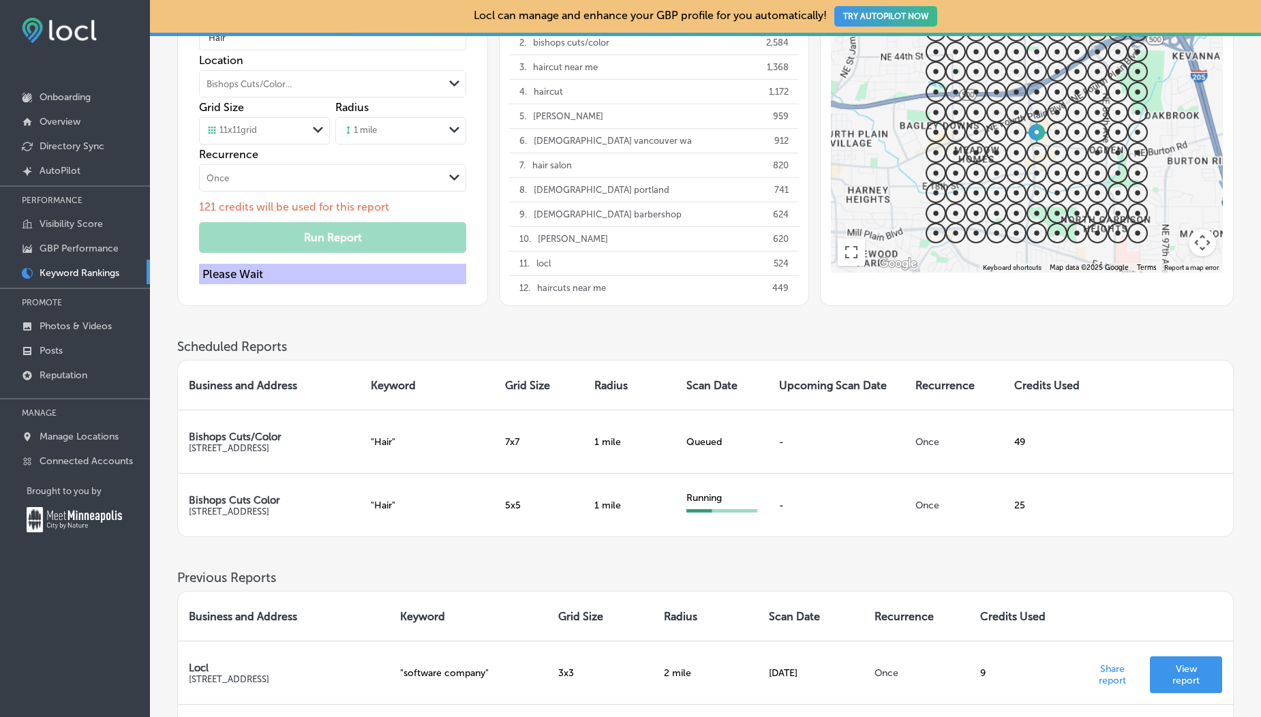
scroll to position [141, 0]
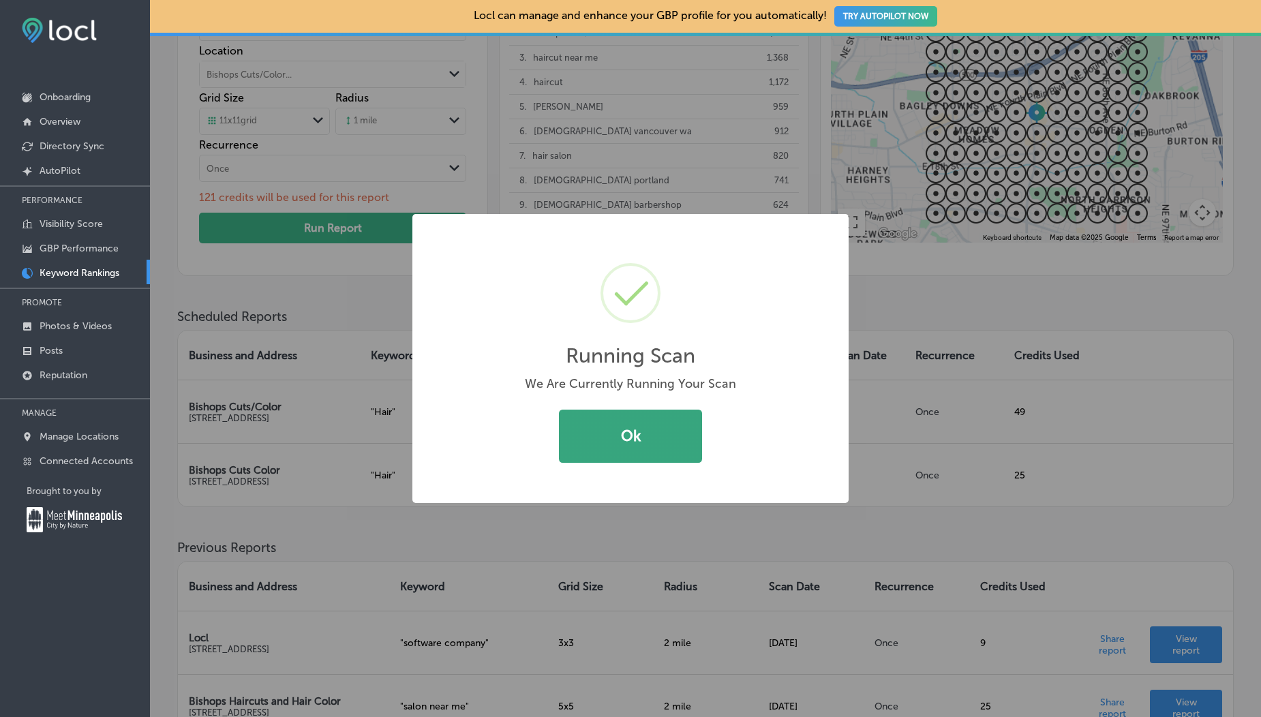
click at [682, 436] on button "Ok" at bounding box center [630, 436] width 143 height 53
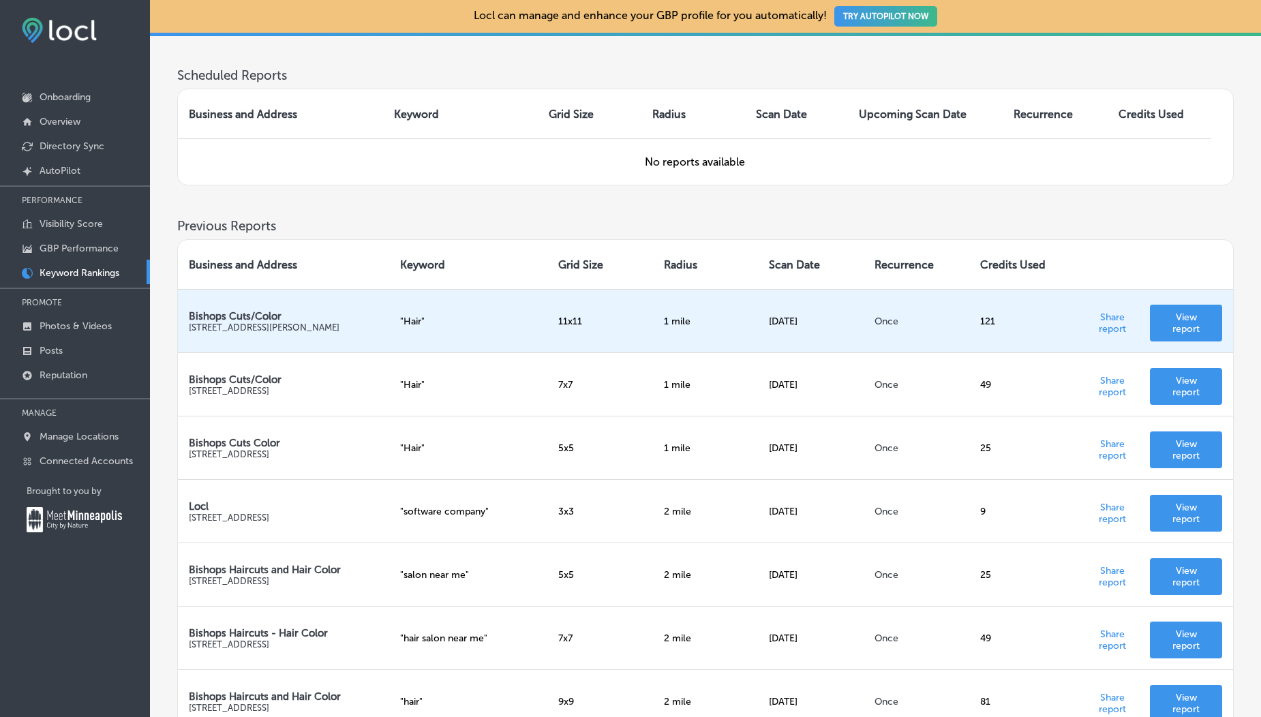
scroll to position [203, 0]
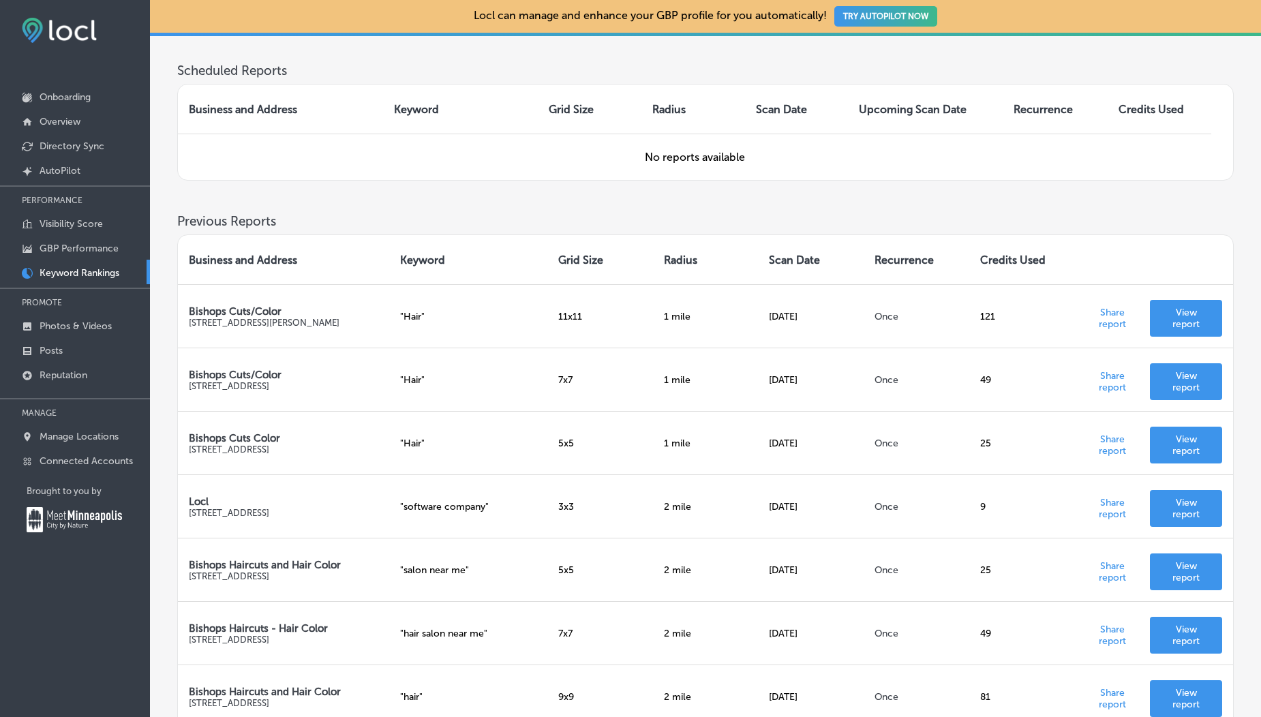
scroll to position [532, 0]
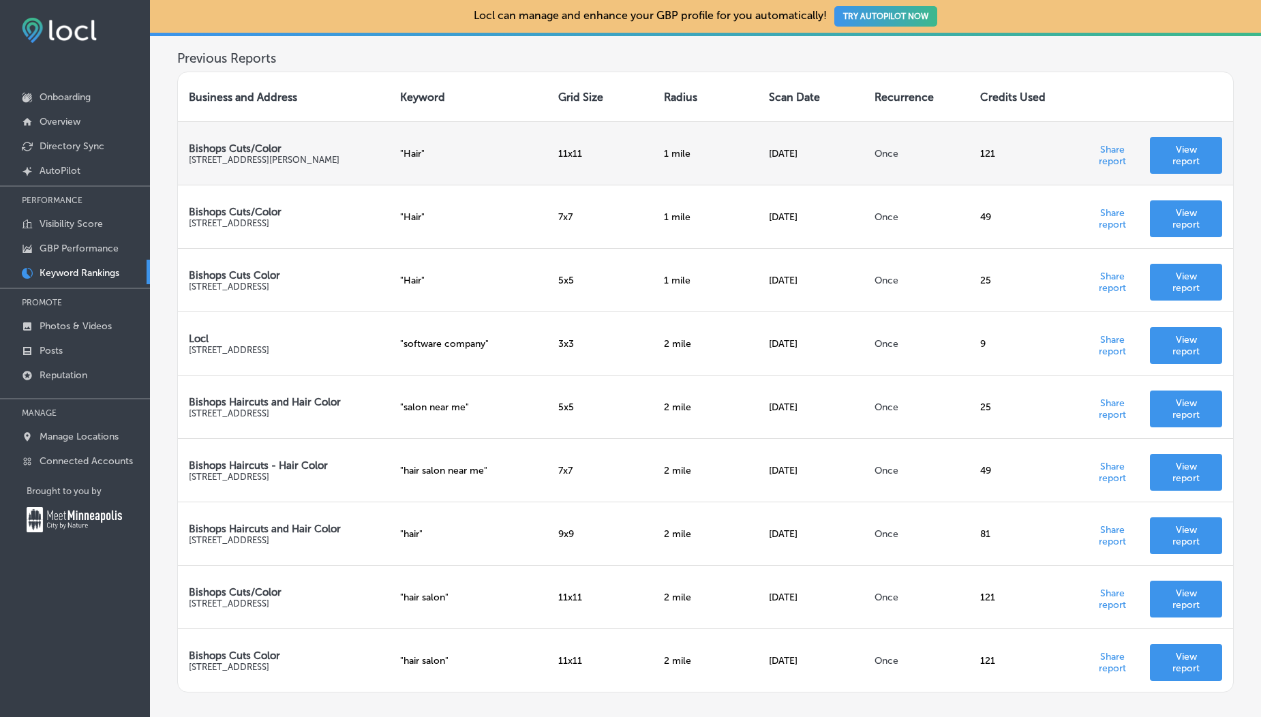
click at [1163, 150] on p "View report" at bounding box center [1186, 155] width 50 height 23
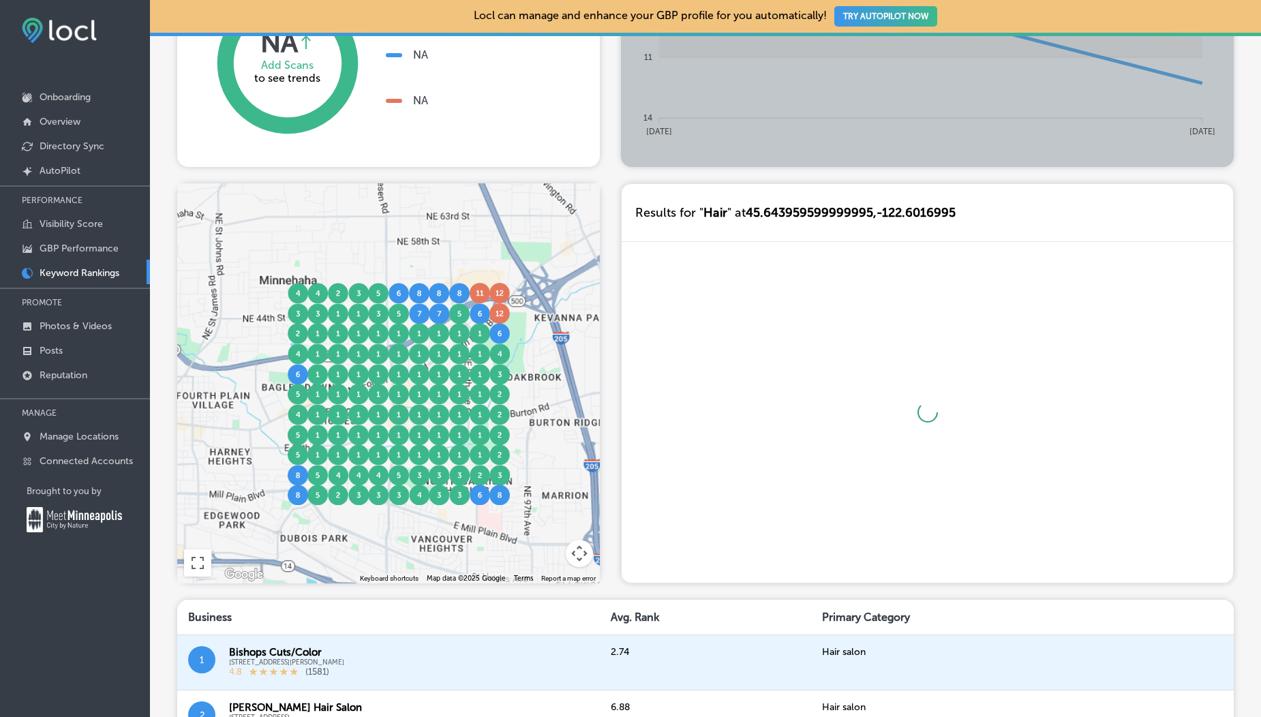
scroll to position [429, 0]
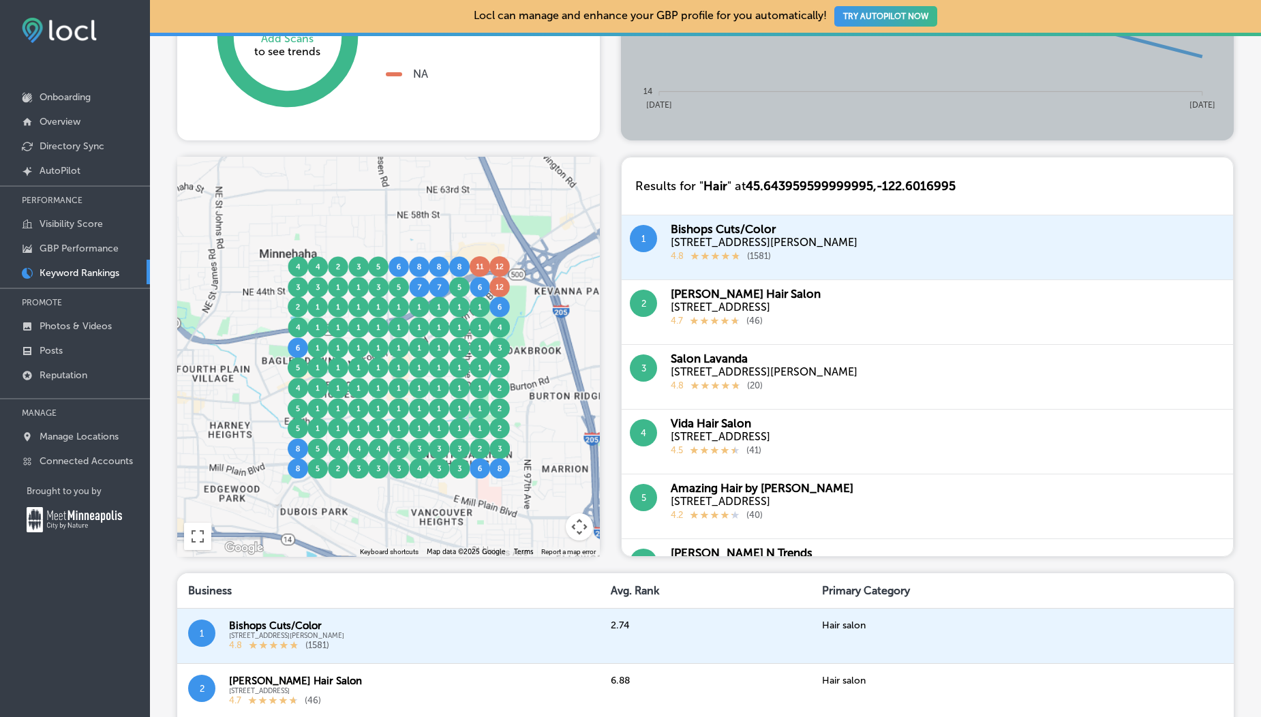
drag, startPoint x: 867, startPoint y: 367, endPoint x: 891, endPoint y: 348, distance: 30.1
click at [891, 348] on div "3 Salon Lavanda [STREET_ADDRESS][PERSON_NAME] 4.8 ( 20 )" at bounding box center [928, 377] width 612 height 65
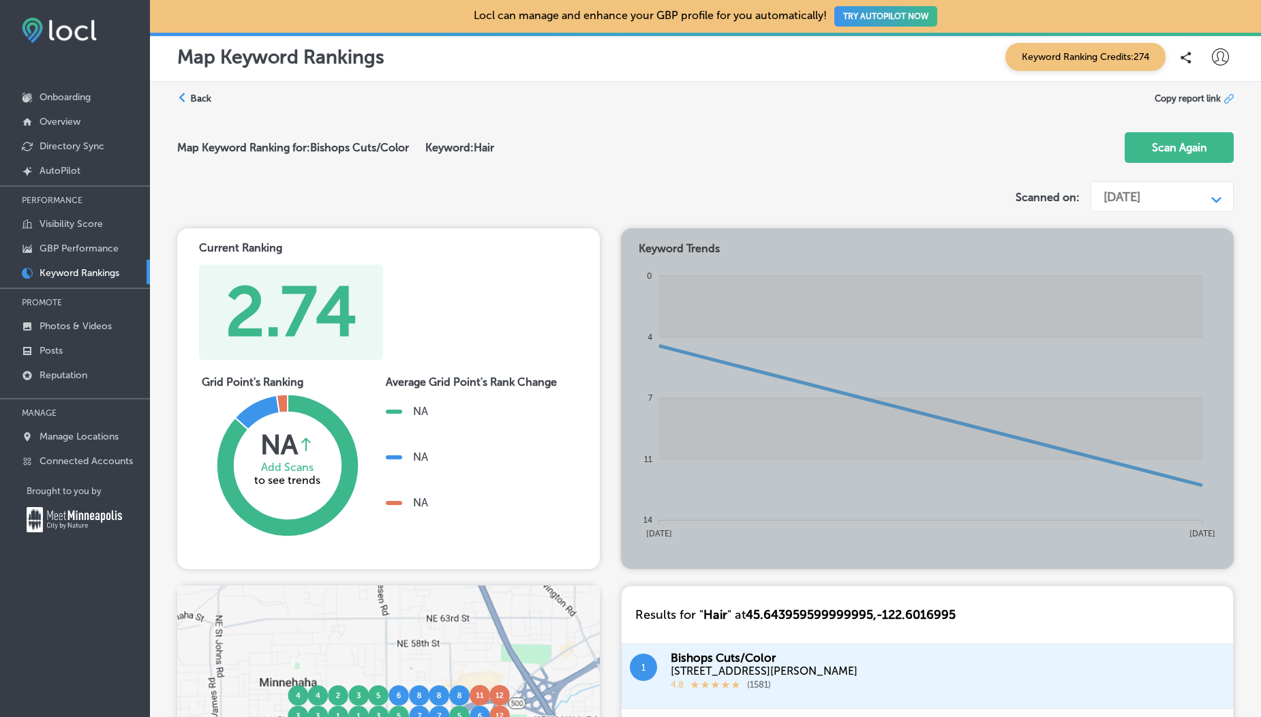
scroll to position [546, 0]
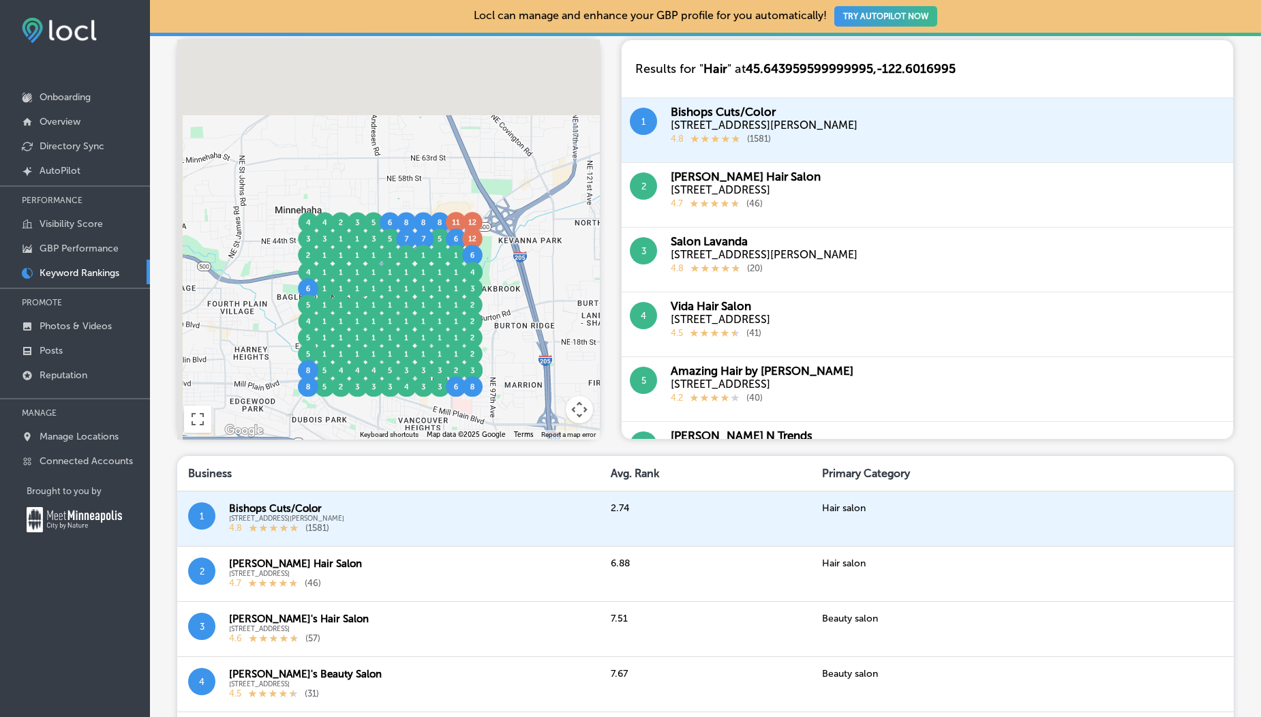
click at [503, 149] on div at bounding box center [388, 240] width 423 height 400
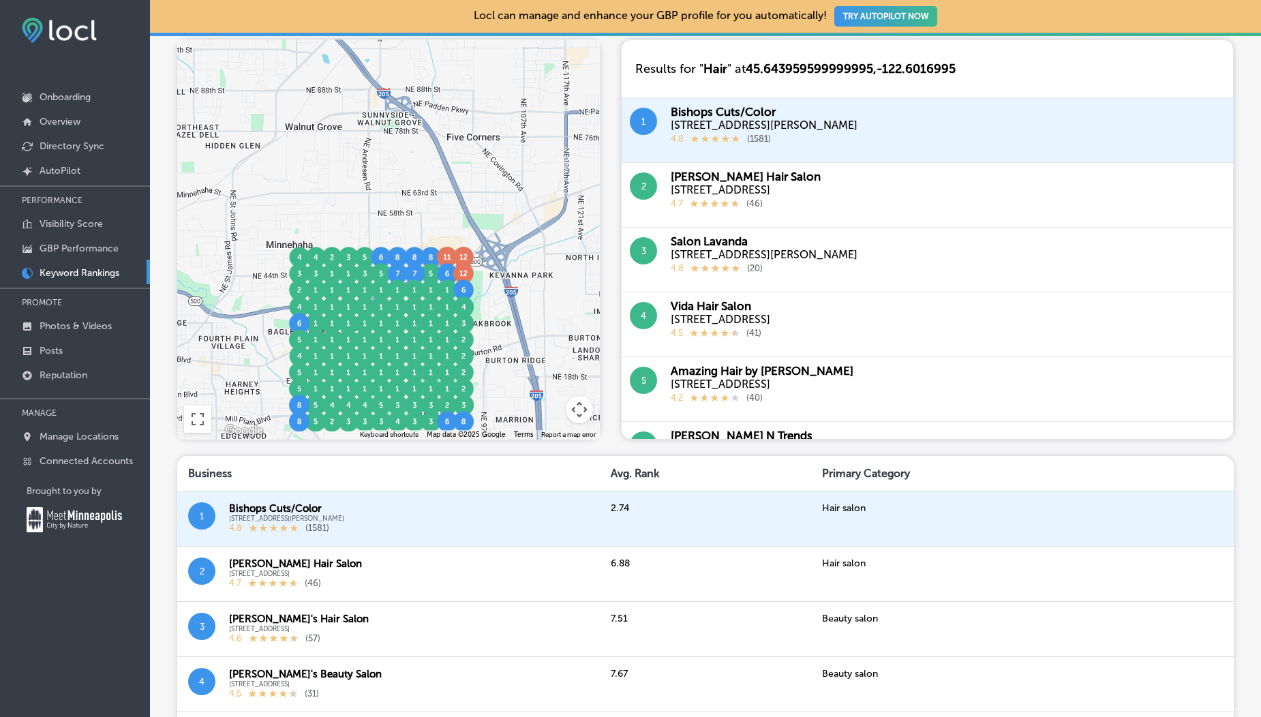
click at [470, 223] on div at bounding box center [388, 240] width 423 height 400
